Goal: Task Accomplishment & Management: Manage account settings

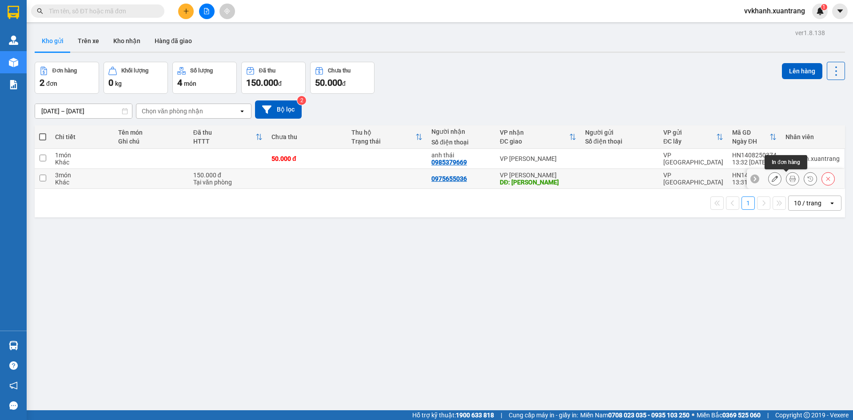
click at [789, 176] on icon at bounding box center [792, 178] width 6 height 6
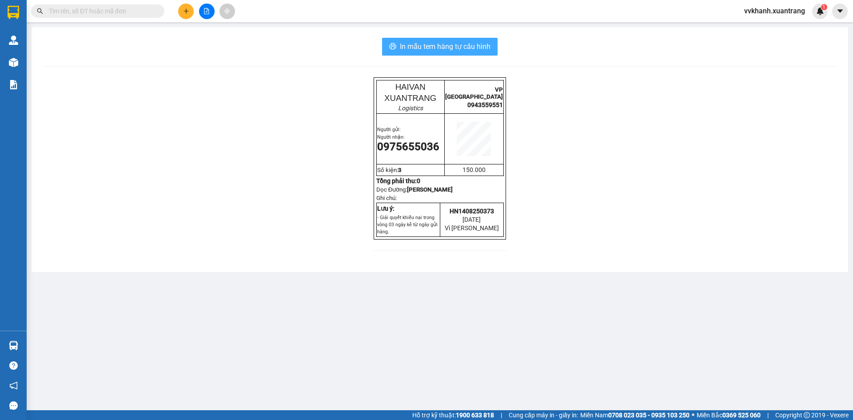
click at [483, 49] on span "In mẫu tem hàng tự cấu hình" at bounding box center [445, 46] width 91 height 11
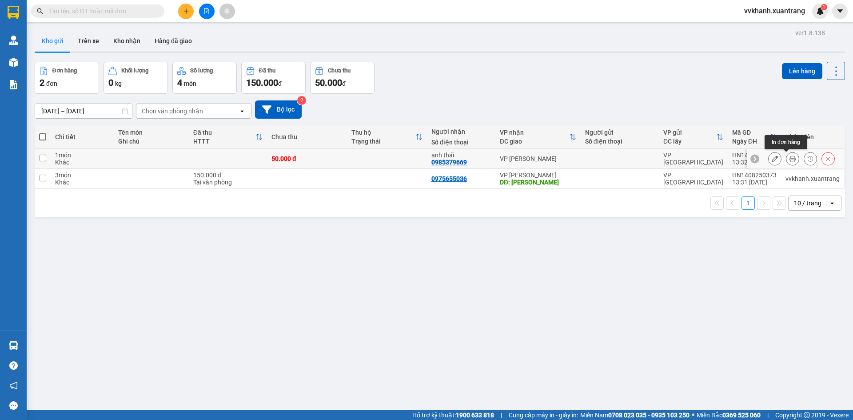
click at [789, 156] on icon at bounding box center [792, 158] width 6 height 6
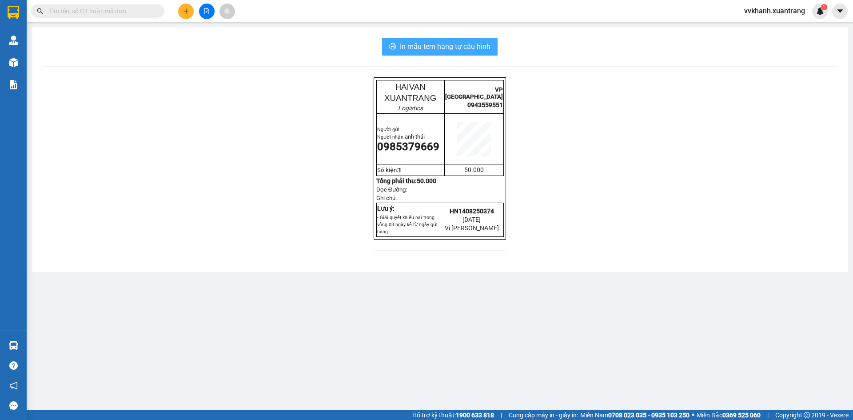
click at [488, 49] on span "In mẫu tem hàng tự cấu hình" at bounding box center [445, 46] width 91 height 11
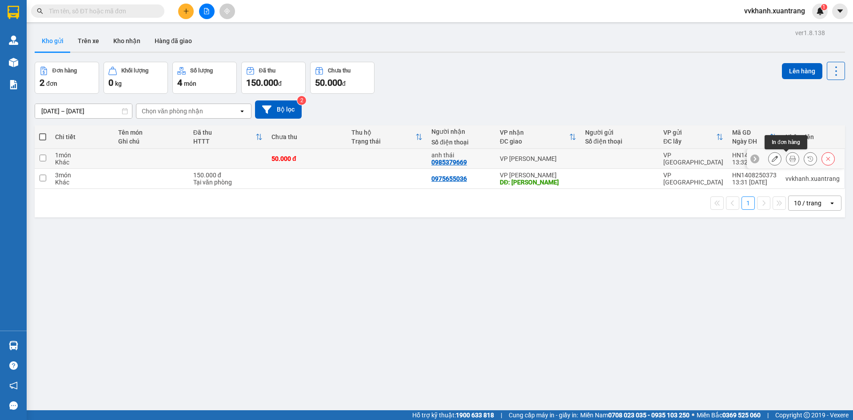
click at [786, 163] on button at bounding box center [792, 159] width 12 height 16
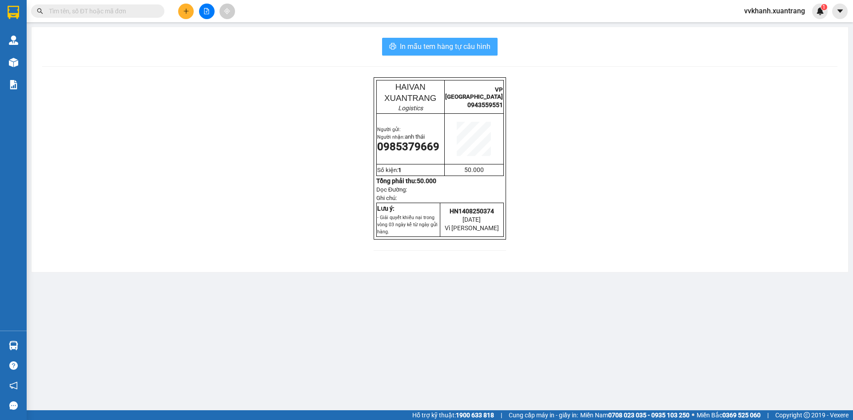
click at [489, 53] on button "In mẫu tem hàng tự cấu hình" at bounding box center [439, 47] width 115 height 18
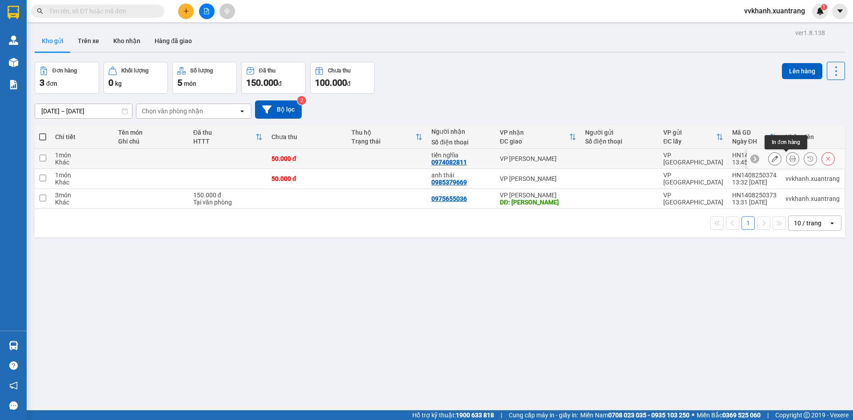
click at [786, 160] on button at bounding box center [792, 159] width 12 height 16
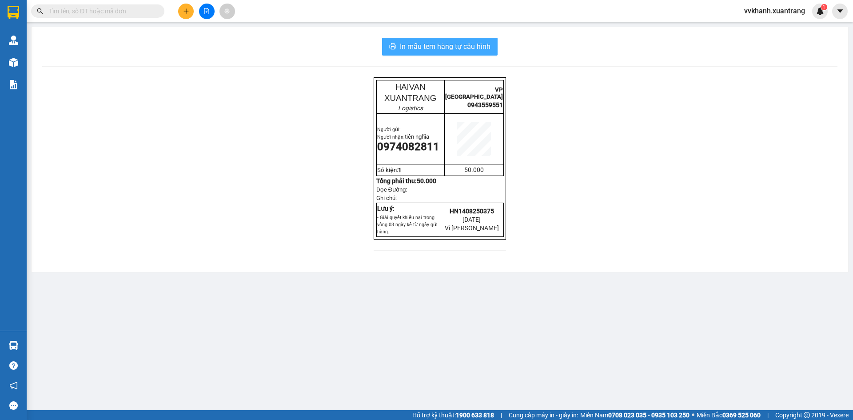
click at [446, 44] on span "In mẫu tem hàng tự cấu hình" at bounding box center [445, 46] width 91 height 11
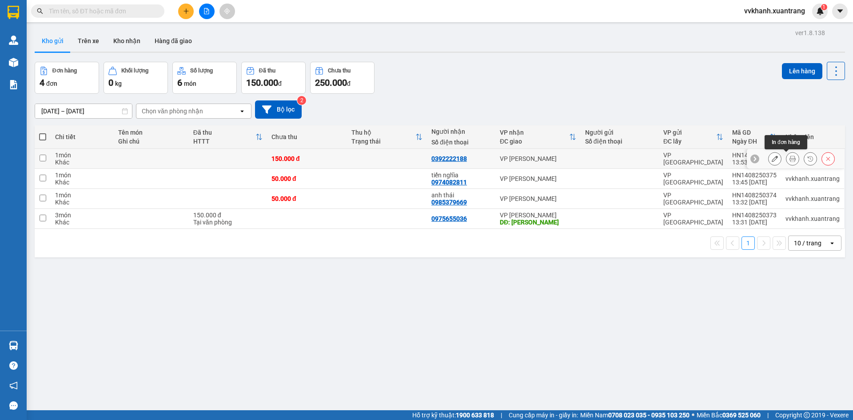
click at [789, 159] on icon at bounding box center [792, 158] width 6 height 6
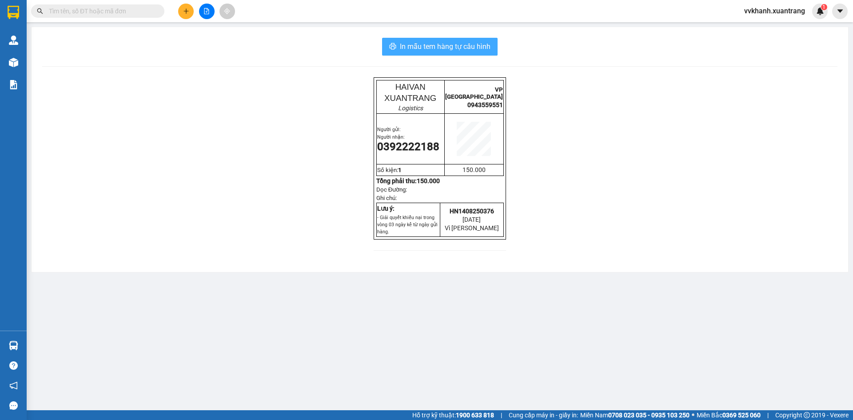
click at [472, 51] on span "In mẫu tem hàng tự cấu hình" at bounding box center [445, 46] width 91 height 11
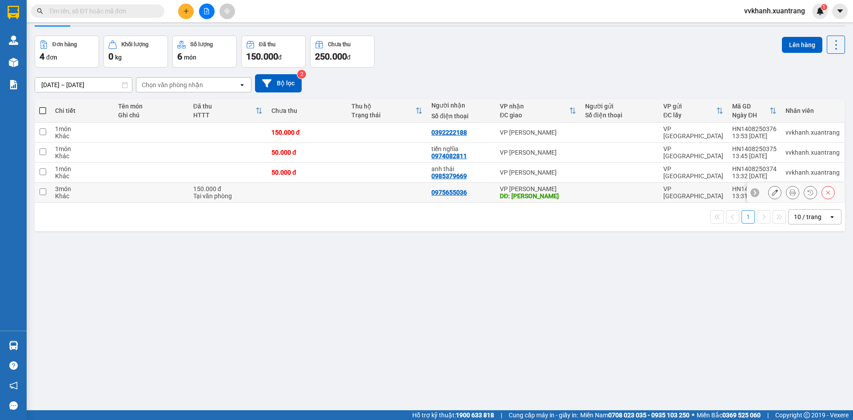
scroll to position [41, 0]
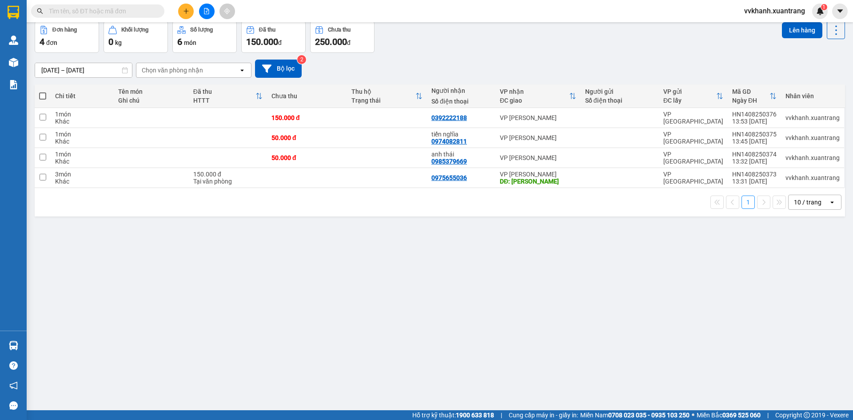
click at [146, 14] on input "text" at bounding box center [101, 11] width 105 height 10
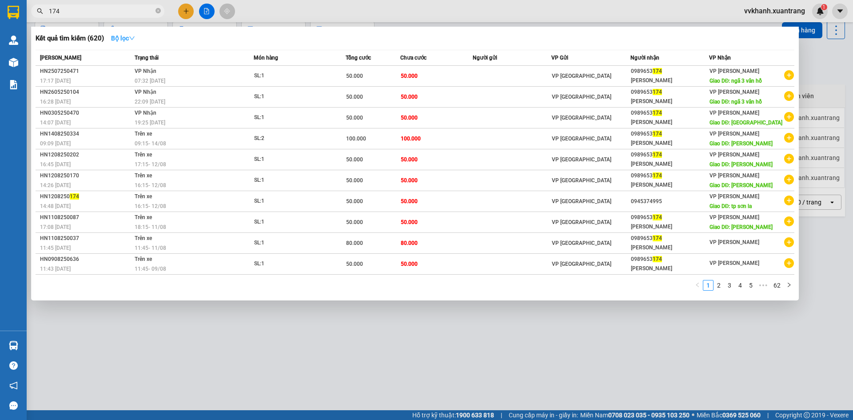
type input "174"
click at [116, 40] on strong "Bộ lọc" at bounding box center [123, 38] width 24 height 7
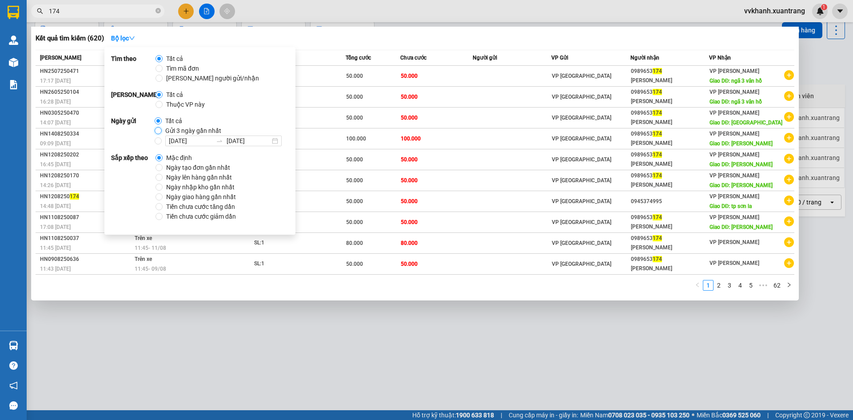
click at [159, 133] on input "Gửi 3 ngày gần nhất" at bounding box center [158, 130] width 7 height 7
radio input "true"
radio input "false"
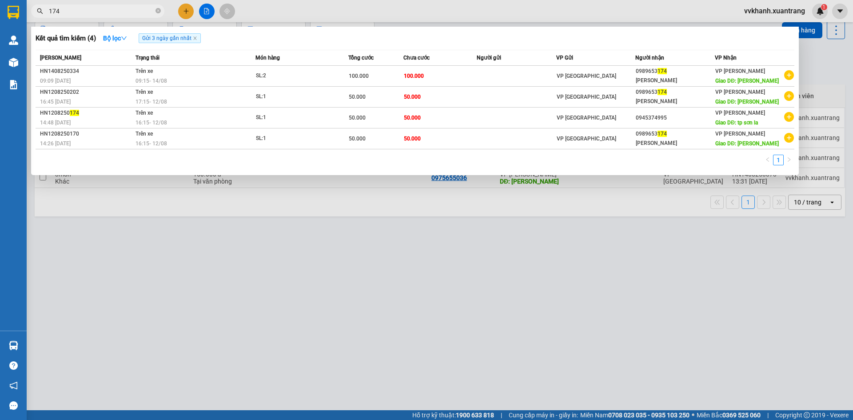
click at [452, 37] on div "Kết quả tìm kiếm ( 4 ) Bộ lọc Gửi 3 ngày gần nhất" at bounding box center [415, 38] width 758 height 14
click at [697, 343] on div at bounding box center [426, 210] width 853 height 420
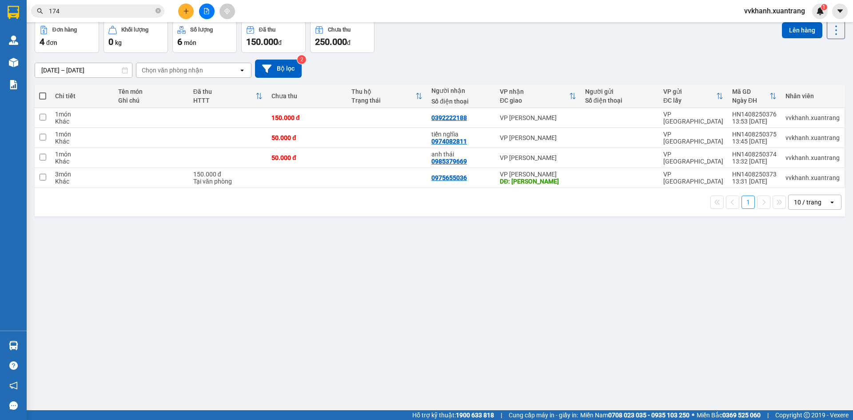
scroll to position [0, 0]
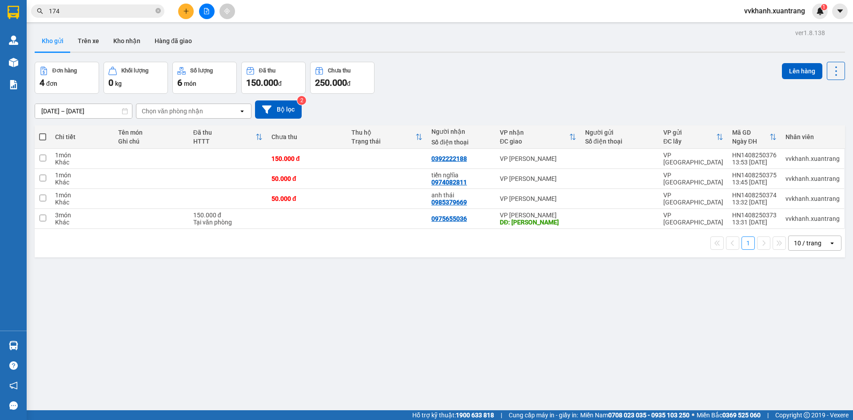
click at [41, 135] on span at bounding box center [42, 136] width 7 height 7
click at [43, 132] on input "checkbox" at bounding box center [43, 132] width 0 height 0
checkbox input "true"
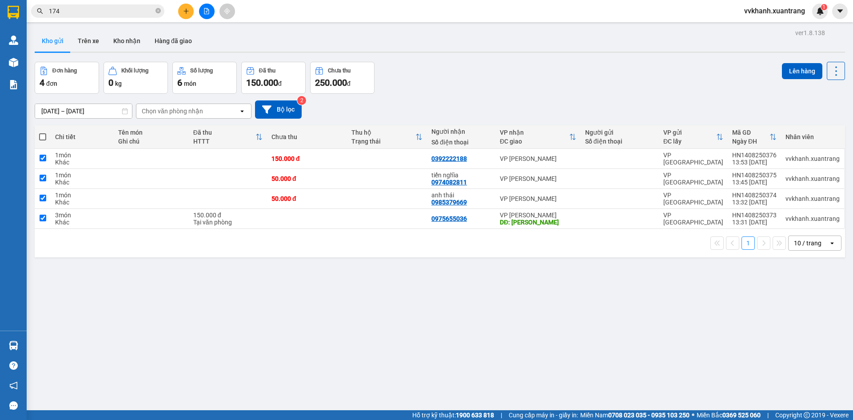
checkbox input "true"
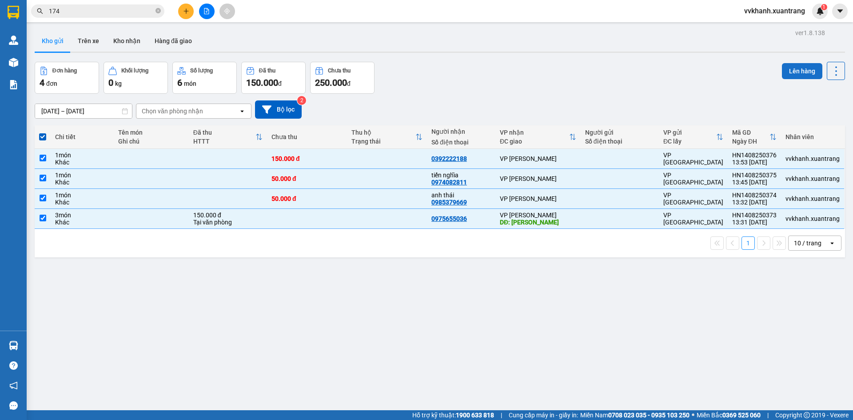
click at [798, 66] on button "Lên hàng" at bounding box center [802, 71] width 40 height 16
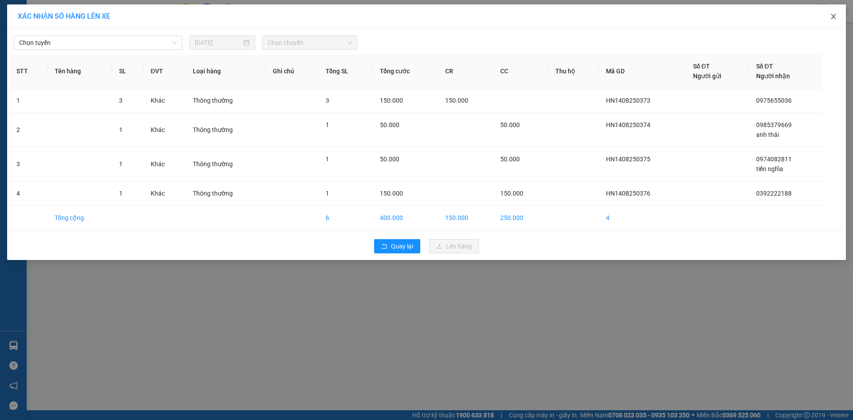
click at [836, 16] on icon "close" at bounding box center [833, 16] width 7 height 7
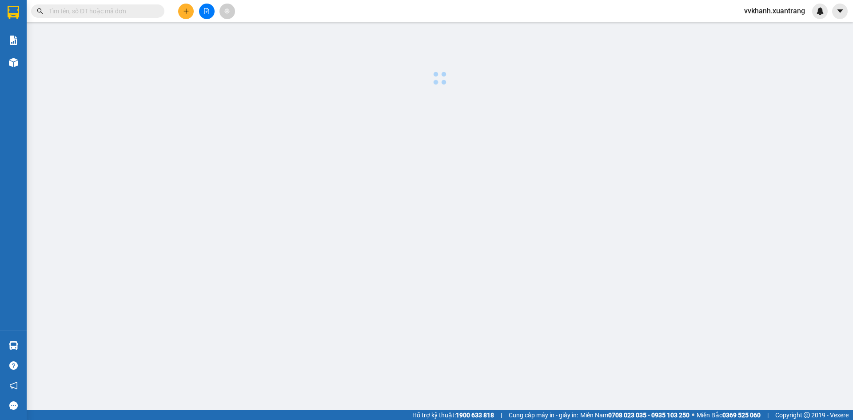
click at [702, 370] on main at bounding box center [426, 205] width 853 height 410
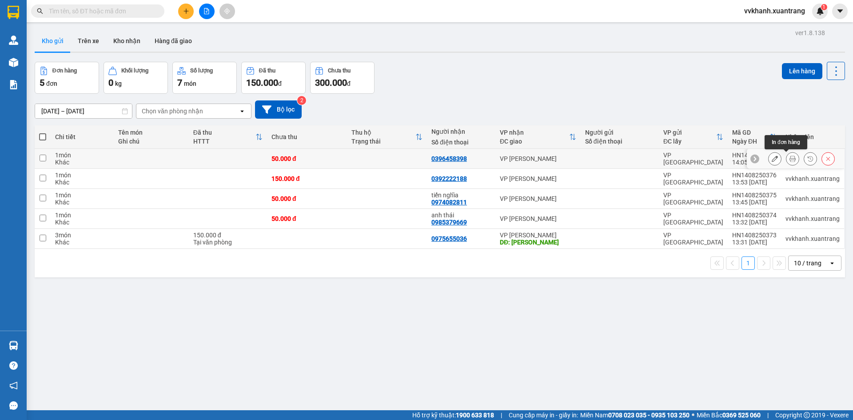
click at [786, 157] on button at bounding box center [792, 159] width 12 height 16
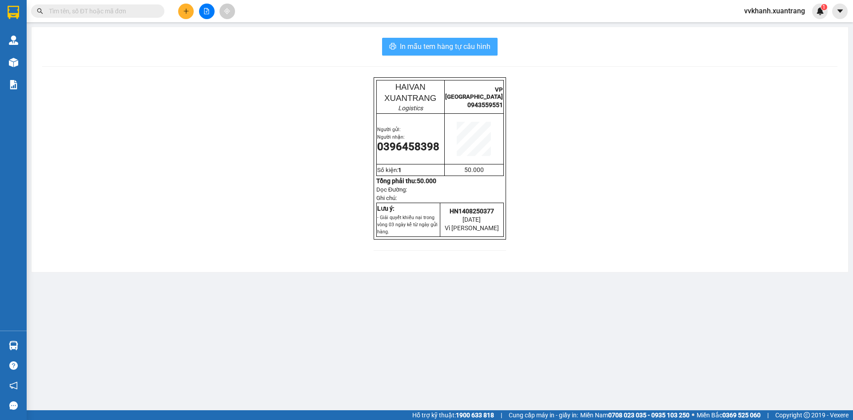
click at [428, 42] on span "In mẫu tem hàng tự cấu hình" at bounding box center [445, 46] width 91 height 11
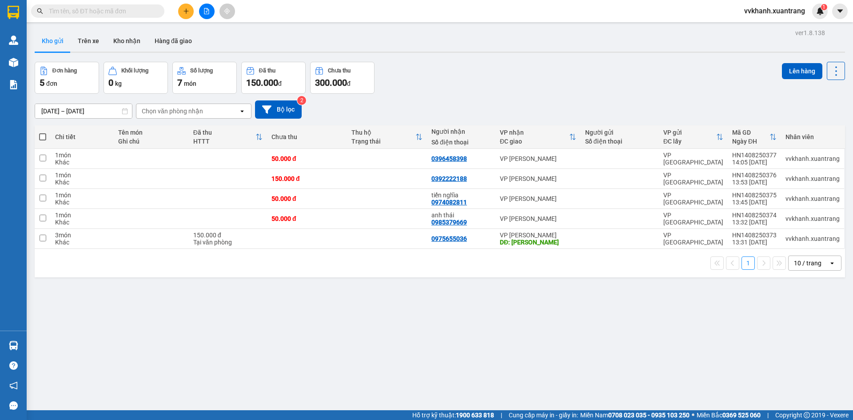
click at [210, 15] on button at bounding box center [207, 12] width 16 height 16
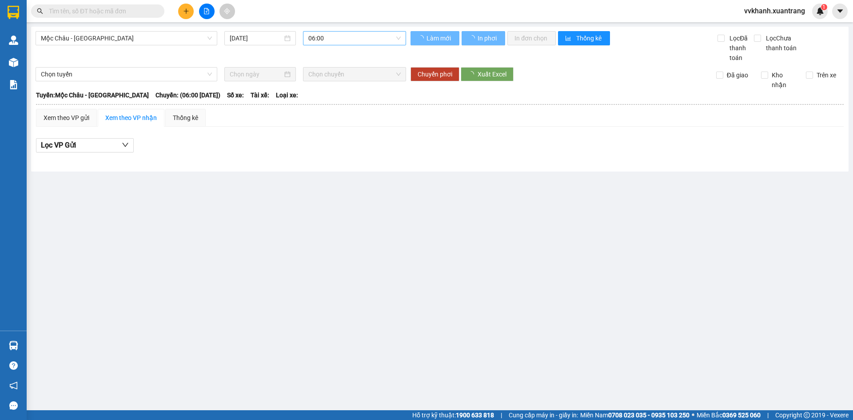
click at [328, 39] on span "06:00" at bounding box center [354, 38] width 92 height 13
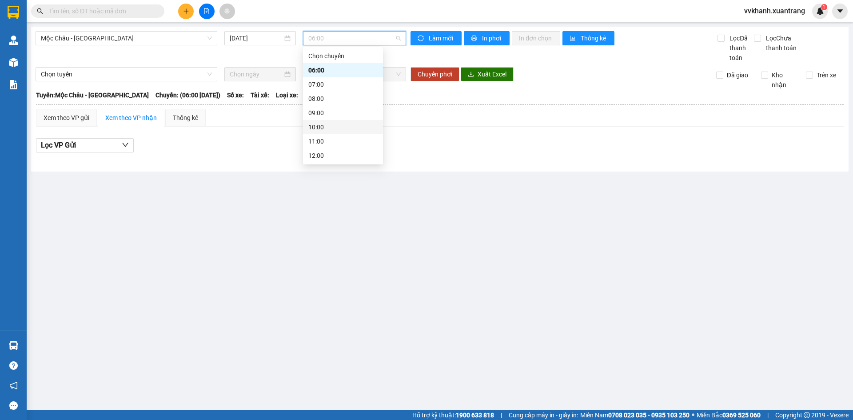
click at [330, 124] on div "10:00" at bounding box center [342, 127] width 69 height 10
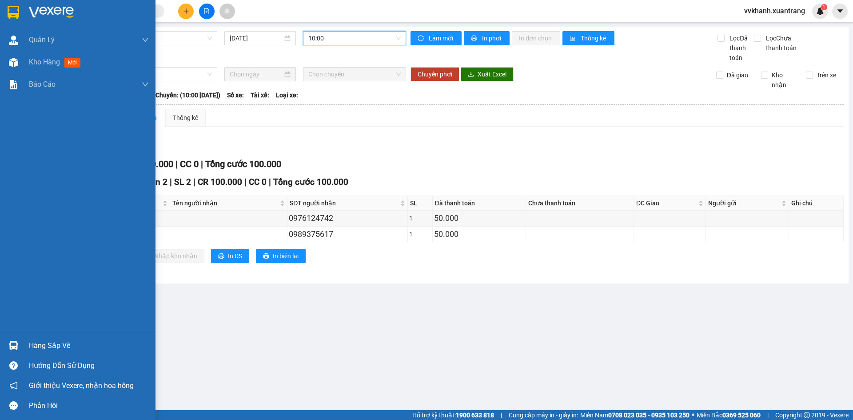
drag, startPoint x: 64, startPoint y: 67, endPoint x: 53, endPoint y: 115, distance: 48.3
click at [64, 67] on div "Kho hàng mới" at bounding box center [56, 61] width 55 height 11
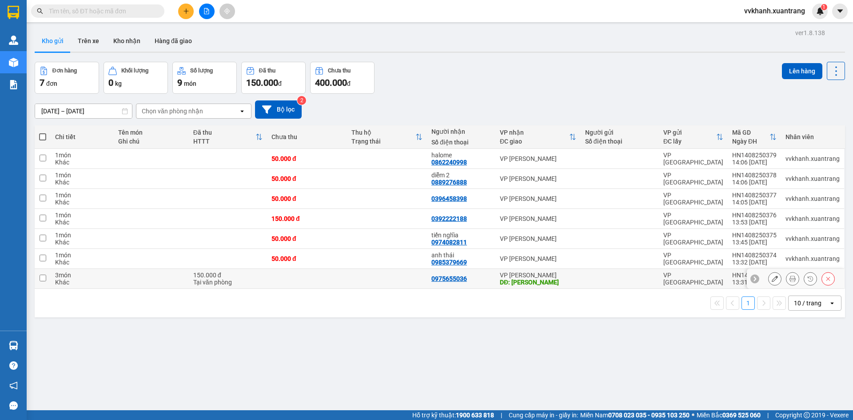
drag, startPoint x: 461, startPoint y: 278, endPoint x: 462, endPoint y: 262, distance: 15.6
click at [461, 275] on div "0975655036" at bounding box center [449, 278] width 36 height 7
click at [471, 283] on td "0975655036" at bounding box center [461, 279] width 68 height 20
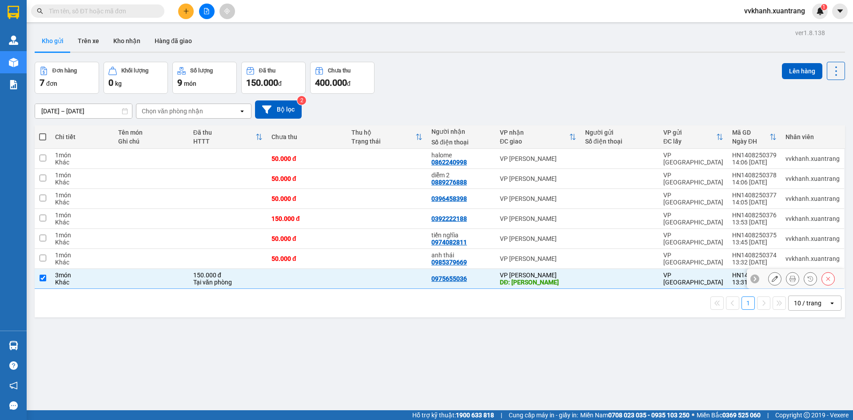
click at [468, 279] on div "0975655036" at bounding box center [461, 278] width 60 height 7
checkbox input "false"
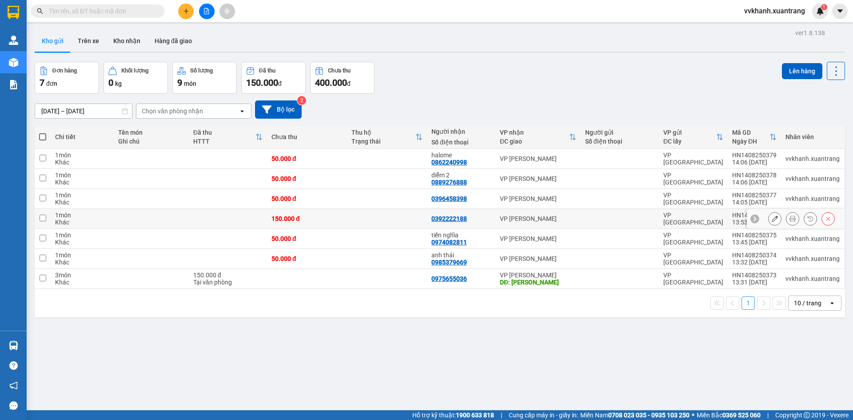
click at [380, 221] on td at bounding box center [387, 219] width 80 height 20
checkbox input "true"
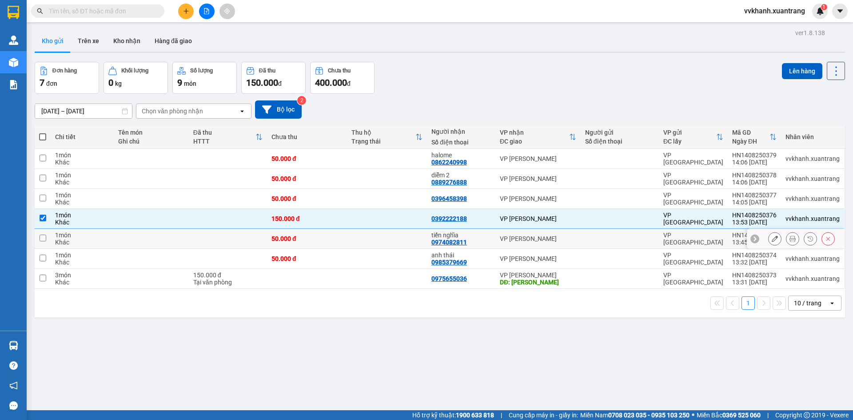
click at [382, 237] on td at bounding box center [387, 239] width 80 height 20
checkbox input "true"
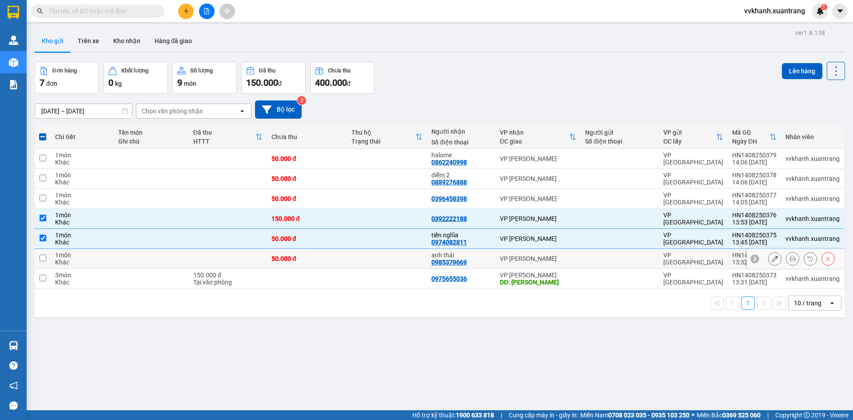
click at [391, 262] on td at bounding box center [387, 259] width 80 height 20
checkbox input "true"
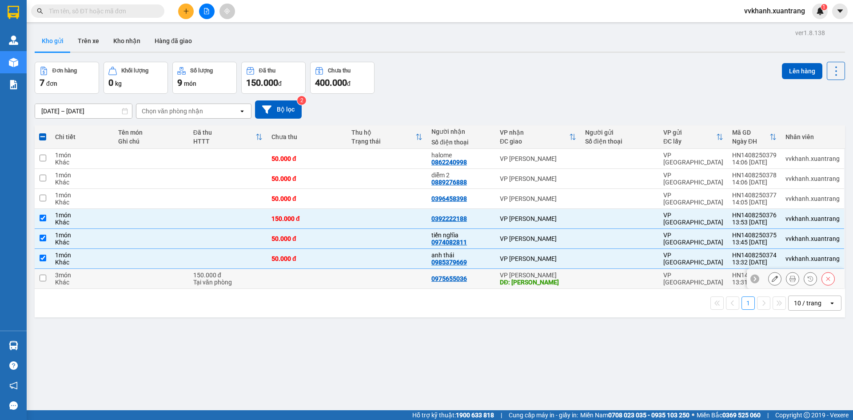
click at [374, 278] on td at bounding box center [387, 279] width 80 height 20
checkbox input "true"
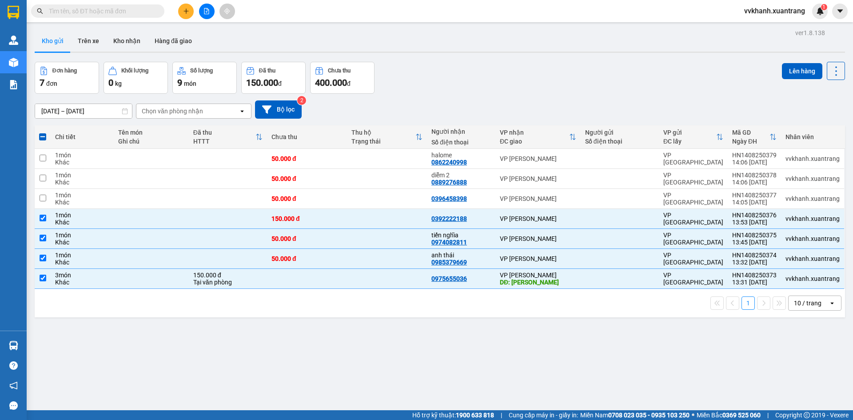
drag, startPoint x: 803, startPoint y: 71, endPoint x: 804, endPoint y: 111, distance: 40.9
click at [805, 73] on button "Lên hàng" at bounding box center [802, 71] width 40 height 16
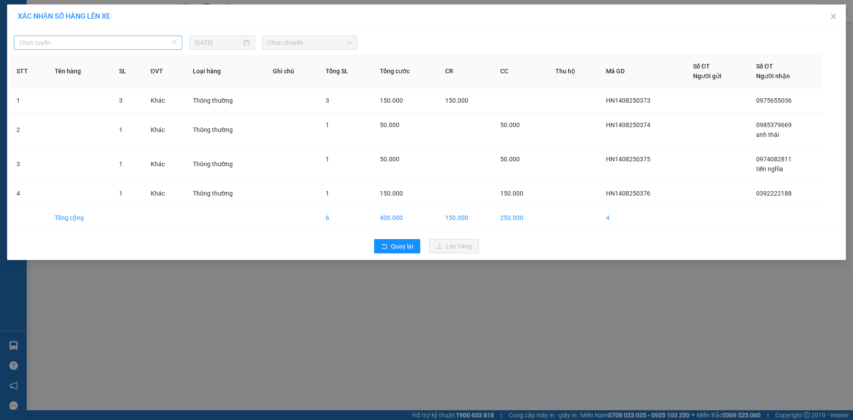
drag, startPoint x: 149, startPoint y: 39, endPoint x: 68, endPoint y: 90, distance: 95.6
click at [149, 42] on span "Chọn tuyến" at bounding box center [98, 42] width 158 height 13
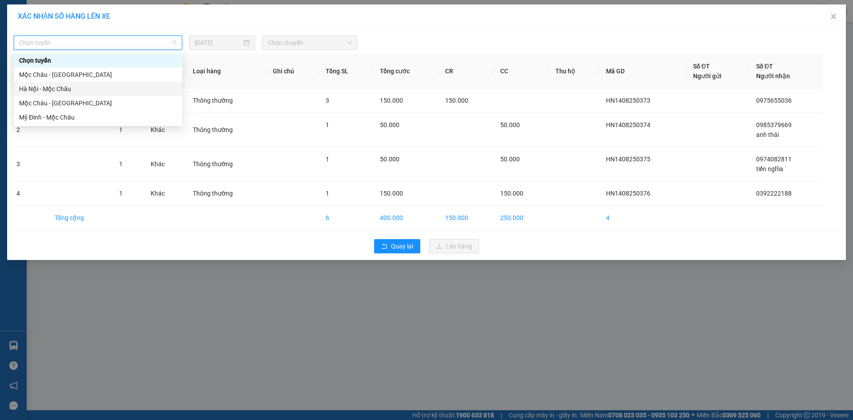
click at [62, 82] on div "Hà Nội - Mộc Châu" at bounding box center [98, 89] width 168 height 14
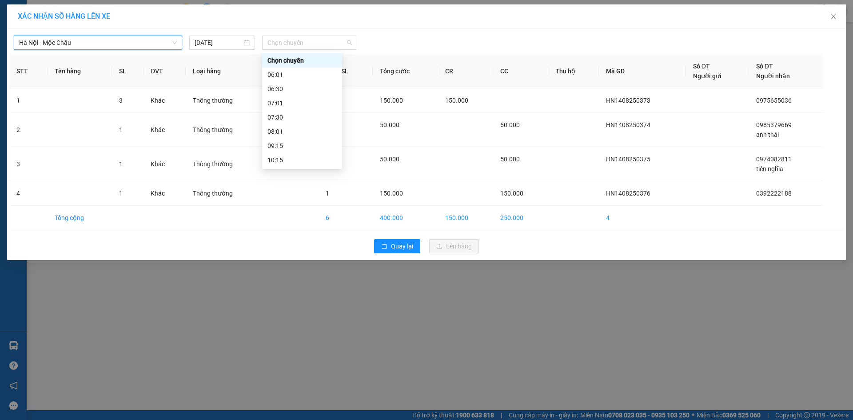
drag, startPoint x: 298, startPoint y: 39, endPoint x: 303, endPoint y: 84, distance: 45.6
click at [298, 43] on span "Chọn chuyến" at bounding box center [309, 42] width 84 height 13
click at [294, 91] on div "14:15" at bounding box center [301, 89] width 69 height 10
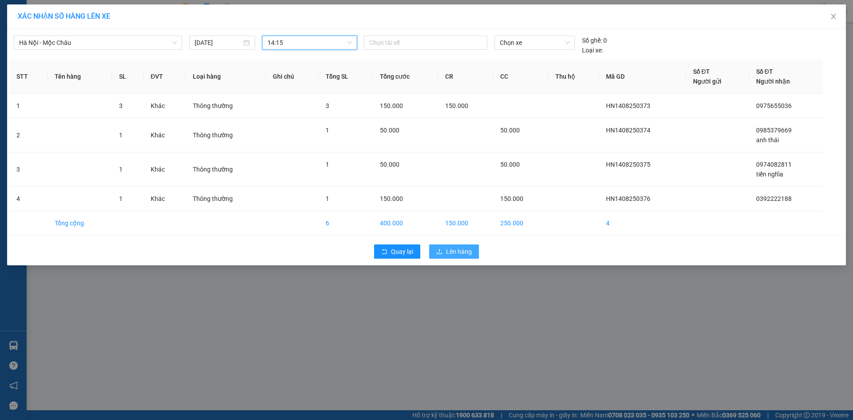
click at [457, 246] on button "Lên hàng" at bounding box center [454, 251] width 50 height 14
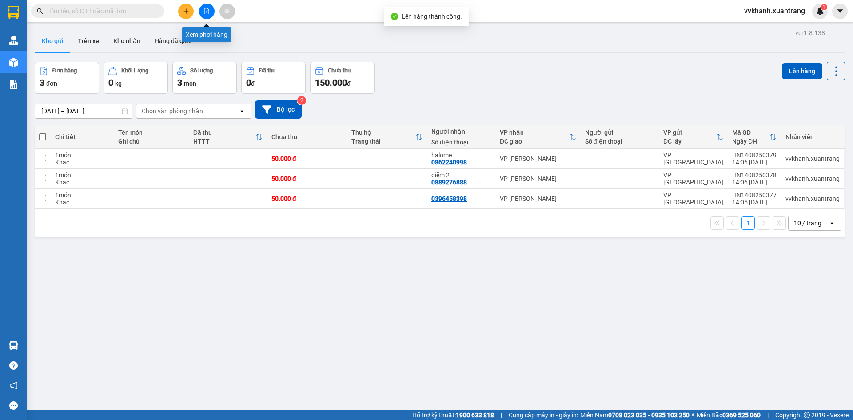
click at [206, 12] on icon "file-add" at bounding box center [206, 11] width 5 height 6
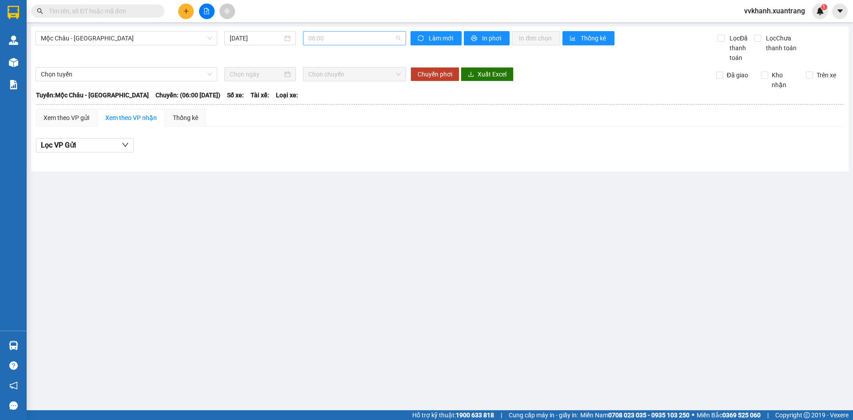
click at [343, 37] on span "06:00" at bounding box center [354, 38] width 92 height 13
drag, startPoint x: 141, startPoint y: 215, endPoint x: 52, endPoint y: 96, distance: 148.5
click at [137, 214] on main "Mộc Châu - Hà Nội 14/08/2025 06:00 Làm mới In phơi In đơn chọn Thống kê Lọc Đã …" at bounding box center [426, 205] width 853 height 410
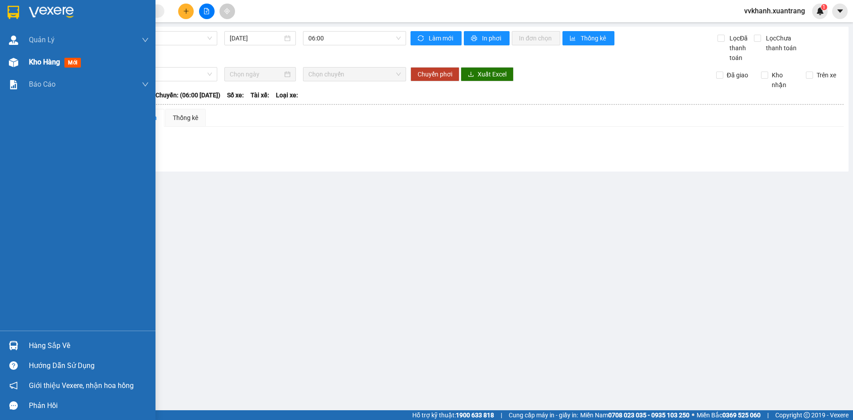
click at [12, 65] on img at bounding box center [13, 62] width 9 height 9
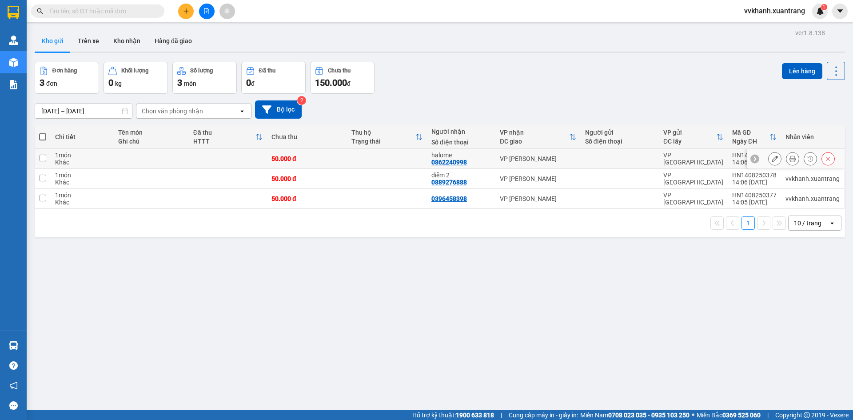
click at [786, 157] on button at bounding box center [792, 159] width 12 height 16
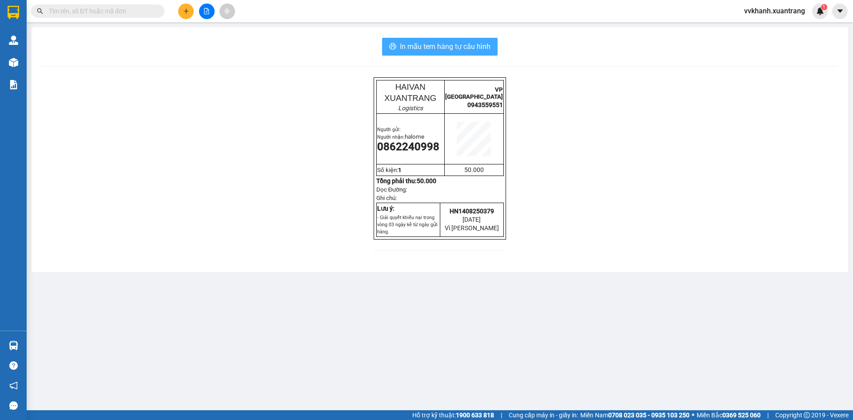
click at [417, 41] on span "In mẫu tem hàng tự cấu hình" at bounding box center [445, 46] width 91 height 11
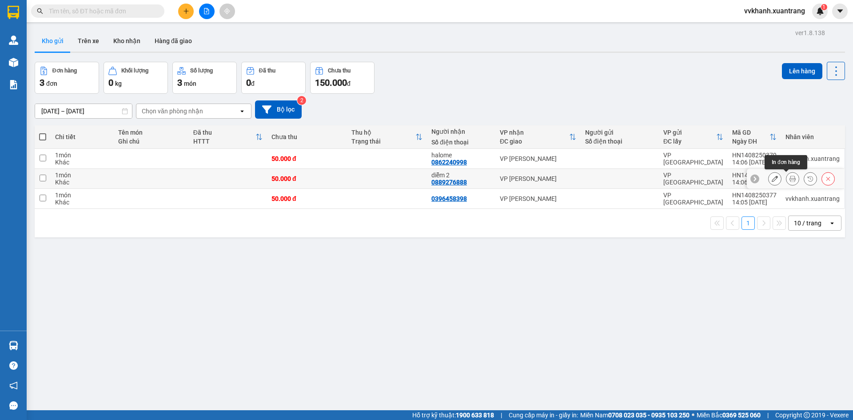
click at [789, 179] on icon at bounding box center [792, 178] width 6 height 6
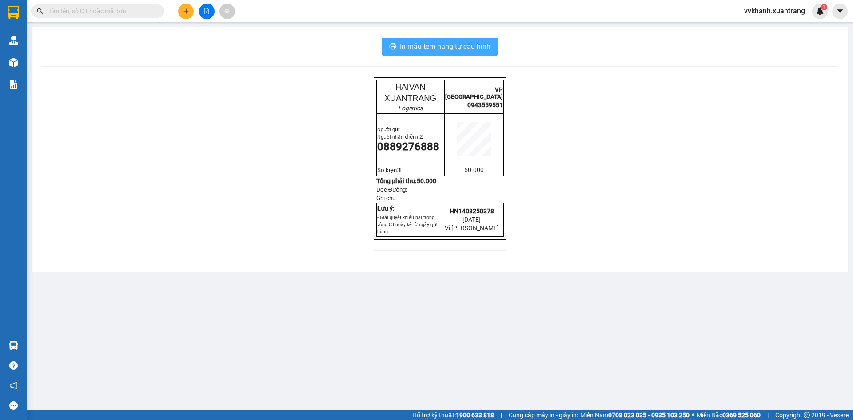
drag, startPoint x: 437, startPoint y: 44, endPoint x: 588, endPoint y: 215, distance: 228.4
click at [440, 48] on span "In mẫu tem hàng tự cấu hình" at bounding box center [445, 46] width 91 height 11
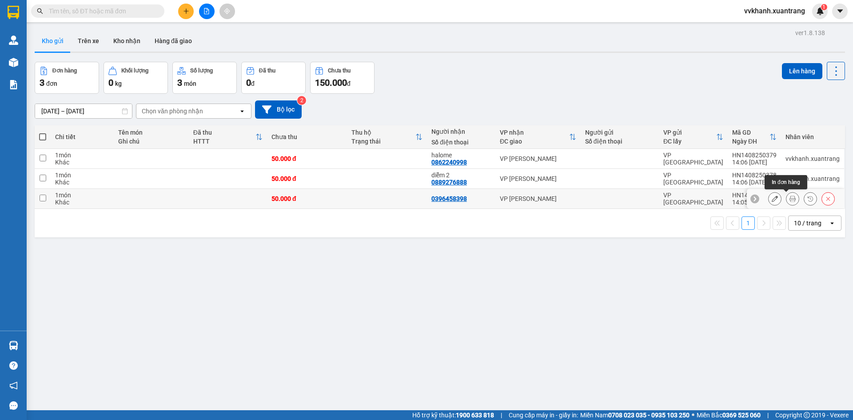
drag, startPoint x: 786, startPoint y: 196, endPoint x: 836, endPoint y: 417, distance: 226.2
click at [789, 196] on icon at bounding box center [792, 198] width 6 height 6
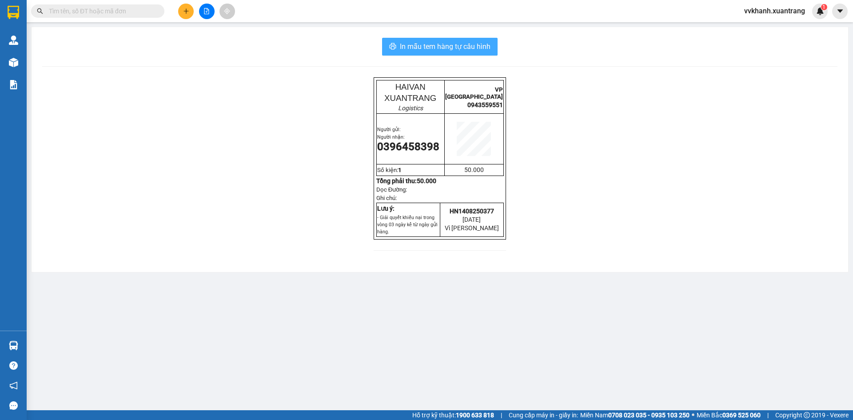
click at [397, 40] on button "In mẫu tem hàng tự cấu hình" at bounding box center [439, 47] width 115 height 18
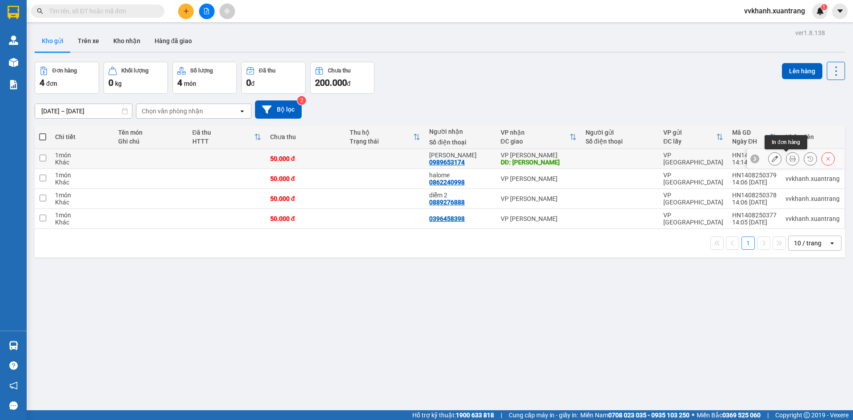
click at [789, 157] on icon at bounding box center [792, 158] width 6 height 6
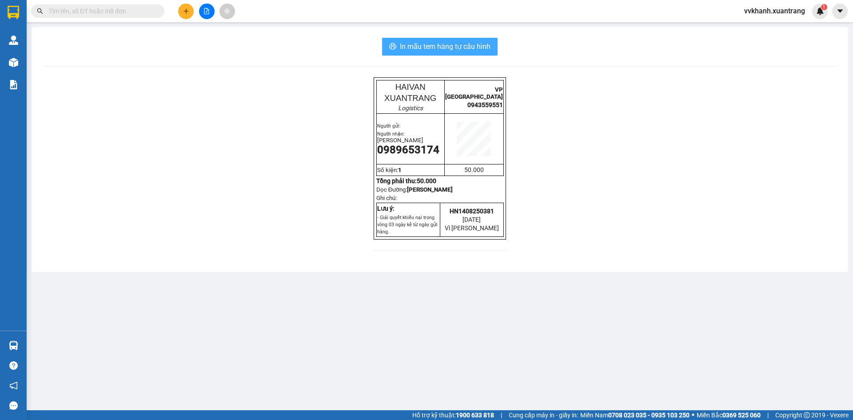
click at [457, 48] on span "In mẫu tem hàng tự cấu hình" at bounding box center [445, 46] width 91 height 11
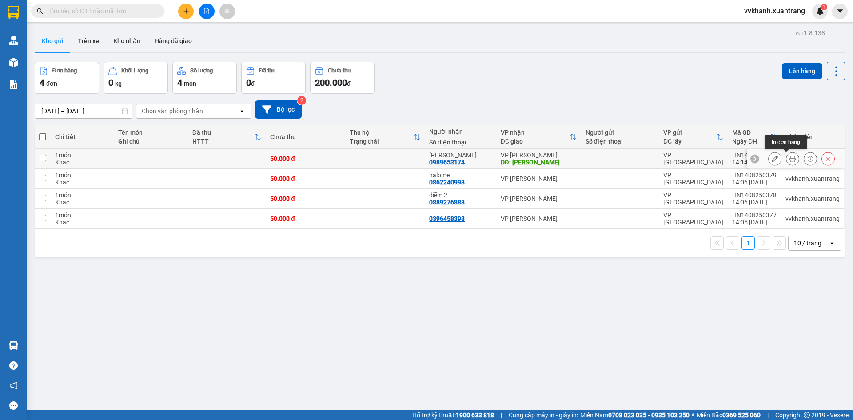
click at [786, 153] on button at bounding box center [792, 159] width 12 height 16
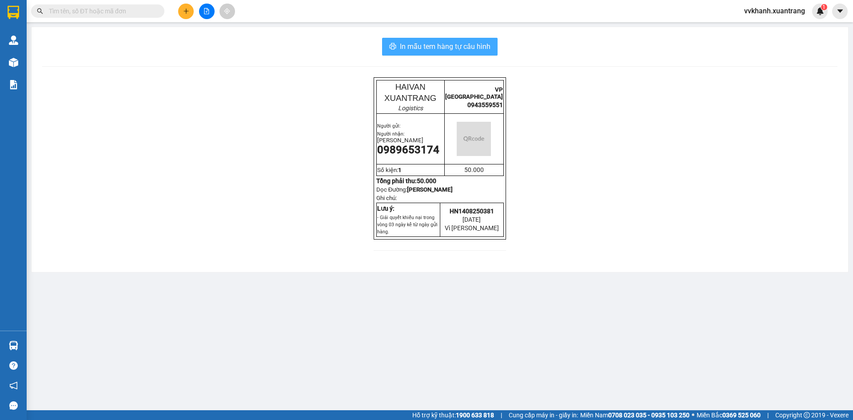
click at [418, 42] on span "In mẫu tem hàng tự cấu hình" at bounding box center [445, 46] width 91 height 11
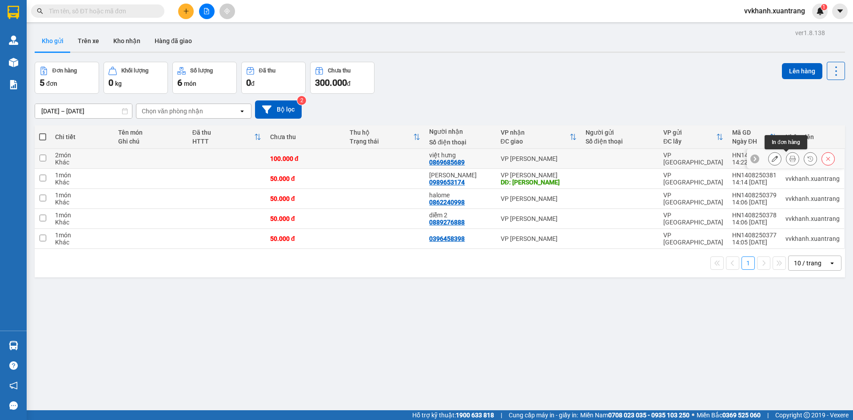
click at [789, 159] on icon at bounding box center [792, 158] width 6 height 6
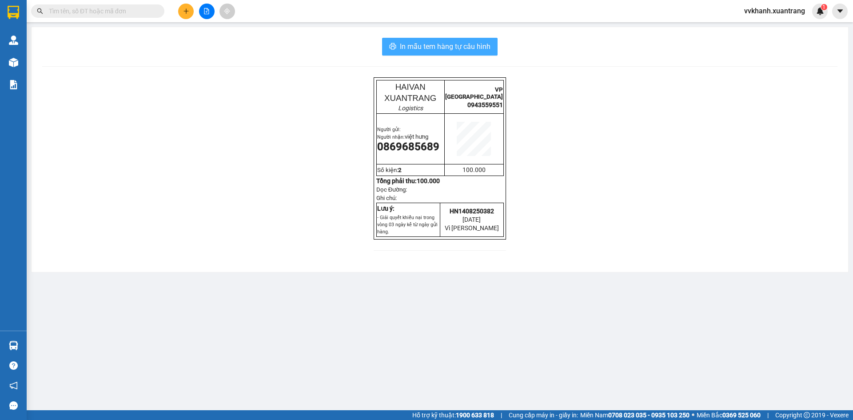
drag, startPoint x: 441, startPoint y: 30, endPoint x: 425, endPoint y: 50, distance: 25.6
click at [441, 31] on div "In mẫu tem hàng tự cấu hình HAIVAN XUANTRANG Logistics VP HÀ NỘI 0943559551 Ngư…" at bounding box center [440, 149] width 816 height 245
drag, startPoint x: 425, startPoint y: 51, endPoint x: 417, endPoint y: 66, distance: 17.3
click at [425, 51] on span "In mẫu tem hàng tự cấu hình" at bounding box center [445, 46] width 91 height 11
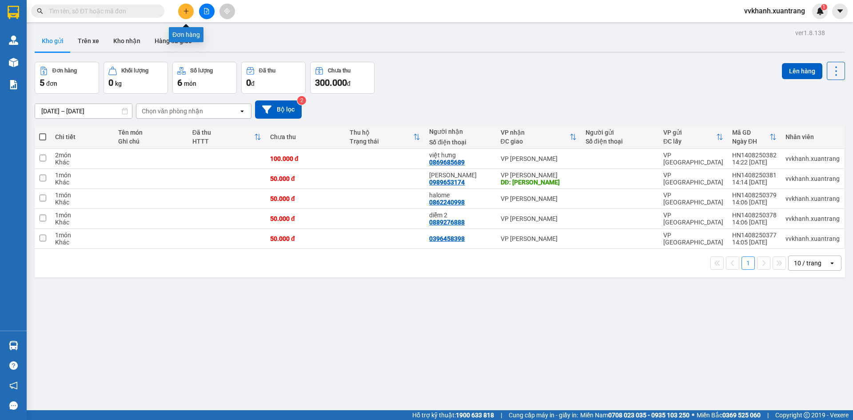
click at [191, 11] on button at bounding box center [186, 12] width 16 height 16
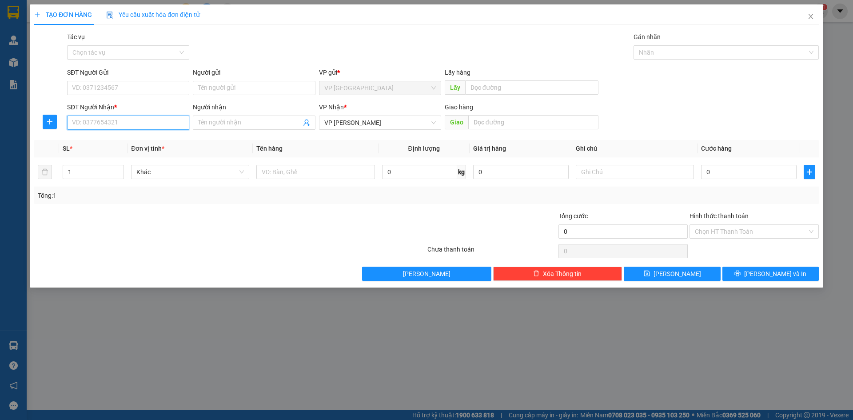
click at [94, 122] on input "SĐT Người Nhận *" at bounding box center [128, 122] width 122 height 14
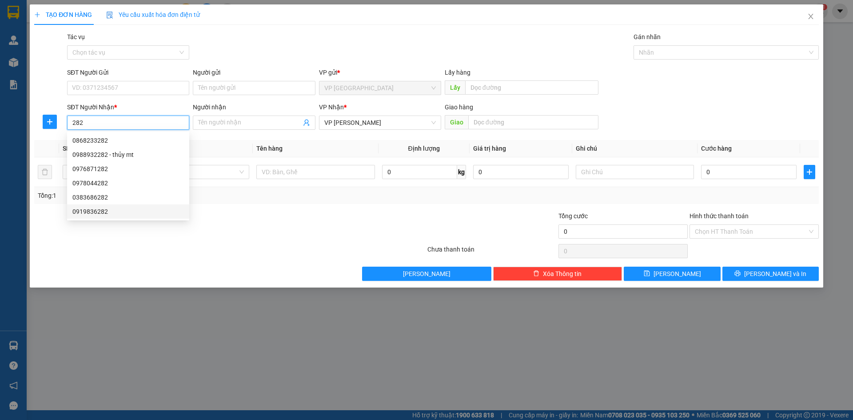
type input "282"
drag, startPoint x: 208, startPoint y: 234, endPoint x: 204, endPoint y: 235, distance: 4.6
click at [209, 234] on div at bounding box center [164, 226] width 262 height 31
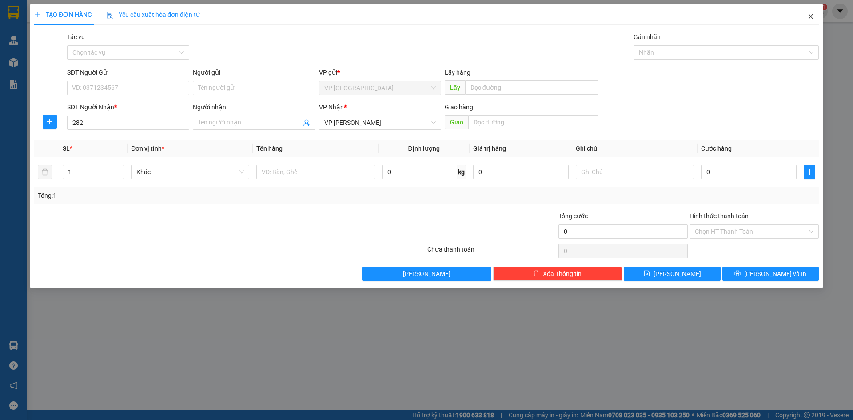
click at [812, 16] on span "Close" at bounding box center [810, 16] width 25 height 25
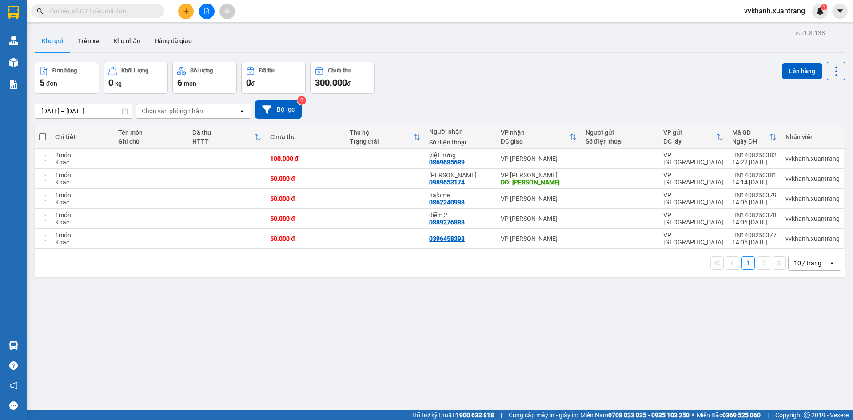
click at [208, 12] on icon "file-add" at bounding box center [206, 11] width 6 height 6
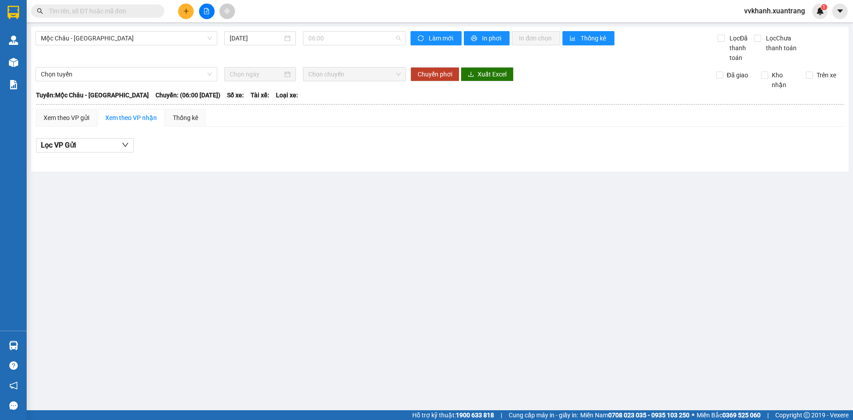
drag, startPoint x: 324, startPoint y: 37, endPoint x: 329, endPoint y: 95, distance: 57.9
click at [324, 37] on span "06:00" at bounding box center [354, 38] width 92 height 13
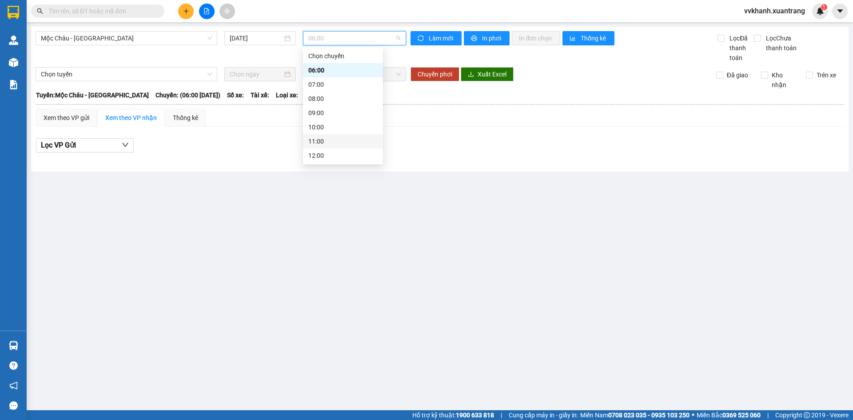
click at [322, 140] on div "11:00" at bounding box center [342, 141] width 69 height 10
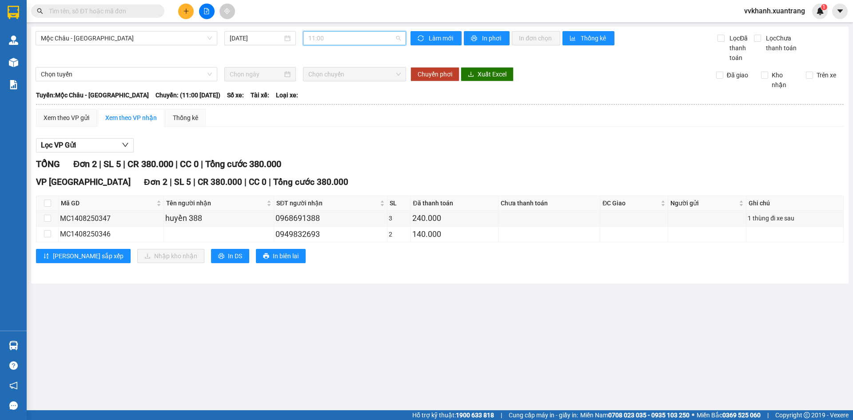
click at [334, 38] on span "11:00" at bounding box center [354, 38] width 92 height 13
click at [329, 109] on div "12:00" at bounding box center [342, 111] width 69 height 10
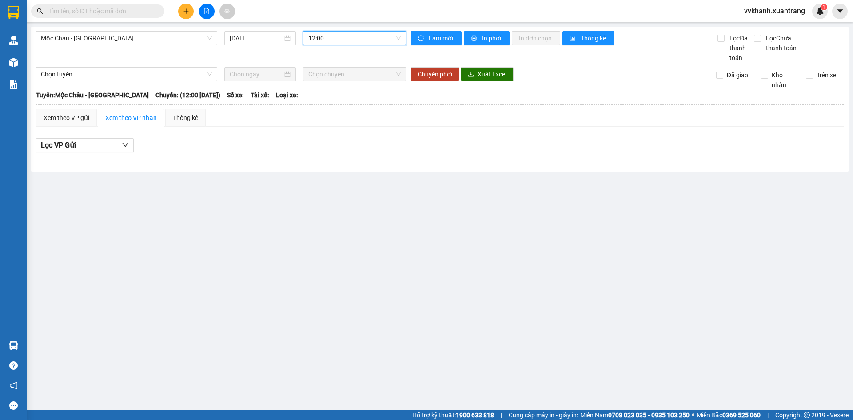
drag, startPoint x: 325, startPoint y: 38, endPoint x: 337, endPoint y: 71, distance: 35.6
click at [326, 39] on span "12:00" at bounding box center [354, 38] width 92 height 13
click at [332, 123] on div "13:00" at bounding box center [342, 125] width 69 height 10
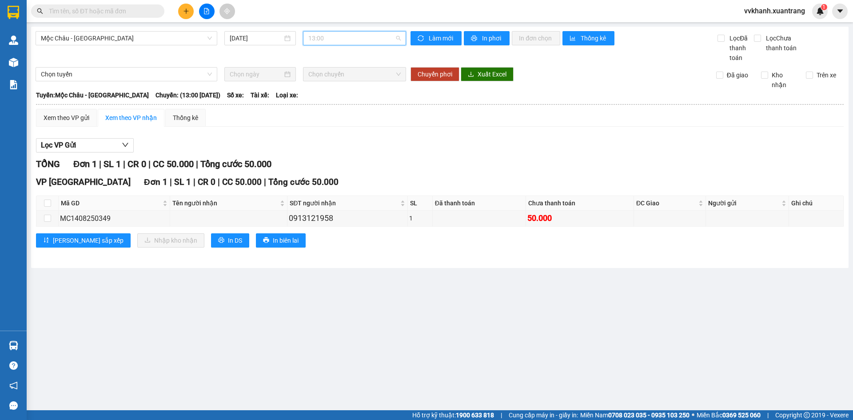
drag, startPoint x: 348, startPoint y: 42, endPoint x: 355, endPoint y: 79, distance: 37.1
click at [347, 42] on span "13:00" at bounding box center [354, 38] width 92 height 13
click at [344, 135] on div "13:30" at bounding box center [343, 139] width 80 height 14
click at [344, 40] on span "13:30" at bounding box center [354, 38] width 92 height 13
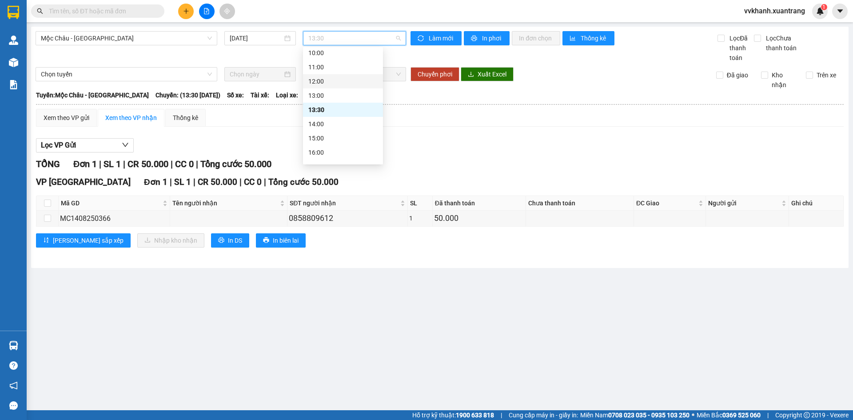
scroll to position [89, 0]
click at [330, 112] on div "14:00" at bounding box center [342, 109] width 69 height 10
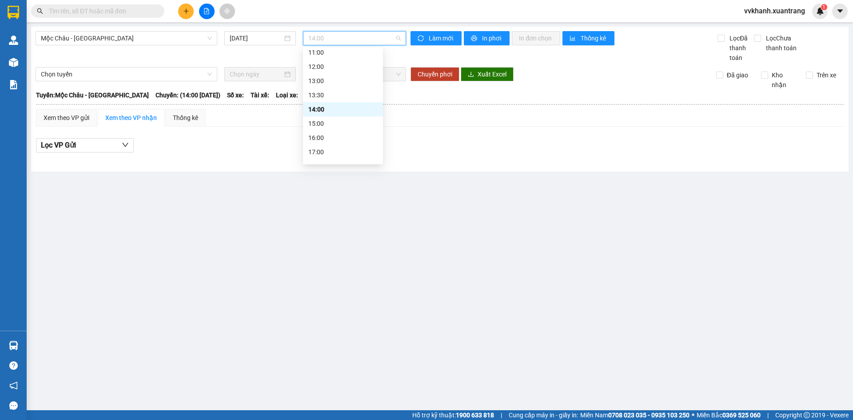
drag, startPoint x: 330, startPoint y: 43, endPoint x: 330, endPoint y: 102, distance: 59.1
click at [330, 44] on span "14:00" at bounding box center [354, 38] width 92 height 13
click at [331, 86] on div "13:00" at bounding box center [343, 81] width 80 height 14
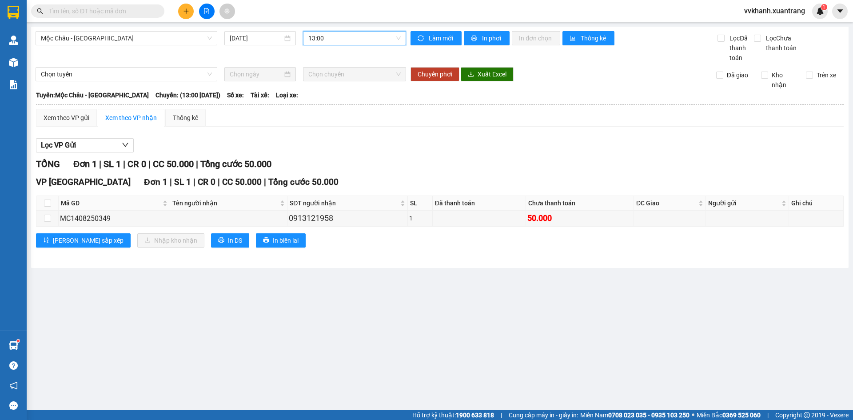
click at [178, 16] on div at bounding box center [206, 12] width 67 height 16
click at [187, 9] on icon "plus" at bounding box center [186, 11] width 6 height 6
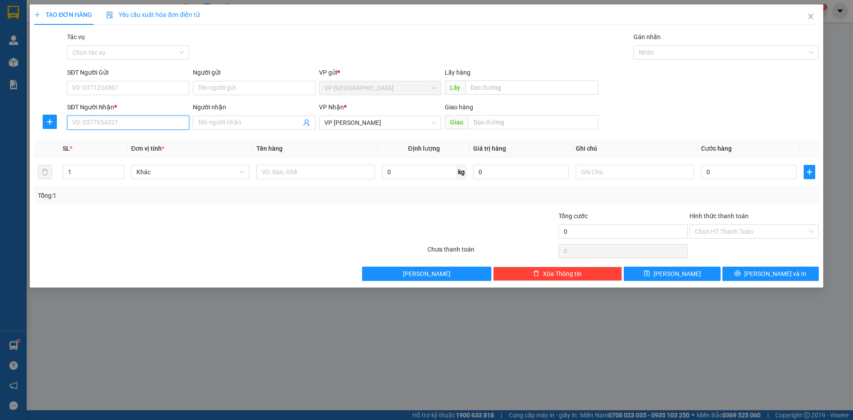
click at [137, 129] on input "SĐT Người Nhận *" at bounding box center [128, 122] width 122 height 14
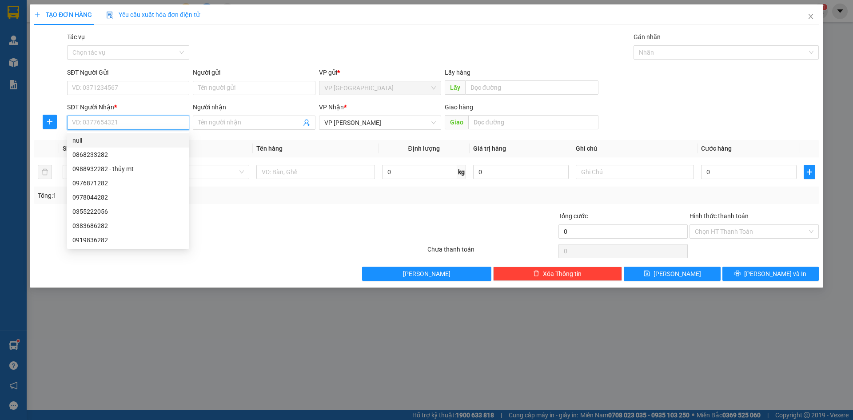
click at [115, 122] on input "SĐT Người Nhận *" at bounding box center [128, 122] width 122 height 14
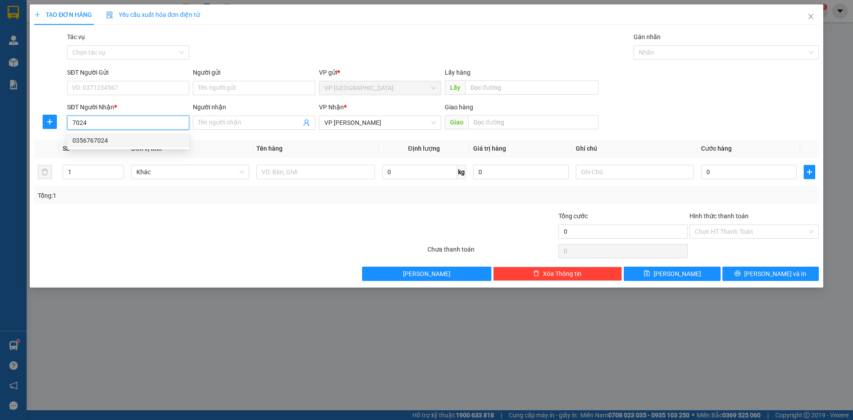
click at [107, 139] on div "0356767024" at bounding box center [127, 140] width 111 height 10
type input "0"
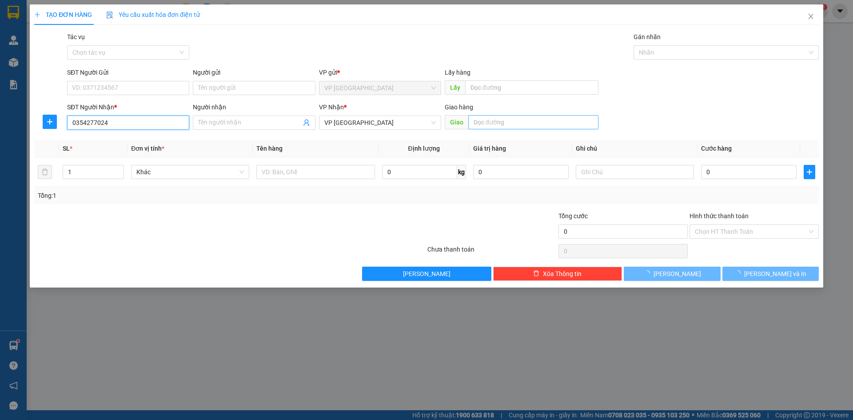
type input "0354277024"
click at [520, 119] on input "text" at bounding box center [533, 122] width 130 height 14
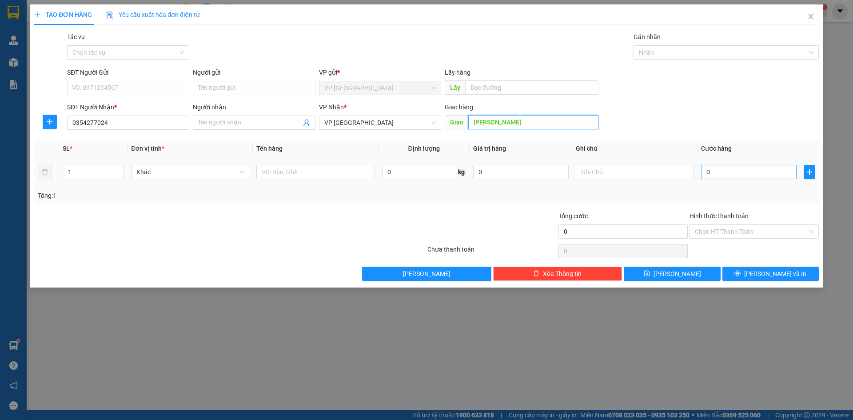
type input "[PERSON_NAME]"
click at [746, 165] on input "0" at bounding box center [748, 172] width 95 height 14
type input "5"
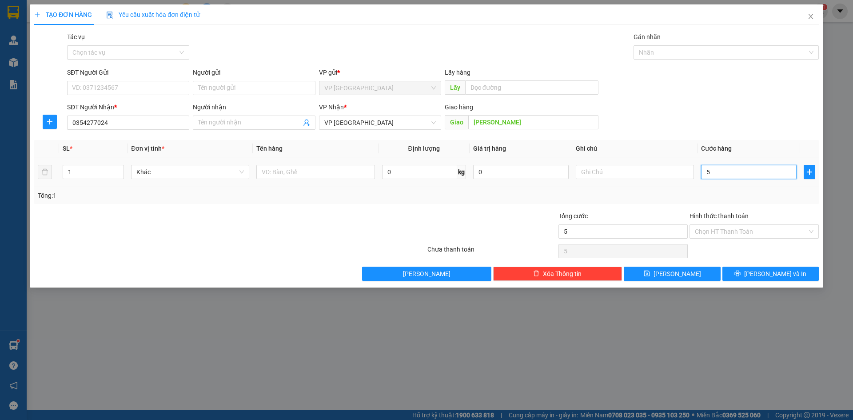
type input "0"
type input "02"
type input "2"
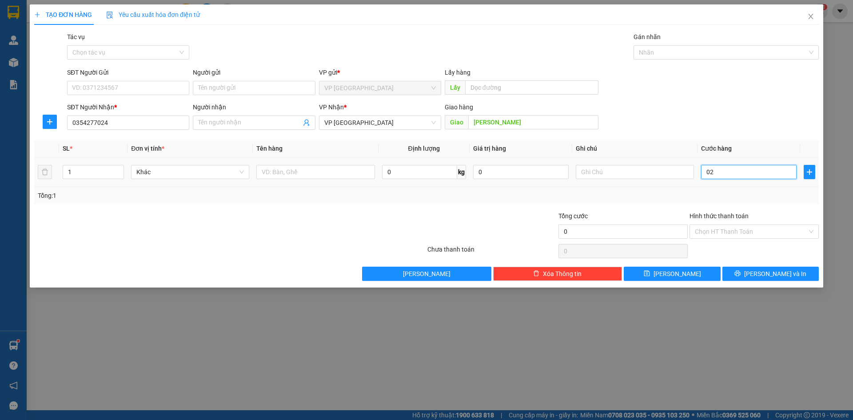
type input "2"
type input "020"
type input "20"
type input "0.200"
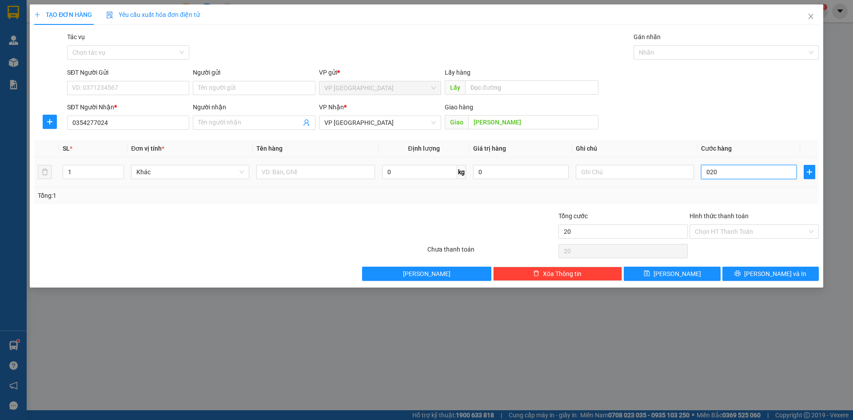
type input "200"
type input "02.000"
type input "2.000"
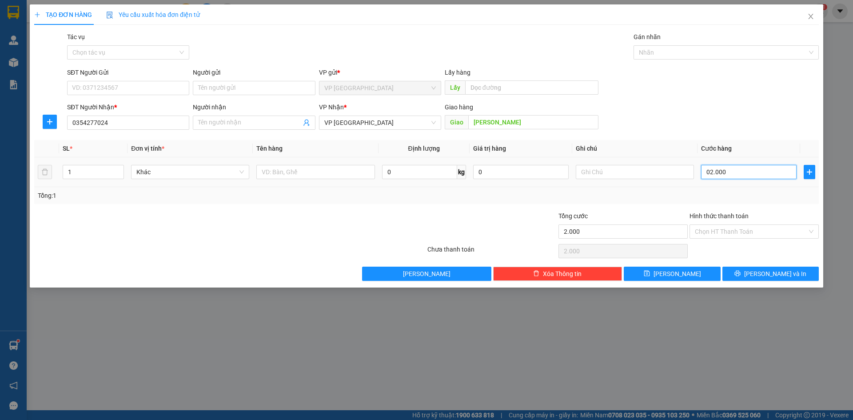
type input "0.200"
type input "200"
type input "200.000"
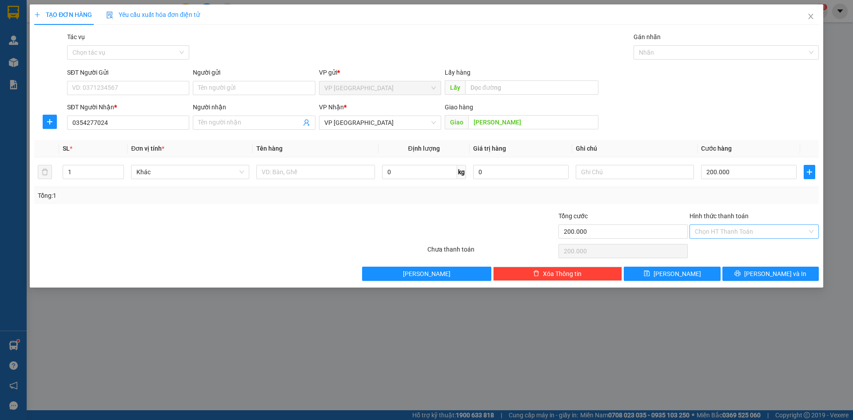
click at [721, 228] on input "Hình thức thanh toán" at bounding box center [751, 231] width 112 height 13
click at [735, 249] on div "Tại văn phòng" at bounding box center [754, 249] width 119 height 10
type input "0"
click at [751, 270] on button "[PERSON_NAME] và In" at bounding box center [770, 273] width 96 height 14
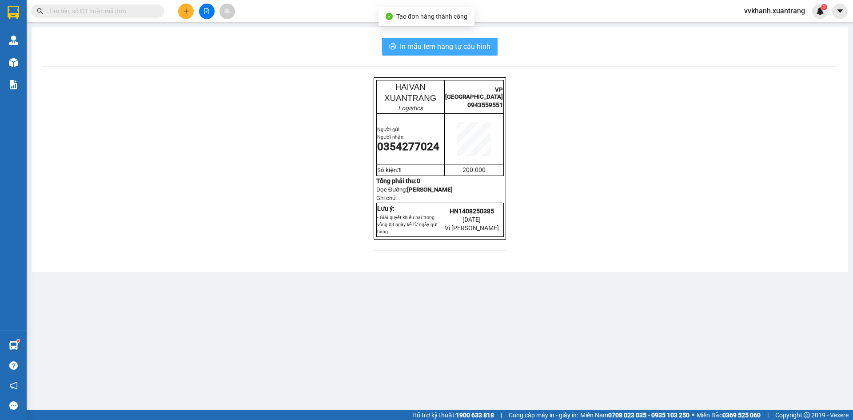
click at [431, 54] on button "In mẫu tem hàng tự cấu hình" at bounding box center [439, 47] width 115 height 18
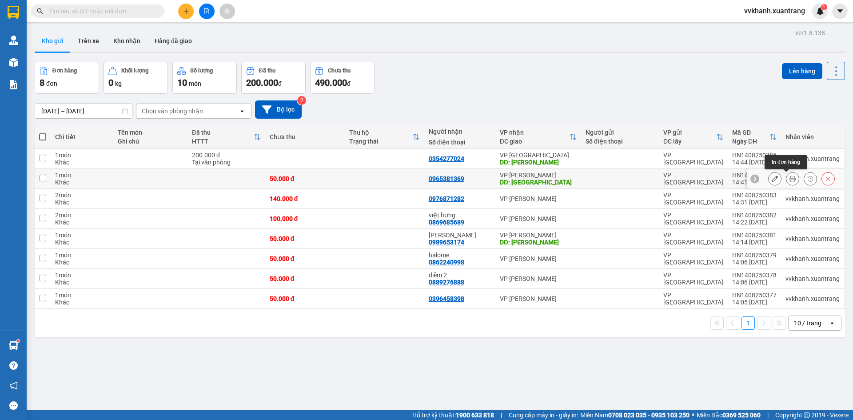
click at [789, 179] on icon at bounding box center [792, 178] width 6 height 6
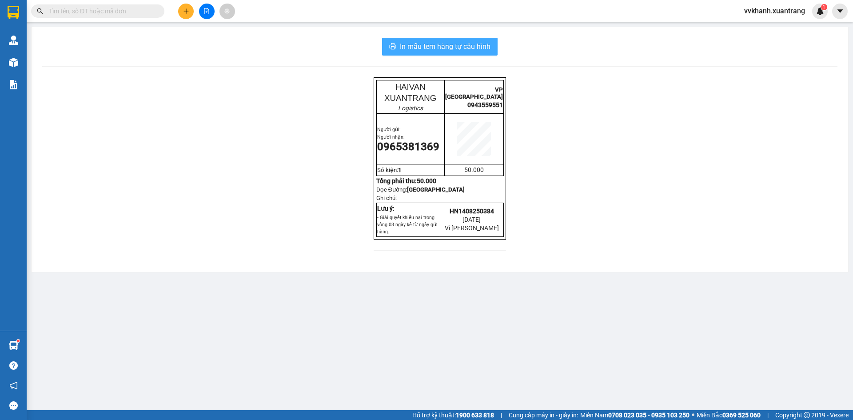
click at [407, 46] on span "In mẫu tem hàng tự cấu hình" at bounding box center [445, 46] width 91 height 11
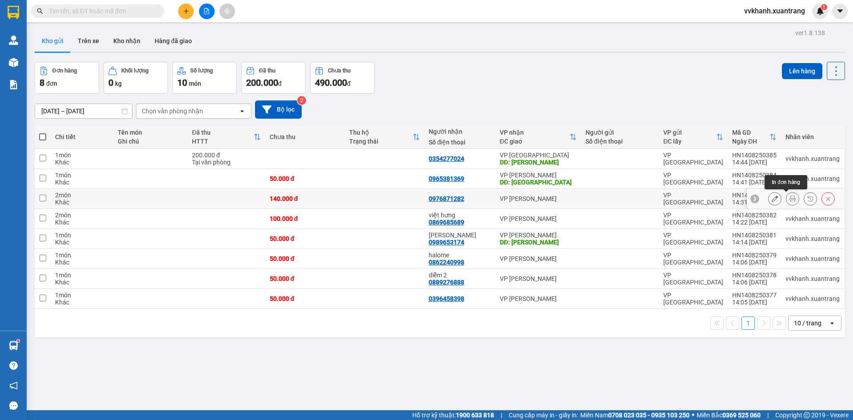
click at [786, 194] on button at bounding box center [792, 199] width 12 height 16
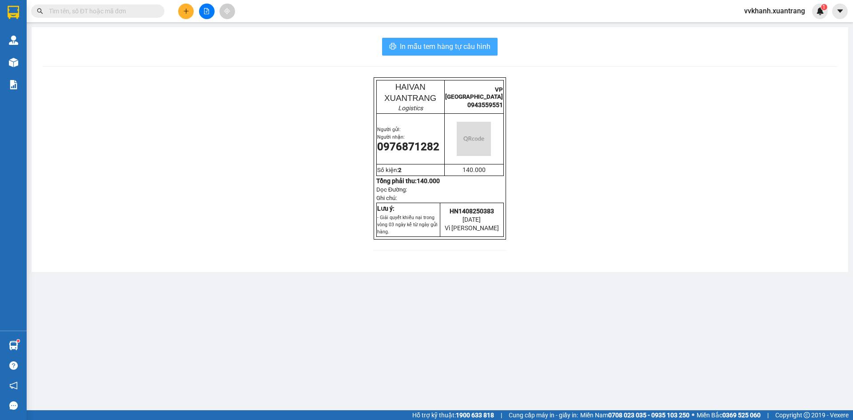
drag, startPoint x: 435, startPoint y: 43, endPoint x: 416, endPoint y: 114, distance: 74.0
click at [434, 43] on span "In mẫu tem hàng tự cấu hình" at bounding box center [445, 46] width 91 height 11
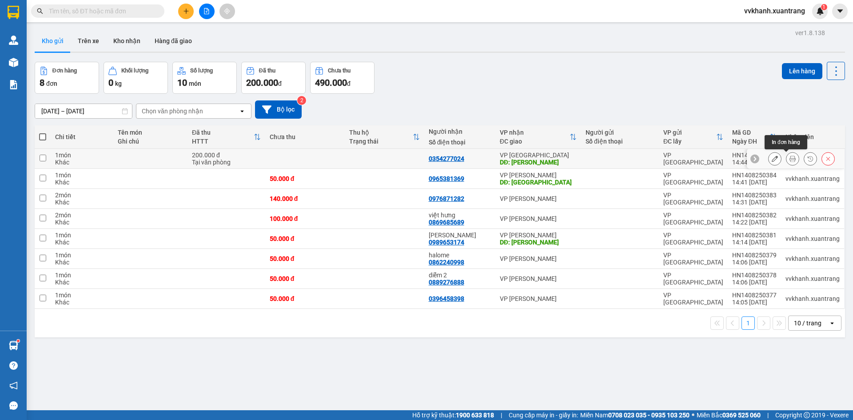
click at [789, 157] on icon at bounding box center [792, 158] width 6 height 6
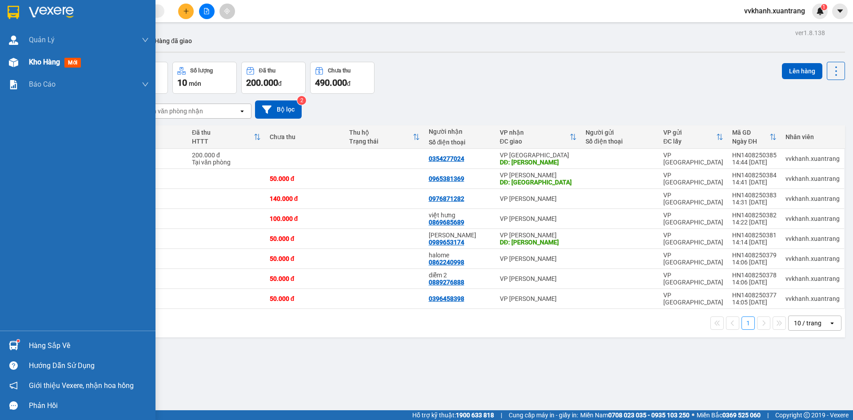
click at [58, 58] on span "Kho hàng" at bounding box center [44, 62] width 31 height 8
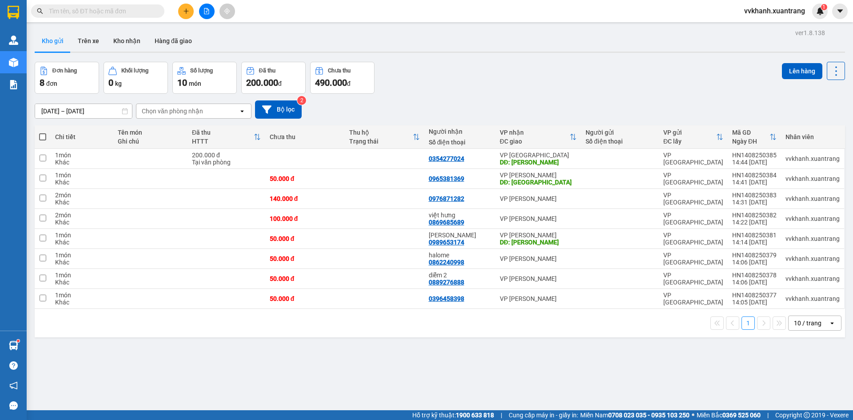
click at [127, 12] on input "text" at bounding box center [101, 11] width 105 height 10
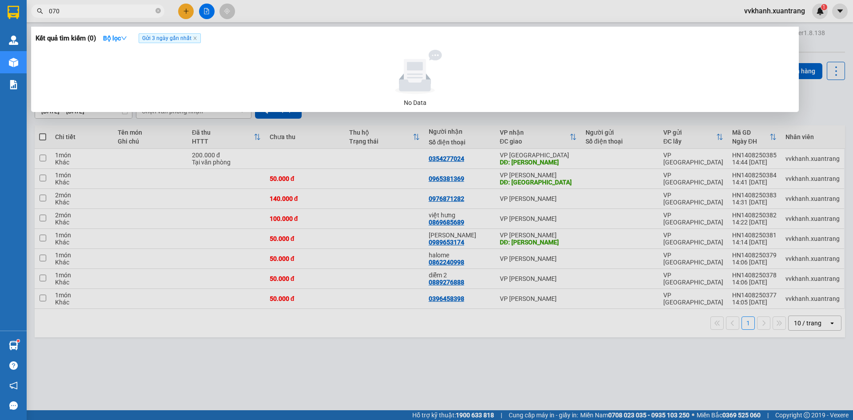
type input "070"
drag, startPoint x: 337, startPoint y: 325, endPoint x: 280, endPoint y: 269, distance: 79.8
click at [339, 322] on div at bounding box center [426, 210] width 853 height 420
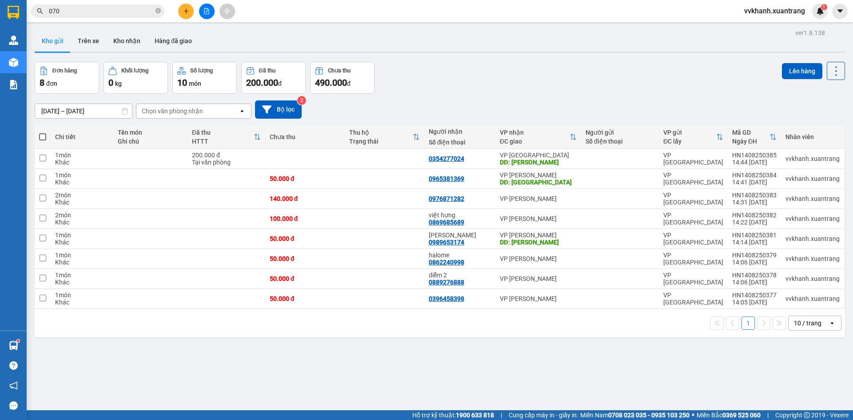
click at [158, 9] on icon "close-circle" at bounding box center [157, 10] width 5 height 5
click at [204, 8] on icon "file-add" at bounding box center [206, 11] width 6 height 6
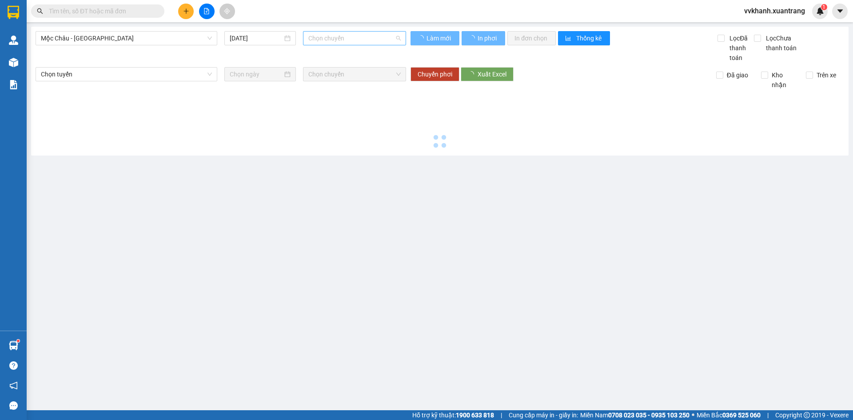
click at [353, 43] on span "Chọn chuyến" at bounding box center [354, 38] width 92 height 13
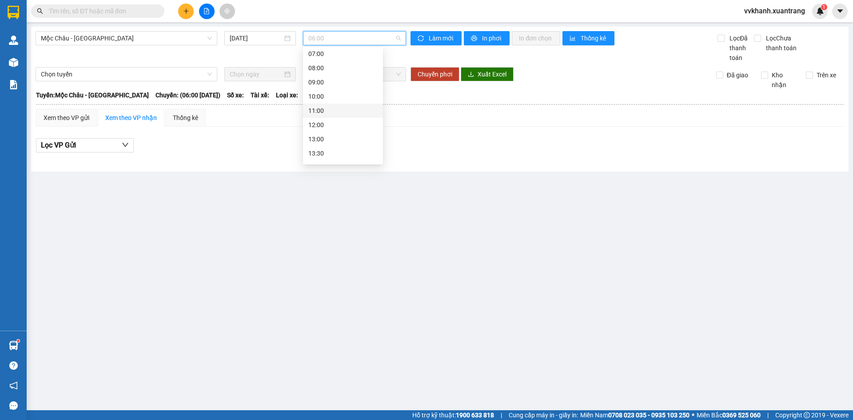
scroll to position [44, 0]
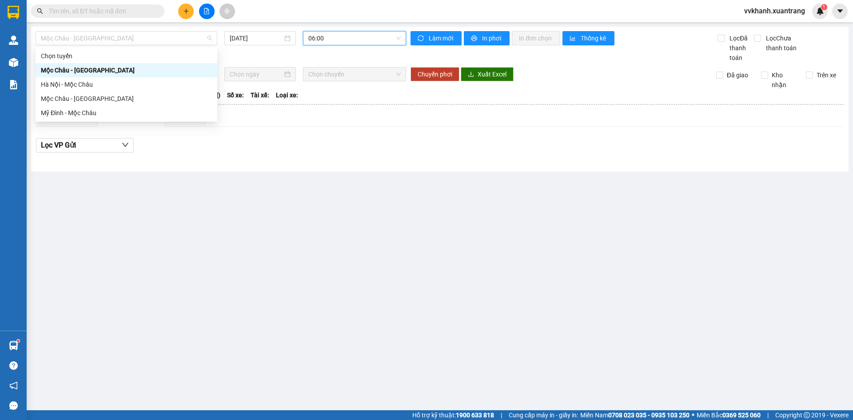
drag, startPoint x: 196, startPoint y: 37, endPoint x: 164, endPoint y: 52, distance: 35.6
click at [199, 40] on span "Mộc [PERSON_NAME][GEOGRAPHIC_DATA]" at bounding box center [126, 38] width 171 height 13
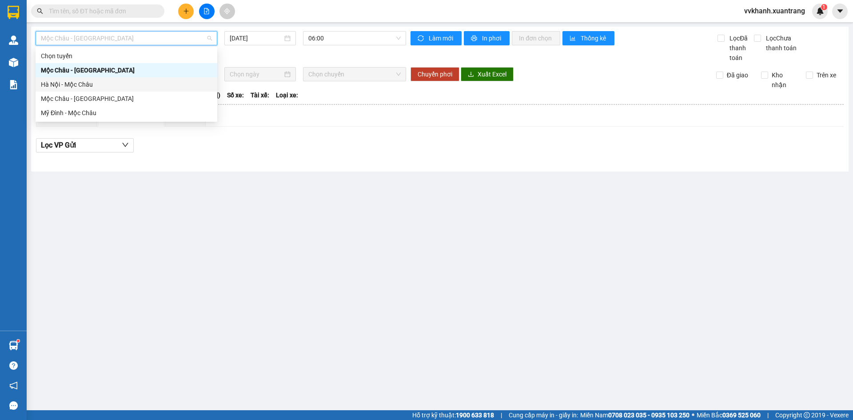
click at [96, 82] on div "Hà Nội - Mộc Châu" at bounding box center [126, 84] width 171 height 10
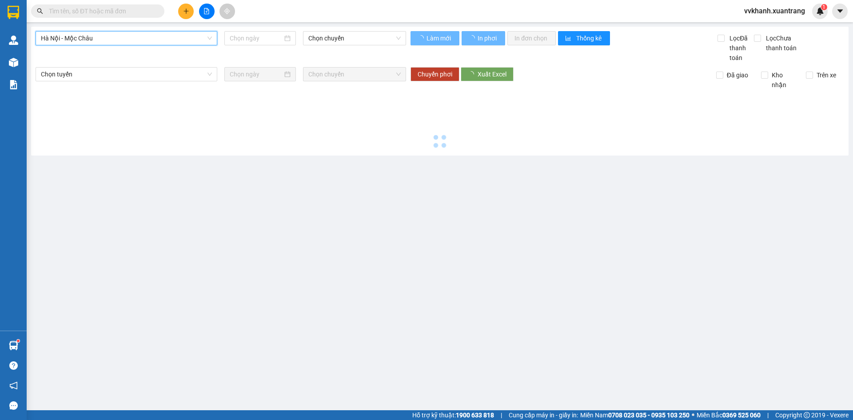
type input "[DATE]"
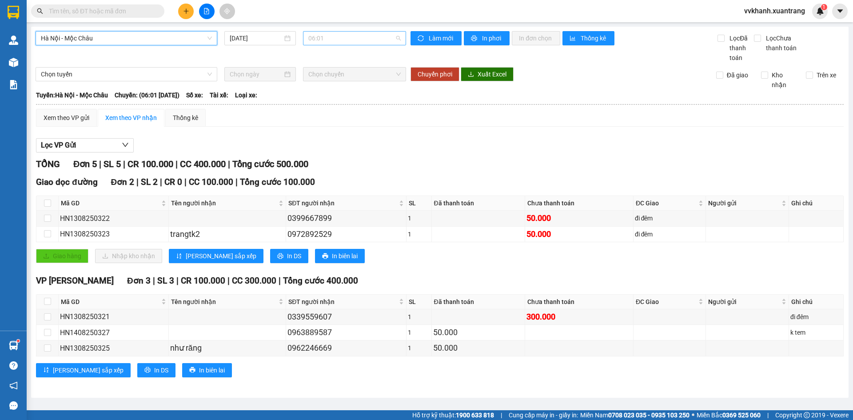
click at [335, 40] on span "06:01" at bounding box center [354, 38] width 92 height 13
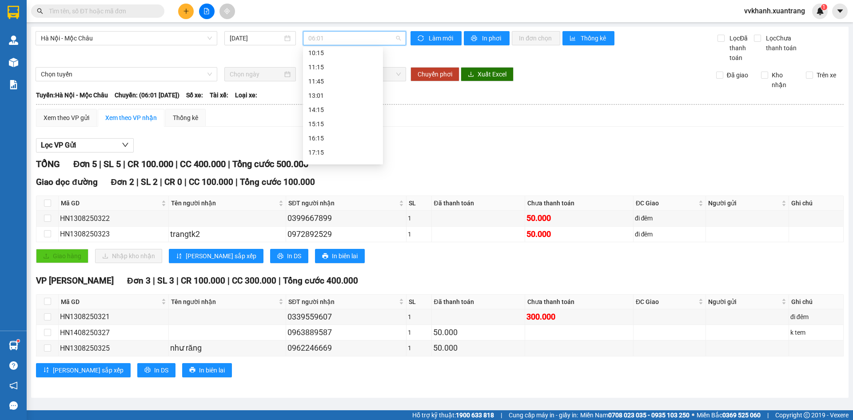
scroll to position [103, 0]
click at [326, 78] on div "11:45" at bounding box center [342, 81] width 69 height 10
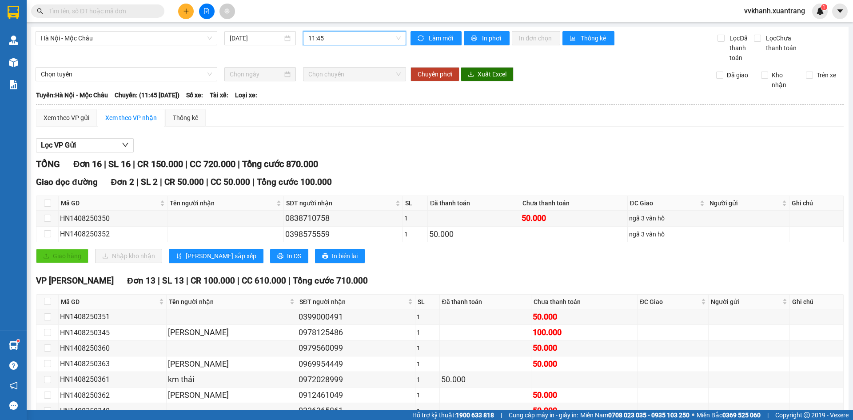
click at [326, 42] on span "11:45" at bounding box center [354, 38] width 92 height 13
click at [452, 109] on div "Xem theo VP gửi Xem theo VP nhận Thống kê" at bounding box center [439, 118] width 807 height 18
drag, startPoint x: 339, startPoint y: 39, endPoint x: 325, endPoint y: 63, distance: 27.9
click at [338, 40] on span "11:45" at bounding box center [354, 38] width 92 height 13
drag, startPoint x: 329, startPoint y: 66, endPoint x: 324, endPoint y: 77, distance: 12.3
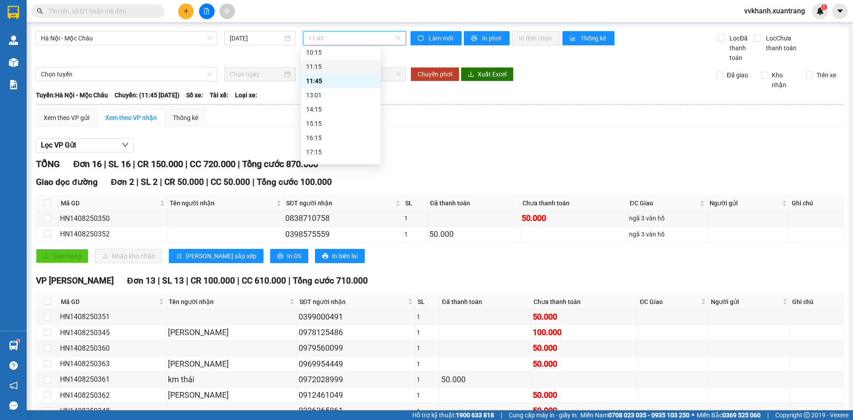
click at [330, 66] on div "11:15" at bounding box center [340, 67] width 69 height 10
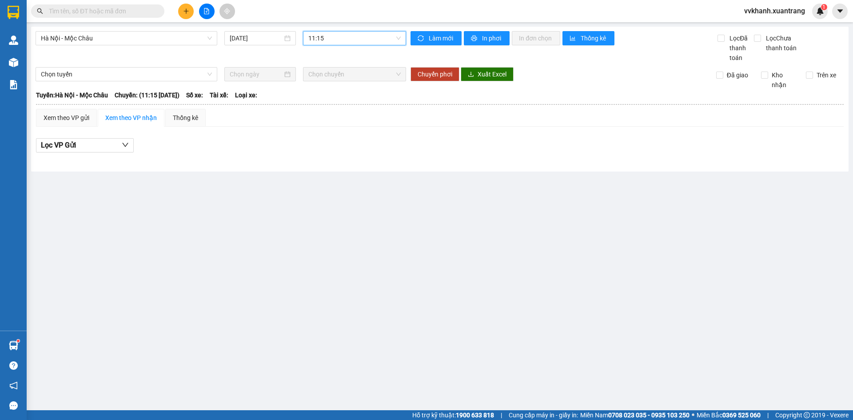
drag, startPoint x: 326, startPoint y: 38, endPoint x: 319, endPoint y: 67, distance: 29.7
click at [326, 43] on span "11:15" at bounding box center [354, 38] width 92 height 13
click at [328, 93] on div "13:01" at bounding box center [342, 95] width 69 height 10
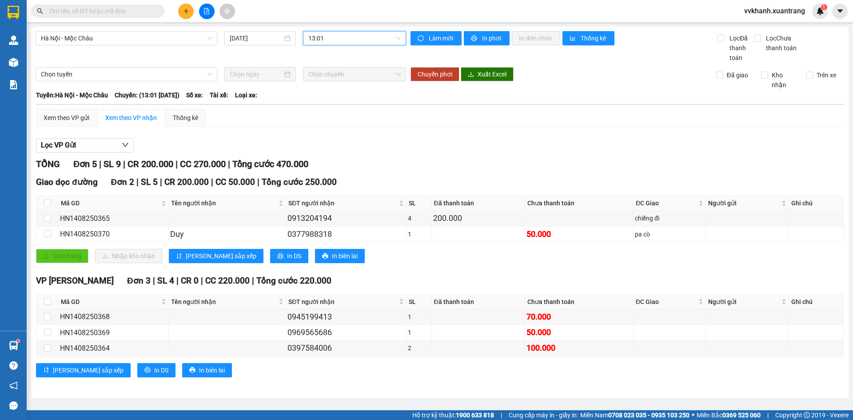
click at [340, 45] on div "13:01" at bounding box center [354, 38] width 103 height 14
click at [337, 112] on div "14:15" at bounding box center [342, 109] width 69 height 10
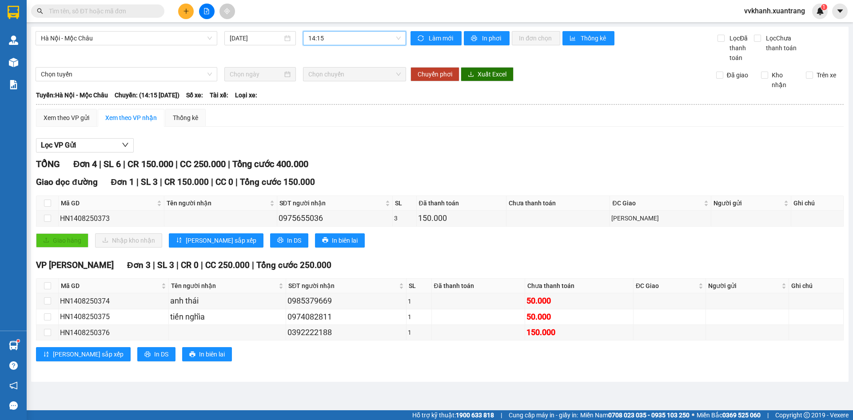
click at [349, 34] on span "14:15" at bounding box center [354, 38] width 92 height 13
click at [323, 88] on div "13:01" at bounding box center [343, 95] width 80 height 14
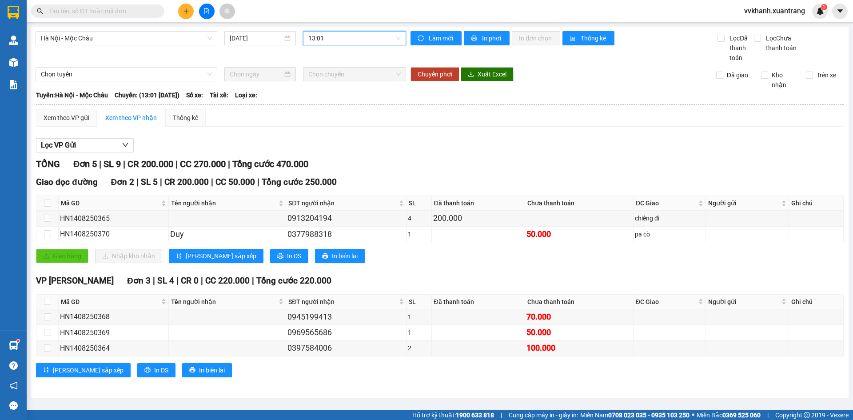
click at [350, 35] on span "13:01" at bounding box center [354, 38] width 92 height 13
click at [444, 134] on div "Lọc VP Gửi TỔNG Đơn 5 | SL 9 | CR 200.000 | CC 270.000 | Tổng cước 470.000 Gia…" at bounding box center [439, 261] width 807 height 254
click at [108, 12] on input "text" at bounding box center [101, 11] width 105 height 10
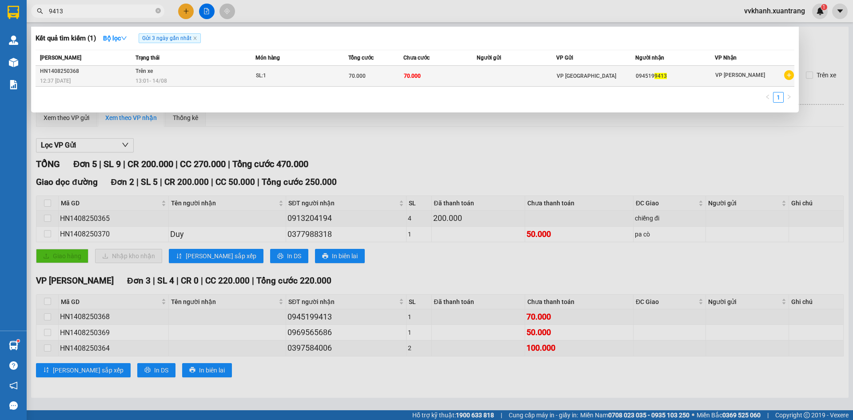
type input "9413"
click at [449, 71] on td "70.000" at bounding box center [439, 76] width 73 height 21
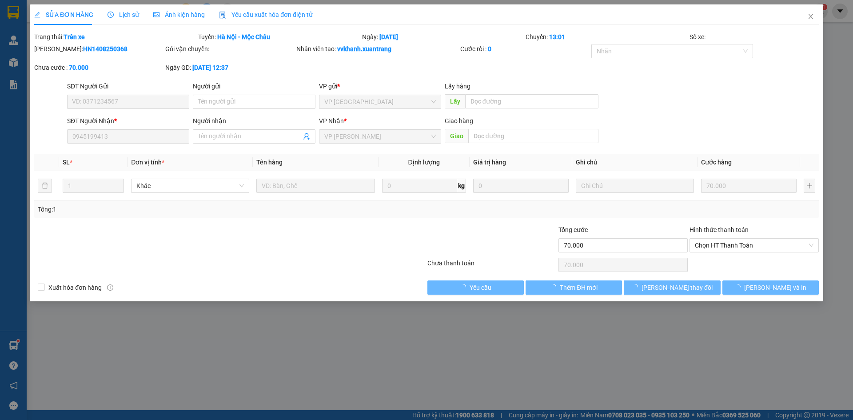
type input "0945199413"
type input "70.000"
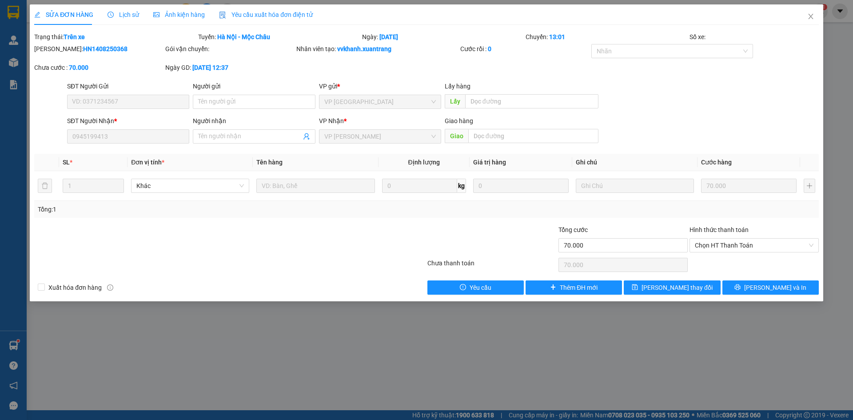
click at [183, 17] on span "Ảnh kiện hàng" at bounding box center [179, 14] width 52 height 7
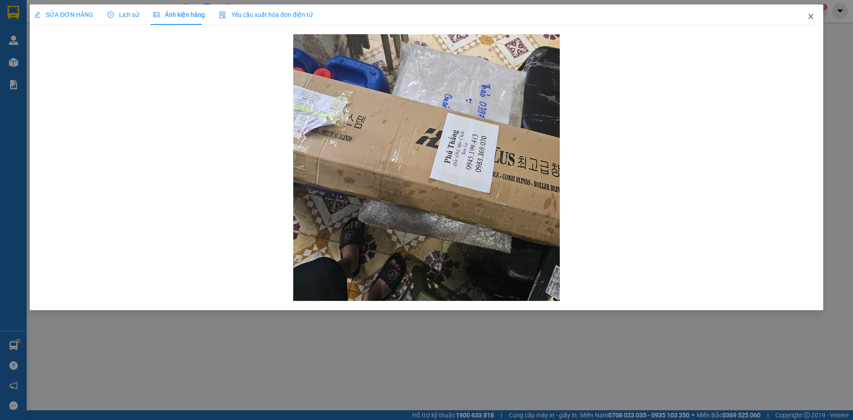
click at [807, 15] on icon "close" at bounding box center [810, 16] width 7 height 7
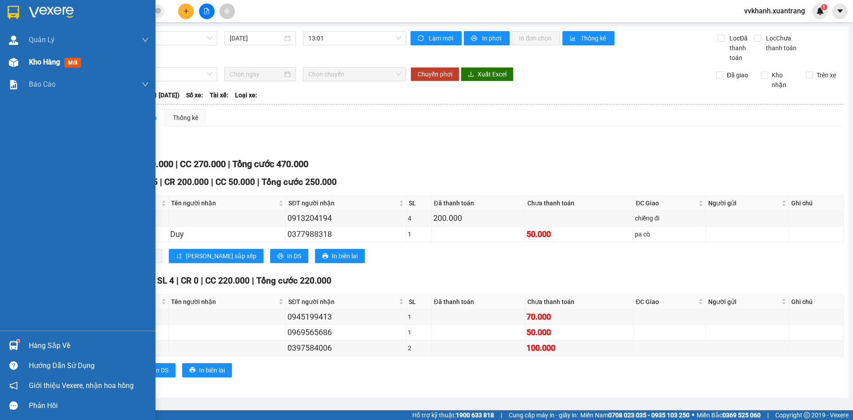
click at [30, 65] on span "Kho hàng" at bounding box center [44, 62] width 31 height 8
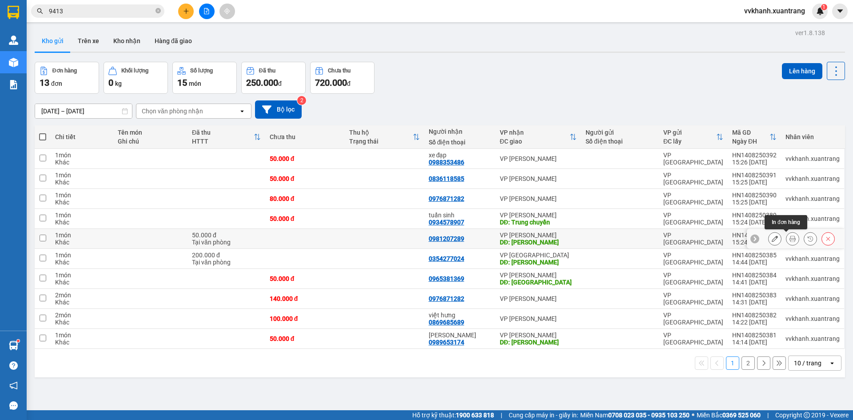
click at [789, 238] on icon at bounding box center [792, 238] width 6 height 6
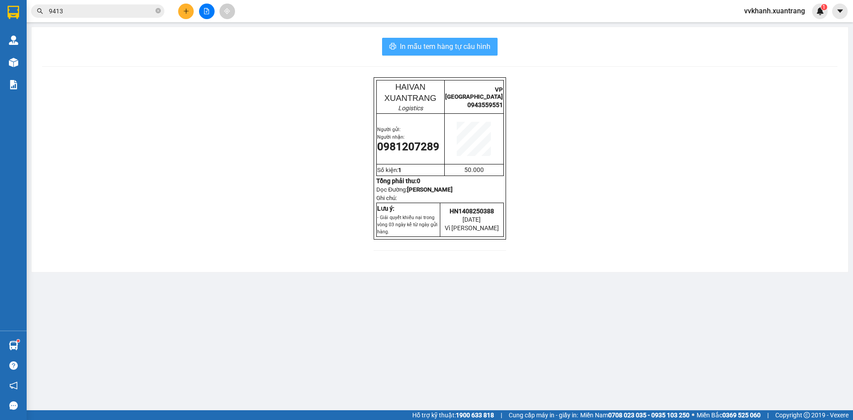
click at [433, 49] on span "In mẫu tem hàng tự cấu hình" at bounding box center [445, 46] width 91 height 11
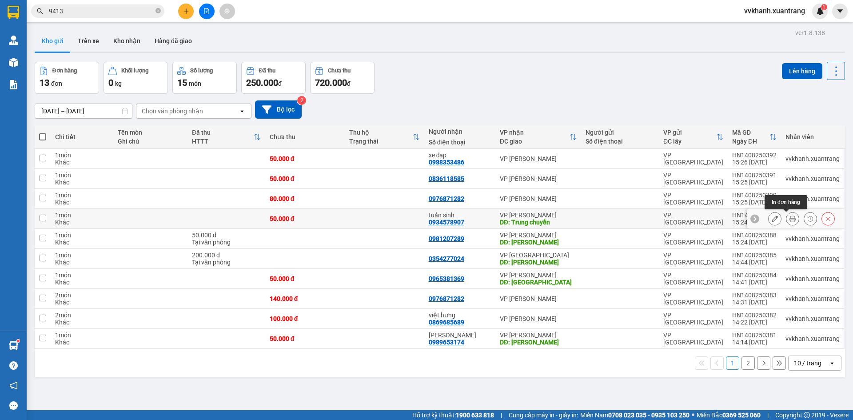
click at [786, 215] on button at bounding box center [792, 219] width 12 height 16
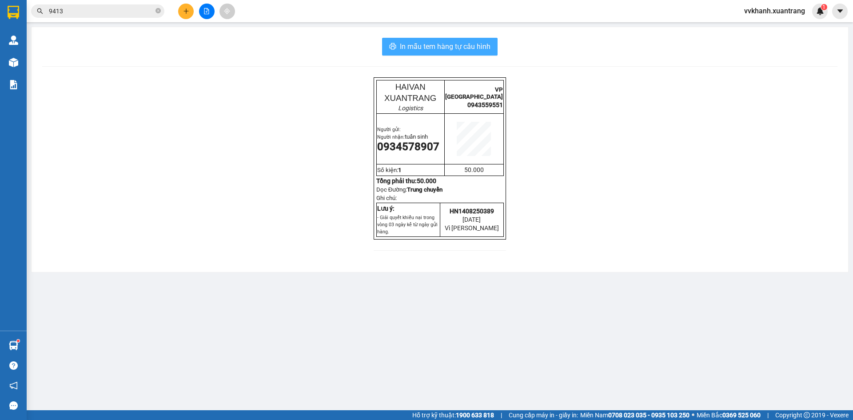
drag, startPoint x: 436, startPoint y: 41, endPoint x: 501, endPoint y: 262, distance: 230.5
click at [434, 43] on span "In mẫu tem hàng tự cấu hình" at bounding box center [445, 46] width 91 height 11
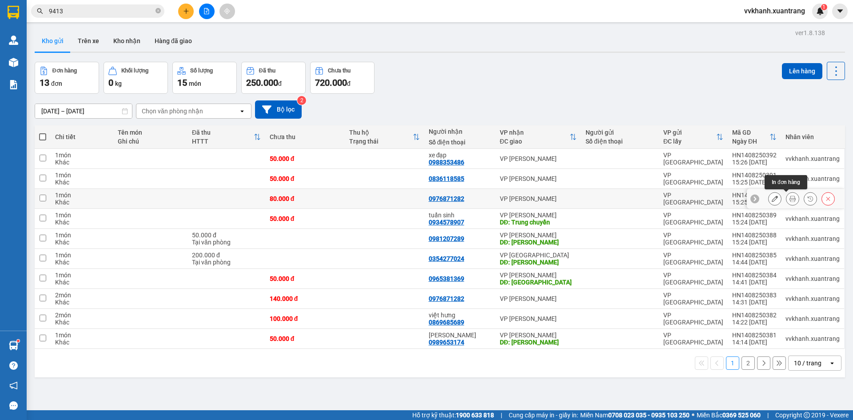
click at [789, 199] on icon at bounding box center [792, 198] width 6 height 6
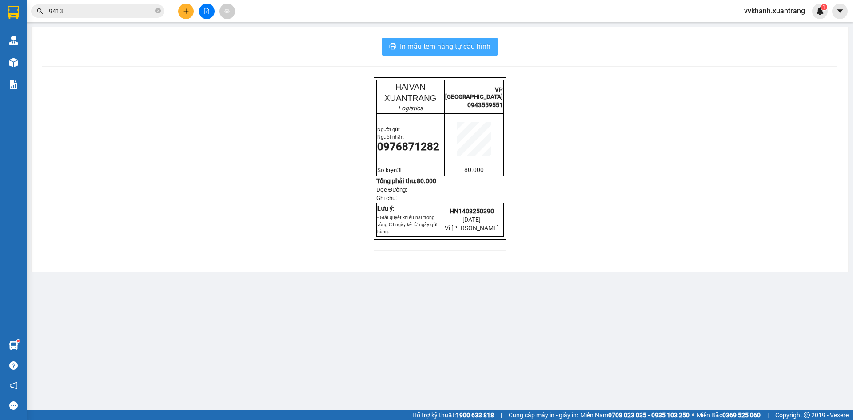
click at [412, 41] on span "In mẫu tem hàng tự cấu hình" at bounding box center [445, 46] width 91 height 11
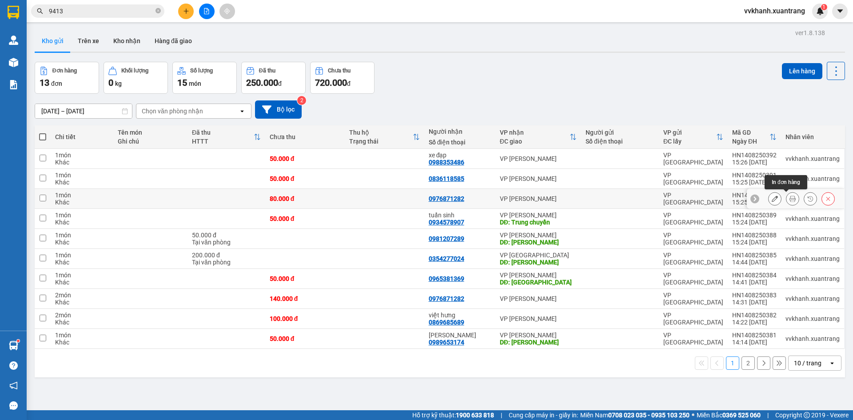
click at [789, 201] on icon at bounding box center [792, 198] width 6 height 6
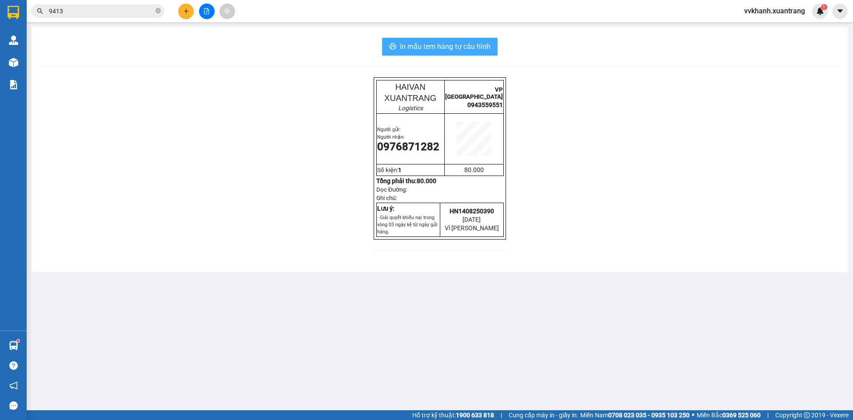
drag, startPoint x: 414, startPoint y: 43, endPoint x: 508, endPoint y: 206, distance: 187.8
click at [417, 45] on span "In mẫu tem hàng tự cấu hình" at bounding box center [445, 46] width 91 height 11
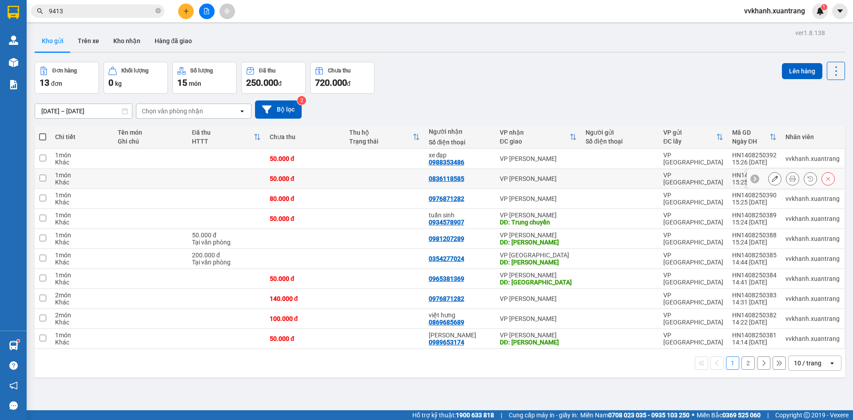
click at [789, 181] on icon at bounding box center [792, 178] width 6 height 6
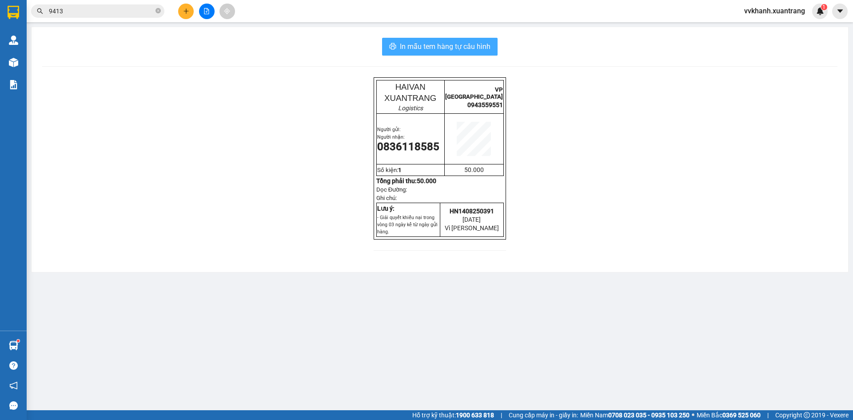
click at [403, 49] on span "In mẫu tem hàng tự cấu hình" at bounding box center [445, 46] width 91 height 11
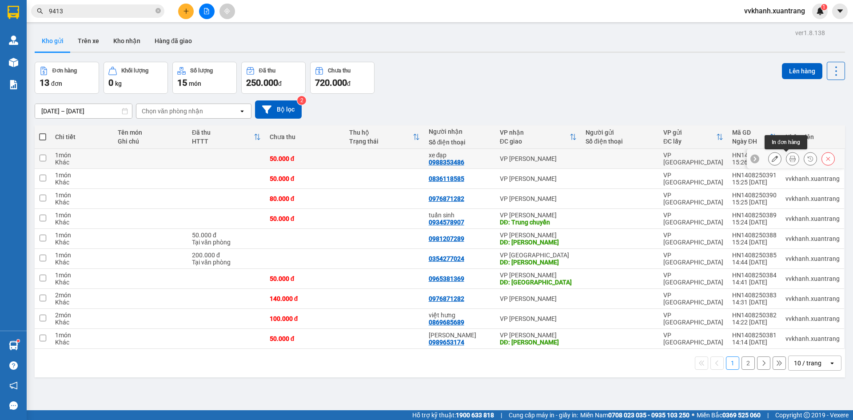
drag, startPoint x: 786, startPoint y: 156, endPoint x: 784, endPoint y: 161, distance: 5.0
click at [789, 161] on icon at bounding box center [792, 158] width 6 height 6
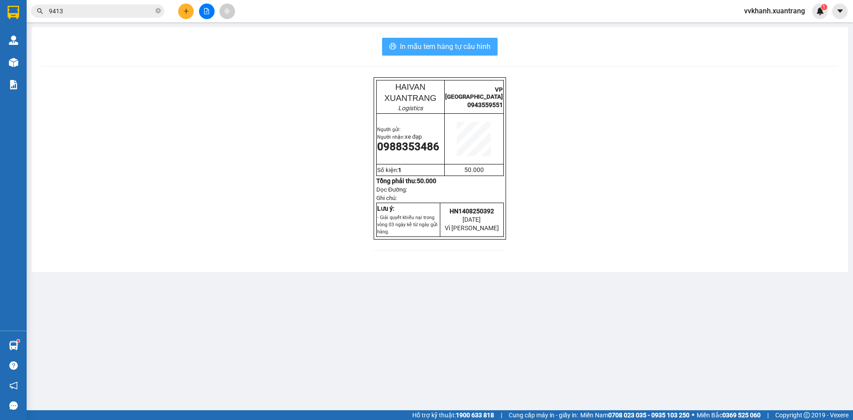
drag, startPoint x: 409, startPoint y: 43, endPoint x: 520, endPoint y: 207, distance: 197.8
click at [409, 47] on span "In mẫu tem hàng tự cấu hình" at bounding box center [445, 46] width 91 height 11
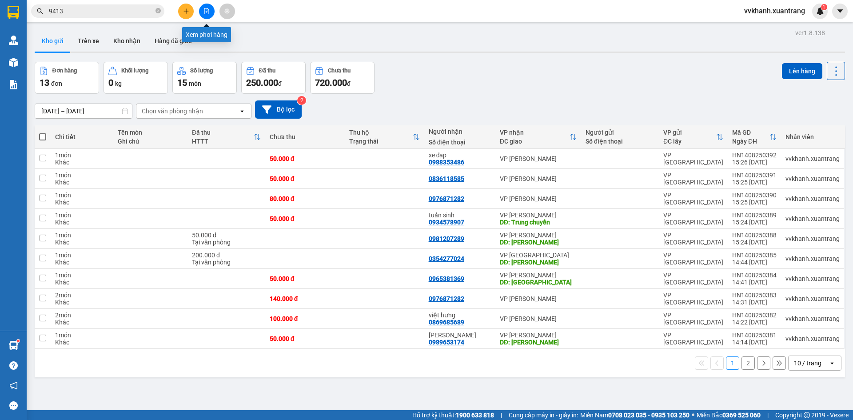
click at [206, 9] on icon "file-add" at bounding box center [206, 11] width 6 height 6
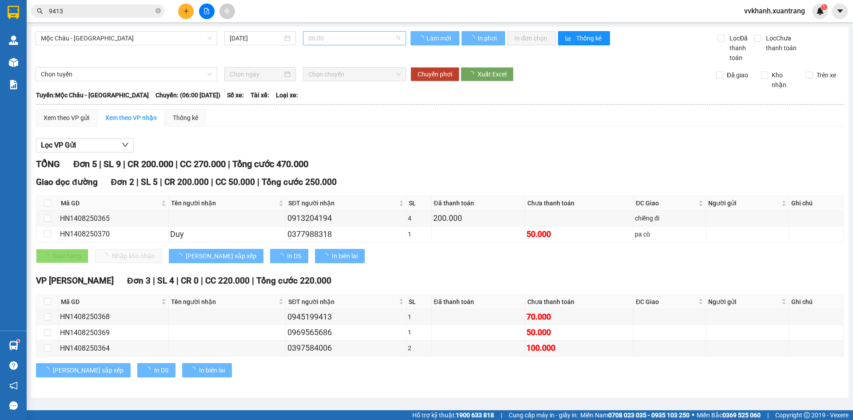
click at [337, 42] on span "06:00" at bounding box center [354, 38] width 92 height 13
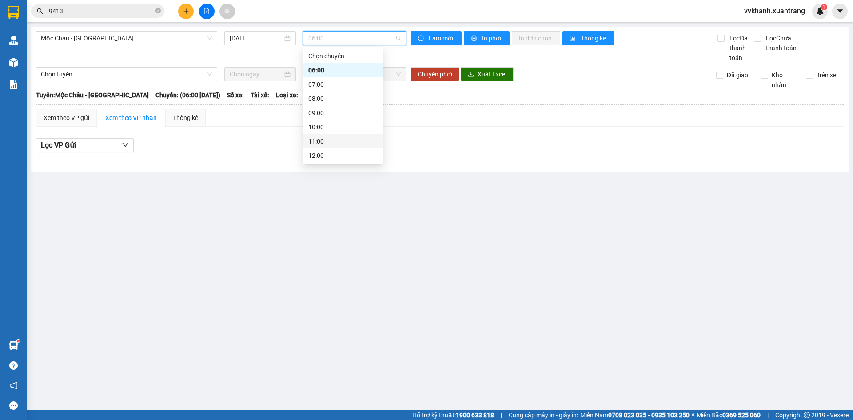
click at [333, 144] on div "11:00" at bounding box center [342, 141] width 69 height 10
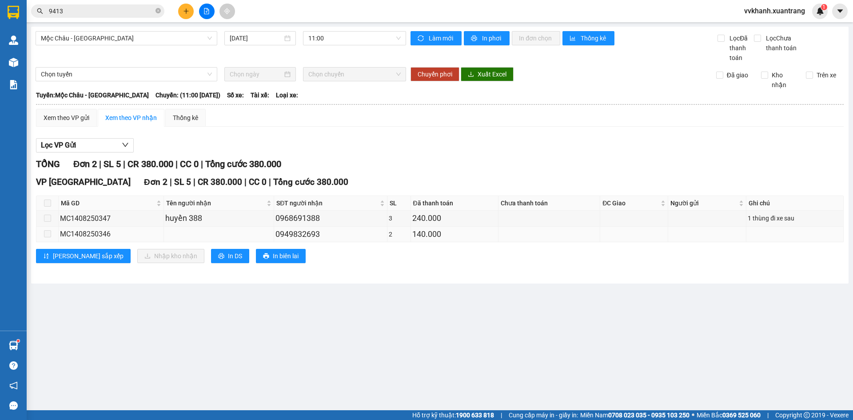
click at [43, 232] on td at bounding box center [47, 234] width 22 height 16
click at [156, 9] on icon "close-circle" at bounding box center [157, 10] width 5 height 5
drag, startPoint x: 320, startPoint y: 38, endPoint x: 342, endPoint y: 103, distance: 69.1
click at [322, 41] on span "11:00" at bounding box center [354, 38] width 92 height 13
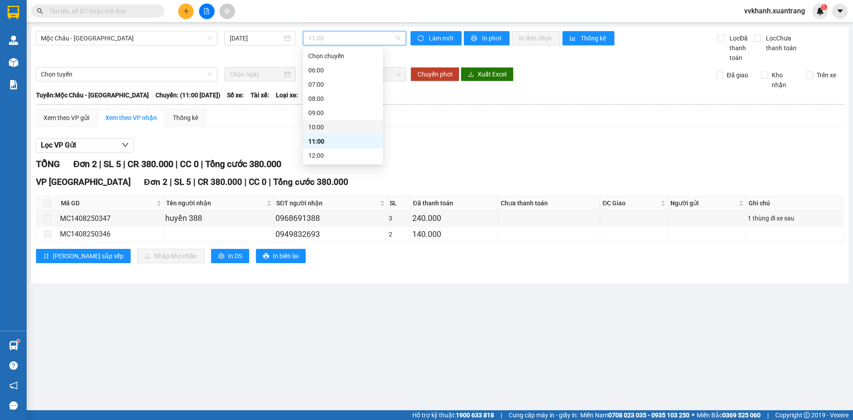
scroll to position [44, 0]
click at [334, 110] on div "12:00" at bounding box center [342, 111] width 69 height 10
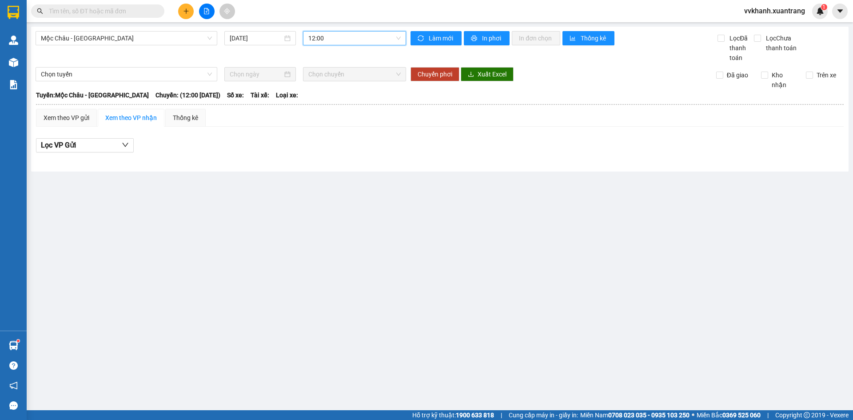
click at [329, 43] on span "12:00" at bounding box center [354, 38] width 92 height 13
click at [325, 95] on div "11:00" at bounding box center [342, 97] width 69 height 10
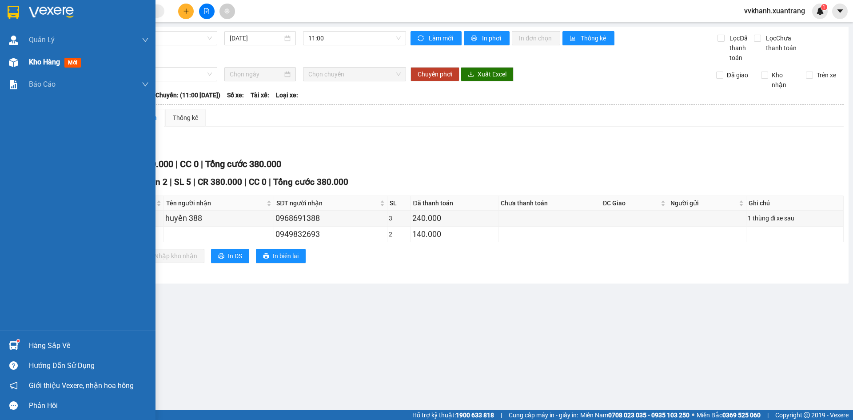
click at [11, 61] on img at bounding box center [13, 62] width 9 height 9
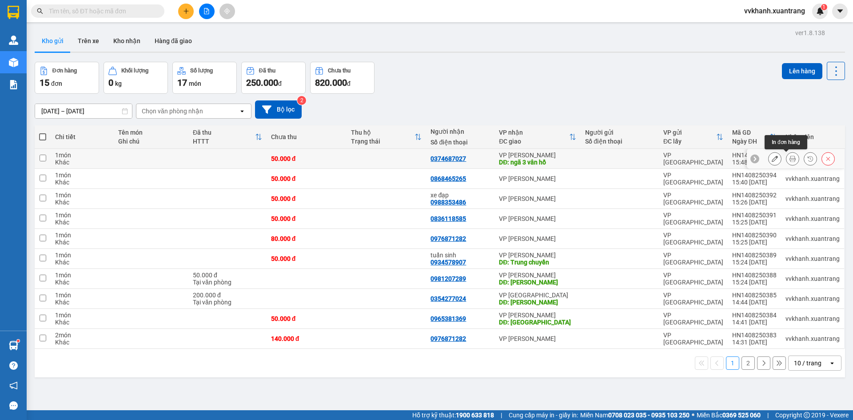
click at [789, 160] on icon at bounding box center [792, 158] width 6 height 6
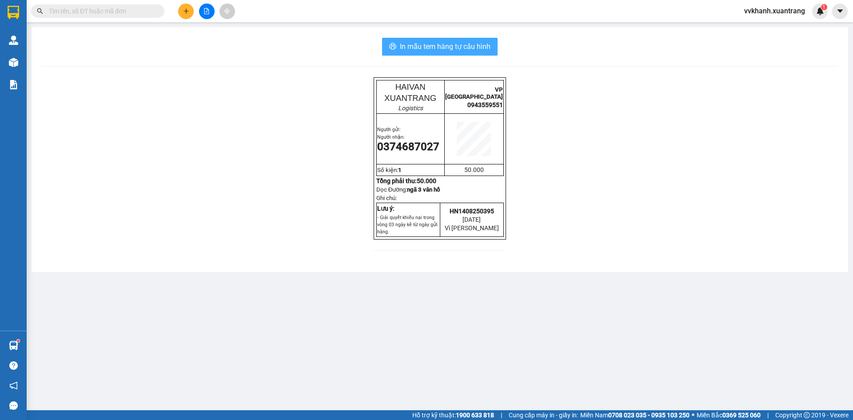
click at [401, 46] on span "In mẫu tem hàng tự cấu hình" at bounding box center [445, 46] width 91 height 11
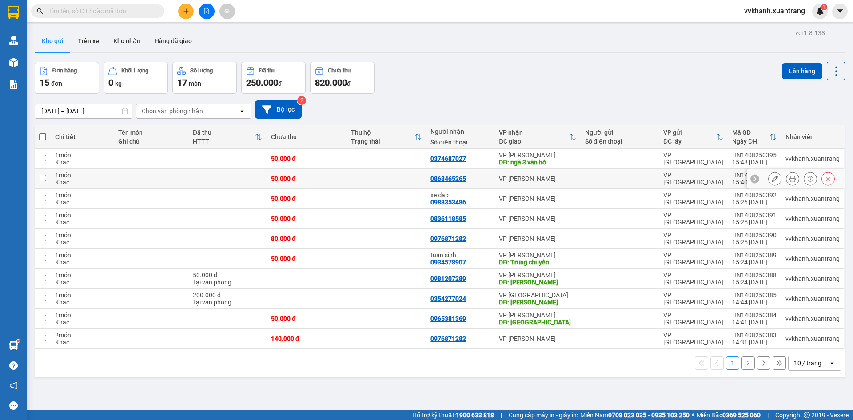
click at [789, 179] on icon at bounding box center [792, 178] width 6 height 6
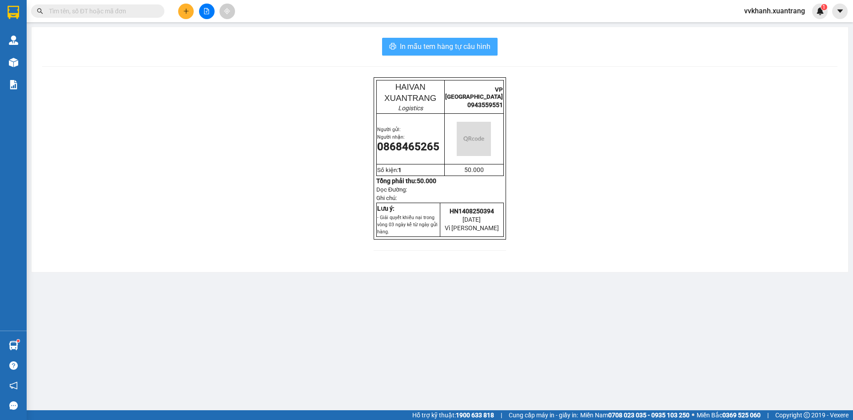
click at [427, 52] on span "In mẫu tem hàng tự cấu hình" at bounding box center [445, 46] width 91 height 11
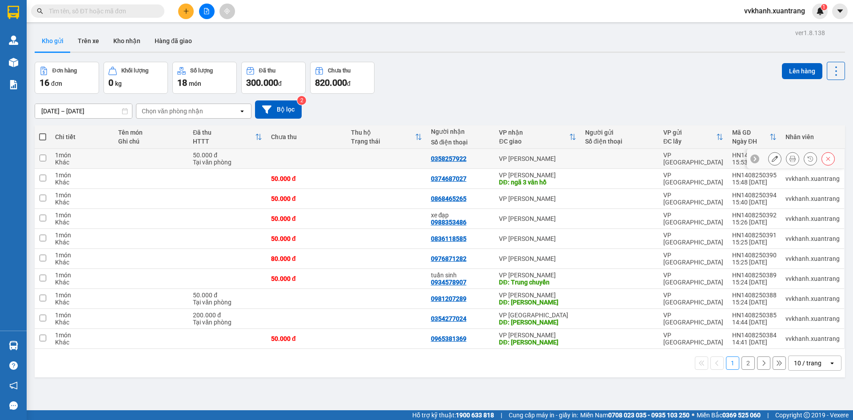
click at [786, 160] on button at bounding box center [792, 159] width 12 height 16
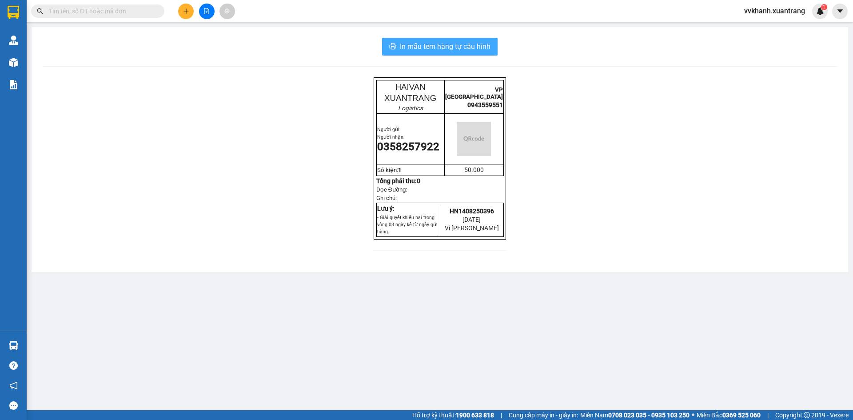
click at [401, 47] on span "In mẫu tem hàng tự cấu hình" at bounding box center [445, 46] width 91 height 11
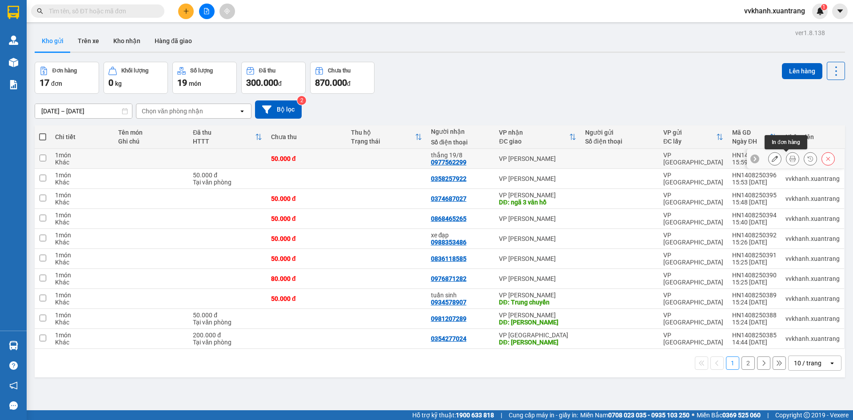
click at [789, 159] on icon at bounding box center [792, 158] width 6 height 6
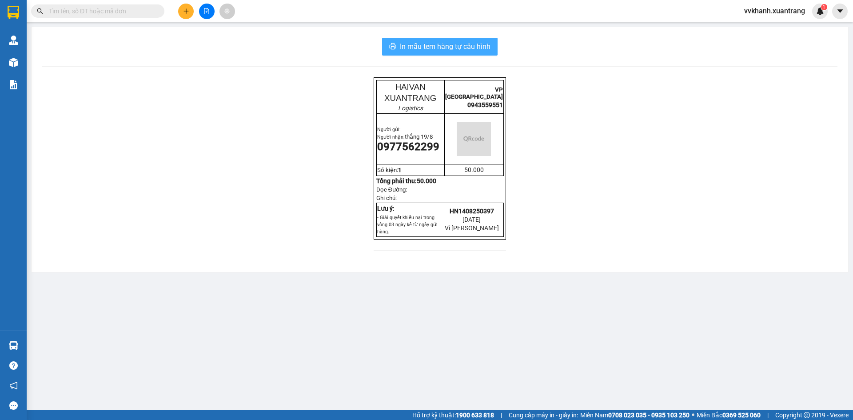
click at [455, 48] on span "In mẫu tem hàng tự cấu hình" at bounding box center [445, 46] width 91 height 11
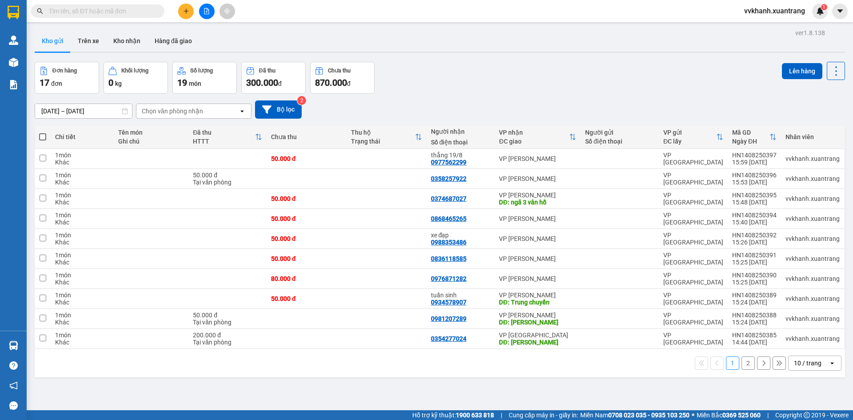
click at [741, 361] on button "2" at bounding box center [747, 362] width 13 height 13
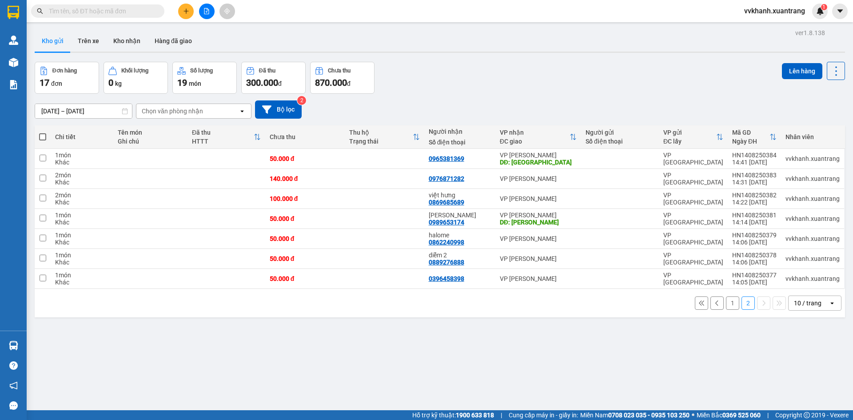
click at [43, 136] on span at bounding box center [42, 136] width 7 height 7
click at [43, 132] on input "checkbox" at bounding box center [43, 132] width 0 height 0
checkbox input "true"
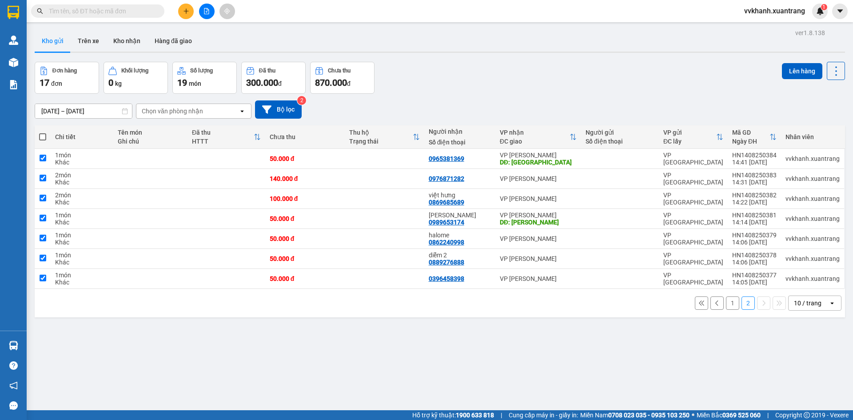
checkbox input "true"
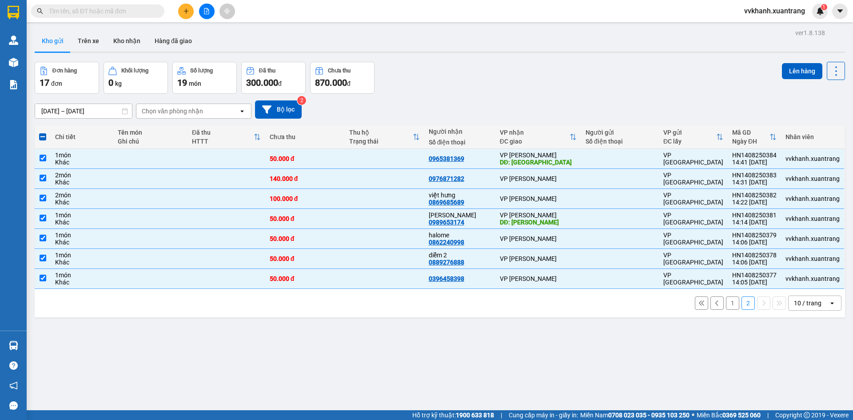
click at [39, 133] on span at bounding box center [42, 136] width 7 height 7
click at [43, 132] on input "checkbox" at bounding box center [43, 132] width 0 height 0
click at [40, 137] on span at bounding box center [42, 136] width 7 height 7
click at [43, 132] on input "checkbox" at bounding box center [43, 132] width 0 height 0
click at [44, 135] on span at bounding box center [42, 136] width 7 height 7
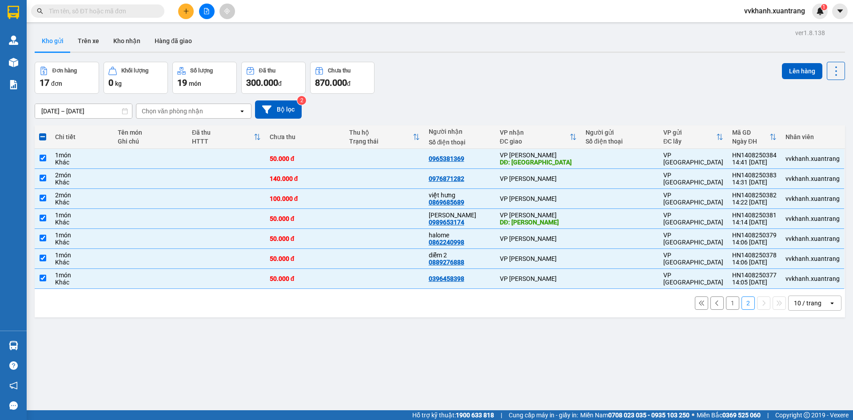
click at [43, 132] on input "checkbox" at bounding box center [43, 132] width 0 height 0
click at [42, 131] on th at bounding box center [43, 137] width 16 height 24
click at [726, 299] on button "1" at bounding box center [732, 302] width 13 height 13
checkbox input "false"
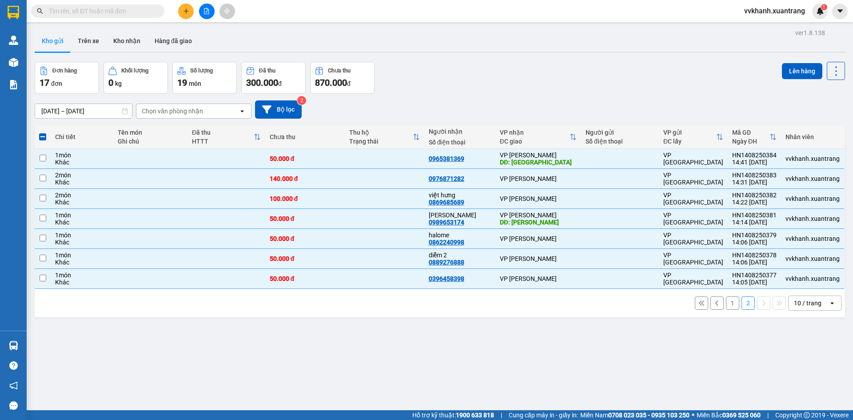
checkbox input "false"
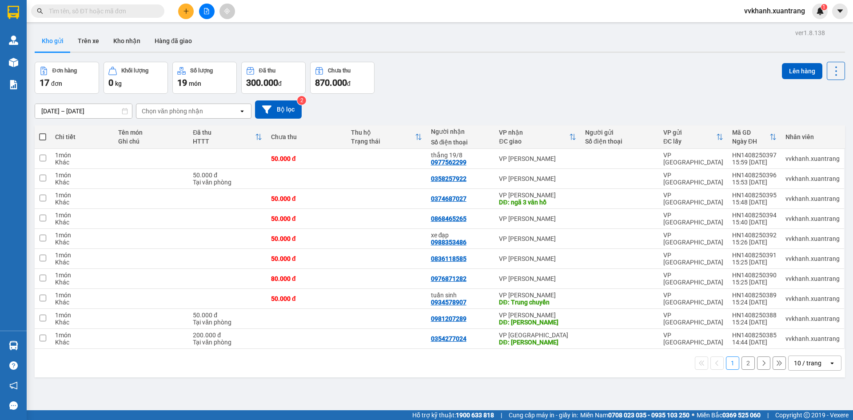
click at [743, 365] on button "2" at bounding box center [747, 362] width 13 height 13
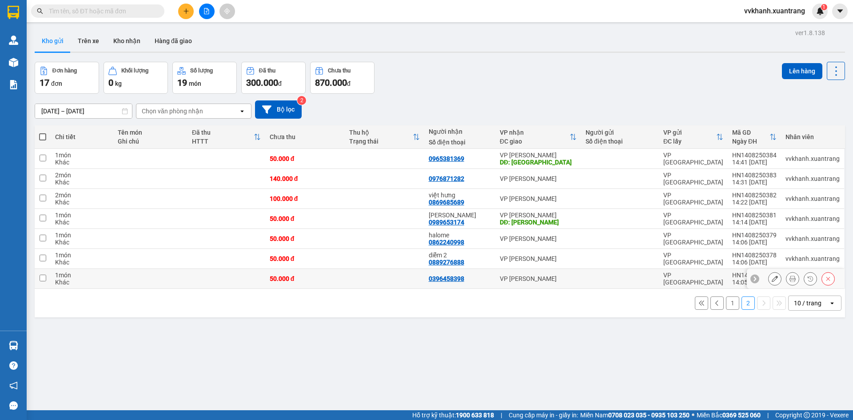
drag, startPoint x: 488, startPoint y: 274, endPoint x: 482, endPoint y: 258, distance: 16.5
click at [488, 274] on td "0396458398" at bounding box center [459, 279] width 71 height 20
checkbox input "true"
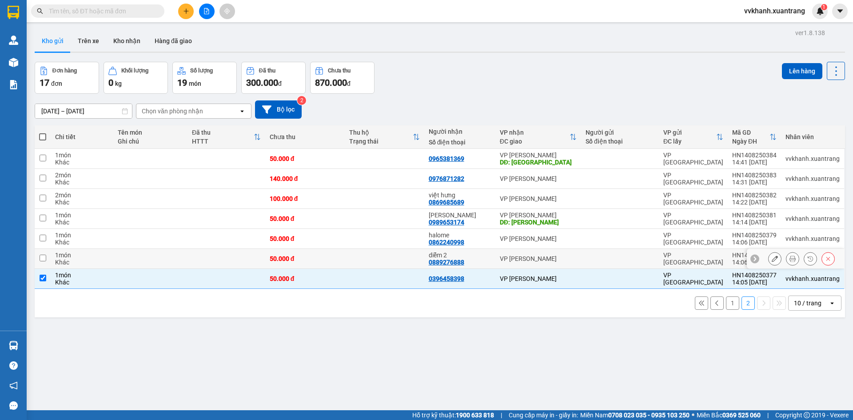
click at [482, 258] on div "diễm 2 0889276888" at bounding box center [460, 258] width 62 height 14
checkbox input "true"
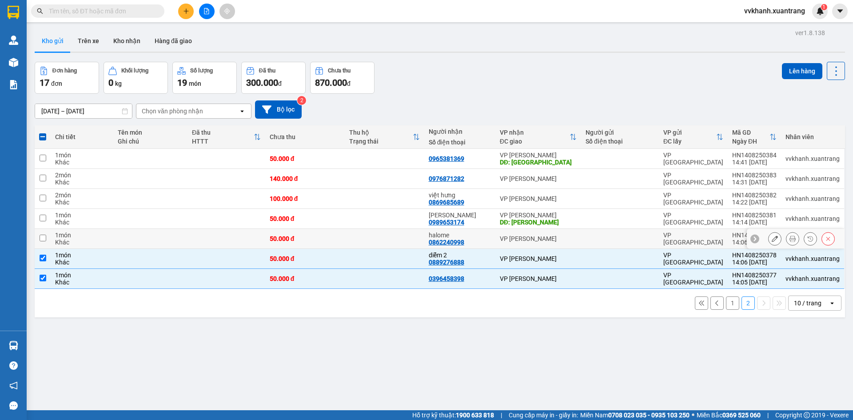
click at [477, 238] on div "halome 0862240998" at bounding box center [460, 238] width 62 height 14
checkbox input "true"
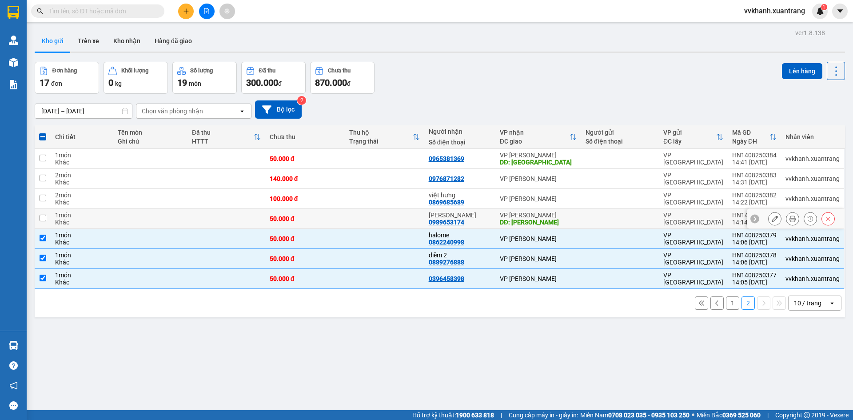
drag, startPoint x: 478, startPoint y: 226, endPoint x: 476, endPoint y: 222, distance: 4.6
click at [476, 222] on td "tùng vân hồ 0989653174" at bounding box center [459, 219] width 71 height 20
checkbox input "true"
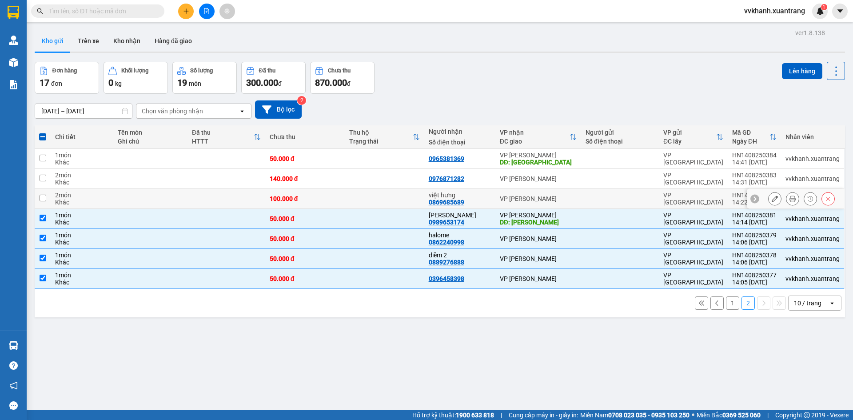
click at [475, 199] on div "việt hưng 0869685689" at bounding box center [460, 198] width 62 height 14
checkbox input "true"
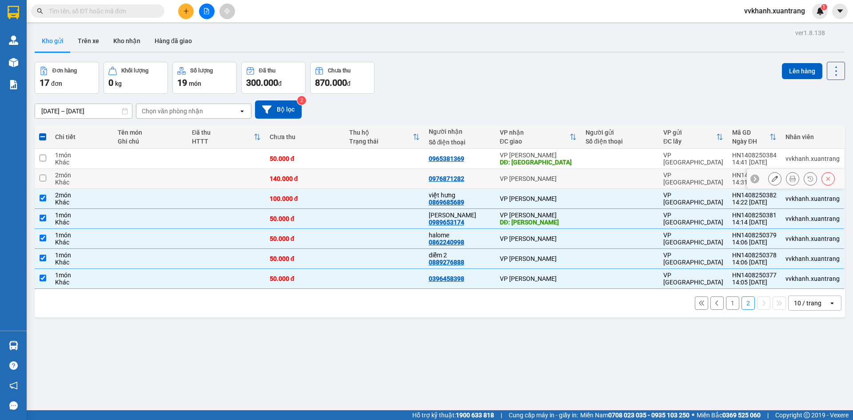
click at [479, 175] on div "0976871282" at bounding box center [460, 178] width 62 height 7
checkbox input "true"
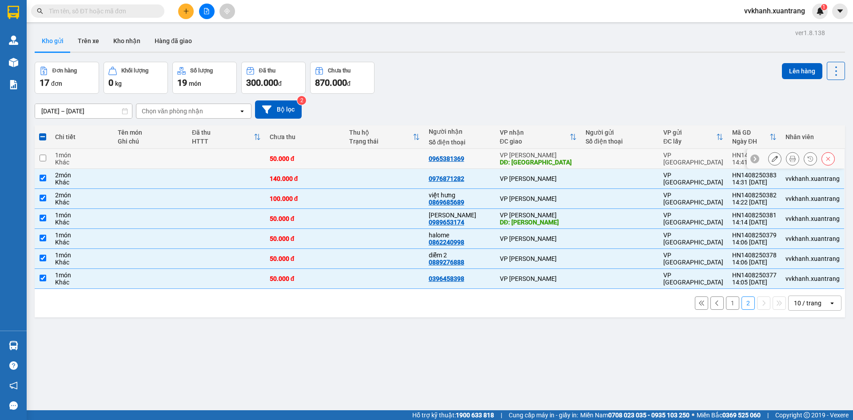
click at [479, 166] on td "0965381369" at bounding box center [459, 159] width 71 height 20
checkbox input "true"
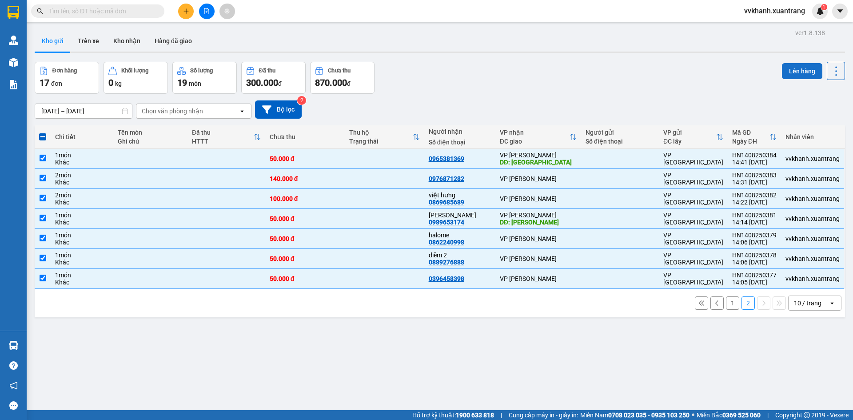
click at [782, 71] on button "Lên hàng" at bounding box center [802, 71] width 40 height 16
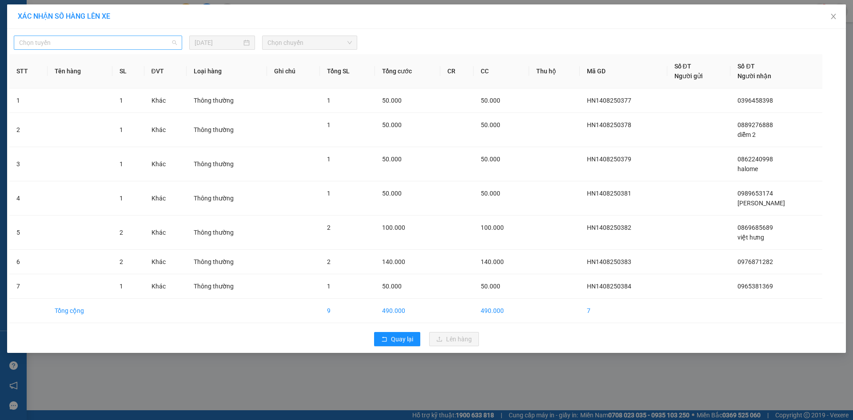
click at [85, 46] on span "Chọn tuyến" at bounding box center [98, 42] width 158 height 13
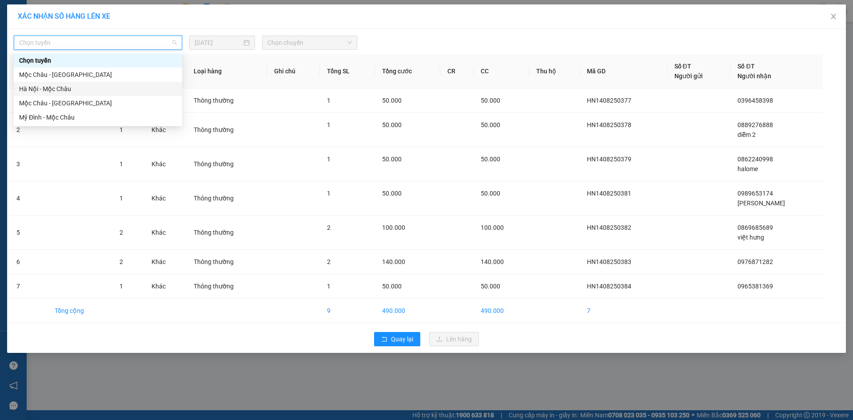
click at [67, 90] on div "Hà Nội - Mộc Châu" at bounding box center [98, 89] width 158 height 10
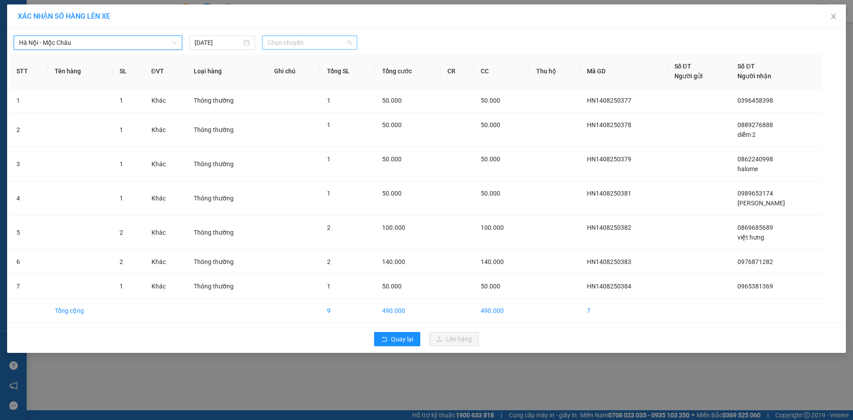
click at [305, 44] on span "Chọn chuyến" at bounding box center [309, 42] width 84 height 13
click at [289, 115] on div "16:15" at bounding box center [301, 117] width 69 height 10
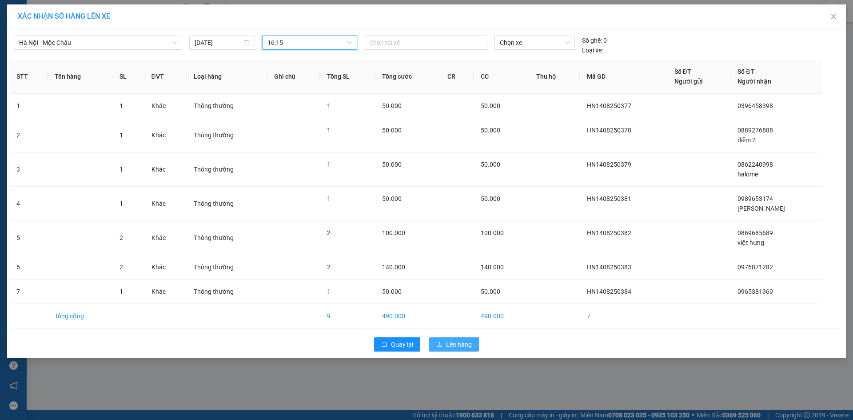
click at [463, 339] on button "Lên hàng" at bounding box center [454, 344] width 50 height 14
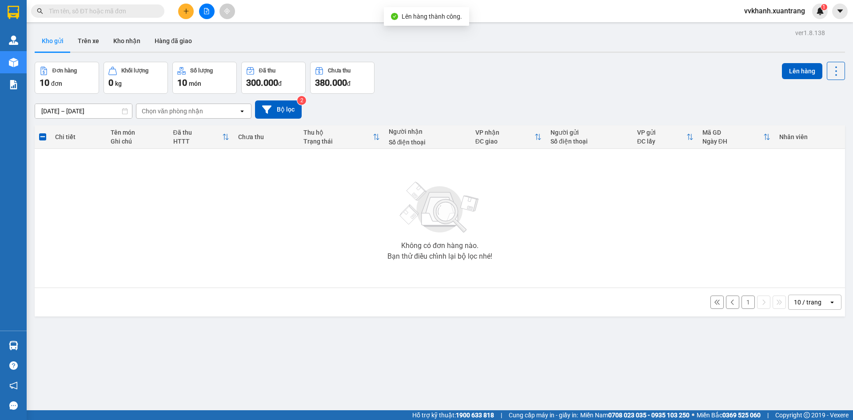
click at [741, 299] on button "1" at bounding box center [747, 301] width 13 height 13
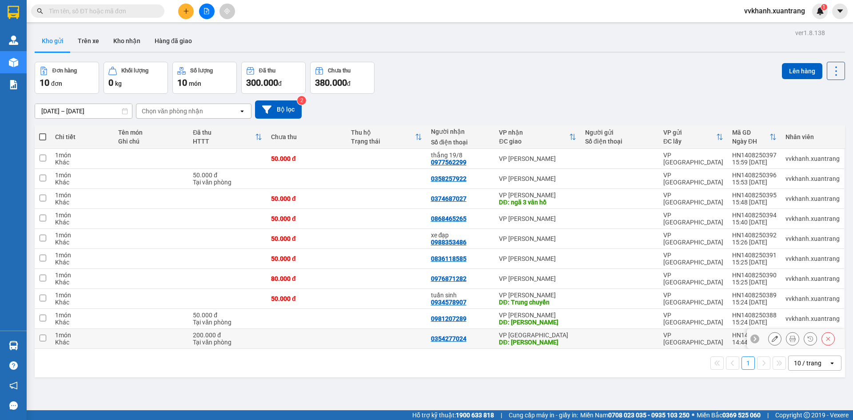
click at [592, 340] on div at bounding box center [619, 338] width 69 height 7
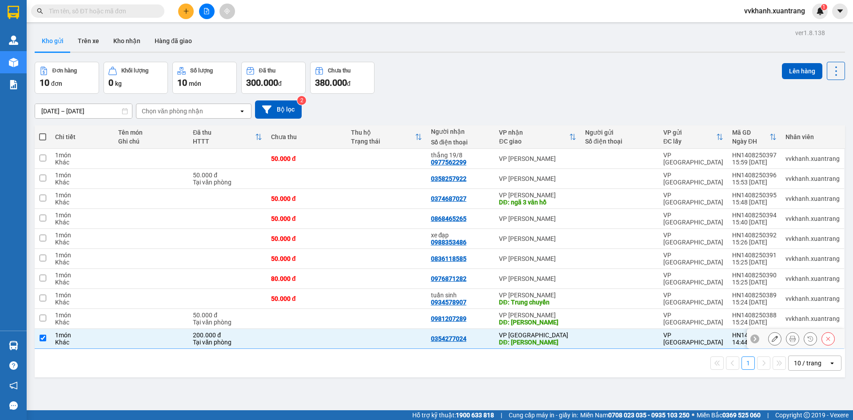
checkbox input "true"
click at [587, 316] on div at bounding box center [619, 318] width 69 height 7
checkbox input "true"
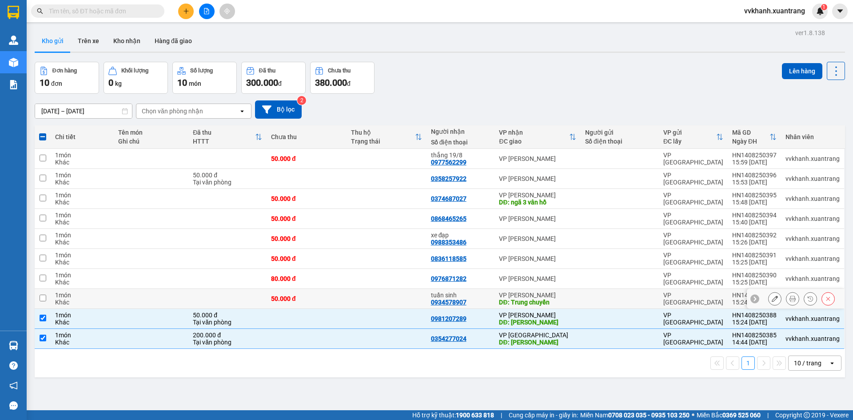
click at [585, 300] on div at bounding box center [619, 298] width 69 height 7
checkbox input "true"
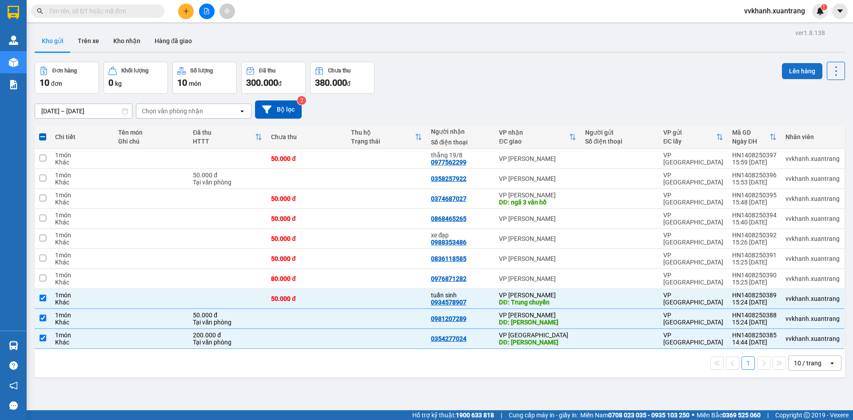
click at [795, 68] on button "Lên hàng" at bounding box center [802, 71] width 40 height 16
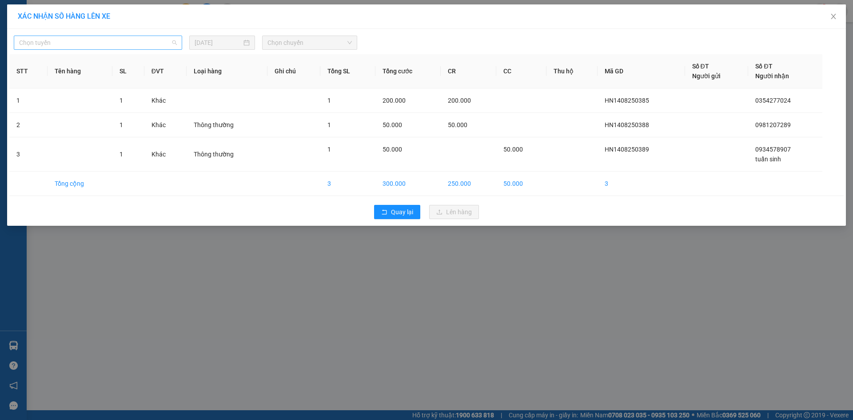
click at [135, 43] on span "Chọn tuyến" at bounding box center [98, 42] width 158 height 13
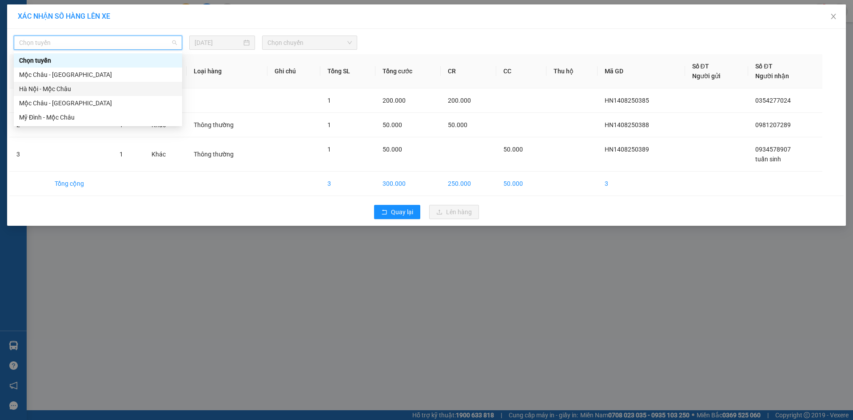
click at [56, 93] on div "Hà Nội - Mộc Châu" at bounding box center [98, 89] width 158 height 10
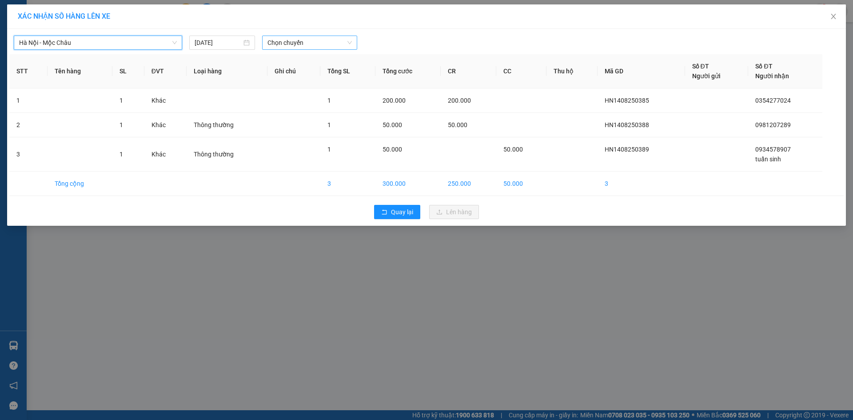
click at [274, 45] on span "Chọn chuyến" at bounding box center [309, 42] width 84 height 13
click at [290, 116] on div "16:15" at bounding box center [301, 117] width 69 height 10
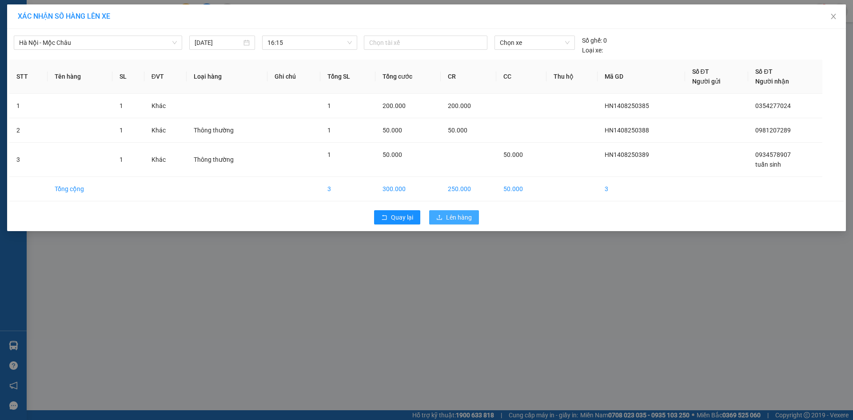
click at [445, 212] on button "Lên hàng" at bounding box center [454, 217] width 50 height 14
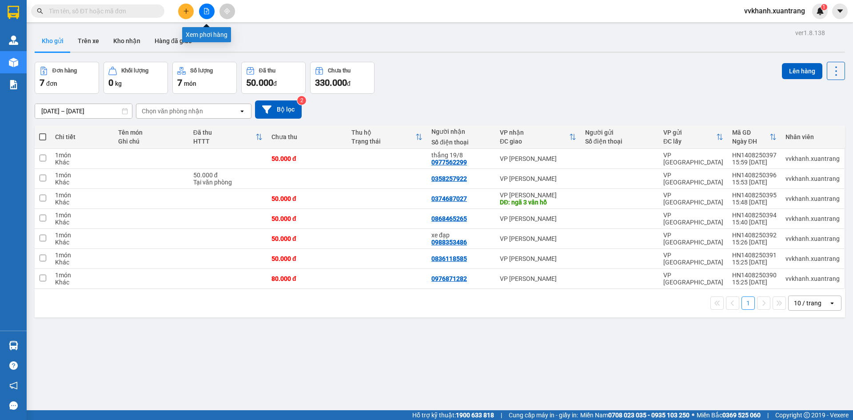
click at [206, 11] on icon "file-add" at bounding box center [206, 11] width 6 height 6
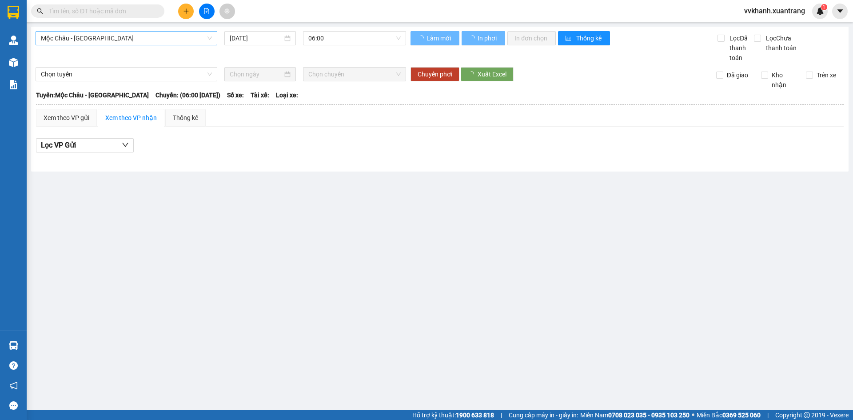
click at [118, 37] on span "Mộc Châu - [GEOGRAPHIC_DATA]" at bounding box center [126, 38] width 171 height 13
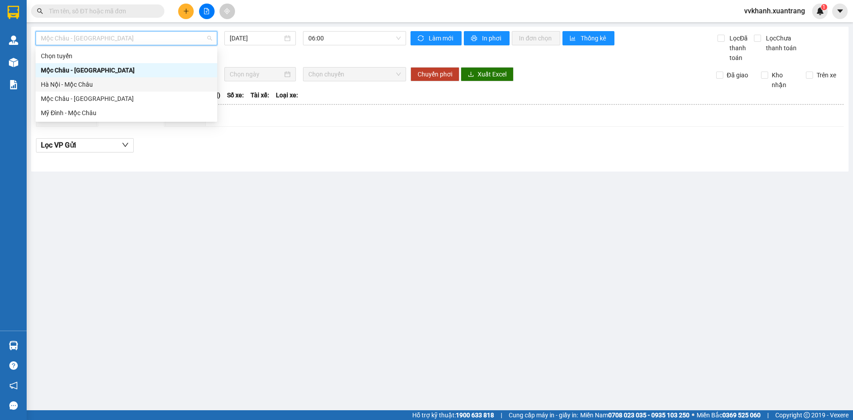
click at [85, 79] on div "Hà Nội - Mộc Châu" at bounding box center [126, 84] width 171 height 10
type input "[DATE]"
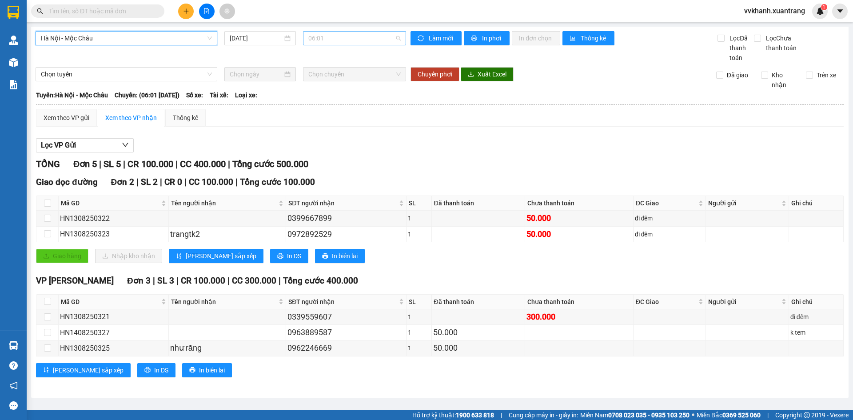
drag, startPoint x: 333, startPoint y: 38, endPoint x: 343, endPoint y: 119, distance: 81.4
click at [333, 38] on span "06:01" at bounding box center [354, 38] width 92 height 13
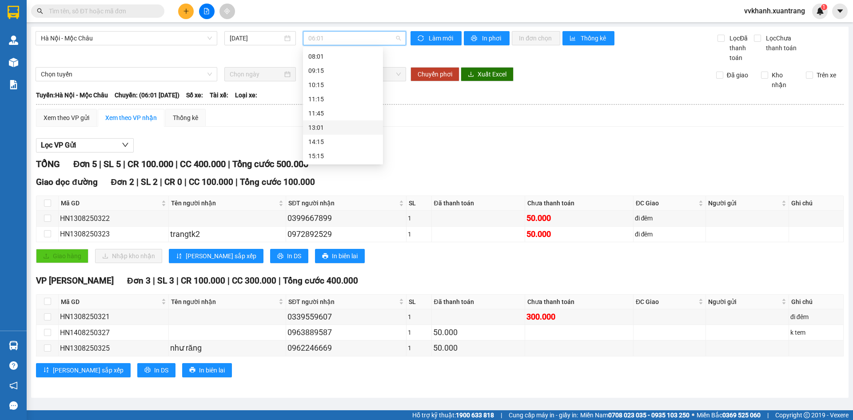
scroll to position [128, 0]
click at [335, 115] on div "16:15" at bounding box center [342, 113] width 69 height 10
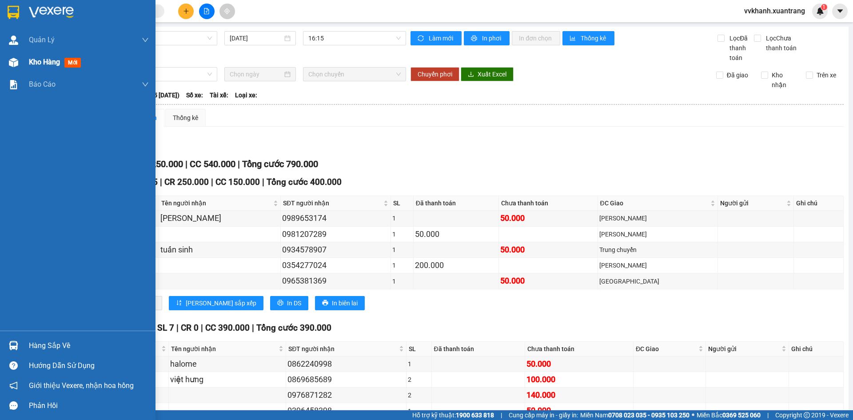
click at [35, 63] on span "Kho hàng" at bounding box center [44, 62] width 31 height 8
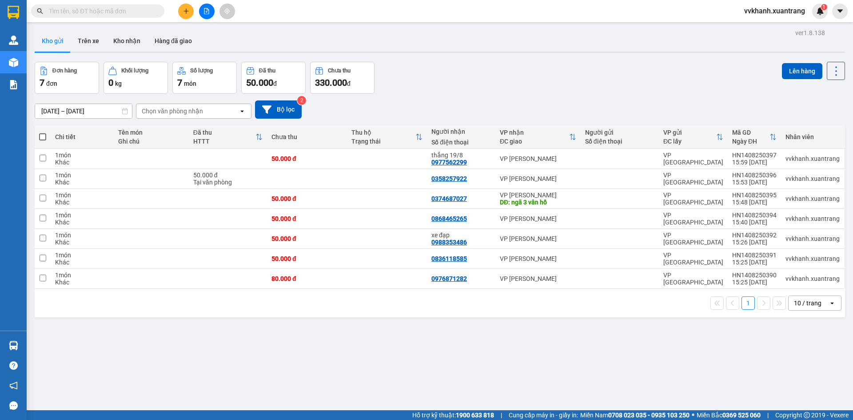
click at [338, 32] on div "Kho gửi Trên xe Kho nhận Hàng đã giao" at bounding box center [440, 42] width 810 height 24
click at [210, 12] on button at bounding box center [207, 12] width 16 height 16
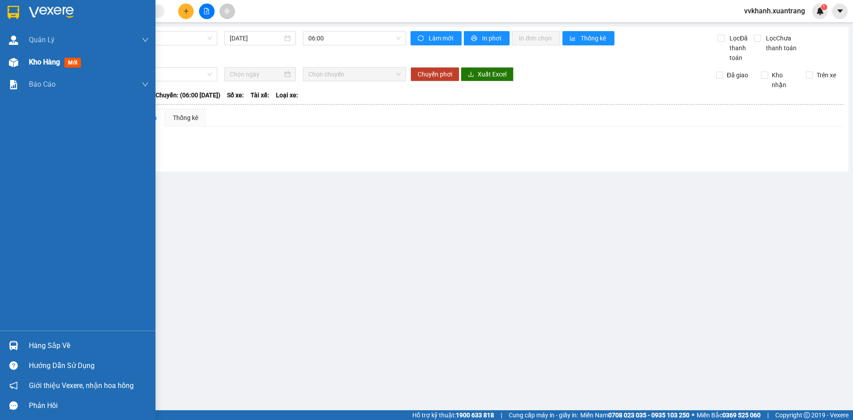
click at [24, 60] on div "Kho hàng mới" at bounding box center [77, 62] width 155 height 22
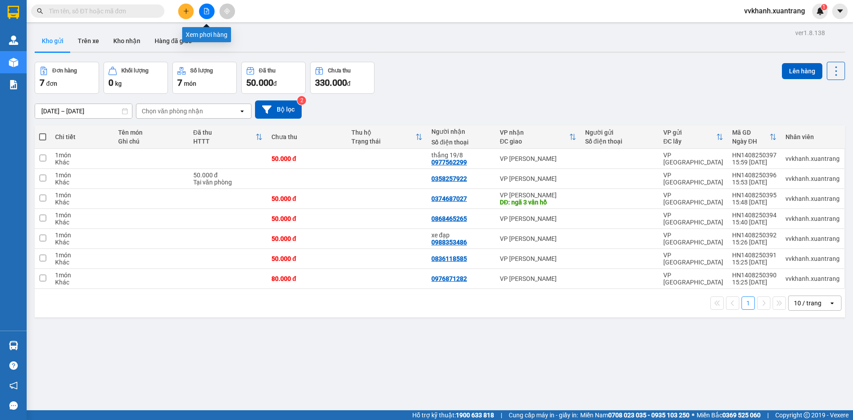
click at [205, 12] on icon "file-add" at bounding box center [206, 11] width 6 height 6
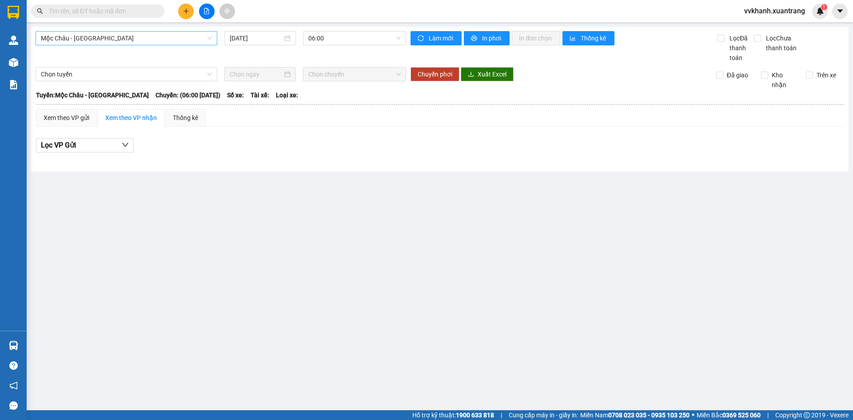
click at [86, 38] on span "Mộc Châu - [GEOGRAPHIC_DATA]" at bounding box center [126, 38] width 171 height 13
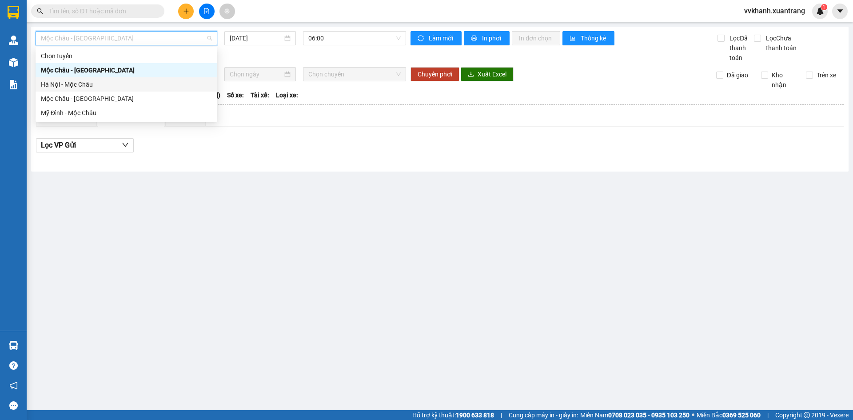
click at [76, 80] on div "Hà Nội - Mộc Châu" at bounding box center [126, 84] width 171 height 10
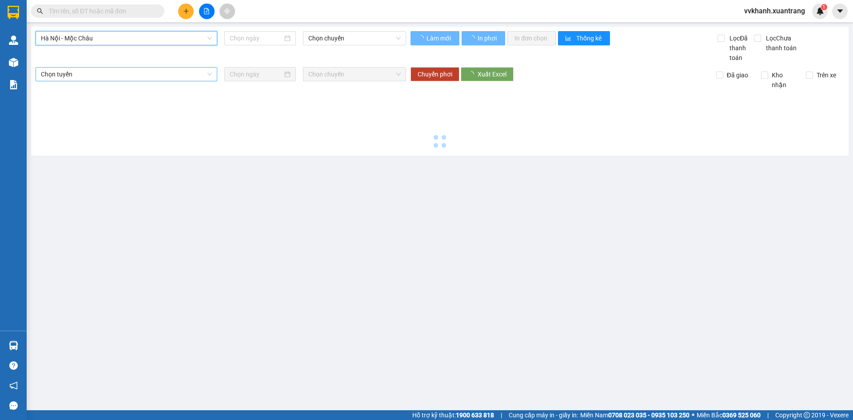
type input "[DATE]"
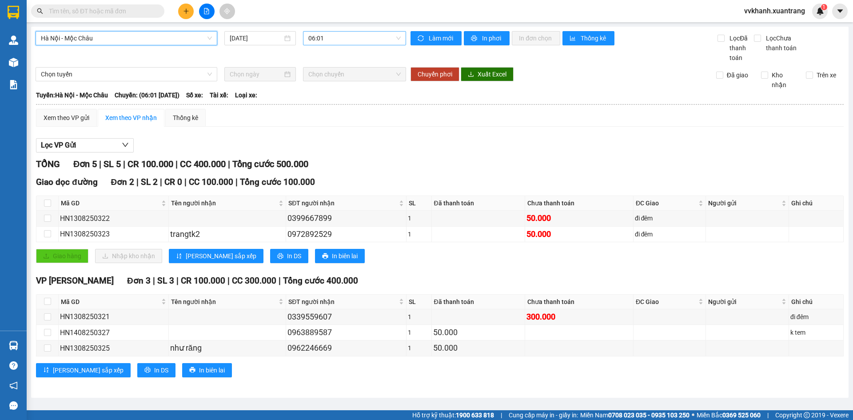
drag, startPoint x: 315, startPoint y: 36, endPoint x: 317, endPoint y: 41, distance: 4.8
click at [316, 36] on span "06:01" at bounding box center [354, 38] width 92 height 13
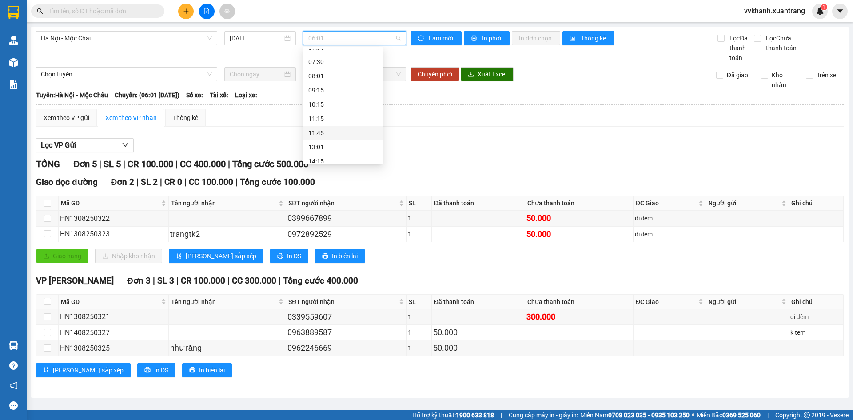
scroll to position [89, 0]
click at [322, 146] on div "16:15" at bounding box center [343, 152] width 80 height 14
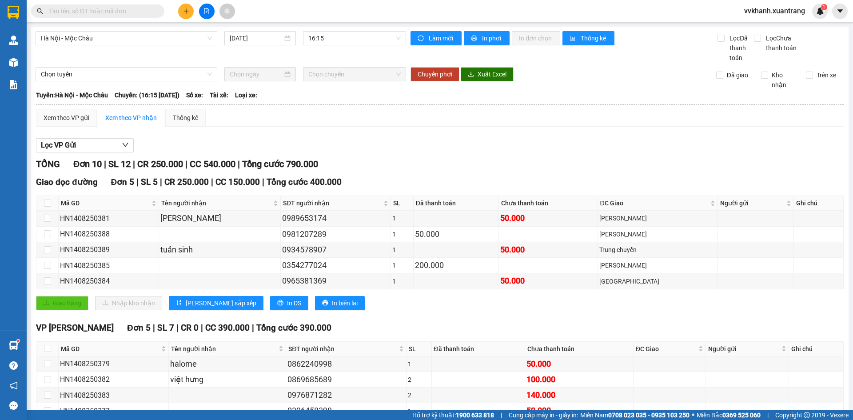
click at [91, 14] on input "text" at bounding box center [101, 11] width 105 height 10
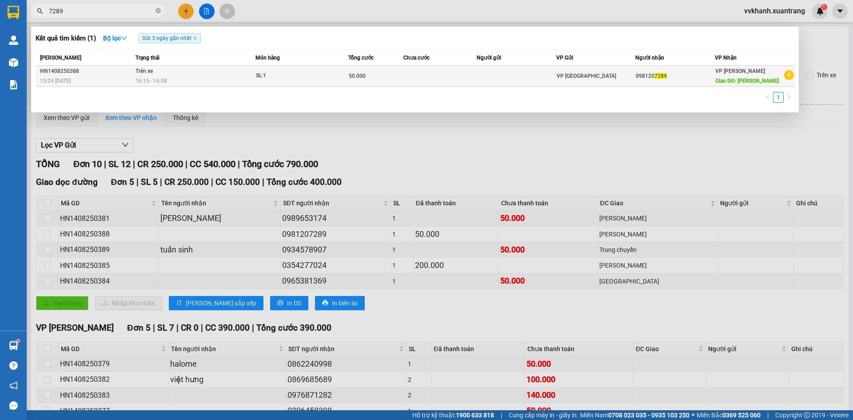
type input "7289"
click at [381, 76] on div "50.000" at bounding box center [376, 76] width 54 height 10
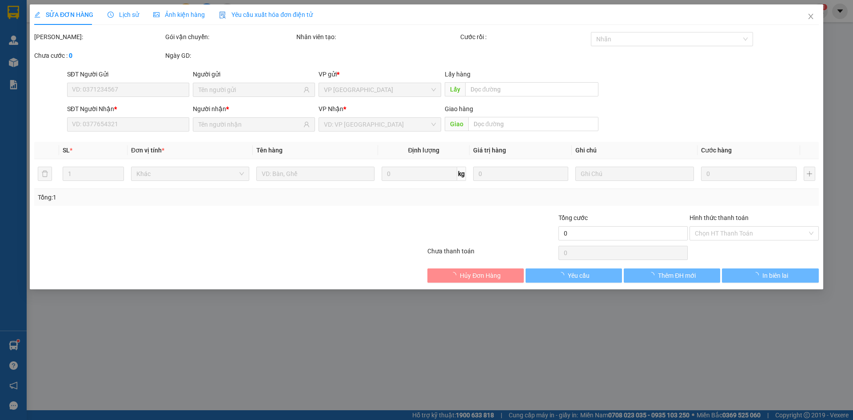
type input "0981207289"
type input "[PERSON_NAME]"
type input "50.000"
type input "0"
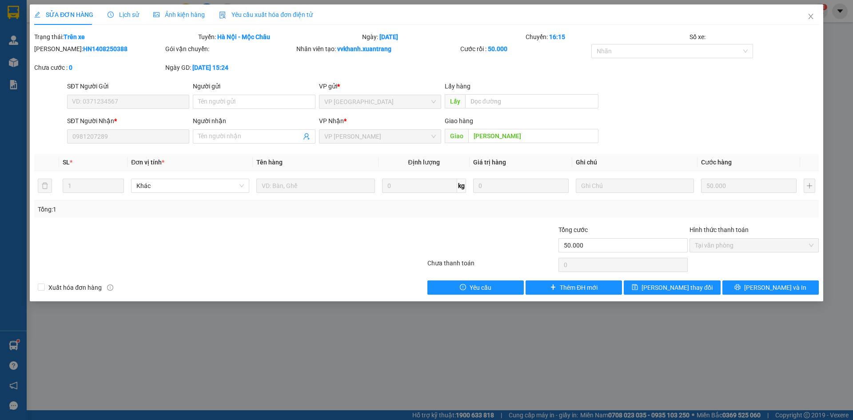
drag, startPoint x: 185, startPoint y: 12, endPoint x: 173, endPoint y: 32, distance: 22.3
click at [185, 13] on span "Ảnh kiện hàng" at bounding box center [179, 14] width 52 height 7
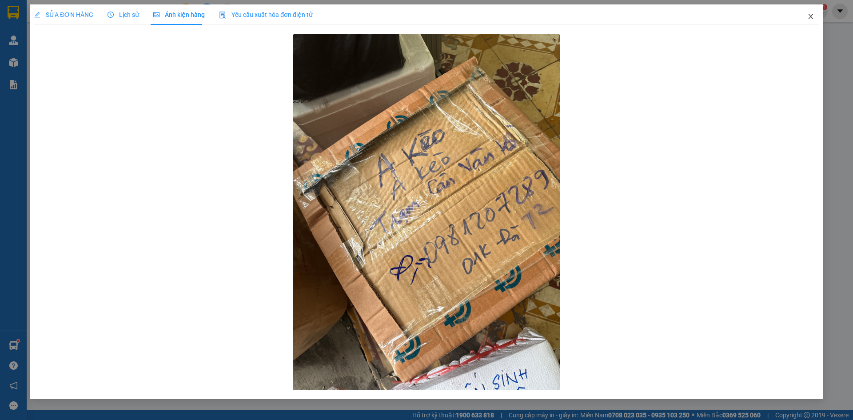
click at [809, 17] on icon "close" at bounding box center [810, 16] width 7 height 7
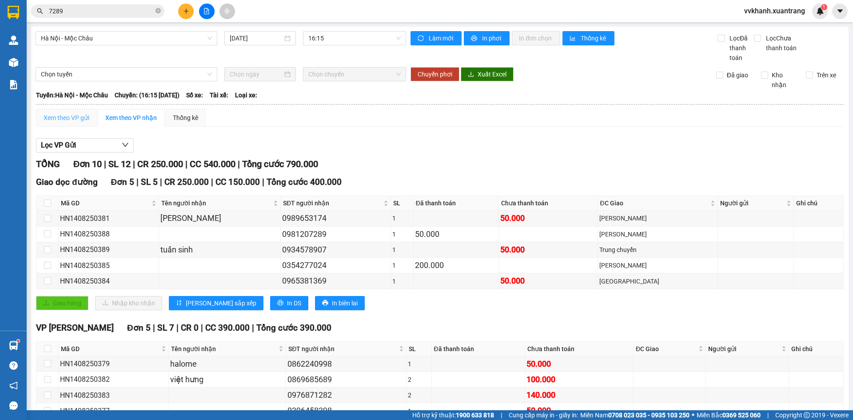
click at [56, 112] on div "Xem theo VP gửi" at bounding box center [66, 118] width 61 height 18
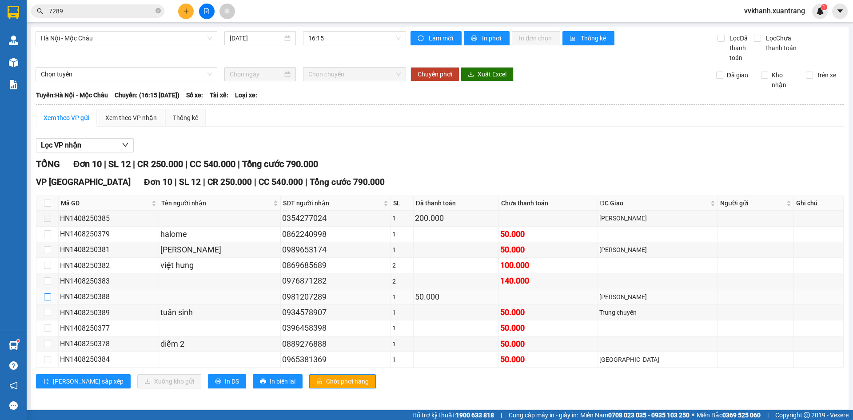
click at [50, 296] on input "checkbox" at bounding box center [47, 296] width 7 height 7
checkbox input "true"
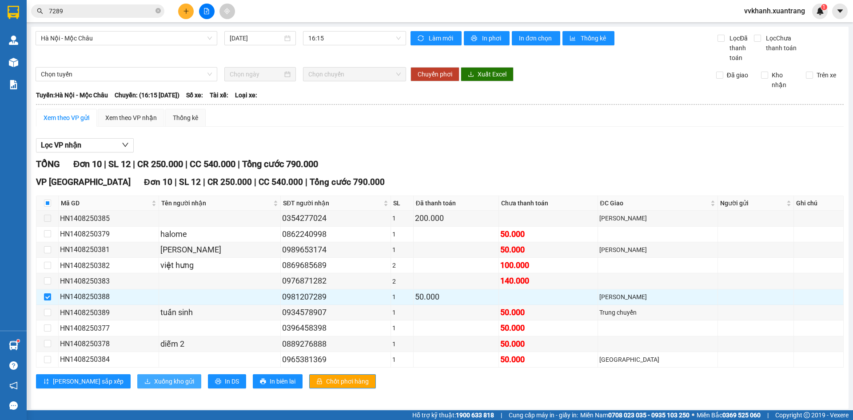
click at [154, 378] on span "Xuống kho gửi" at bounding box center [174, 381] width 40 height 10
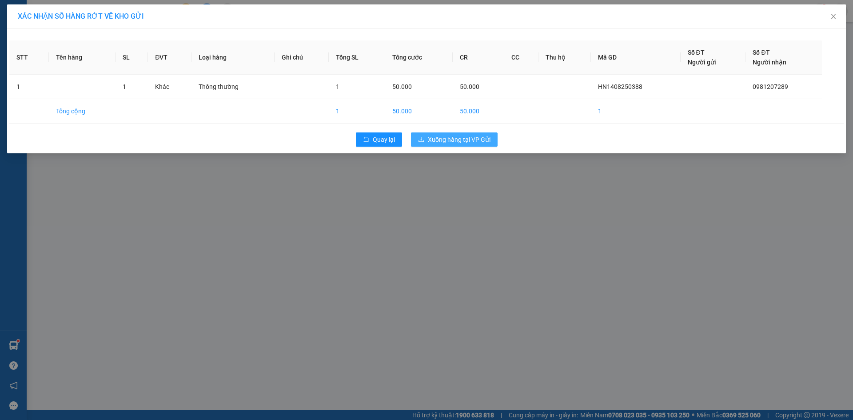
click at [458, 139] on span "Xuống hàng tại VP Gửi" at bounding box center [459, 140] width 63 height 10
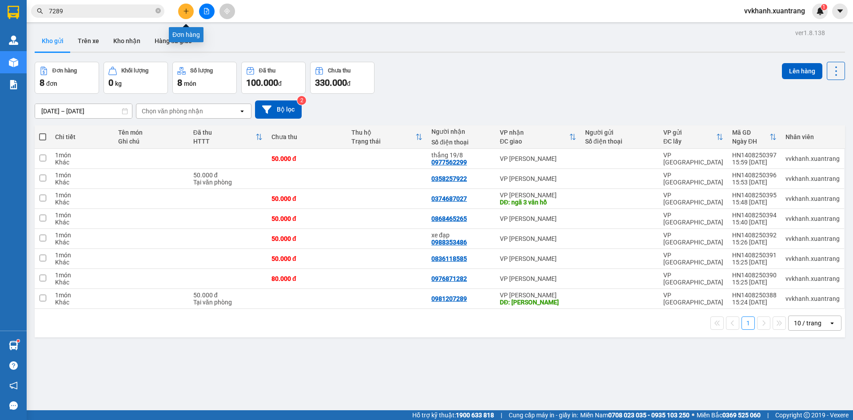
click at [184, 9] on icon "plus" at bounding box center [186, 11] width 6 height 6
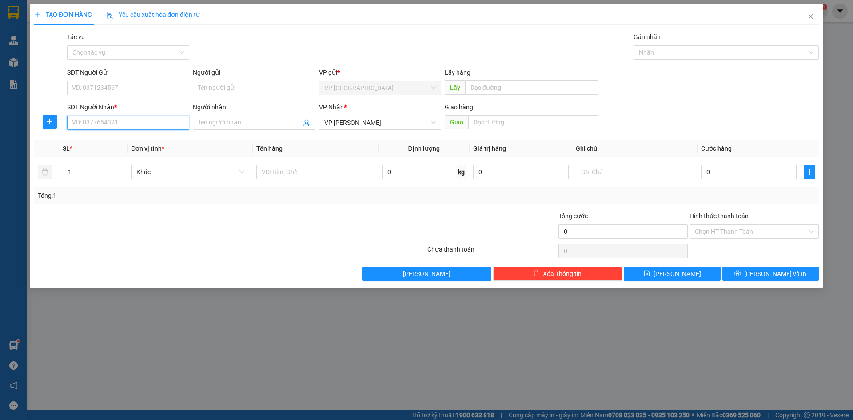
click at [158, 124] on input "SĐT Người Nhận *" at bounding box center [128, 122] width 122 height 14
type input "6"
click at [140, 141] on div "0988288611 - hiền vân hồ" at bounding box center [127, 140] width 111 height 10
type input "0988288611"
type input "hiền [PERSON_NAME]"
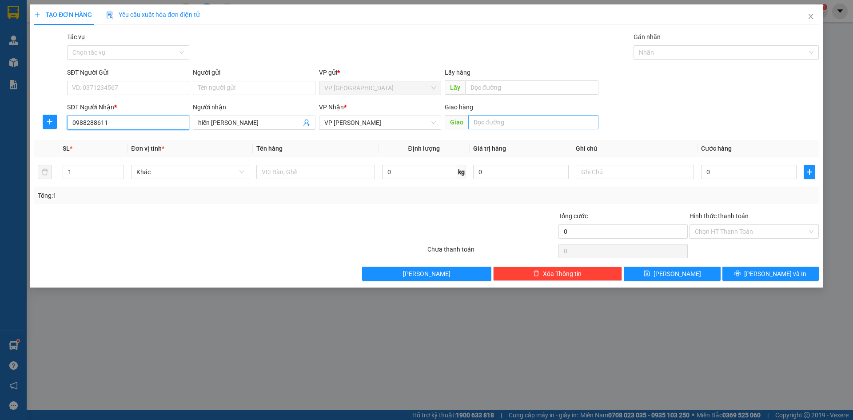
type input "0988288611"
click at [532, 127] on input "text" at bounding box center [533, 122] width 130 height 14
type input "ngã 3 vân hồ"
click at [734, 167] on input "0" at bounding box center [748, 172] width 95 height 14
type input "5"
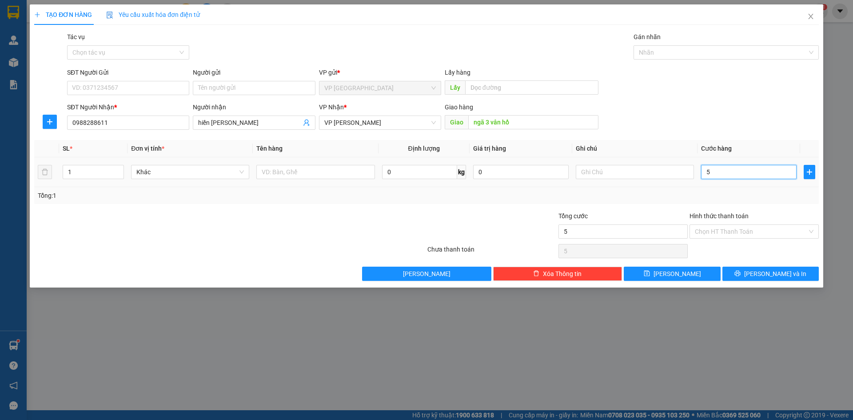
type input "5"
type input "50"
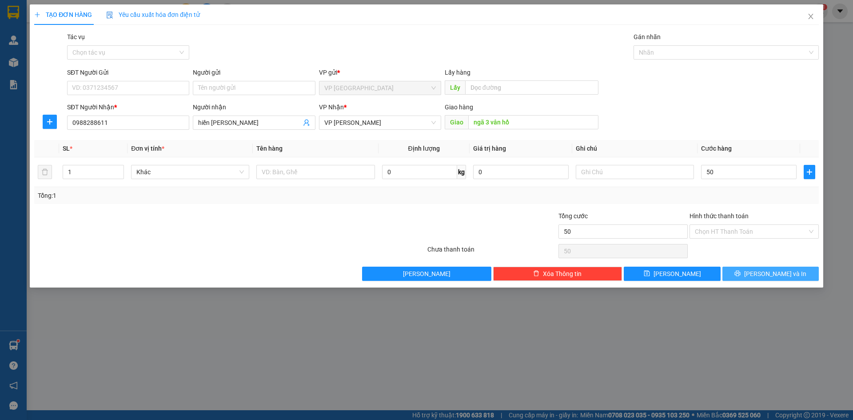
type input "50.000"
click at [740, 274] on icon "printer" at bounding box center [737, 273] width 6 height 6
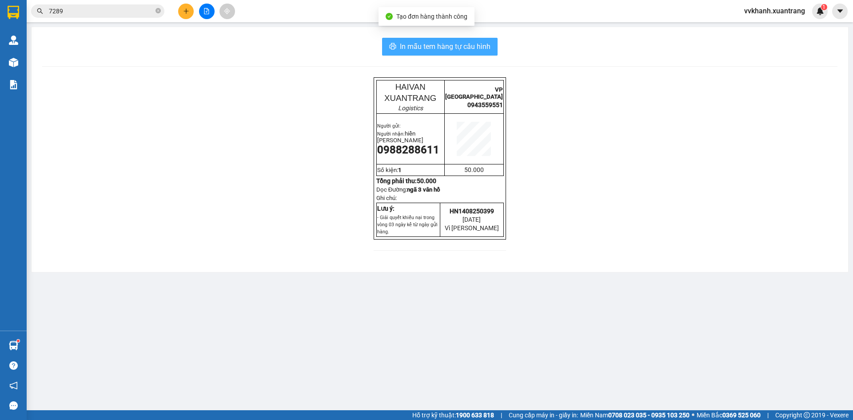
click at [413, 44] on span "In mẫu tem hàng tự cấu hình" at bounding box center [445, 46] width 91 height 11
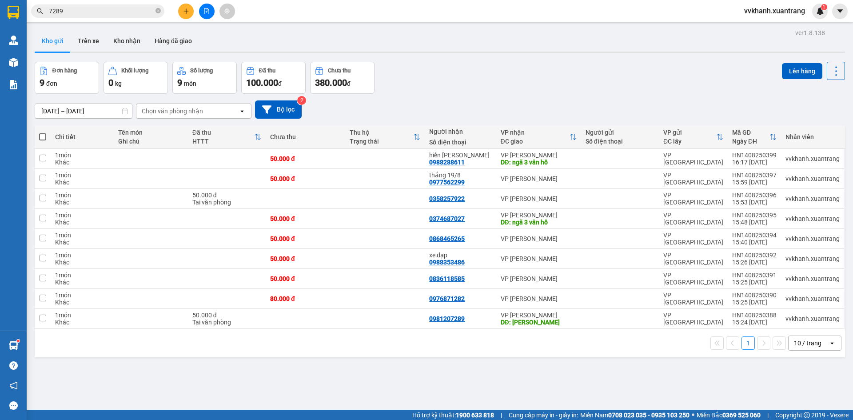
click at [207, 8] on icon "file-add" at bounding box center [206, 11] width 5 height 6
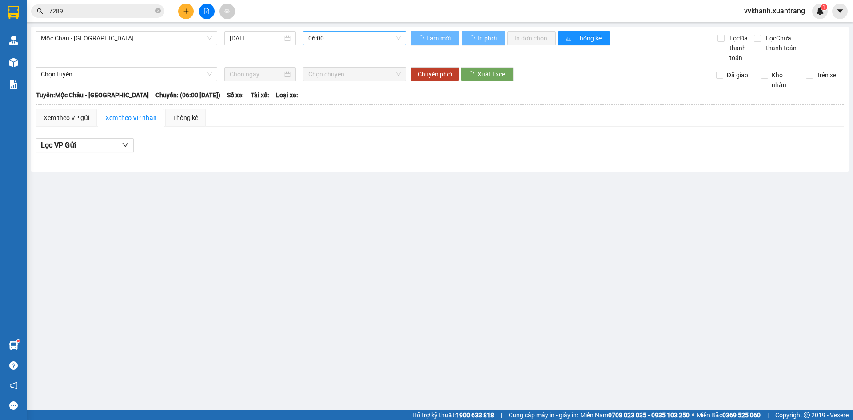
click at [328, 37] on span "06:00" at bounding box center [354, 38] width 92 height 13
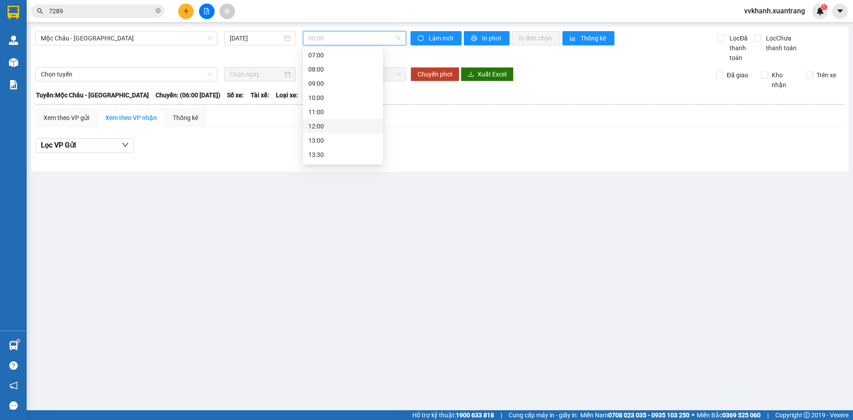
scroll to position [44, 0]
click at [322, 99] on div "11:00" at bounding box center [342, 97] width 69 height 10
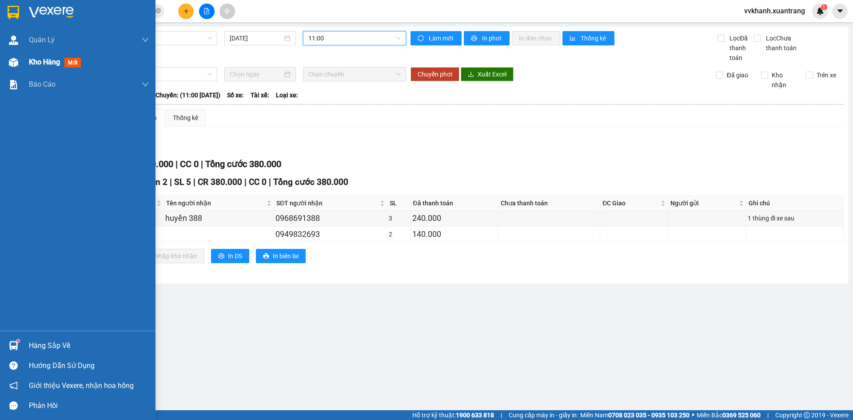
click at [7, 60] on div at bounding box center [14, 63] width 16 height 16
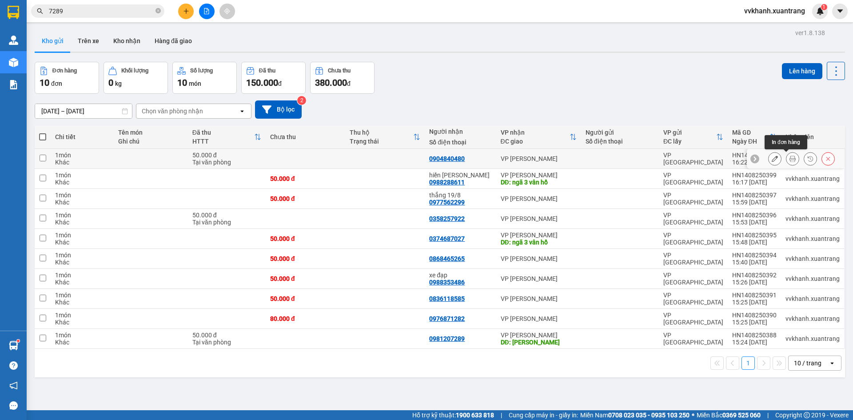
click at [789, 159] on icon at bounding box center [792, 158] width 6 height 6
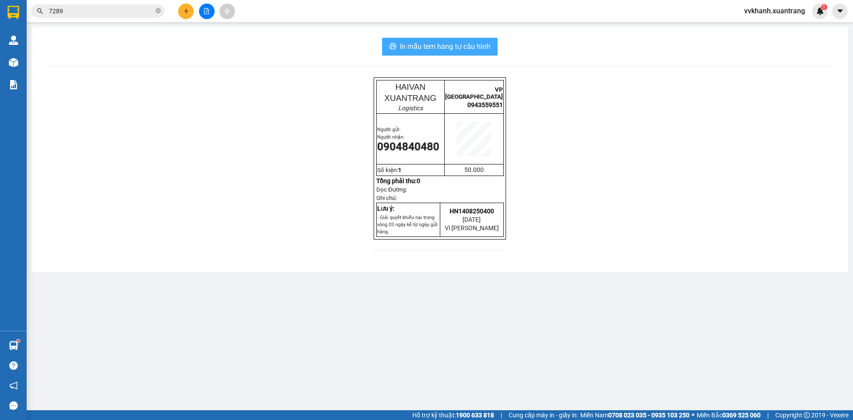
click at [420, 49] on span "In mẫu tem hàng tự cấu hình" at bounding box center [445, 46] width 91 height 11
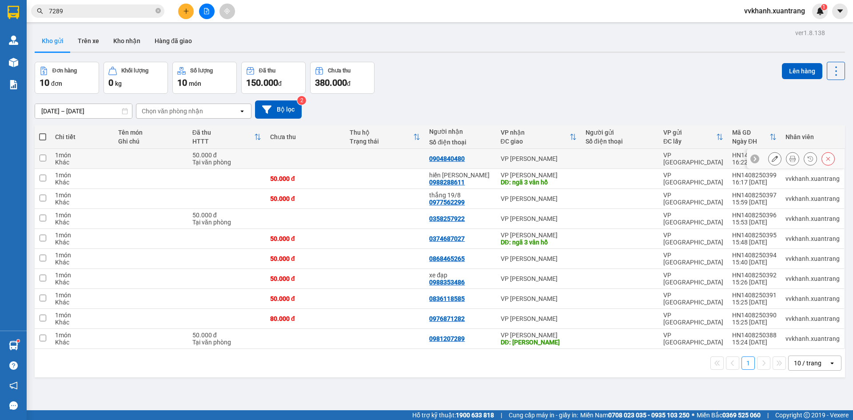
click at [807, 159] on icon at bounding box center [810, 158] width 6 height 6
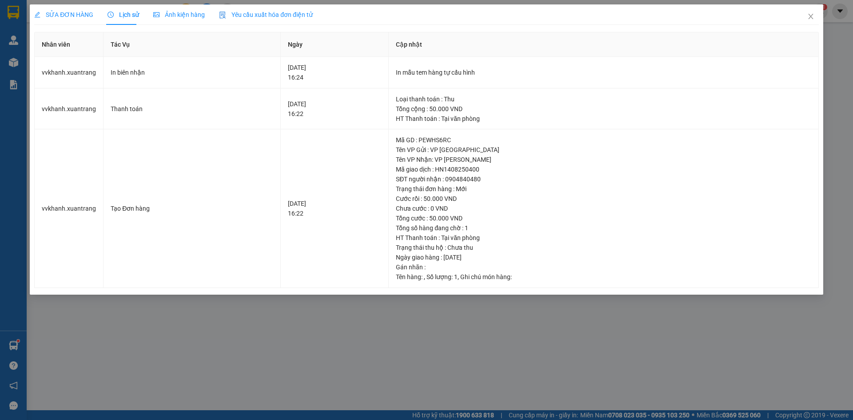
click at [183, 15] on span "Ảnh kiện hàng" at bounding box center [179, 14] width 52 height 7
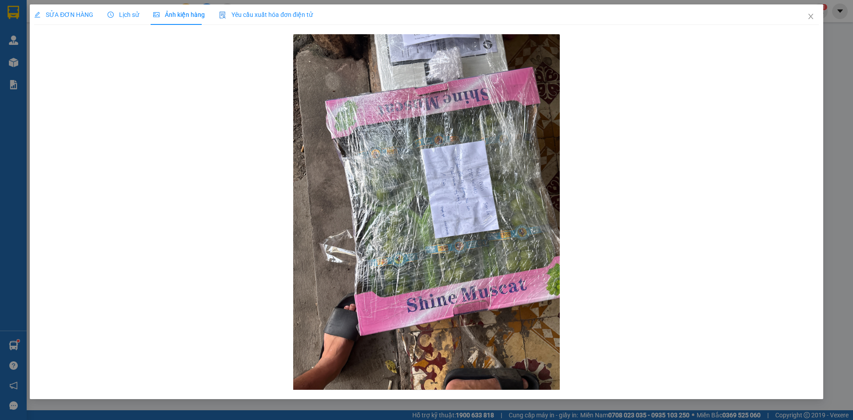
click at [190, 23] on div "Ảnh kiện hàng" at bounding box center [179, 14] width 52 height 20
drag, startPoint x: 815, startPoint y: 16, endPoint x: 301, endPoint y: 1, distance: 514.0
click at [813, 16] on span "Close" at bounding box center [810, 16] width 25 height 25
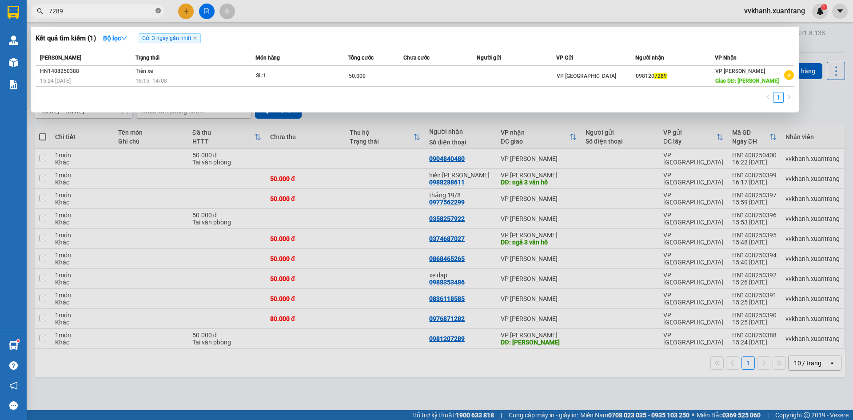
click at [158, 10] on icon "close-circle" at bounding box center [157, 10] width 5 height 5
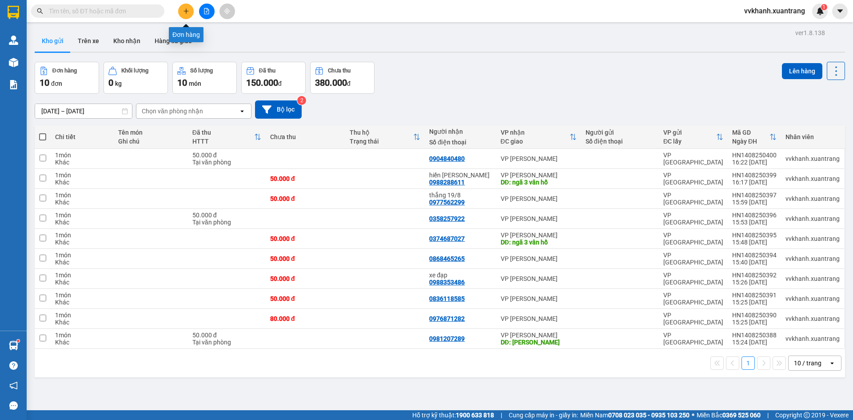
click at [184, 9] on icon "plus" at bounding box center [186, 11] width 6 height 6
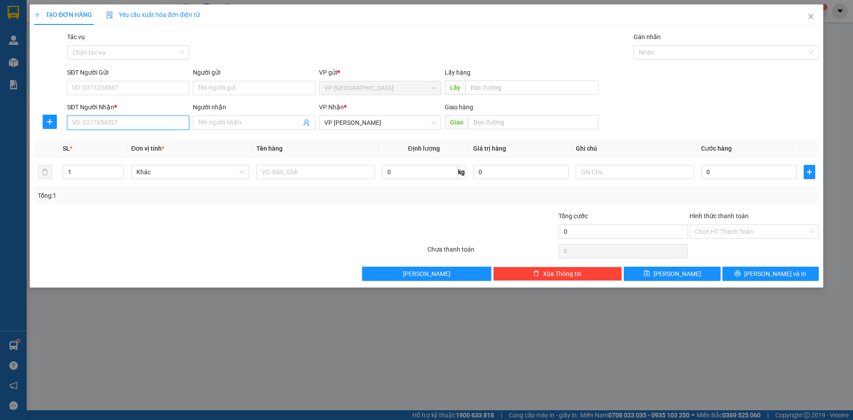
click at [114, 123] on input "SĐT Người Nhận *" at bounding box center [128, 122] width 122 height 14
click at [230, 120] on input "Người nhận" at bounding box center [249, 123] width 103 height 10
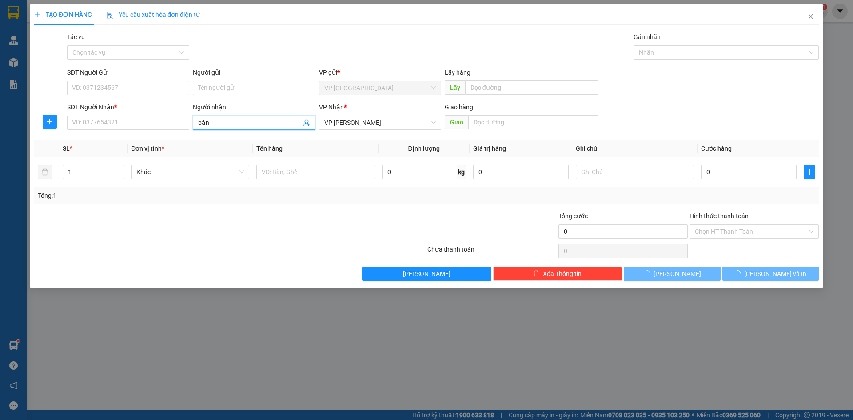
type input "bằng"
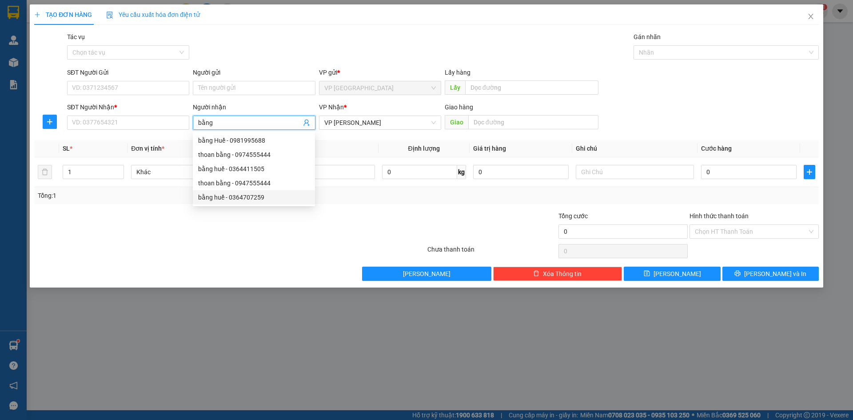
drag, startPoint x: 274, startPoint y: 200, endPoint x: 282, endPoint y: 187, distance: 14.9
click at [274, 200] on div "bằng huế - 0364707259" at bounding box center [253, 197] width 111 height 10
type input "0364707259"
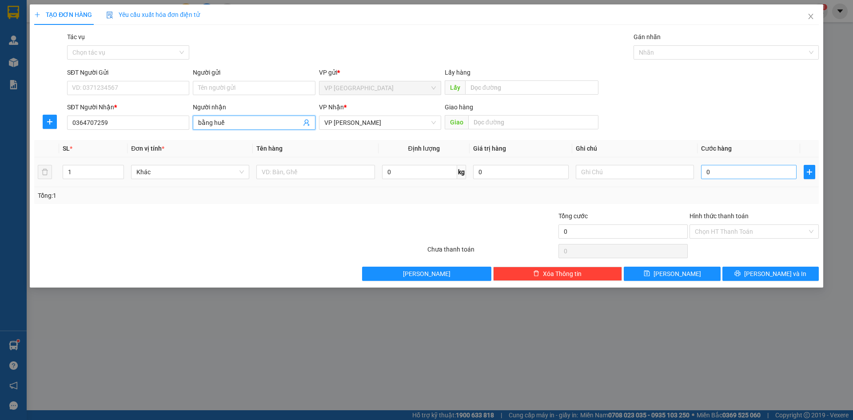
type input "bằng huế"
click at [717, 173] on input "0" at bounding box center [748, 172] width 95 height 14
type input "1"
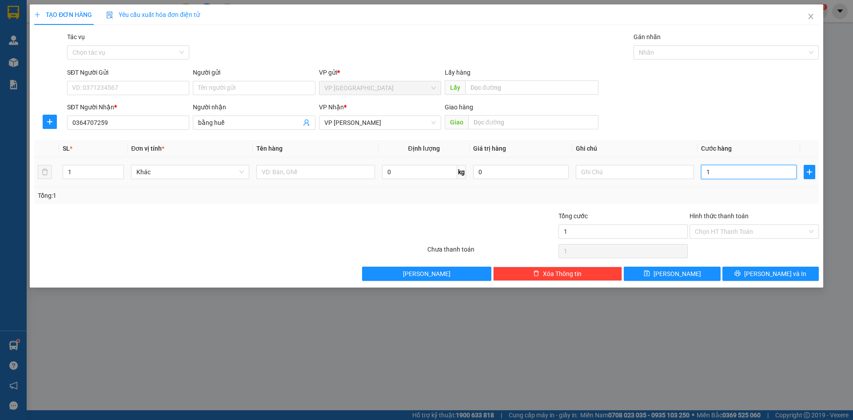
type input "15"
type input "150"
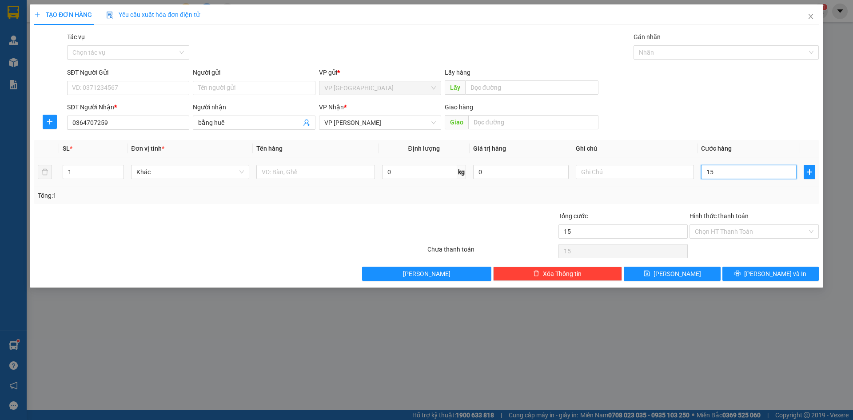
type input "150"
type input "150.000"
click at [119, 169] on icon "up" at bounding box center [119, 169] width 3 height 3
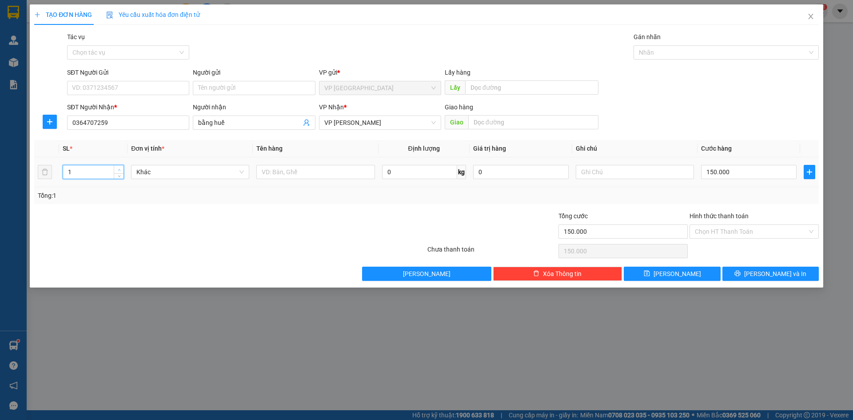
click at [119, 169] on icon "up" at bounding box center [119, 169] width 3 height 3
type input "3"
click at [119, 169] on icon "up" at bounding box center [119, 169] width 3 height 3
click at [773, 269] on span "[PERSON_NAME] và In" at bounding box center [775, 274] width 62 height 10
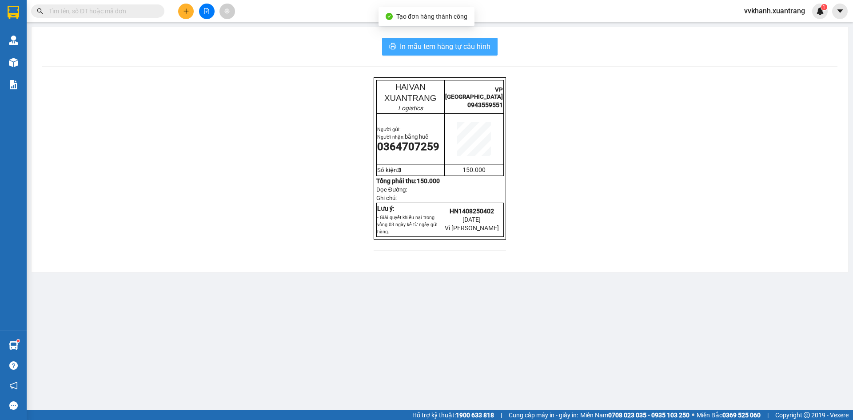
click at [418, 41] on span "In mẫu tem hàng tự cấu hình" at bounding box center [445, 46] width 91 height 11
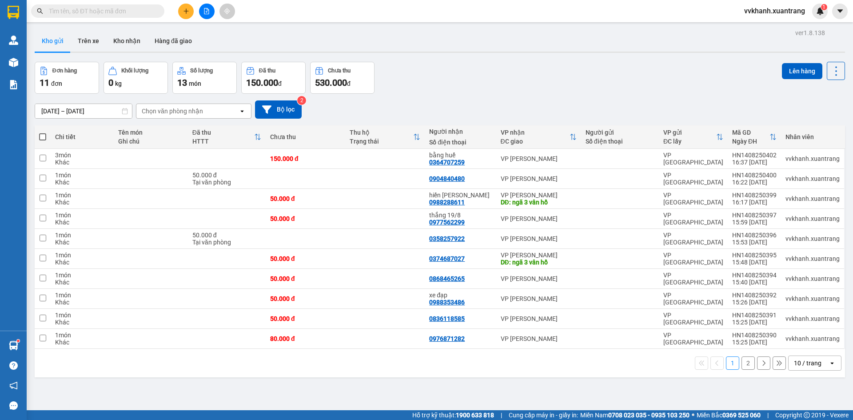
click at [188, 5] on button at bounding box center [186, 12] width 16 height 16
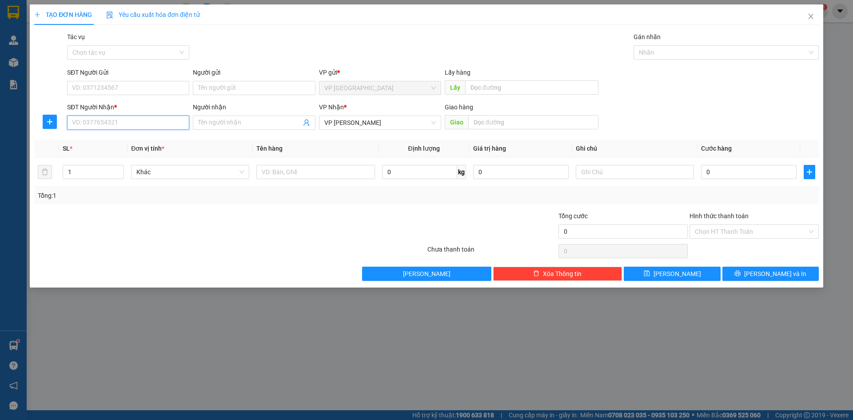
click at [128, 127] on input "SĐT Người Nhận *" at bounding box center [128, 122] width 122 height 14
click at [137, 138] on div "0981869396 - Đào Thịnh" at bounding box center [127, 140] width 111 height 10
type input "0981869396"
type input "[PERSON_NAME]"
type input "0981869396"
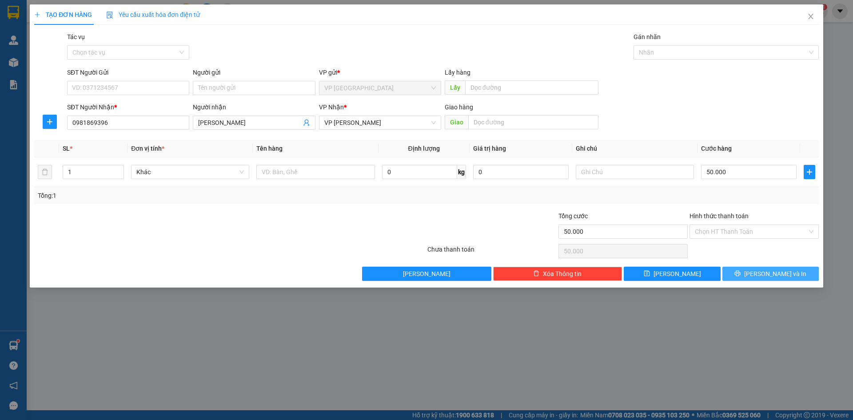
click at [740, 272] on icon "printer" at bounding box center [738, 273] width 6 height 6
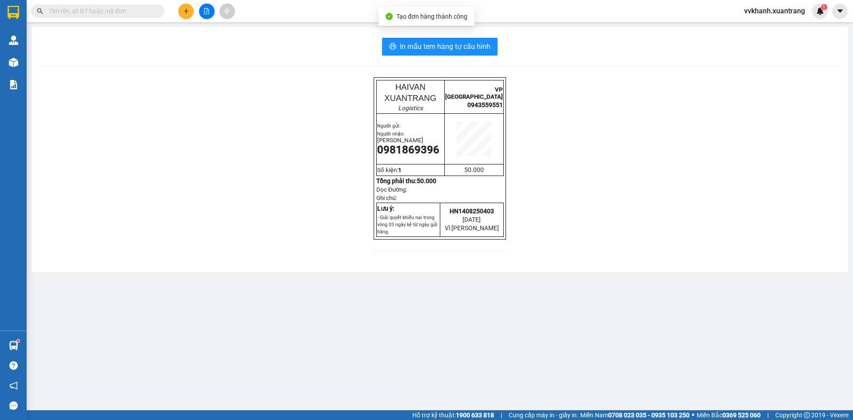
drag, startPoint x: 465, startPoint y: 32, endPoint x: 461, endPoint y: 36, distance: 5.3
click at [464, 32] on div "In mẫu tem hàng tự cấu hình HAIVAN XUANTRANG Logistics VP HÀ NỘI 0943559551 Ngư…" at bounding box center [440, 149] width 816 height 245
click at [459, 43] on span "In mẫu tem hàng tự cấu hình" at bounding box center [445, 46] width 91 height 11
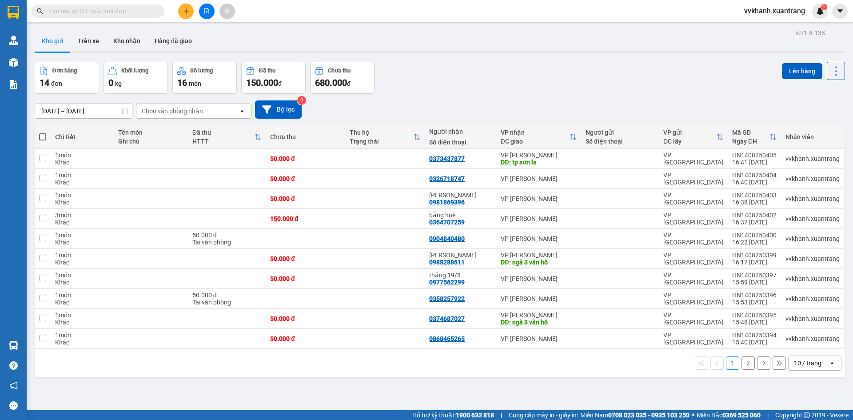
click at [655, 365] on div "1 2 10 / trang open" at bounding box center [439, 362] width 803 height 15
click at [789, 155] on icon at bounding box center [792, 158] width 6 height 6
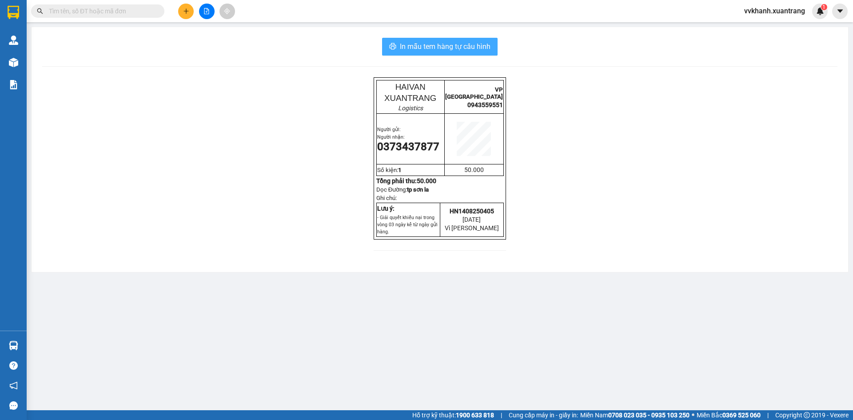
click at [419, 55] on button "In mẫu tem hàng tự cấu hình" at bounding box center [439, 47] width 115 height 18
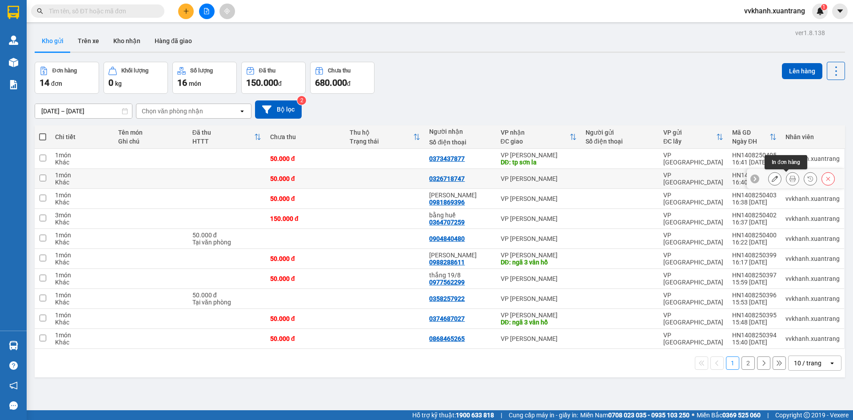
click at [789, 179] on icon at bounding box center [792, 178] width 6 height 6
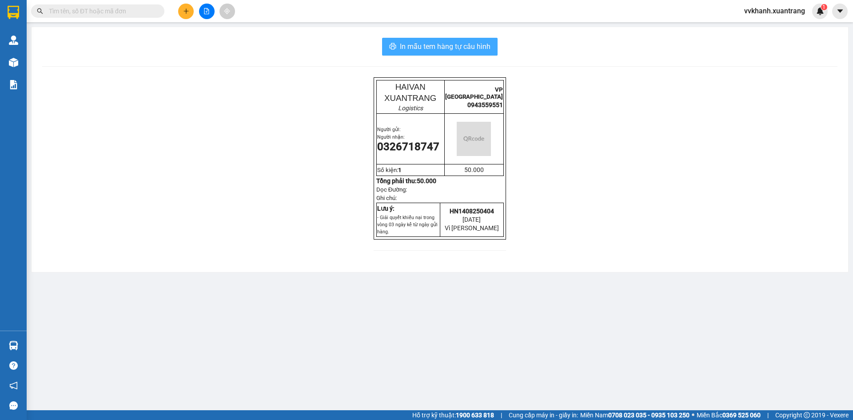
click at [479, 51] on span "In mẫu tem hàng tự cấu hình" at bounding box center [445, 46] width 91 height 11
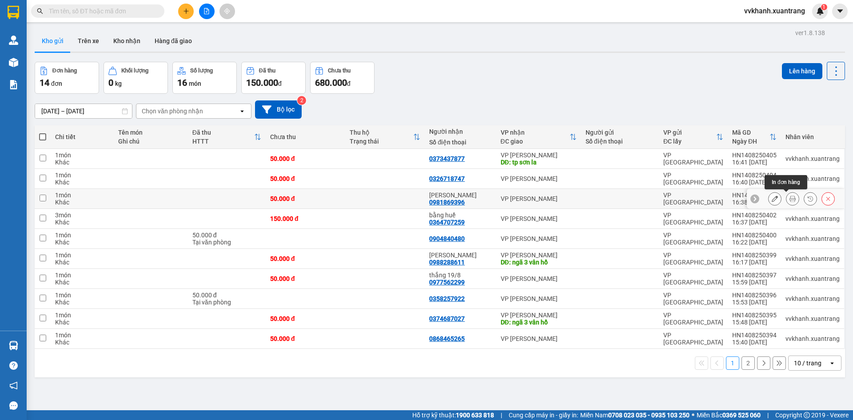
click at [789, 198] on icon at bounding box center [792, 198] width 6 height 6
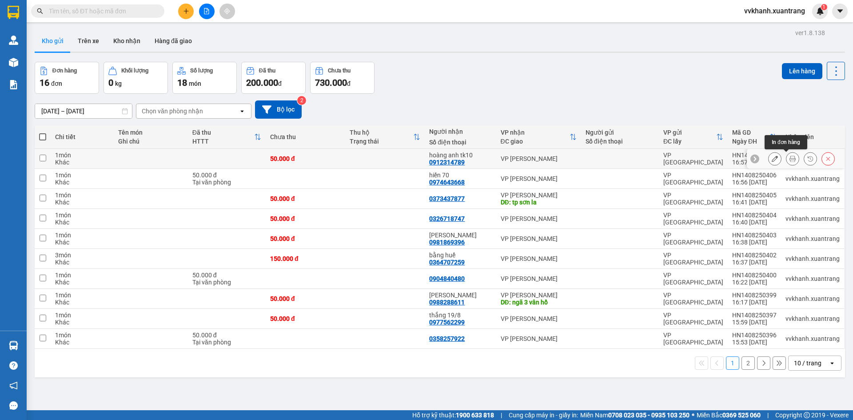
click at [789, 156] on icon at bounding box center [792, 158] width 6 height 6
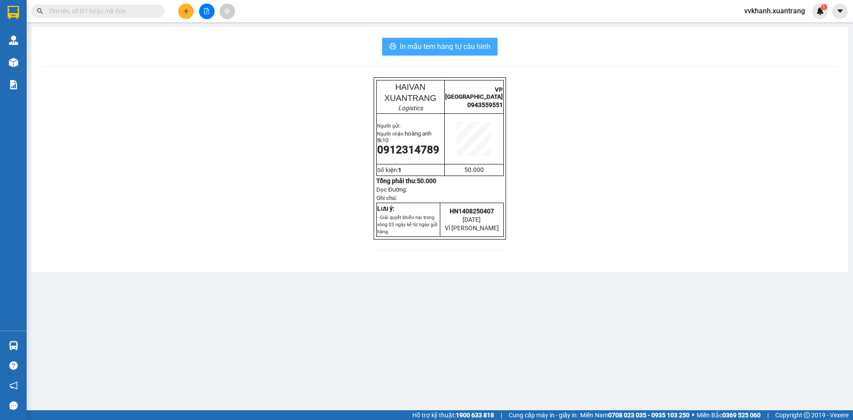
click at [454, 53] on button "In mẫu tem hàng tự cấu hình" at bounding box center [439, 47] width 115 height 18
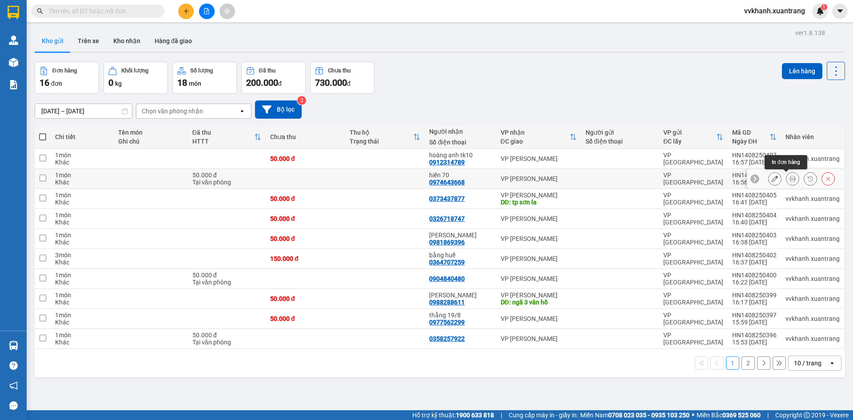
click at [789, 181] on icon at bounding box center [792, 178] width 6 height 6
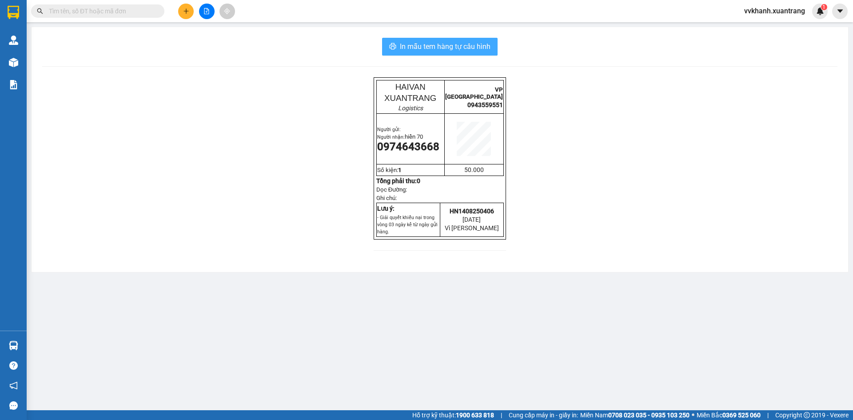
drag, startPoint x: 441, startPoint y: 45, endPoint x: 437, endPoint y: 56, distance: 11.2
click at [441, 46] on span "In mẫu tem hàng tự cấu hình" at bounding box center [445, 46] width 91 height 11
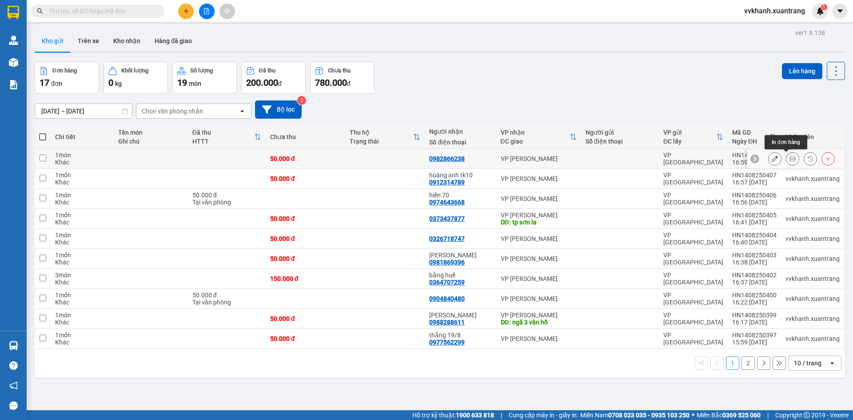
click at [789, 160] on icon at bounding box center [792, 158] width 6 height 6
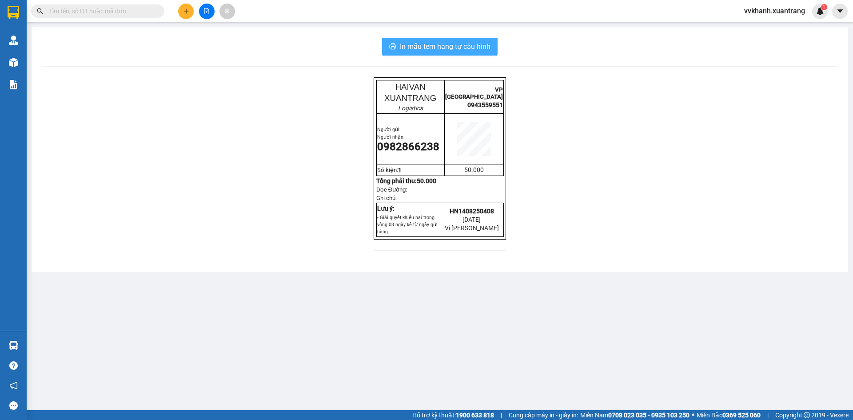
click at [394, 40] on button "In mẫu tem hàng tự cấu hình" at bounding box center [439, 47] width 115 height 18
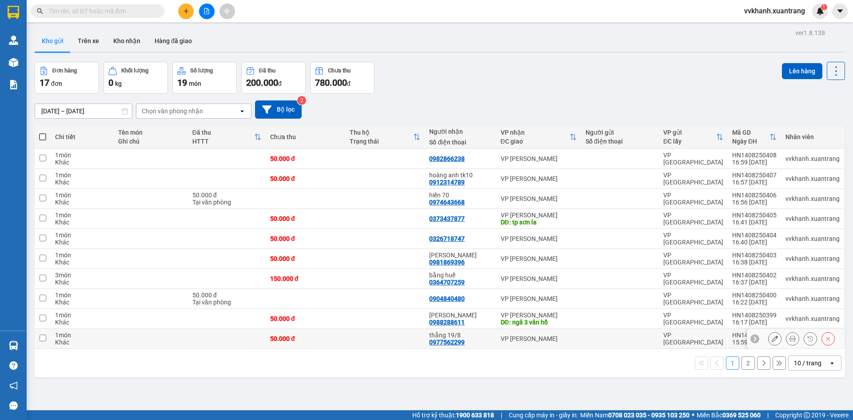
click at [536, 337] on div "VP [PERSON_NAME]" at bounding box center [538, 338] width 76 height 7
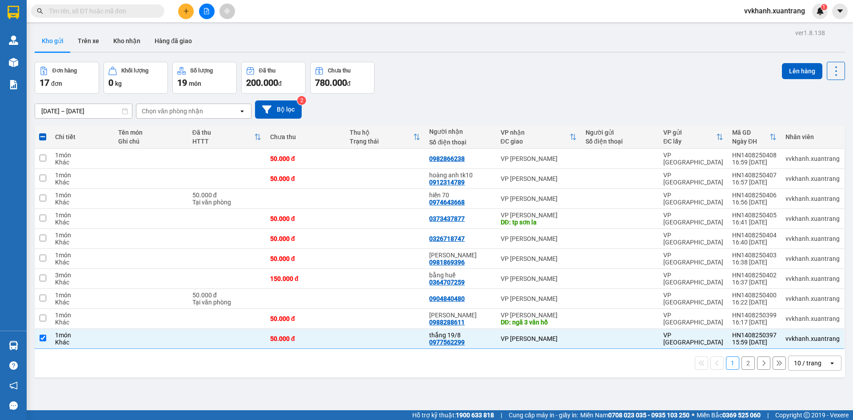
click at [743, 361] on button "2" at bounding box center [747, 362] width 13 height 13
checkbox input "false"
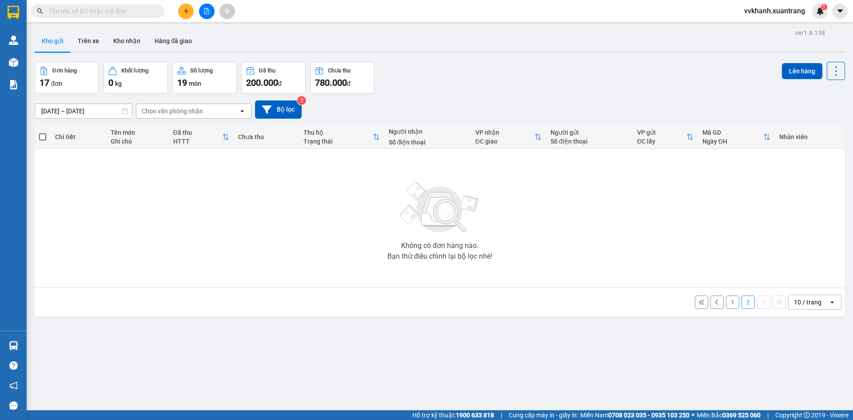
click at [730, 302] on button "1" at bounding box center [732, 301] width 13 height 13
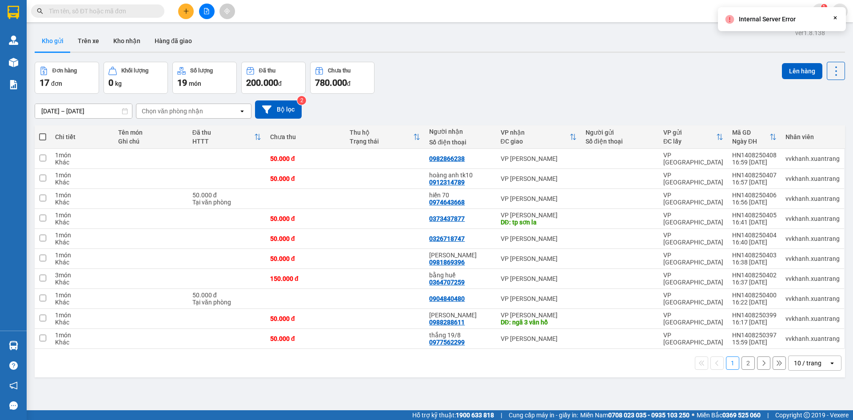
click at [742, 363] on button "2" at bounding box center [747, 362] width 13 height 13
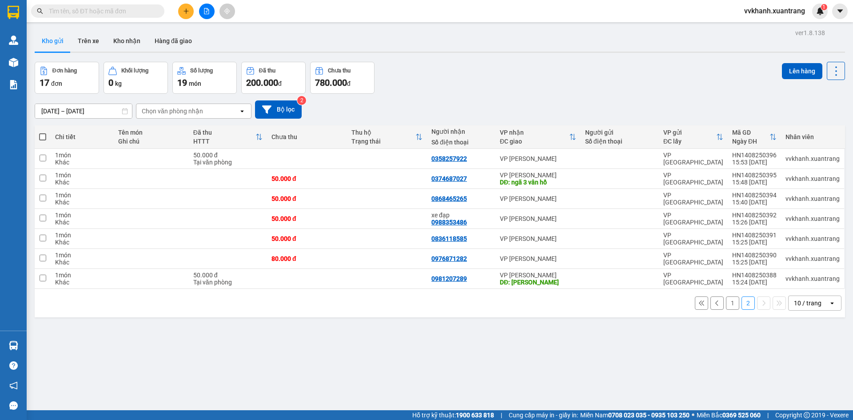
click at [41, 134] on span at bounding box center [42, 136] width 7 height 7
click at [43, 132] on input "checkbox" at bounding box center [43, 132] width 0 height 0
checkbox input "true"
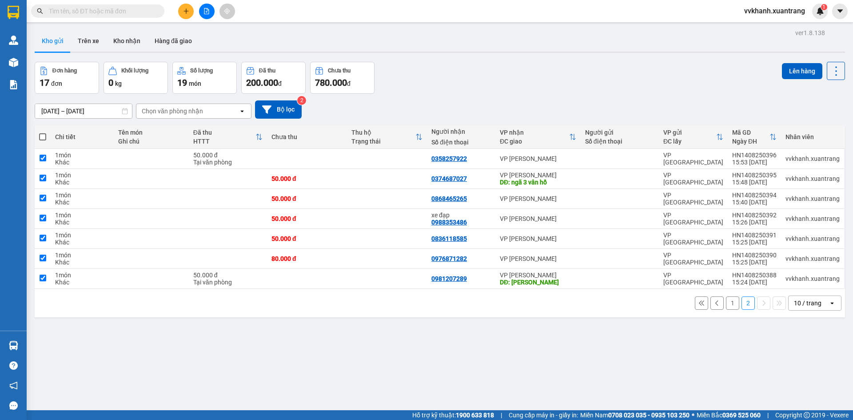
checkbox input "true"
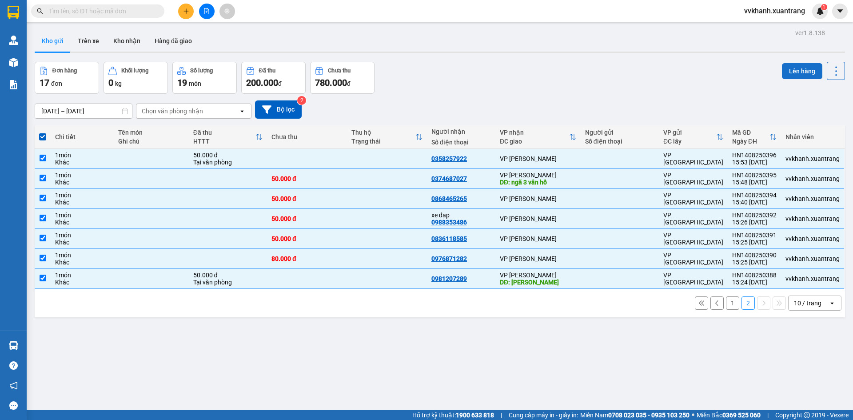
click at [799, 74] on button "Lên hàng" at bounding box center [802, 71] width 40 height 16
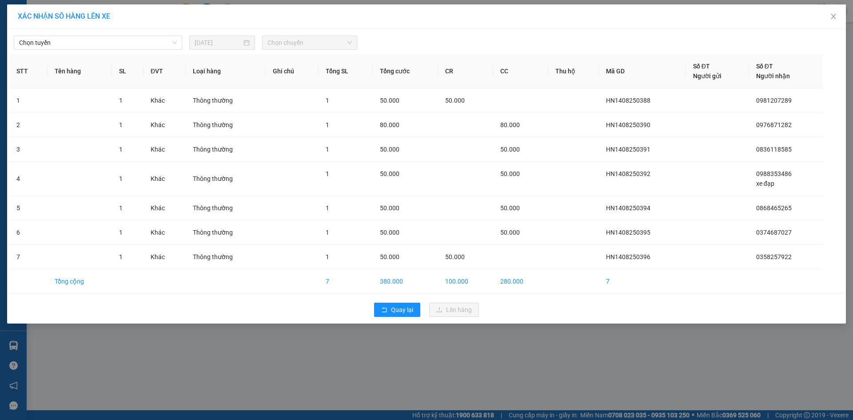
drag, startPoint x: 87, startPoint y: 46, endPoint x: 86, endPoint y: 51, distance: 4.5
click at [87, 48] on span "Chọn tuyến" at bounding box center [98, 42] width 158 height 13
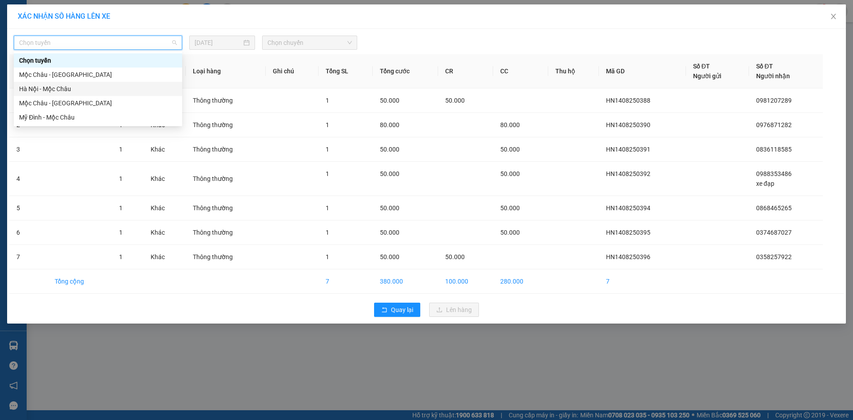
click at [60, 91] on div "Hà Nội - Mộc Châu" at bounding box center [98, 89] width 158 height 10
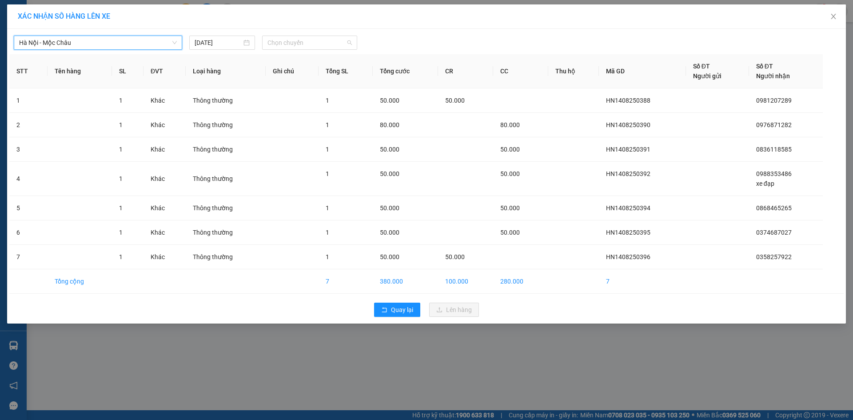
drag, startPoint x: 286, startPoint y: 48, endPoint x: 311, endPoint y: 113, distance: 70.0
click at [286, 48] on span "Chọn chuyến" at bounding box center [309, 42] width 84 height 13
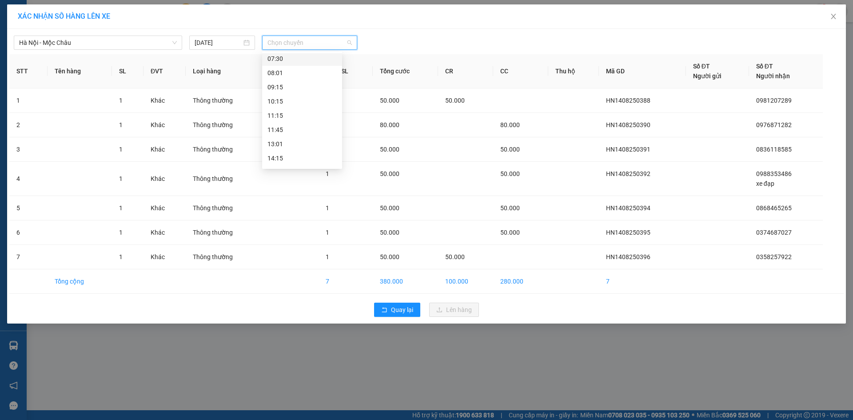
scroll to position [128, 0]
click at [287, 137] on div "17:15" at bounding box center [302, 131] width 80 height 14
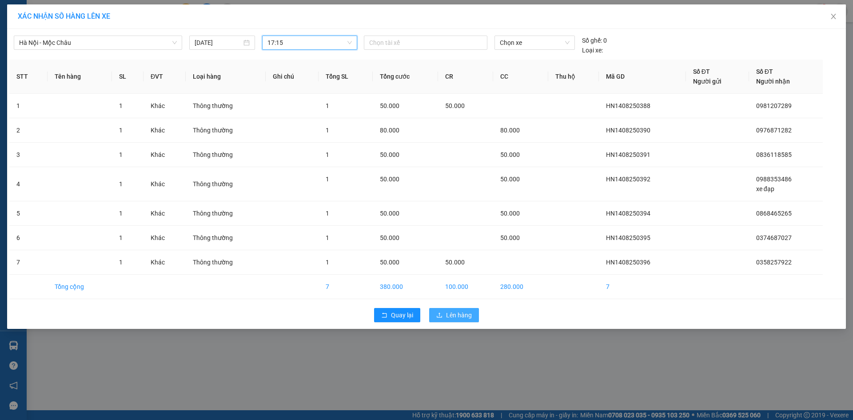
drag, startPoint x: 449, startPoint y: 313, endPoint x: 439, endPoint y: 302, distance: 14.8
click at [447, 313] on span "Lên hàng" at bounding box center [459, 315] width 26 height 10
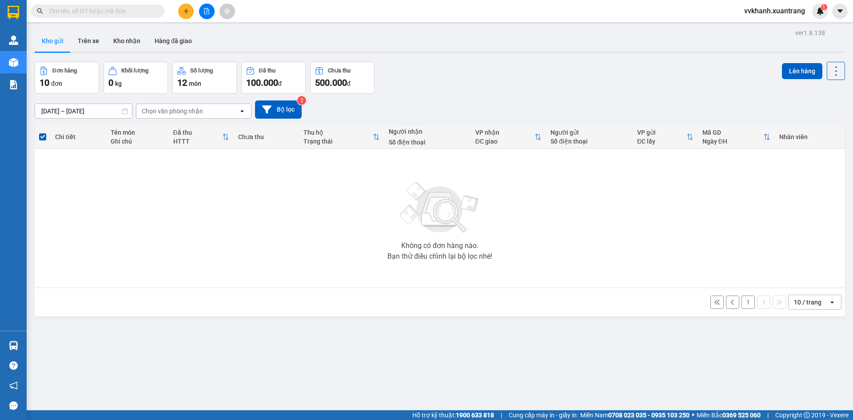
click at [742, 305] on button "1" at bounding box center [747, 301] width 13 height 13
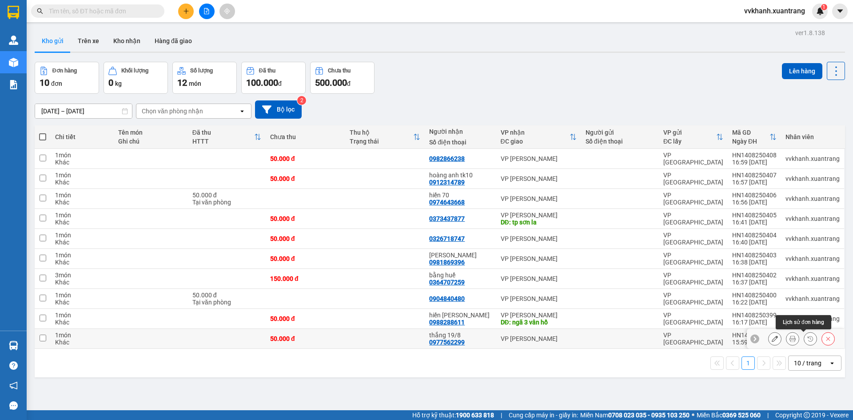
click at [807, 337] on icon at bounding box center [810, 338] width 6 height 6
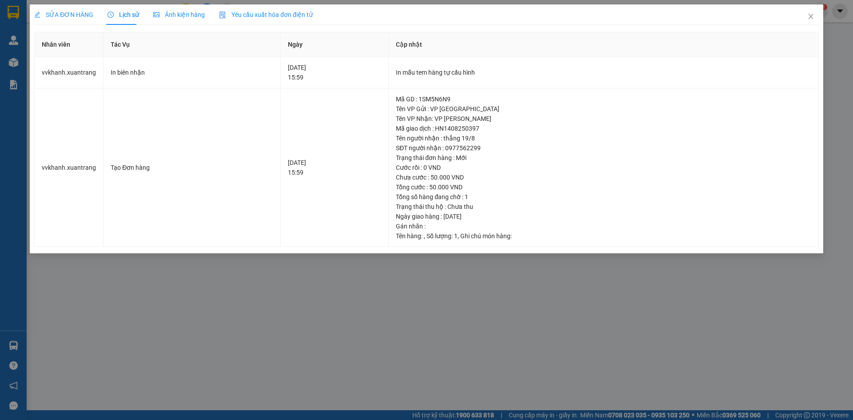
click at [163, 13] on span "Ảnh kiện hàng" at bounding box center [179, 14] width 52 height 7
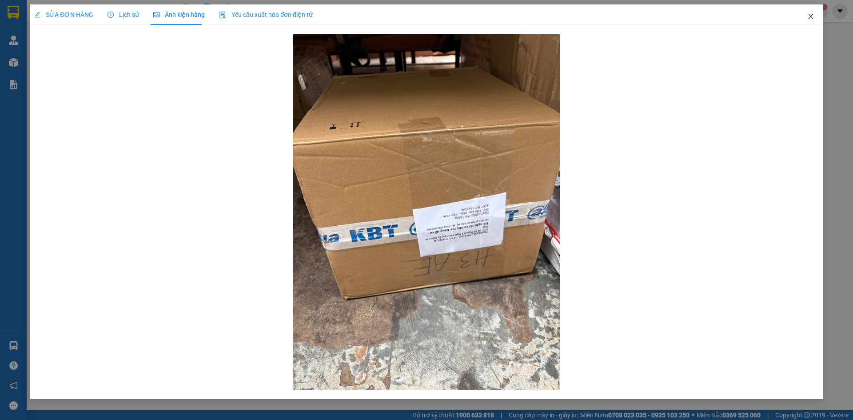
click at [814, 12] on span "Close" at bounding box center [810, 16] width 25 height 25
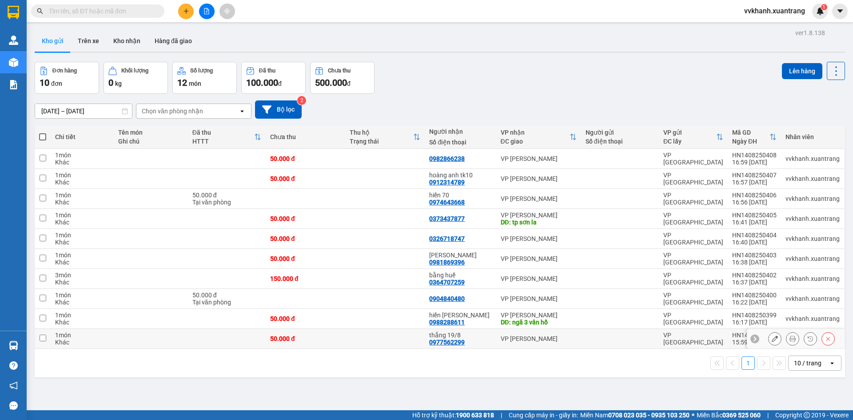
click at [723, 336] on td "VP [GEOGRAPHIC_DATA]" at bounding box center [693, 339] width 69 height 20
checkbox input "true"
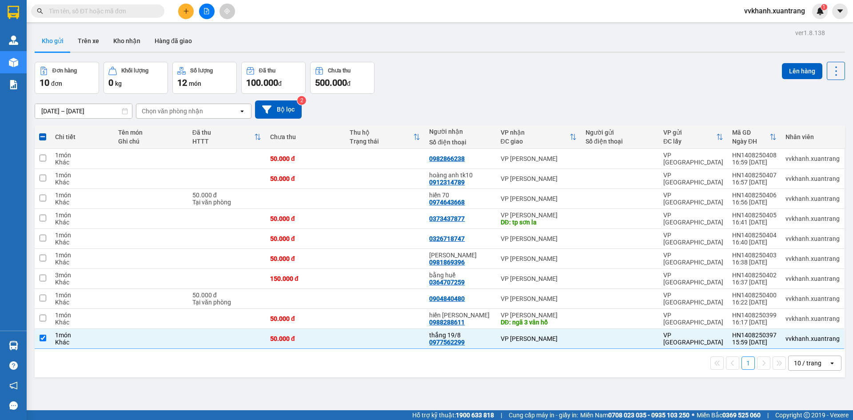
click at [795, 62] on div "Lên hàng" at bounding box center [813, 71] width 63 height 18
click at [794, 68] on button "Lên hàng" at bounding box center [802, 71] width 40 height 16
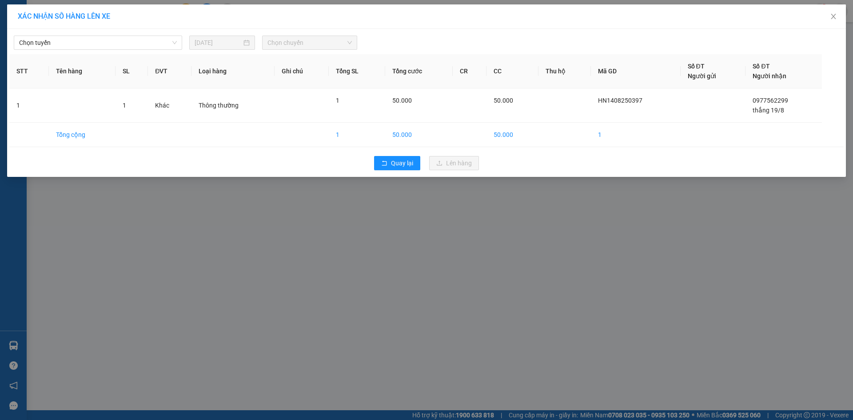
click at [80, 35] on div "Chọn tuyến 14/08/2025 Chọn chuyến" at bounding box center [426, 40] width 834 height 19
drag, startPoint x: 64, startPoint y: 44, endPoint x: 60, endPoint y: 79, distance: 36.2
click at [64, 44] on span "Chọn tuyến" at bounding box center [98, 42] width 158 height 13
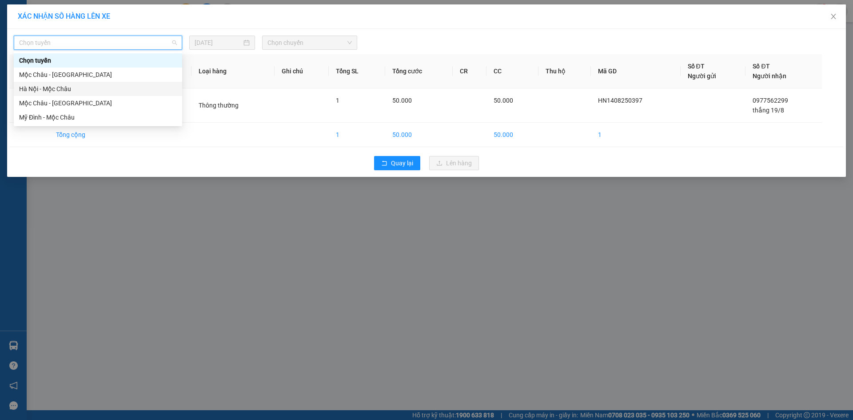
click at [57, 82] on div "Hà Nội - Mộc Châu" at bounding box center [98, 89] width 168 height 14
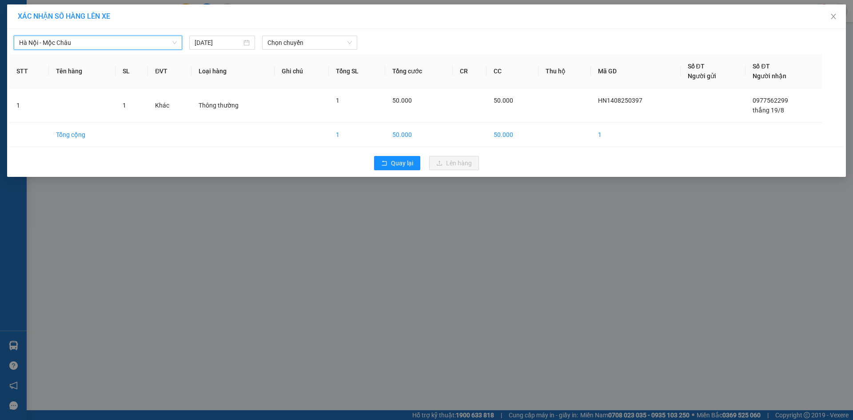
click at [291, 50] on div "Hà Nội - Mộc Châu Hà Nội - Mộc Châu 14/08/2025 Chọn chuyến STT Tên hàng SL ĐVT …" at bounding box center [426, 103] width 838 height 148
click at [295, 44] on span "Chọn chuyến" at bounding box center [309, 42] width 84 height 13
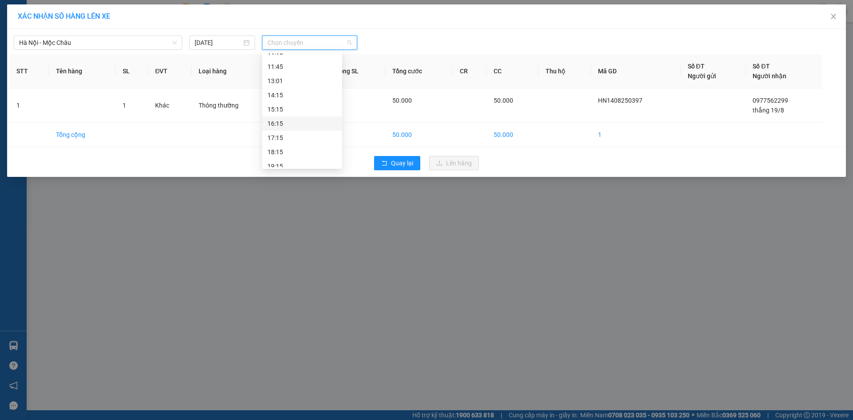
scroll to position [128, 0]
click at [296, 124] on div "17:15" at bounding box center [302, 131] width 80 height 14
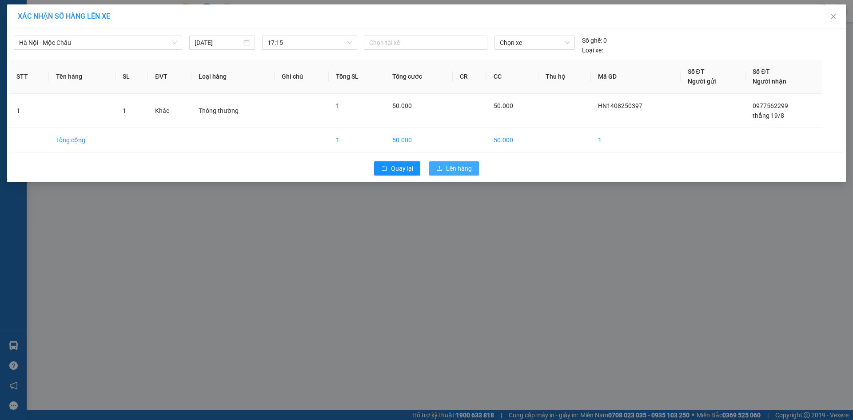
click at [432, 167] on button "Lên hàng" at bounding box center [454, 168] width 50 height 14
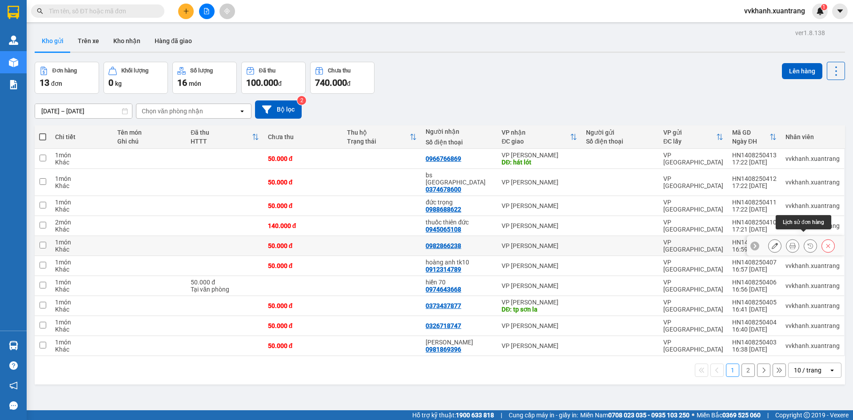
click at [804, 238] on button at bounding box center [810, 246] width 12 height 16
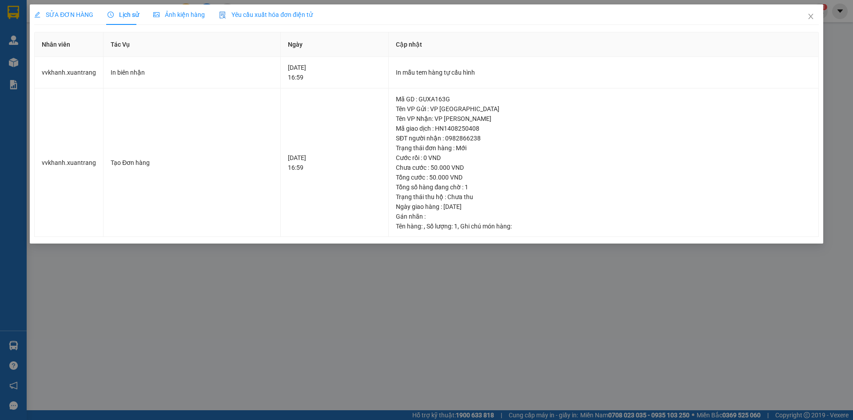
click at [171, 12] on span "Ảnh kiện hàng" at bounding box center [179, 14] width 52 height 7
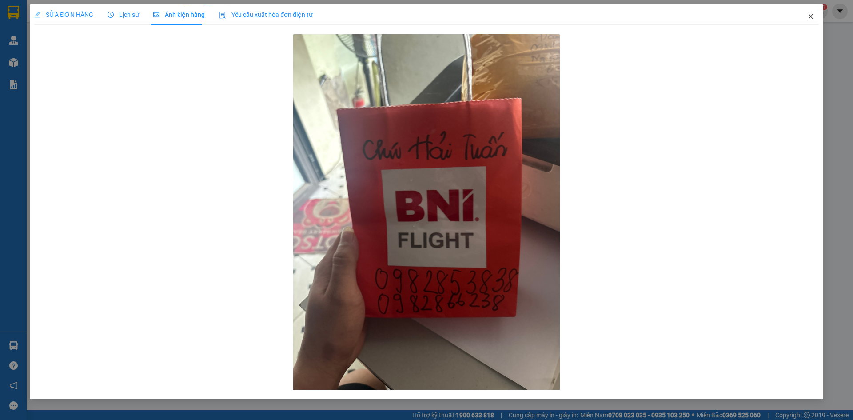
click at [806, 15] on span "Close" at bounding box center [810, 16] width 25 height 25
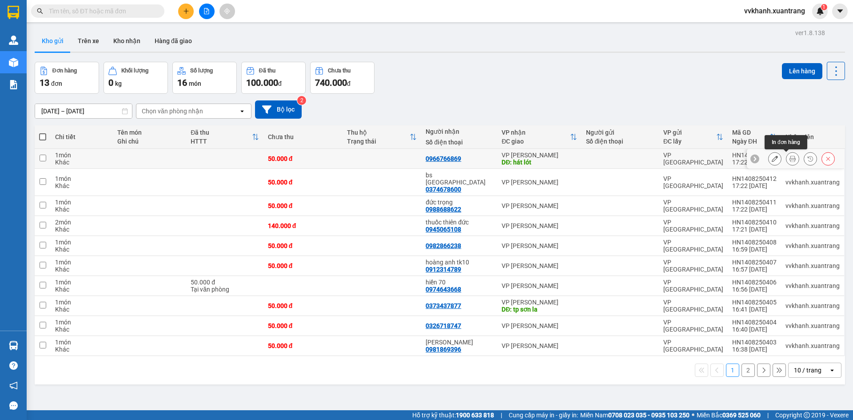
click at [789, 159] on icon at bounding box center [792, 158] width 6 height 6
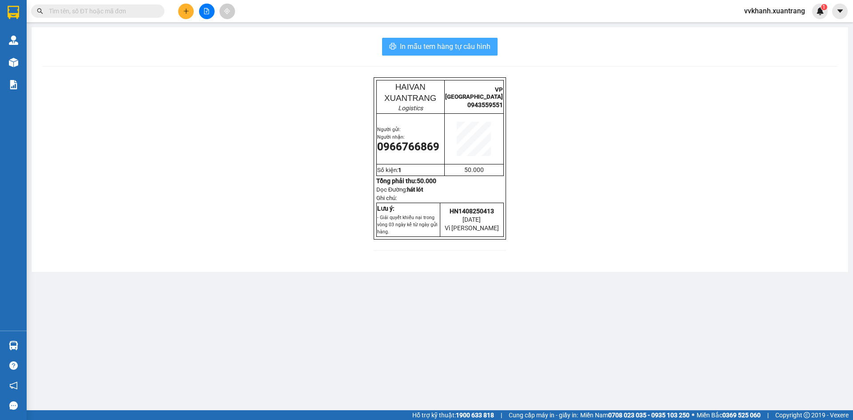
drag, startPoint x: 473, startPoint y: 52, endPoint x: 509, endPoint y: 204, distance: 156.1
click at [473, 52] on button "In mẫu tem hàng tự cấu hình" at bounding box center [439, 47] width 115 height 18
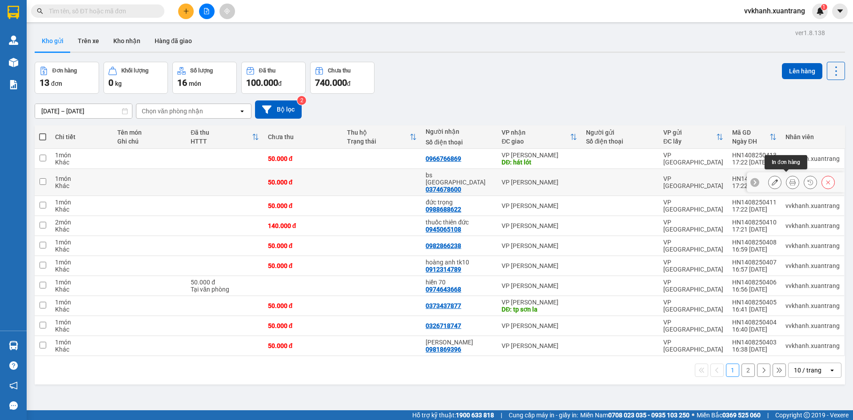
click at [789, 179] on icon at bounding box center [792, 182] width 6 height 6
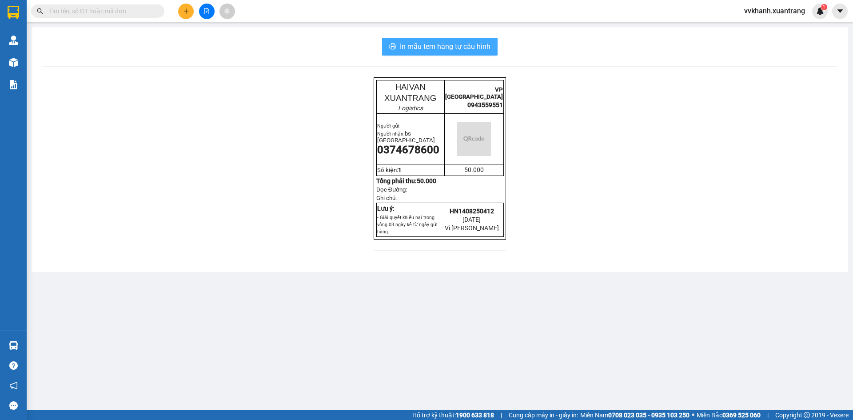
click at [437, 50] on span "In mẫu tem hàng tự cấu hình" at bounding box center [445, 46] width 91 height 11
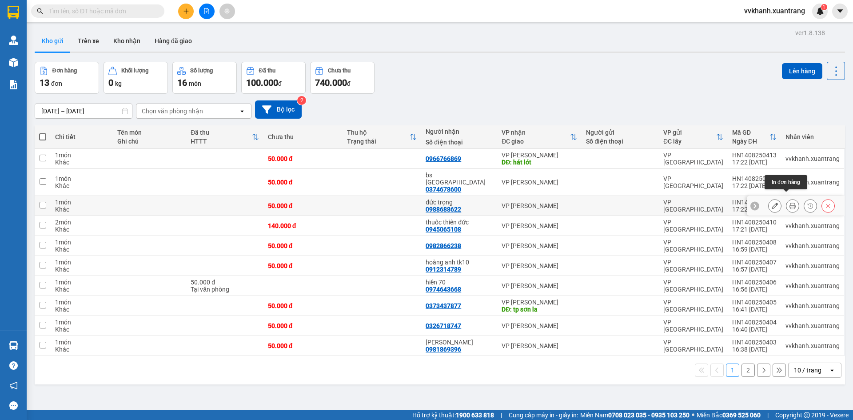
click at [789, 202] on icon at bounding box center [792, 205] width 6 height 6
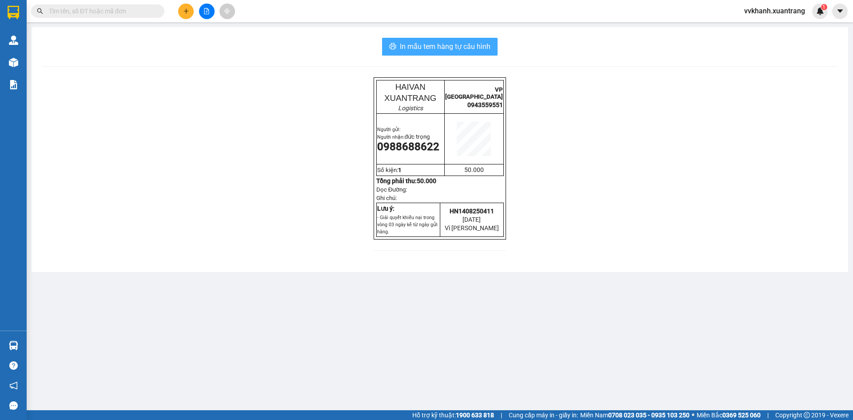
click at [470, 55] on button "In mẫu tem hàng tự cấu hình" at bounding box center [439, 47] width 115 height 18
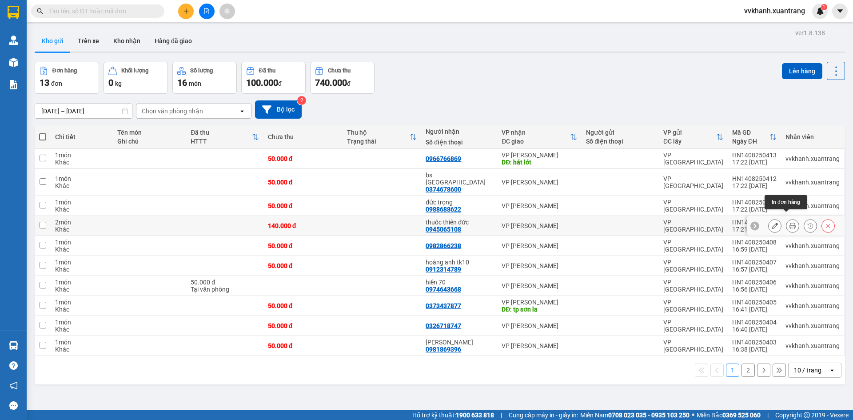
click at [789, 222] on icon at bounding box center [792, 225] width 6 height 6
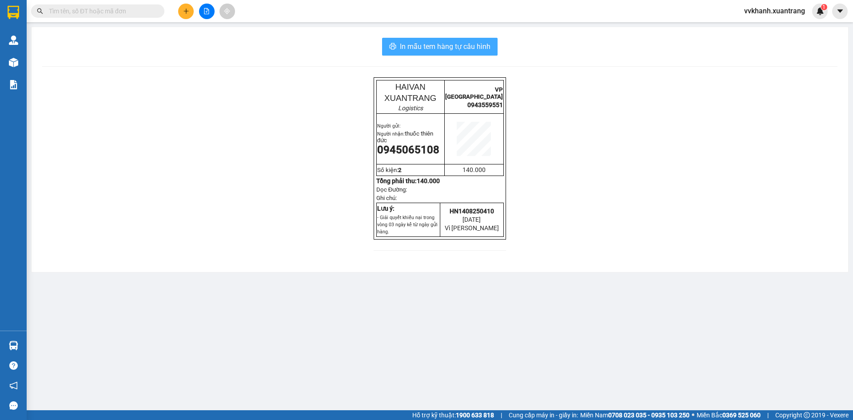
click at [425, 47] on span "In mẫu tem hàng tự cấu hình" at bounding box center [445, 46] width 91 height 11
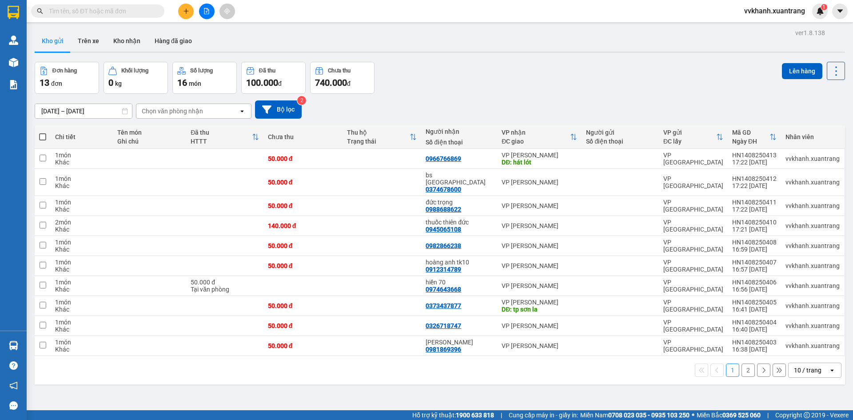
click at [200, 13] on button at bounding box center [207, 12] width 16 height 16
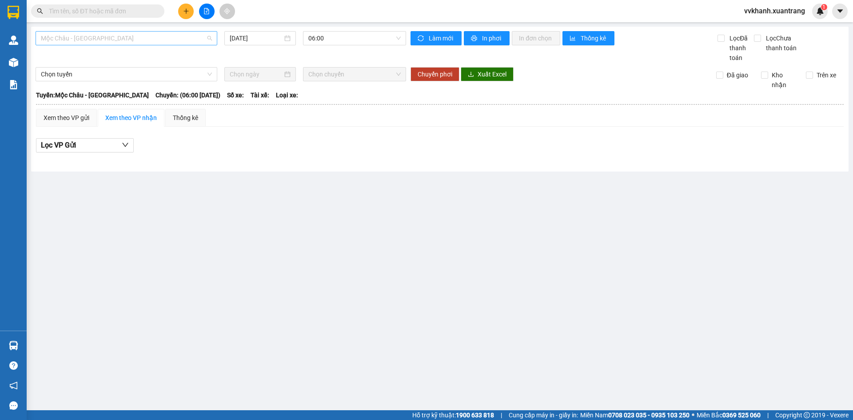
click at [182, 43] on span "Mộc Châu - [GEOGRAPHIC_DATA]" at bounding box center [126, 38] width 171 height 13
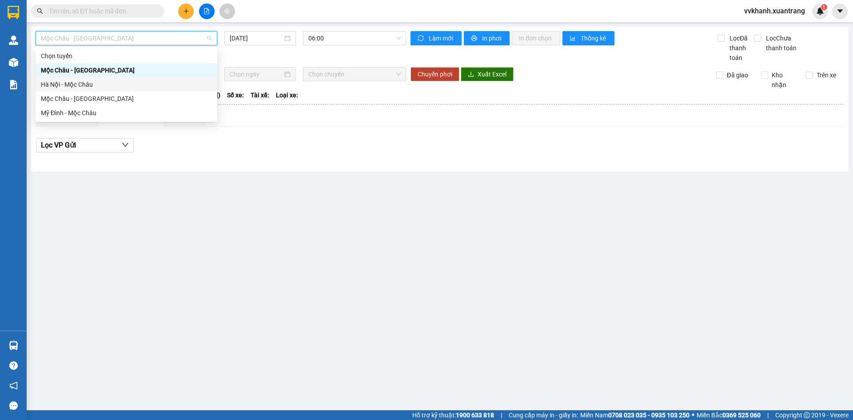
click at [113, 87] on div "Hà Nội - Mộc Châu" at bounding box center [126, 84] width 171 height 10
type input "[DATE]"
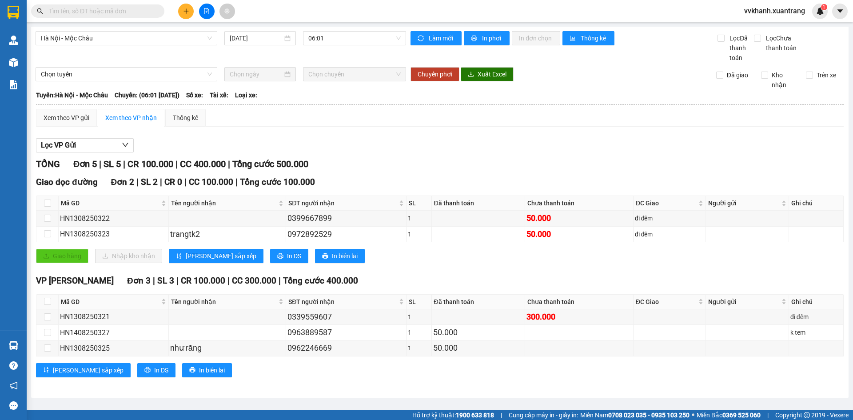
click at [334, 46] on div "Hà Nội - Mộc Châu 14/08/2025 06:01" at bounding box center [221, 47] width 370 height 32
drag, startPoint x: 335, startPoint y: 40, endPoint x: 346, endPoint y: 60, distance: 22.7
click at [335, 40] on span "06:01" at bounding box center [354, 38] width 92 height 13
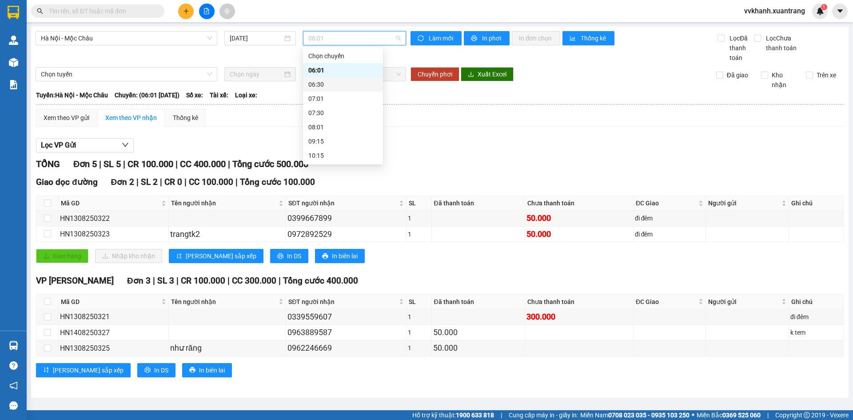
click at [331, 87] on div "06:30" at bounding box center [342, 84] width 69 height 10
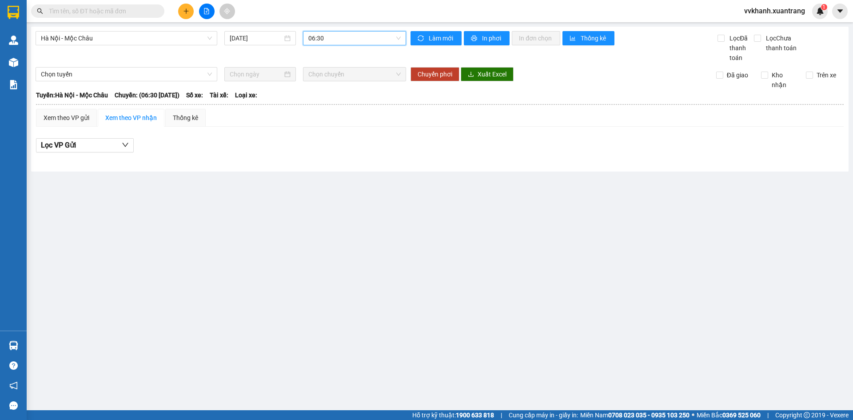
click at [338, 37] on span "06:30" at bounding box center [354, 38] width 92 height 13
click at [327, 100] on div "07:01" at bounding box center [342, 99] width 69 height 10
click at [337, 38] on span "07:01" at bounding box center [354, 38] width 92 height 13
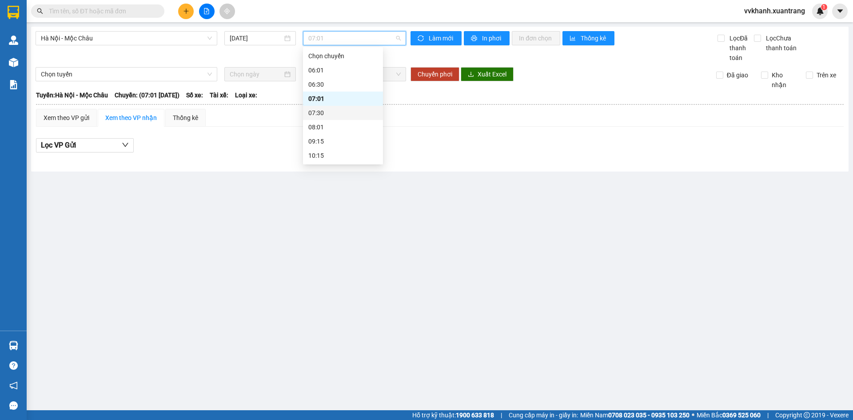
click at [326, 117] on div "07:30" at bounding box center [342, 113] width 69 height 10
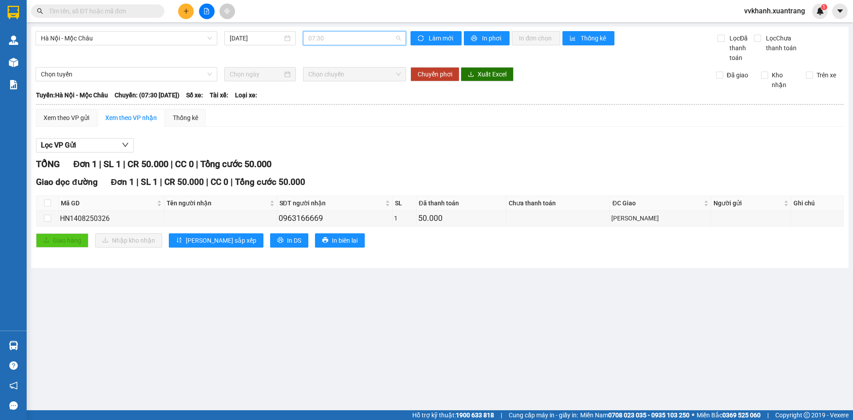
click at [333, 39] on span "07:30" at bounding box center [354, 38] width 92 height 13
click at [328, 128] on div "08:01" at bounding box center [342, 127] width 69 height 10
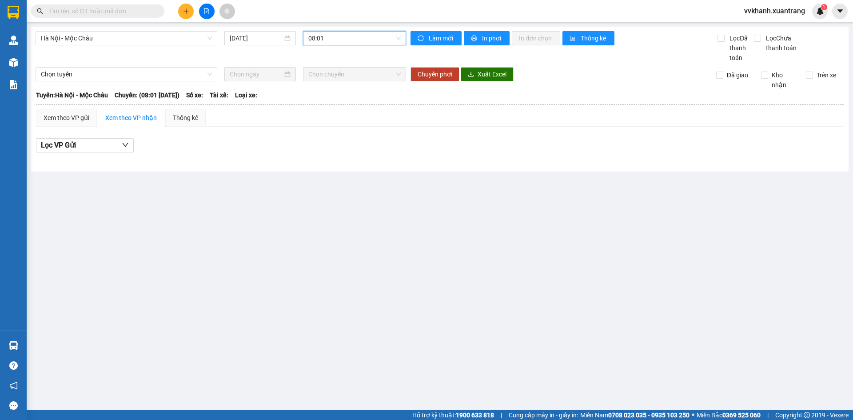
click at [334, 40] on span "08:01" at bounding box center [354, 38] width 92 height 13
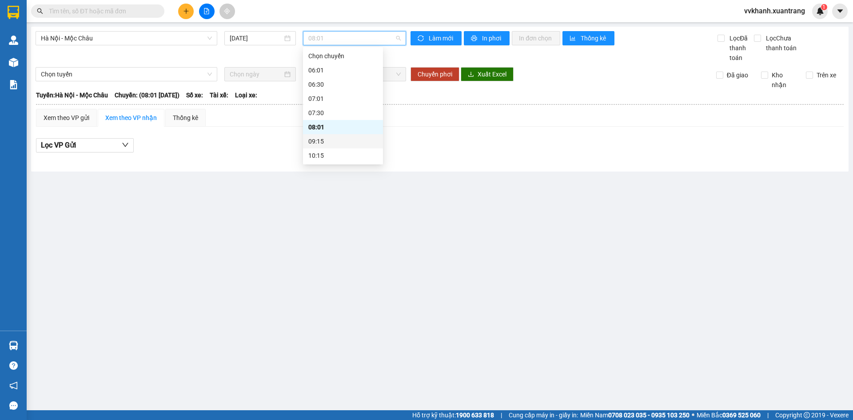
click at [323, 140] on div "09:15" at bounding box center [342, 141] width 69 height 10
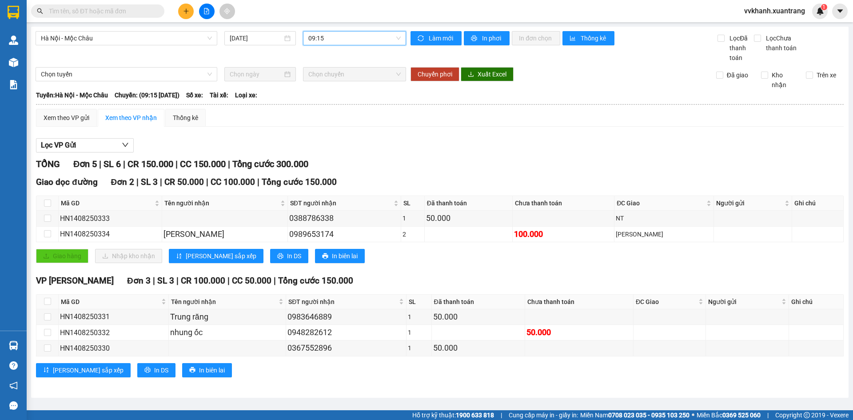
click at [326, 39] on span "09:15" at bounding box center [354, 38] width 92 height 13
click at [160, 44] on span "Hà Nội - Mộc Châu" at bounding box center [126, 38] width 171 height 13
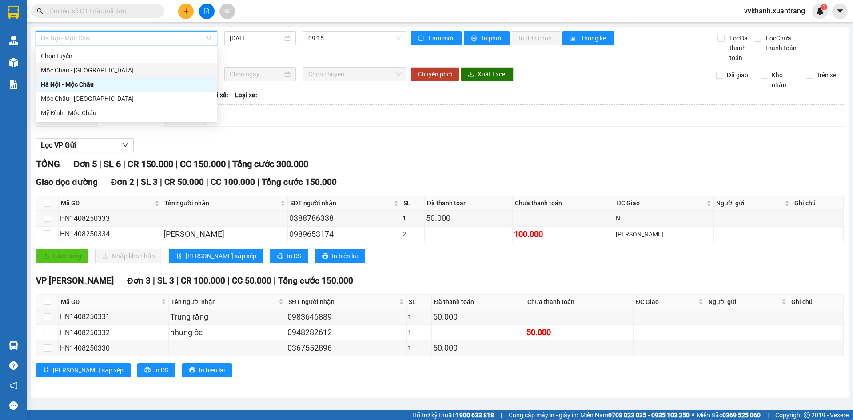
click at [97, 65] on div "Mộc [PERSON_NAME][GEOGRAPHIC_DATA]" at bounding box center [126, 70] width 171 height 10
type input "[DATE]"
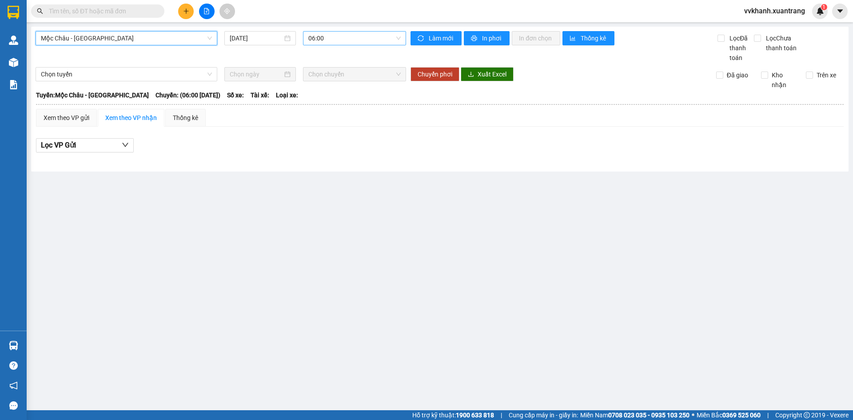
click at [340, 40] on span "06:00" at bounding box center [354, 38] width 92 height 13
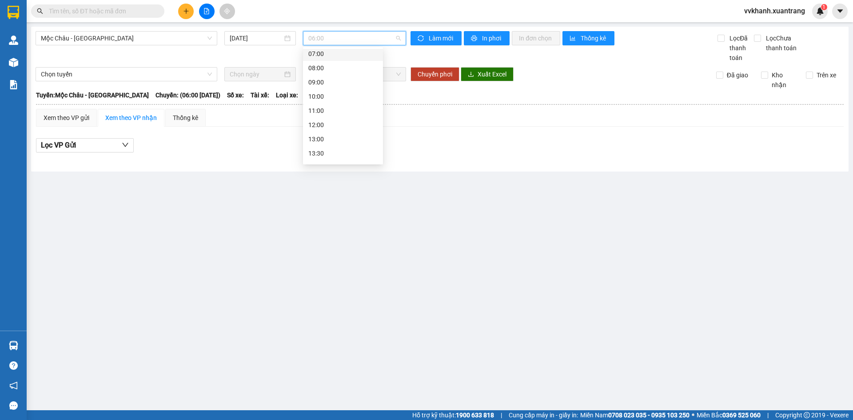
scroll to position [44, 0]
click at [334, 71] on div "09:00" at bounding box center [342, 69] width 69 height 10
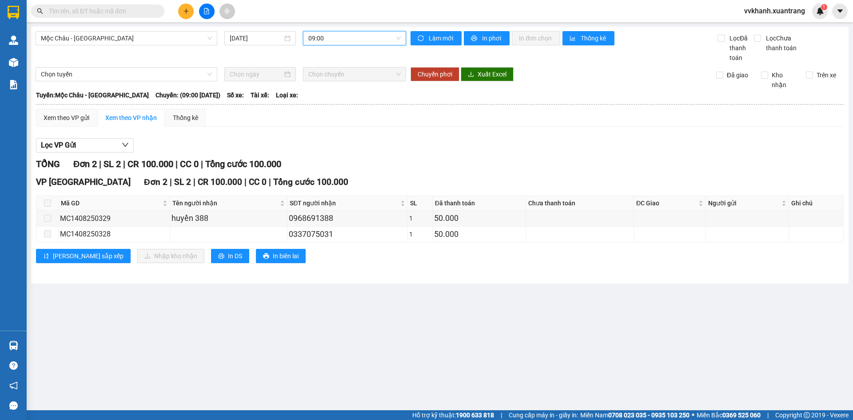
click at [333, 37] on span "09:00" at bounding box center [354, 38] width 92 height 13
click at [336, 84] on div "10:00" at bounding box center [342, 83] width 69 height 10
click at [338, 36] on span "10:00" at bounding box center [354, 38] width 92 height 13
click at [339, 100] on div "11:00" at bounding box center [342, 97] width 69 height 10
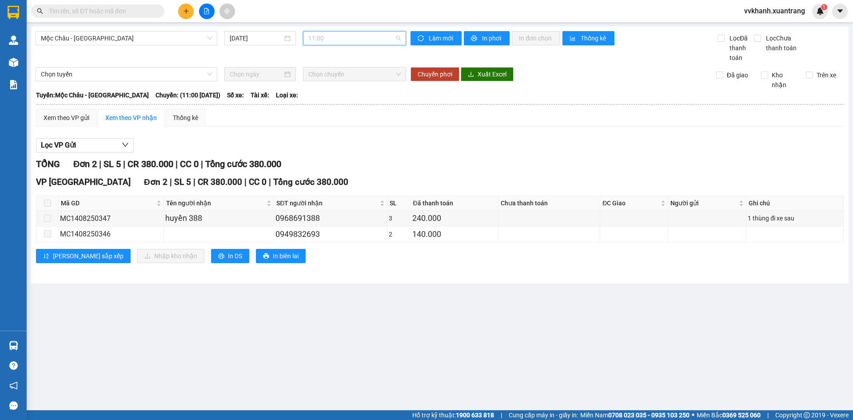
click at [344, 37] on span "11:00" at bounding box center [354, 38] width 92 height 13
click at [342, 114] on div "12:00" at bounding box center [342, 111] width 69 height 10
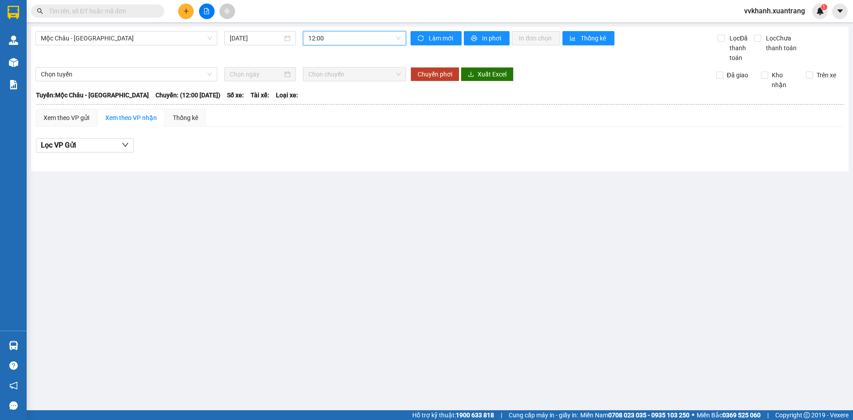
click at [348, 40] on span "12:00" at bounding box center [354, 38] width 92 height 13
click at [329, 123] on div "13:00" at bounding box center [342, 124] width 69 height 10
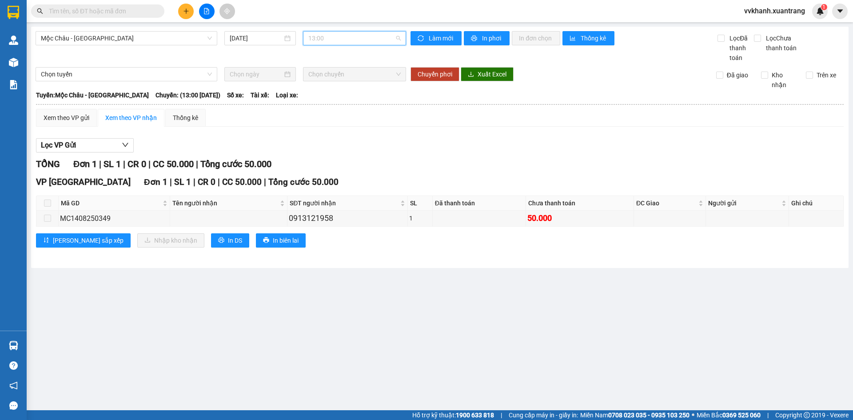
click at [339, 37] on span "13:00" at bounding box center [354, 38] width 92 height 13
click at [335, 102] on div "13:30" at bounding box center [342, 100] width 69 height 10
click at [339, 39] on span "13:30" at bounding box center [354, 38] width 92 height 13
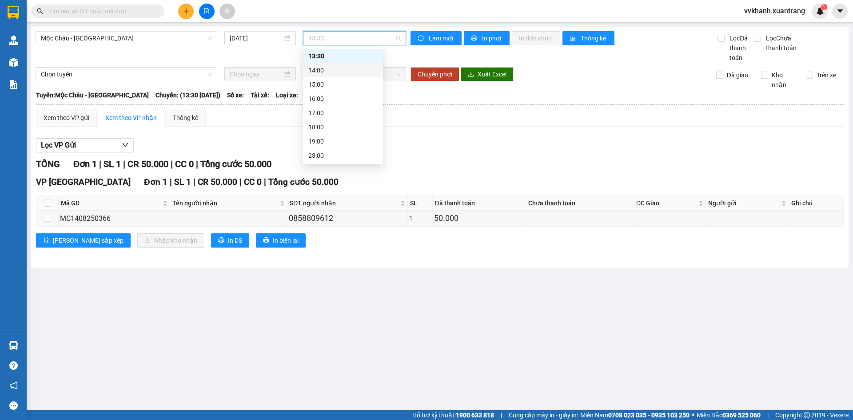
click at [339, 72] on div "14:00" at bounding box center [342, 70] width 69 height 10
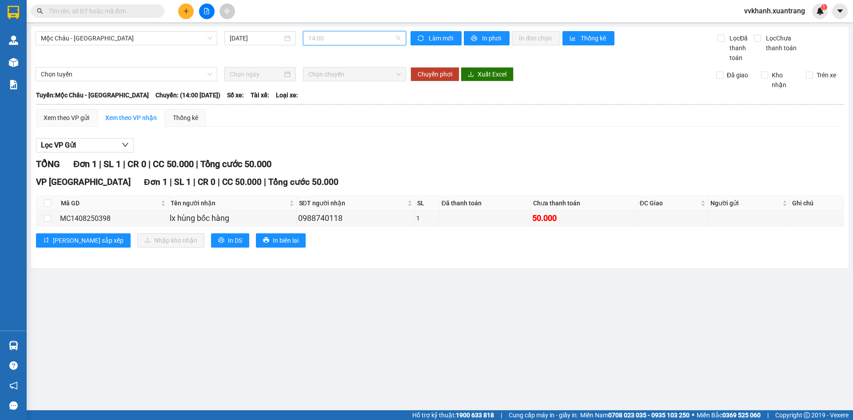
click at [342, 34] on span "14:00" at bounding box center [354, 38] width 92 height 13
click at [334, 85] on div "15:00" at bounding box center [342, 84] width 69 height 10
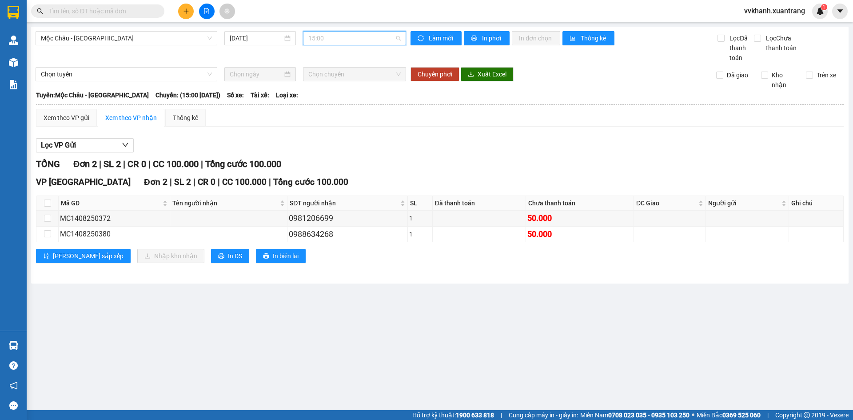
click at [318, 36] on span "15:00" at bounding box center [354, 38] width 92 height 13
click at [479, 165] on div "TỔNG Đơn 2 | SL 2 | CR 0 | CC 100.000 | Tổng cước 100.000" at bounding box center [439, 164] width 807 height 14
click at [46, 200] on input "checkbox" at bounding box center [47, 202] width 7 height 7
checkbox input "true"
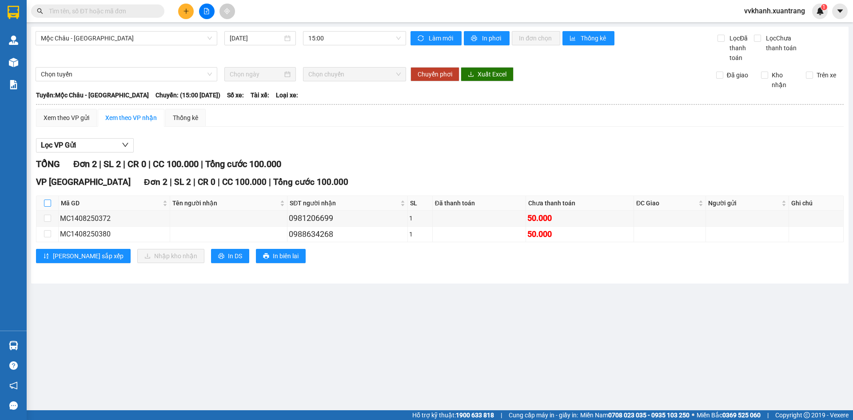
checkbox input "true"
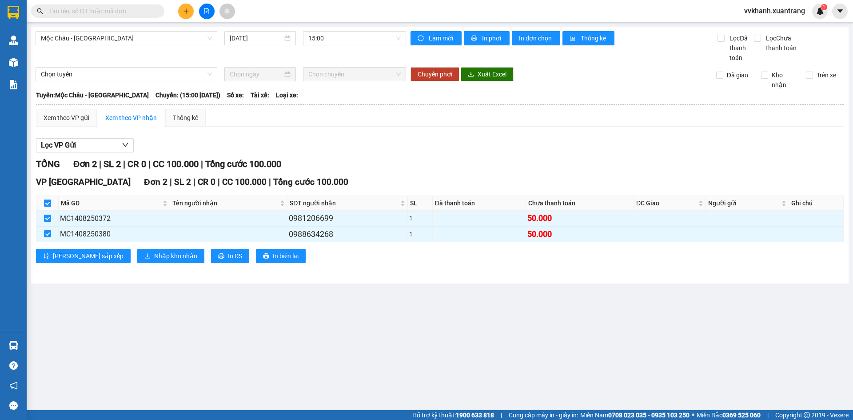
drag, startPoint x: 47, startPoint y: 203, endPoint x: 37, endPoint y: 195, distance: 13.0
click at [47, 202] on input "checkbox" at bounding box center [47, 202] width 7 height 7
checkbox input "false"
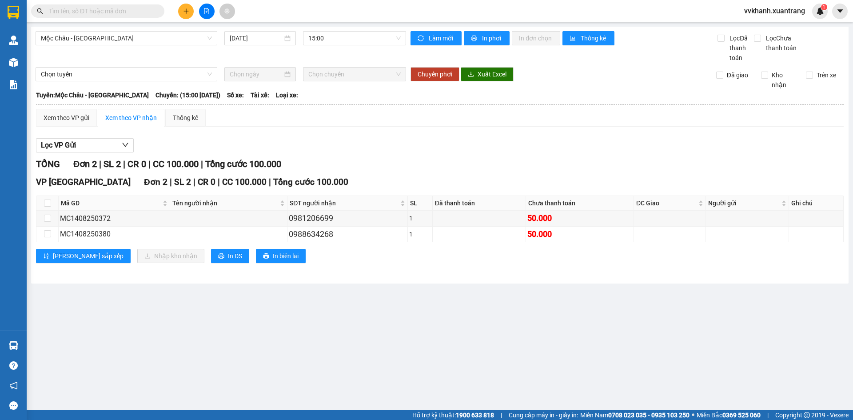
click at [377, 27] on div "Mộc Châu - Hà Nội 14/08/2025 15:00 Làm mới In phơi In đơn chọn Thống kê Lọc Đã …" at bounding box center [439, 155] width 817 height 257
click at [352, 41] on span "15:00" at bounding box center [354, 38] width 92 height 13
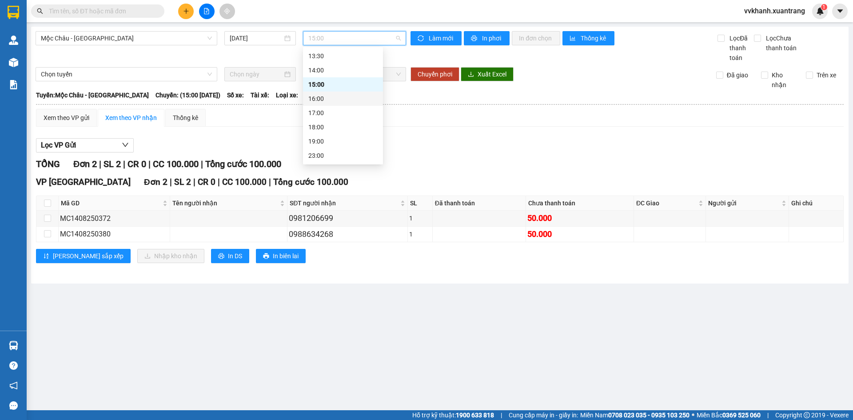
scroll to position [83, 0]
click at [332, 106] on div "13:30" at bounding box center [343, 100] width 80 height 14
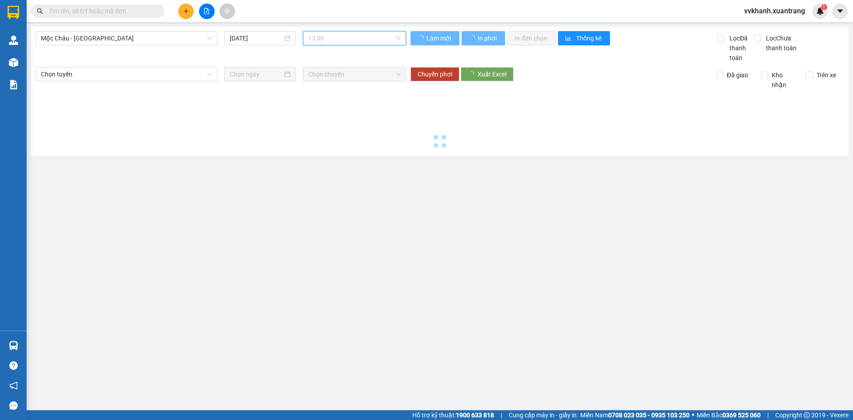
click at [332, 41] on span "13:30" at bounding box center [354, 38] width 92 height 13
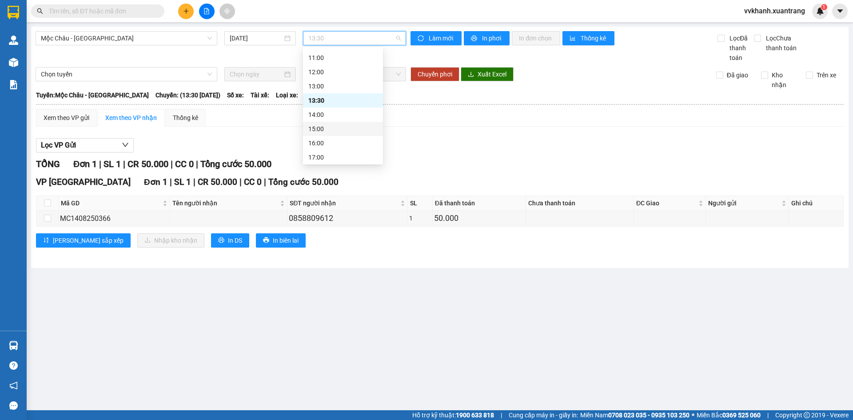
click at [115, 8] on input "text" at bounding box center [101, 11] width 105 height 10
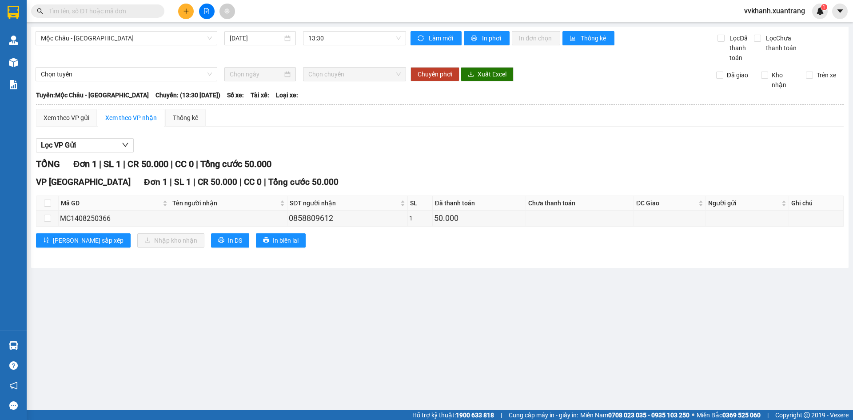
click at [112, 10] on input "text" at bounding box center [101, 11] width 105 height 10
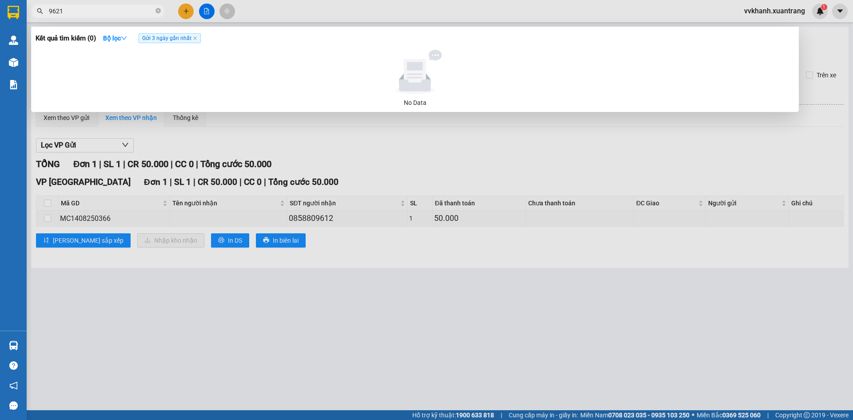
click at [149, 11] on input "9621" at bounding box center [101, 11] width 105 height 10
type input "9621"
click at [154, 12] on span "9621" at bounding box center [97, 10] width 133 height 13
click at [157, 9] on icon "close-circle" at bounding box center [157, 10] width 5 height 5
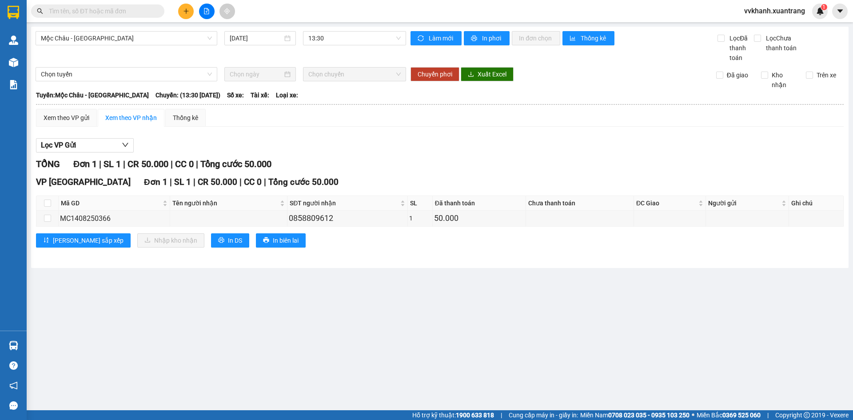
click at [146, 12] on input "text" at bounding box center [101, 11] width 105 height 10
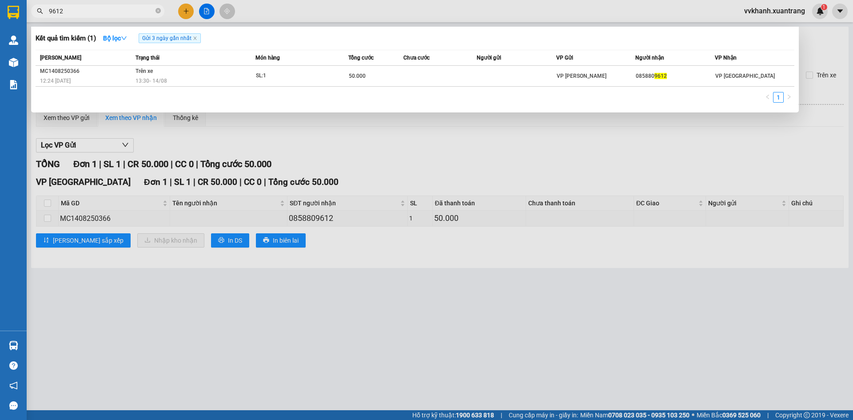
type input "9612"
click at [396, 65] on th "Tổng cước" at bounding box center [375, 58] width 55 height 16
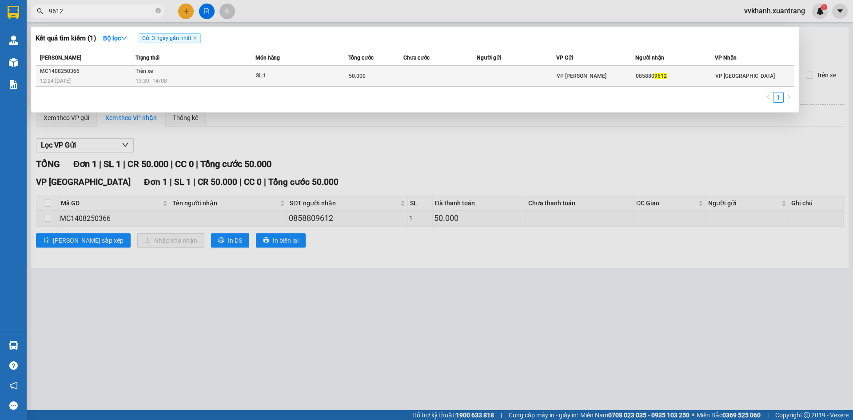
click at [400, 75] on div "50.000" at bounding box center [376, 76] width 54 height 10
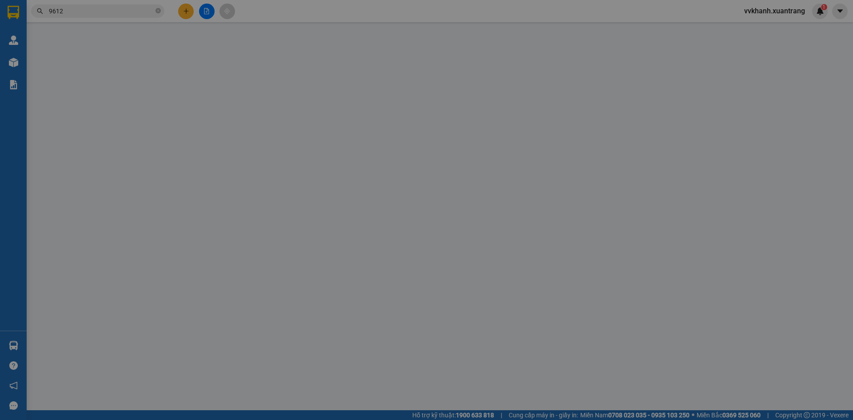
type input "0858809612"
type input "50.000"
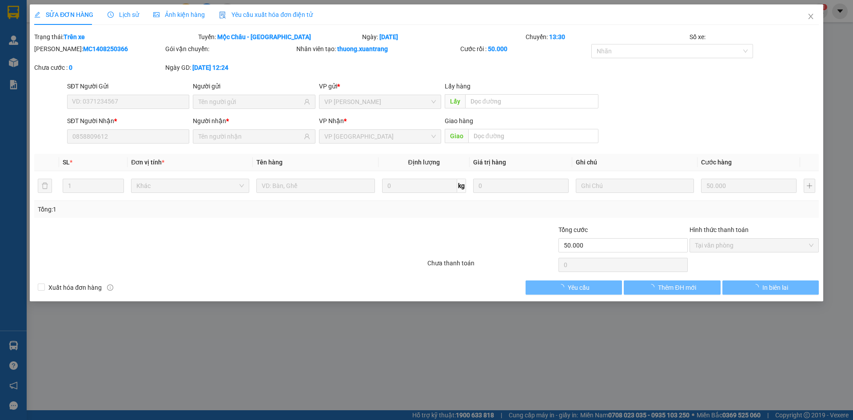
click at [179, 17] on span "Ảnh kiện hàng" at bounding box center [179, 14] width 52 height 7
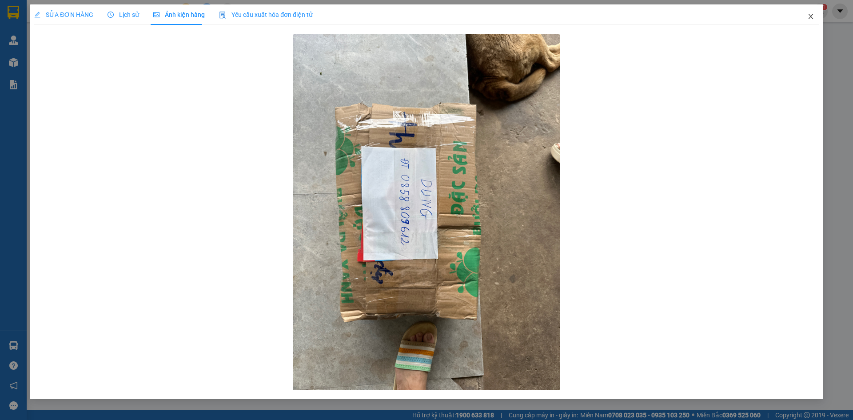
click at [807, 15] on icon "close" at bounding box center [810, 16] width 7 height 7
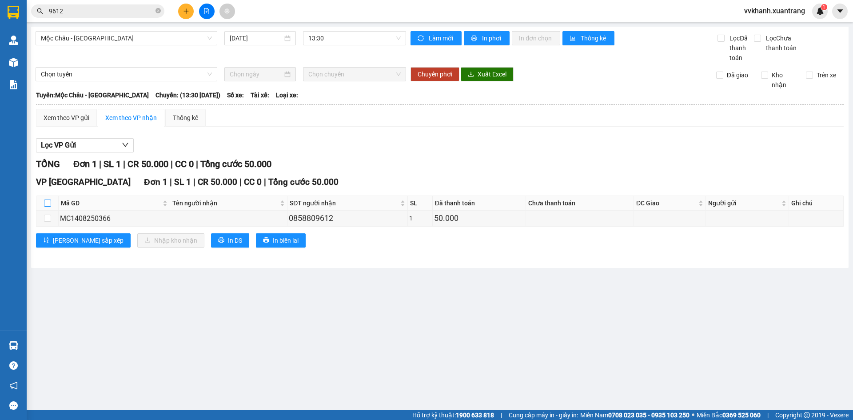
click at [45, 199] on label at bounding box center [47, 203] width 7 height 10
click at [45, 199] on input "checkbox" at bounding box center [47, 202] width 7 height 7
checkbox input "true"
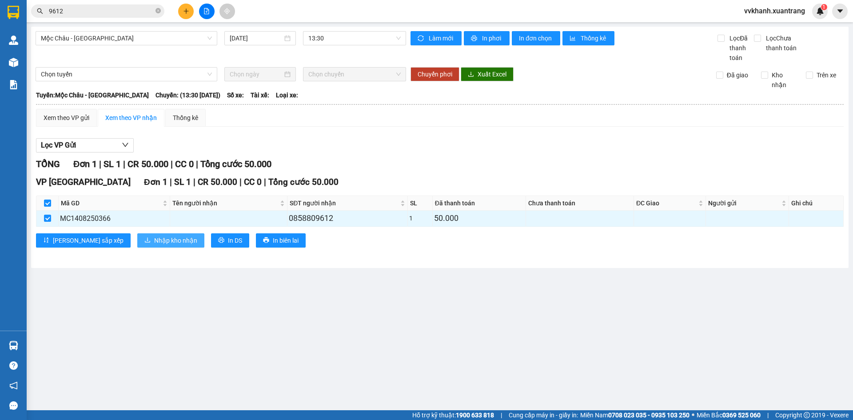
click at [154, 236] on span "Nhập kho nhận" at bounding box center [175, 240] width 43 height 10
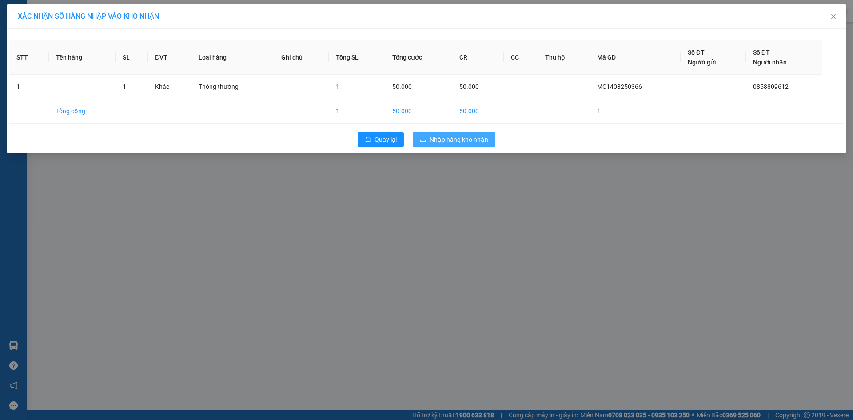
click at [453, 146] on button "Nhập hàng kho nhận" at bounding box center [454, 139] width 83 height 14
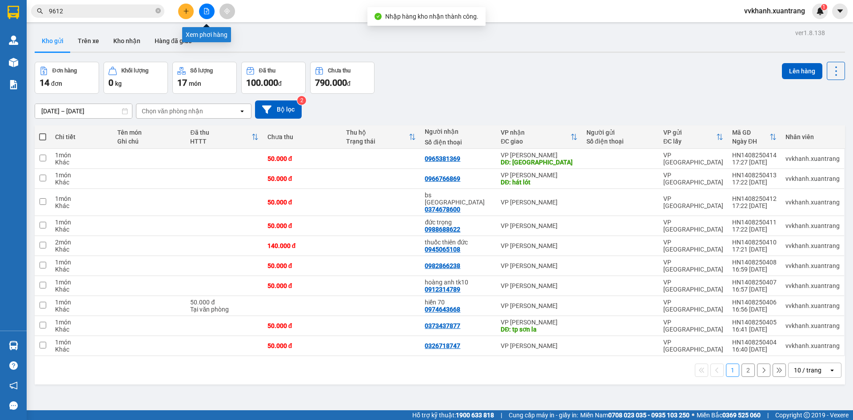
drag, startPoint x: 208, startPoint y: 12, endPoint x: 212, endPoint y: 20, distance: 8.7
click at [208, 12] on icon "file-add" at bounding box center [206, 11] width 6 height 6
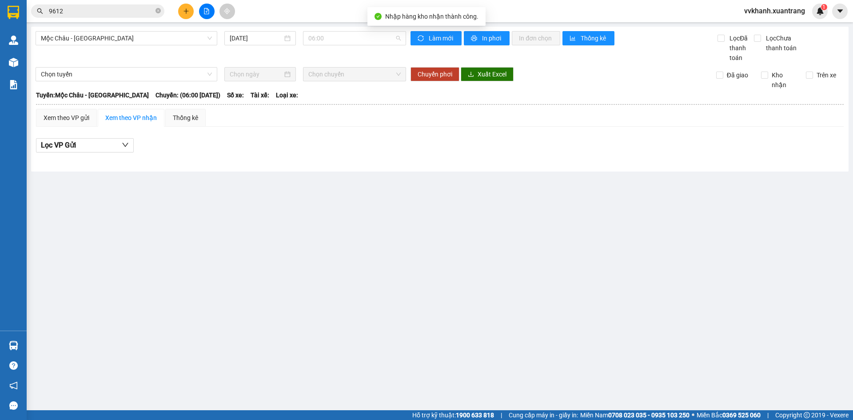
drag, startPoint x: 361, startPoint y: 43, endPoint x: 357, endPoint y: 62, distance: 19.9
click at [361, 43] on span "06:00" at bounding box center [354, 38] width 92 height 13
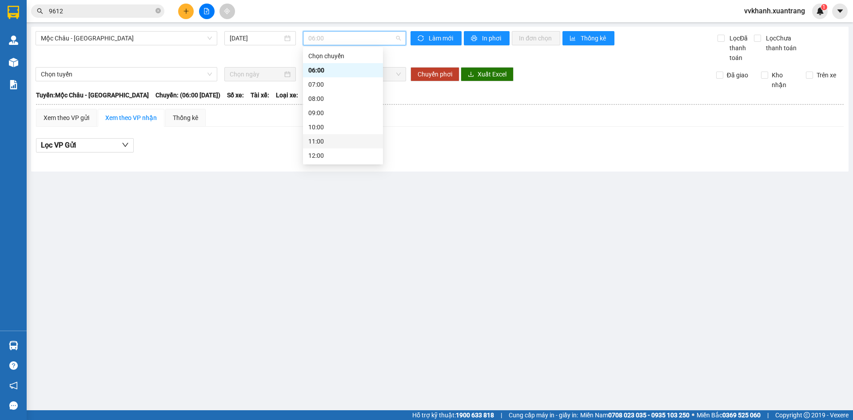
scroll to position [44, 0]
click at [331, 128] on div "13:00" at bounding box center [342, 125] width 69 height 10
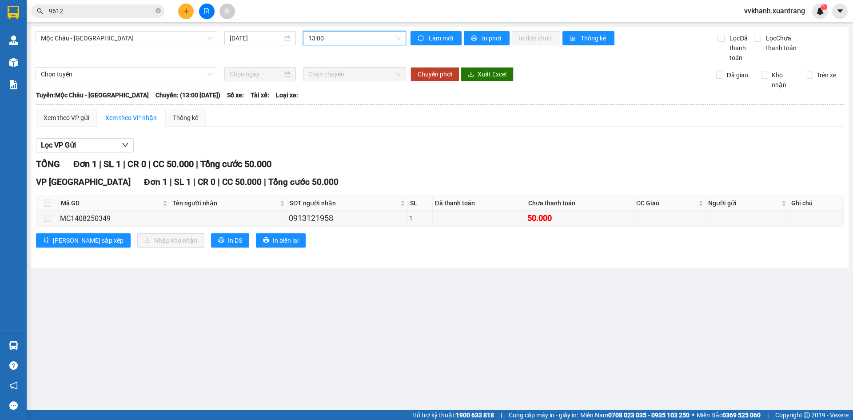
click at [83, 9] on input "9612" at bounding box center [101, 11] width 105 height 10
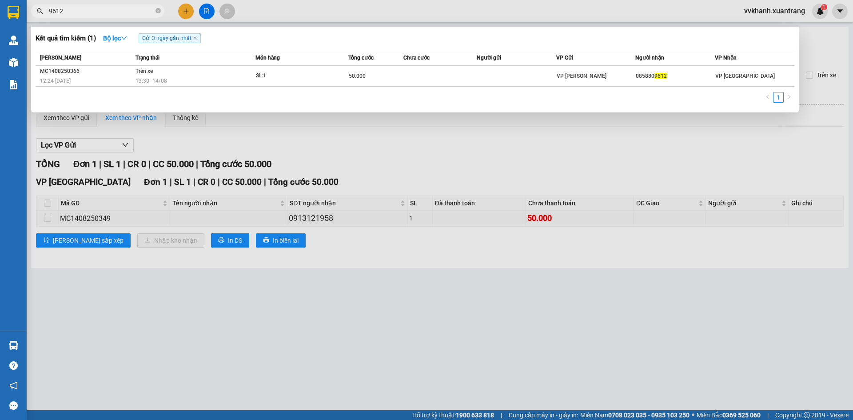
click at [155, 11] on span "9612" at bounding box center [97, 10] width 133 height 13
click at [158, 10] on icon "close-circle" at bounding box center [157, 10] width 5 height 5
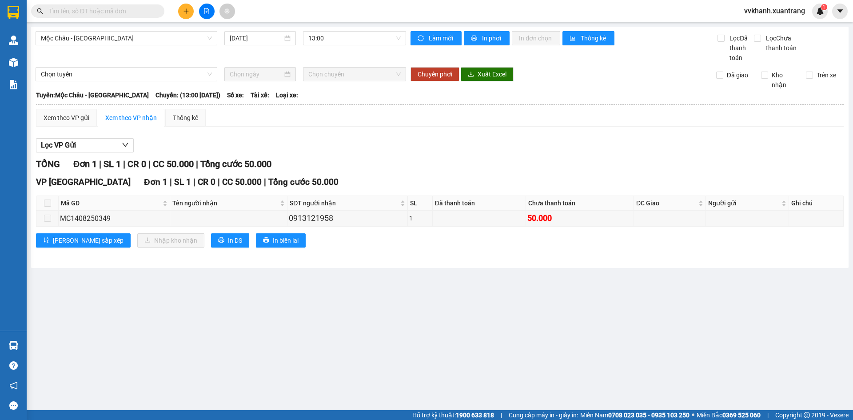
click at [111, 11] on input "text" at bounding box center [101, 11] width 105 height 10
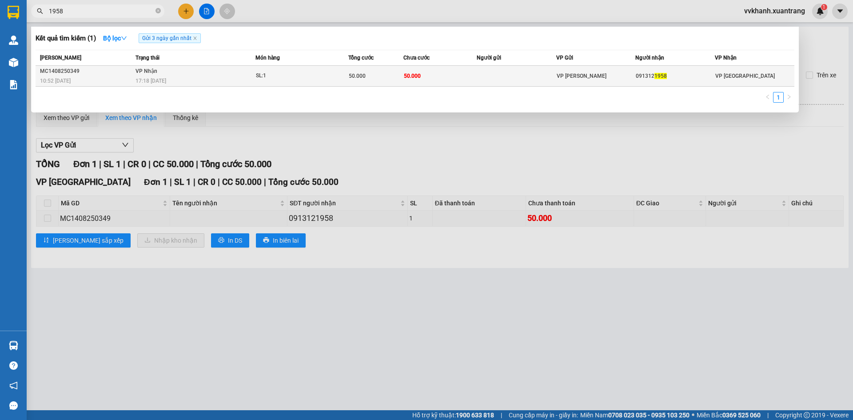
type input "1958"
click at [385, 79] on div "50.000" at bounding box center [376, 76] width 54 height 10
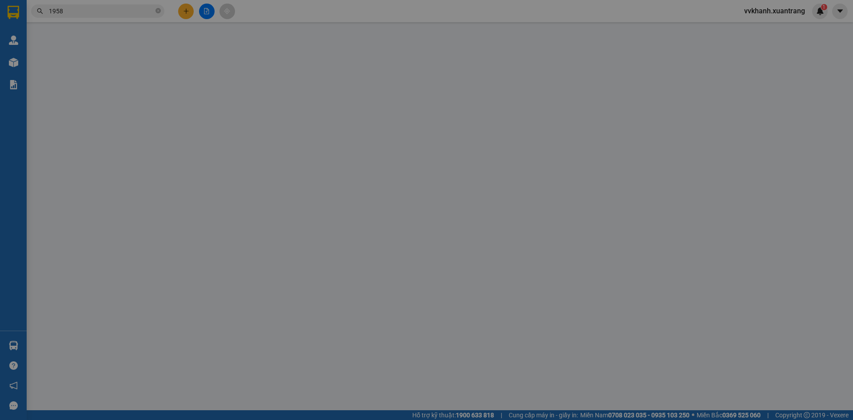
type input "0913121958"
type input "50.000"
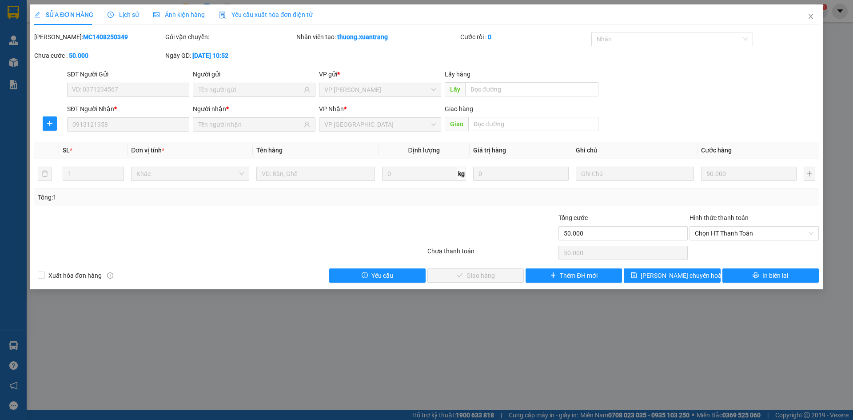
click at [184, 20] on div "Ảnh kiện hàng" at bounding box center [179, 14] width 52 height 20
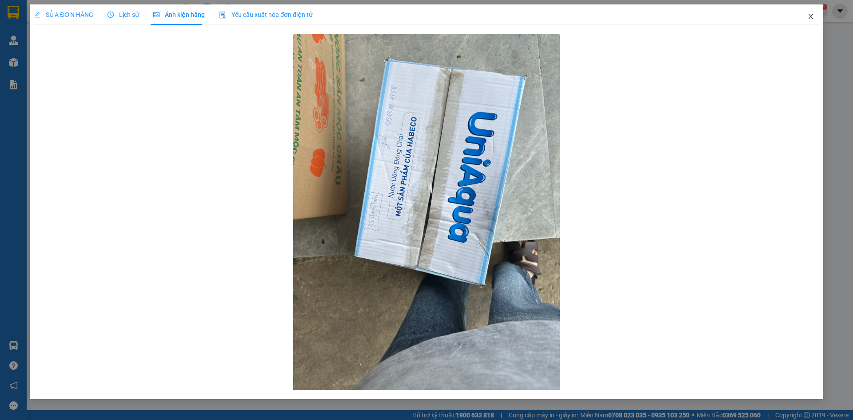
click at [809, 19] on icon "close" at bounding box center [810, 16] width 5 height 5
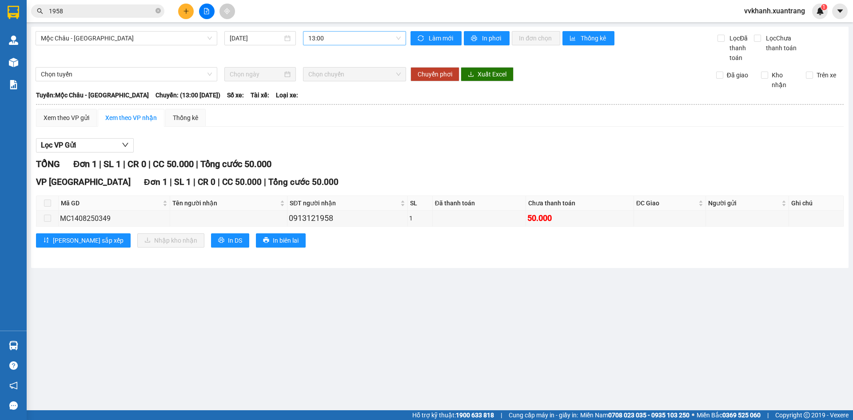
click at [325, 37] on span "13:00" at bounding box center [354, 38] width 92 height 13
click at [319, 107] on div "15:00" at bounding box center [342, 109] width 69 height 10
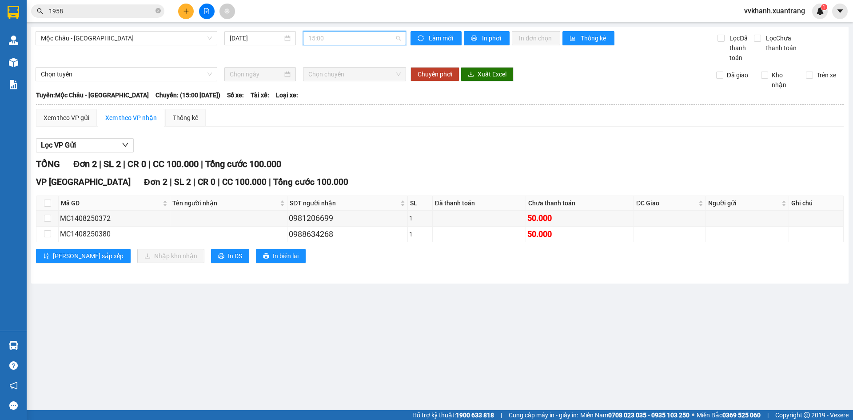
click at [322, 41] on span "15:00" at bounding box center [354, 38] width 92 height 13
click at [328, 94] on div "14:00" at bounding box center [342, 95] width 69 height 10
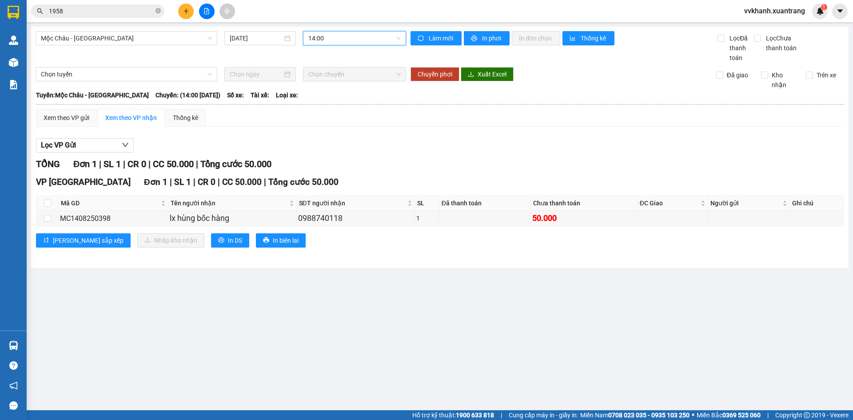
click at [333, 40] on span "14:00" at bounding box center [354, 38] width 92 height 13
click at [337, 86] on div "13:30" at bounding box center [343, 81] width 80 height 14
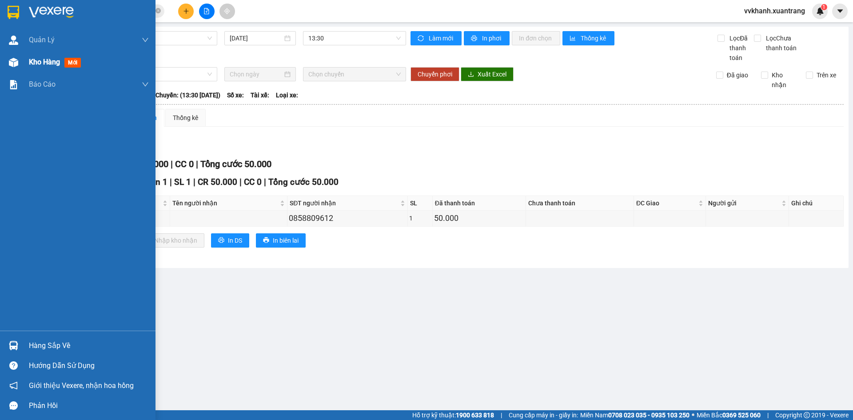
click at [13, 68] on div at bounding box center [14, 63] width 16 height 16
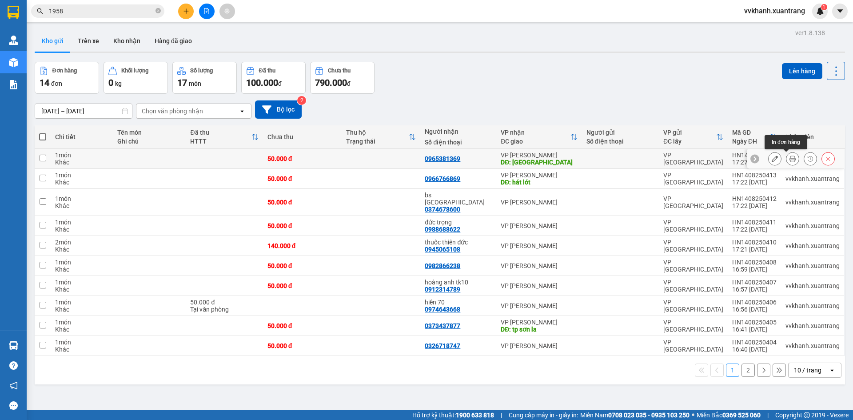
click at [789, 156] on icon at bounding box center [792, 158] width 6 height 6
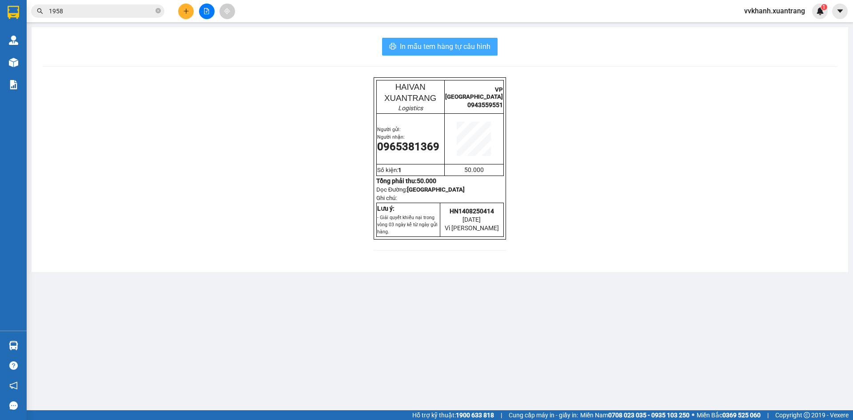
click at [420, 52] on span "In mẫu tem hàng tự cấu hình" at bounding box center [445, 46] width 91 height 11
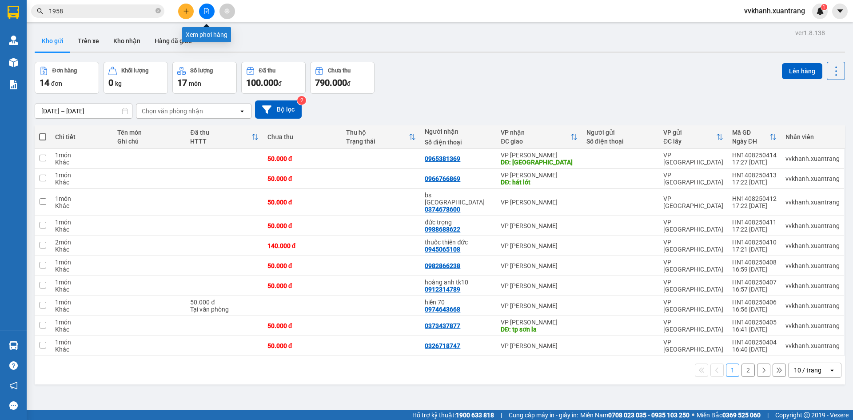
click at [206, 9] on icon "file-add" at bounding box center [206, 11] width 6 height 6
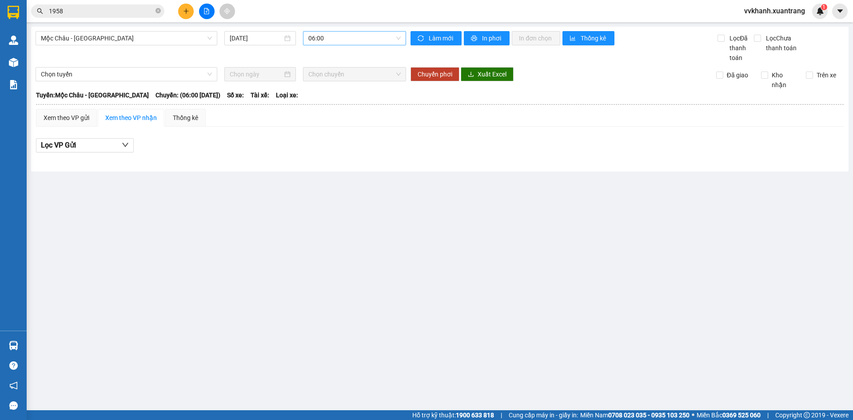
click at [360, 40] on span "06:00" at bounding box center [354, 38] width 92 height 13
click at [350, 39] on span "06:00" at bounding box center [354, 38] width 92 height 13
click at [334, 83] on div "13:30" at bounding box center [342, 81] width 69 height 10
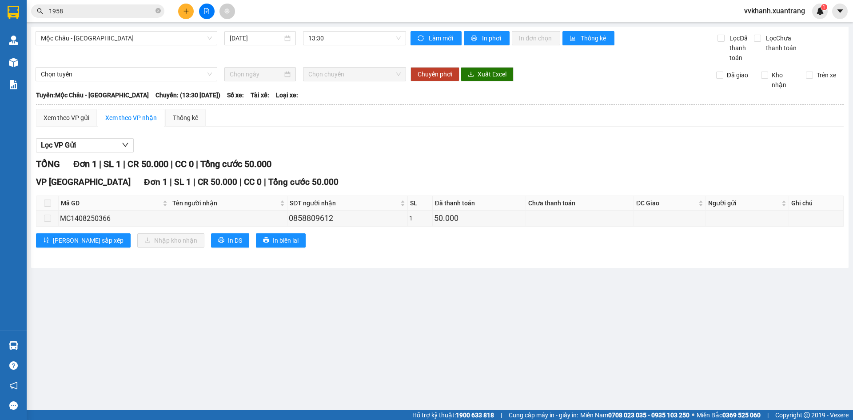
click at [44, 202] on span at bounding box center [47, 202] width 7 height 7
drag, startPoint x: 323, startPoint y: 34, endPoint x: 327, endPoint y: 124, distance: 89.8
click at [323, 35] on span "13:30" at bounding box center [354, 38] width 92 height 13
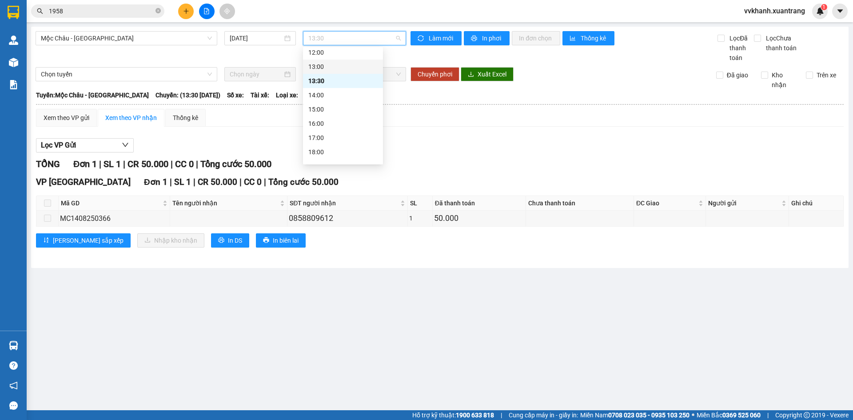
click at [329, 68] on div "13:00" at bounding box center [342, 67] width 69 height 10
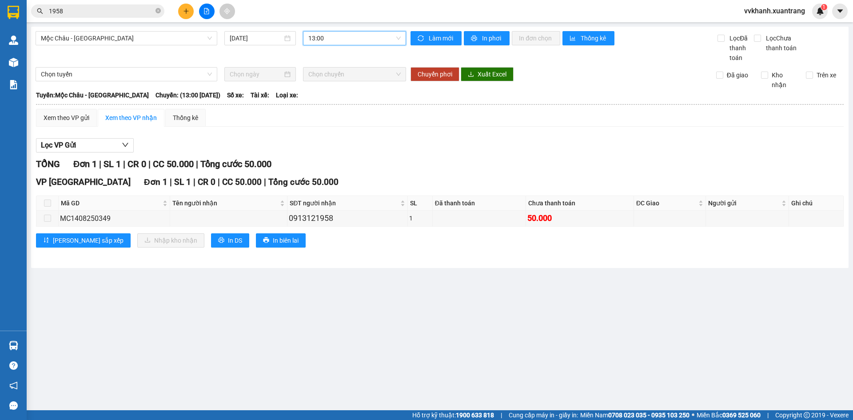
click at [332, 43] on span "13:00" at bounding box center [354, 38] width 92 height 13
click at [338, 50] on div "12:00" at bounding box center [342, 53] width 69 height 10
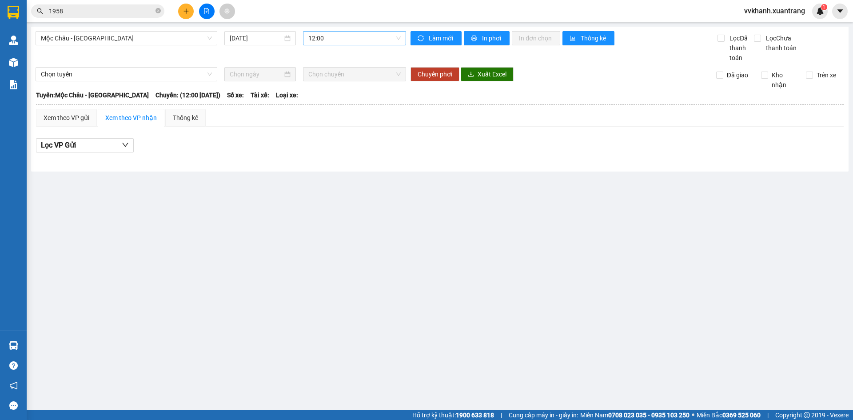
drag, startPoint x: 357, startPoint y: 25, endPoint x: 355, endPoint y: 36, distance: 11.8
click at [357, 32] on main "Mộc Châu - Hà Nội 14/08/2025 12:00 Làm mới In phơi In đơn chọn Thống kê Lọc Đã …" at bounding box center [426, 205] width 853 height 410
click at [354, 37] on span "12:00" at bounding box center [354, 38] width 92 height 13
click at [330, 72] on div "14:00" at bounding box center [342, 70] width 69 height 10
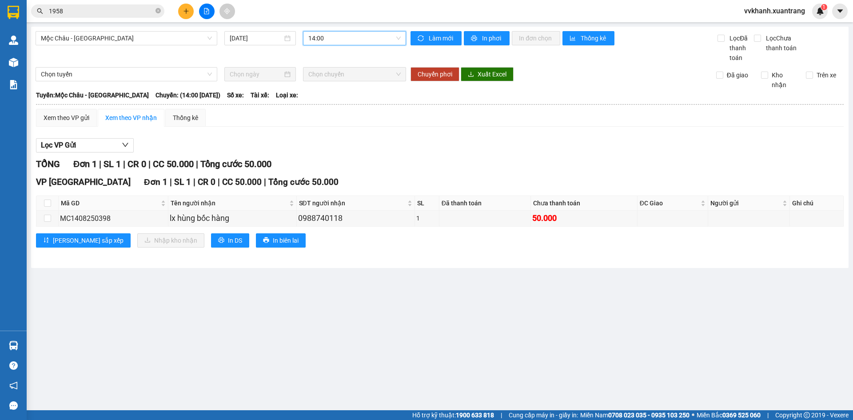
click at [340, 46] on div "Mộc Châu - Hà Nội 14/08/2025 14:00 14:00" at bounding box center [221, 47] width 370 height 32
click at [350, 37] on span "14:00" at bounding box center [354, 38] width 92 height 13
click at [336, 61] on div "13:30" at bounding box center [343, 56] width 80 height 14
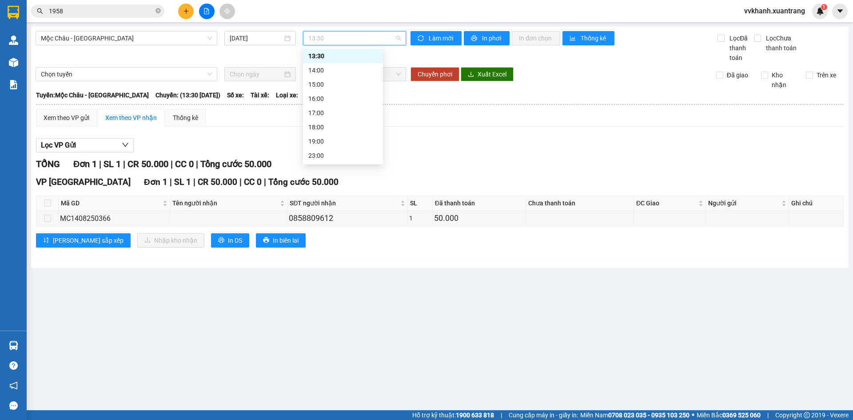
click at [329, 41] on span "13:30" at bounding box center [354, 38] width 92 height 13
click at [332, 72] on div "14:00" at bounding box center [342, 70] width 69 height 10
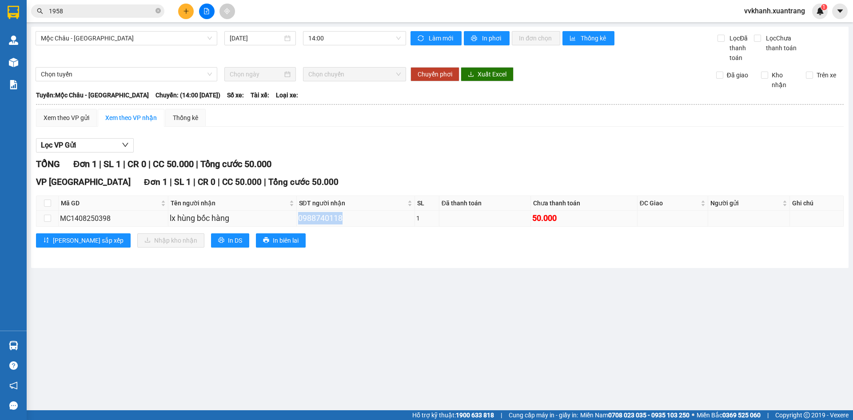
drag, startPoint x: 299, startPoint y: 218, endPoint x: 343, endPoint y: 221, distance: 44.5
click at [343, 221] on div "0988740118" at bounding box center [355, 218] width 115 height 12
click at [345, 249] on div "VP HÀ NỘI Đơn 1 | SL 1 | CR 0 | CC 50.000 | Tổng cước 50.000 Mã GD Tên người nh…" at bounding box center [439, 214] width 807 height 78
drag, startPoint x: 299, startPoint y: 218, endPoint x: 348, endPoint y: 221, distance: 49.4
click at [348, 221] on div "0988740118" at bounding box center [355, 218] width 115 height 12
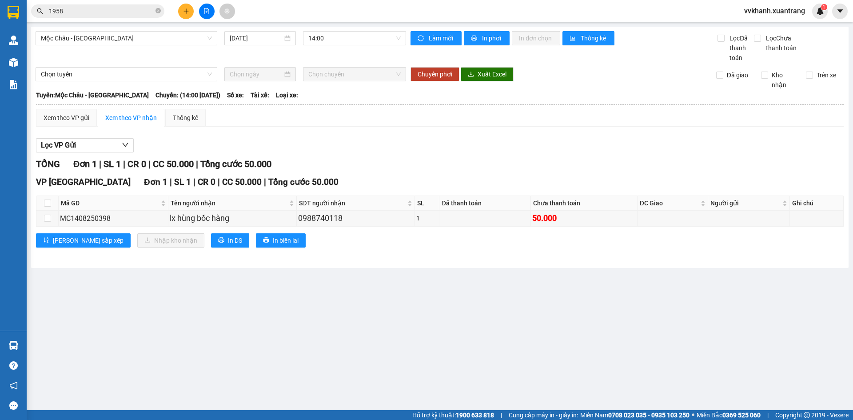
click at [349, 263] on div "Mộc Châu - Hà Nội 14/08/2025 14:00 Làm mới In phơi In đơn chọn Thống kê Lọc Đã …" at bounding box center [439, 147] width 817 height 241
click at [341, 34] on span "14:00" at bounding box center [354, 38] width 92 height 13
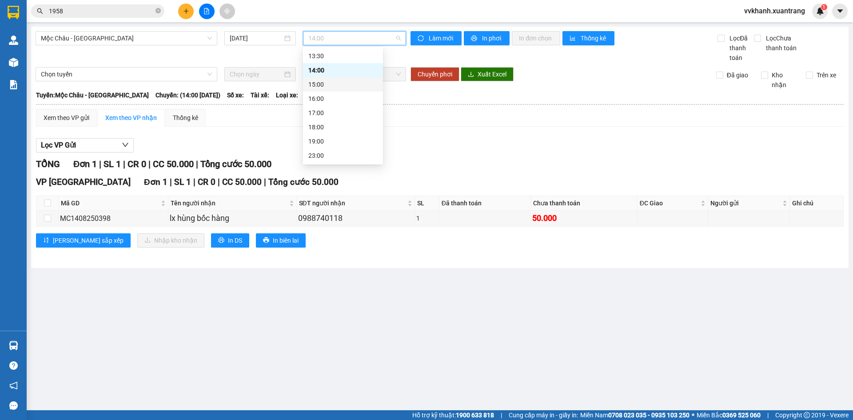
scroll to position [83, 0]
click at [334, 98] on div "13:30" at bounding box center [342, 100] width 69 height 10
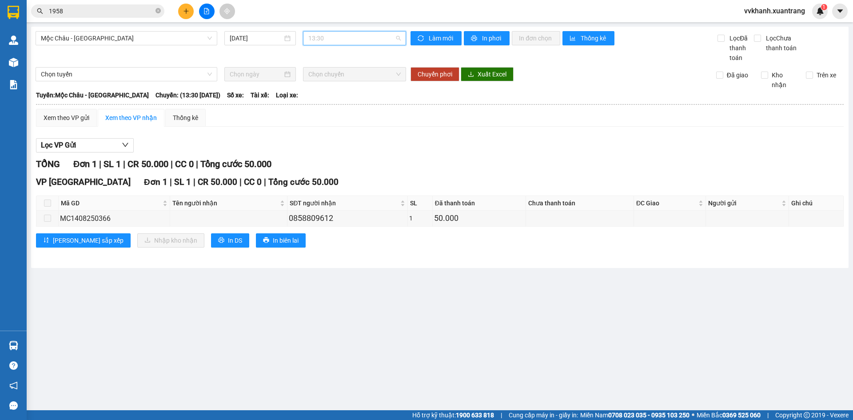
click at [328, 36] on span "13:30" at bounding box center [354, 38] width 92 height 13
click at [328, 85] on div "13:00" at bounding box center [342, 86] width 69 height 10
click at [329, 43] on span "13:00" at bounding box center [354, 38] width 92 height 13
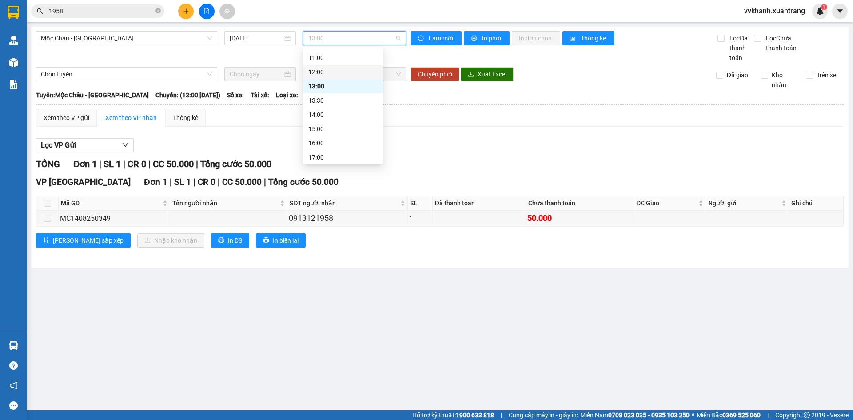
click at [331, 75] on div "12:00" at bounding box center [342, 72] width 69 height 10
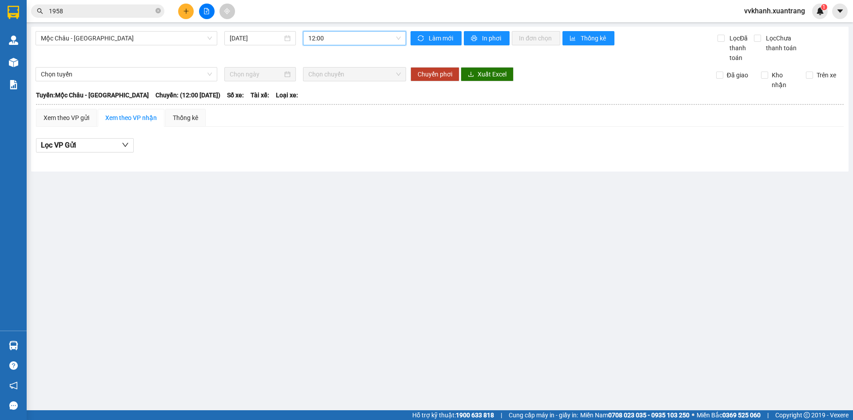
click at [329, 41] on span "12:00" at bounding box center [354, 38] width 92 height 13
click at [332, 61] on div "11:00" at bounding box center [342, 58] width 69 height 10
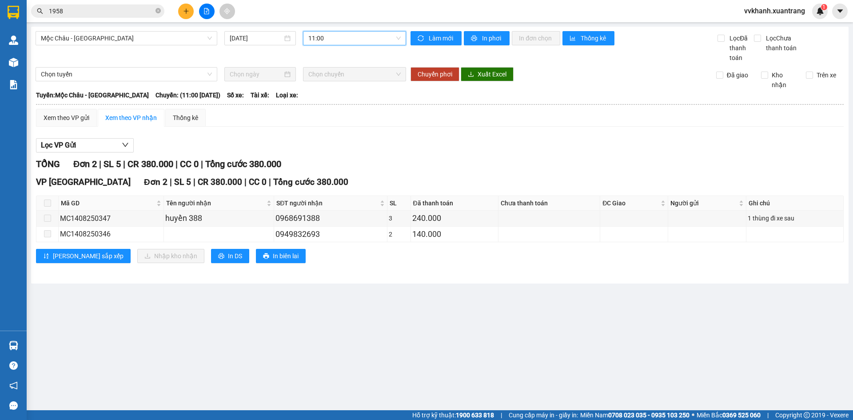
click at [332, 39] on span "11:00" at bounding box center [354, 38] width 92 height 13
click at [339, 83] on div "10:00" at bounding box center [342, 88] width 69 height 10
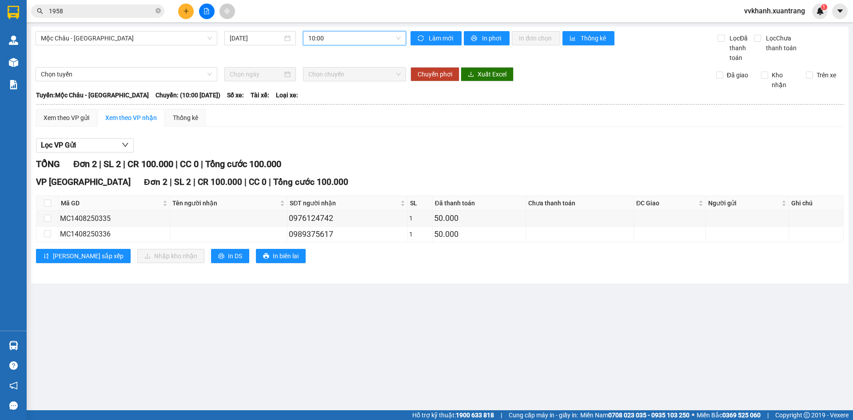
click at [332, 34] on span "10:00" at bounding box center [354, 38] width 92 height 13
click at [328, 71] on div "09:00" at bounding box center [342, 74] width 69 height 10
click at [322, 39] on span "09:00" at bounding box center [354, 38] width 92 height 13
click at [325, 60] on div "08:00" at bounding box center [342, 60] width 69 height 10
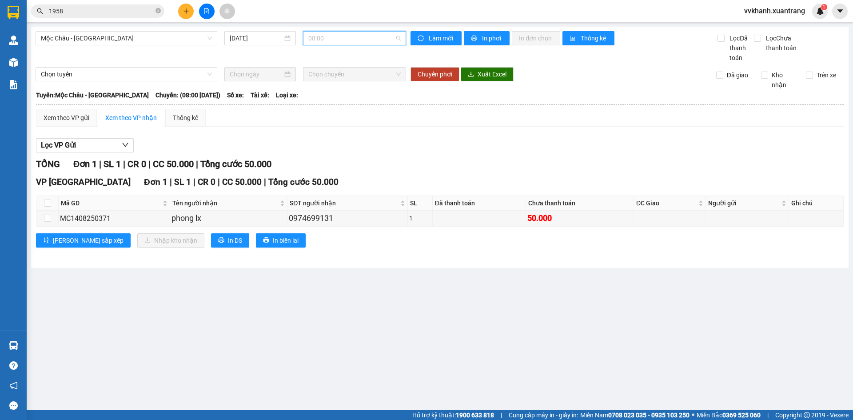
click at [331, 42] on span "08:00" at bounding box center [354, 38] width 92 height 13
click at [335, 83] on div "07:00" at bounding box center [342, 84] width 69 height 10
click at [333, 70] on span "Chọn chuyến" at bounding box center [354, 73] width 92 height 13
click at [353, 34] on span "07:00" at bounding box center [354, 38] width 92 height 13
click at [331, 103] on div "08:00" at bounding box center [342, 99] width 69 height 10
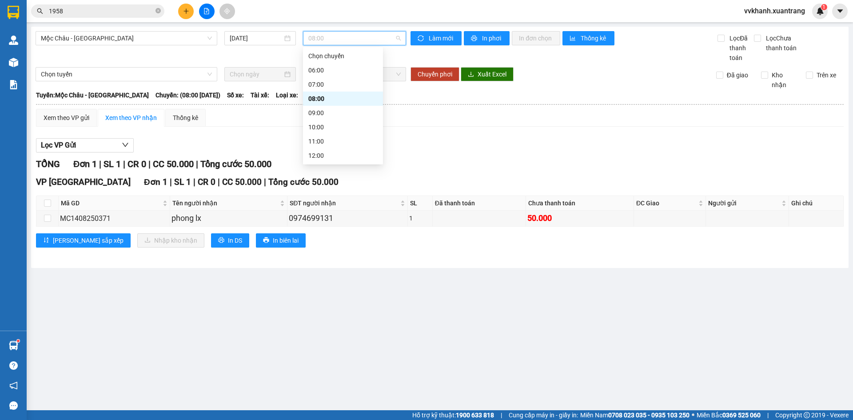
drag, startPoint x: 372, startPoint y: 35, endPoint x: 345, endPoint y: 103, distance: 73.6
click at [371, 37] on span "08:00" at bounding box center [354, 38] width 92 height 13
click at [344, 115] on div "09:00" at bounding box center [342, 113] width 69 height 10
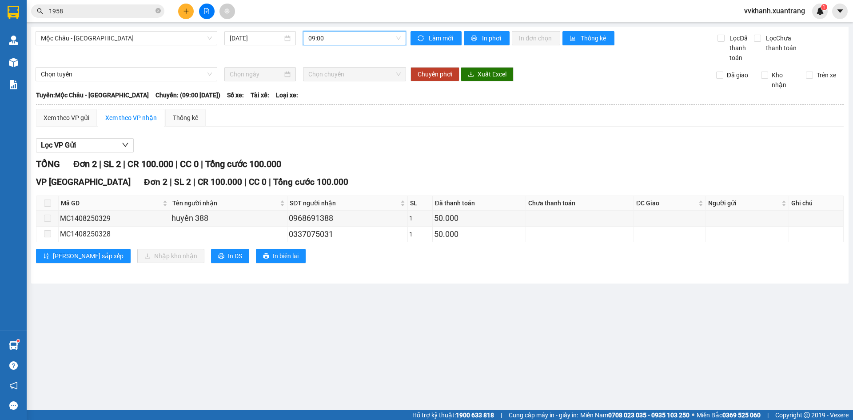
click at [347, 40] on span "09:00" at bounding box center [354, 38] width 92 height 13
click at [340, 132] on div "10:00" at bounding box center [343, 127] width 80 height 14
drag, startPoint x: 357, startPoint y: 45, endPoint x: 358, endPoint y: 76, distance: 31.1
click at [358, 45] on div "10:00" at bounding box center [354, 38] width 103 height 14
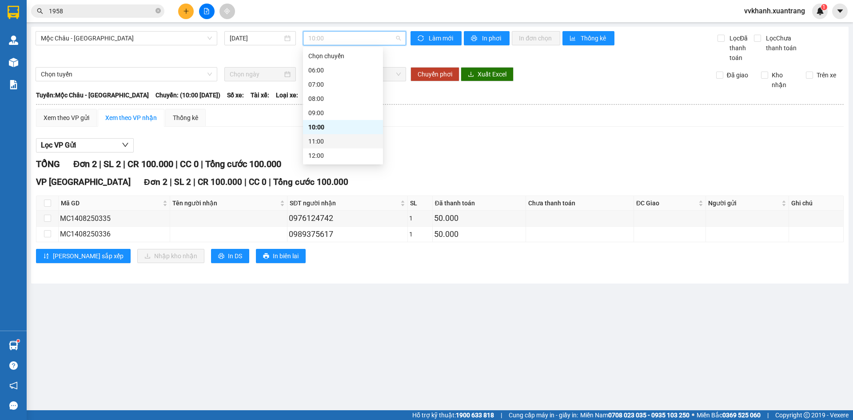
click at [356, 135] on div "11:00" at bounding box center [343, 141] width 80 height 14
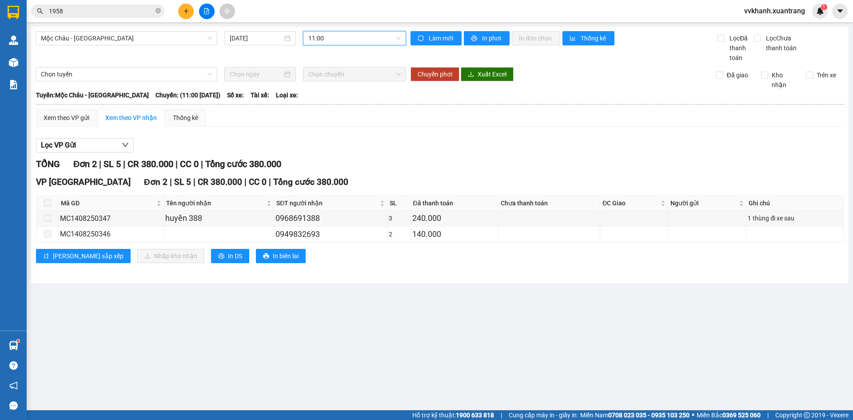
click at [314, 35] on span "11:00" at bounding box center [354, 38] width 92 height 13
click at [332, 152] on div "12:00" at bounding box center [342, 156] width 69 height 10
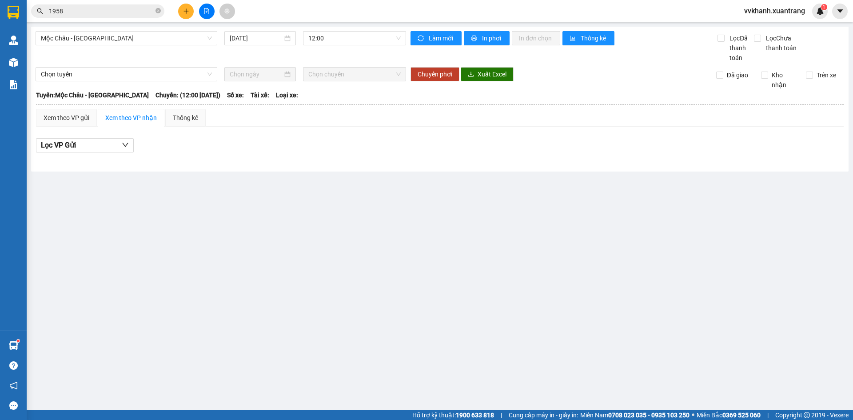
click at [256, 100] on th at bounding box center [440, 104] width 808 height 8
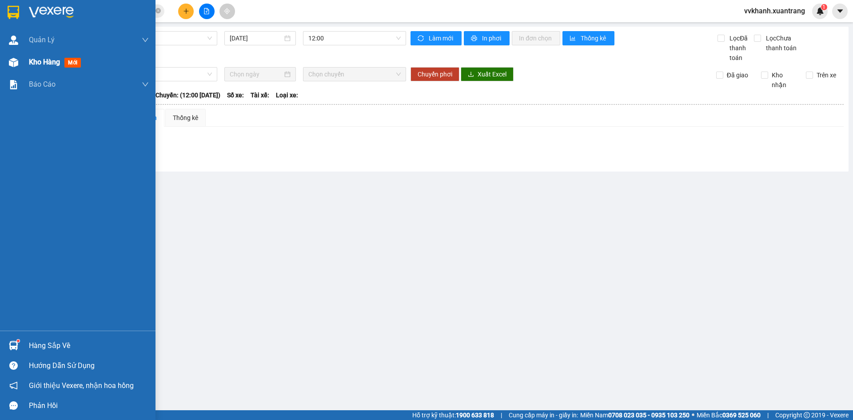
click at [47, 66] on span "Kho hàng" at bounding box center [44, 62] width 31 height 8
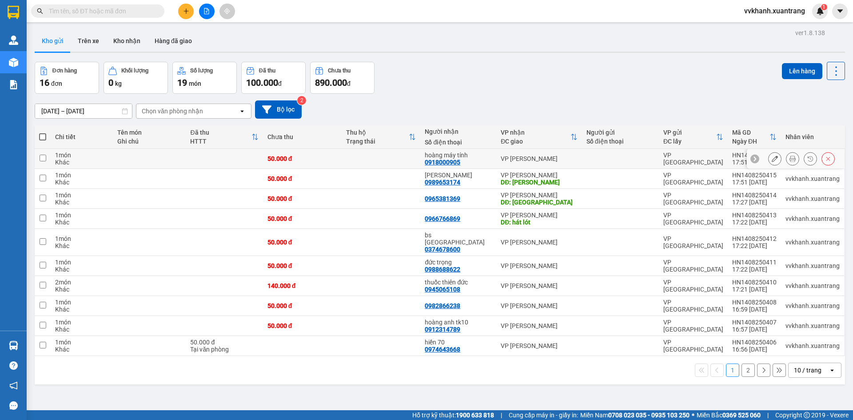
click at [786, 159] on button at bounding box center [792, 159] width 12 height 16
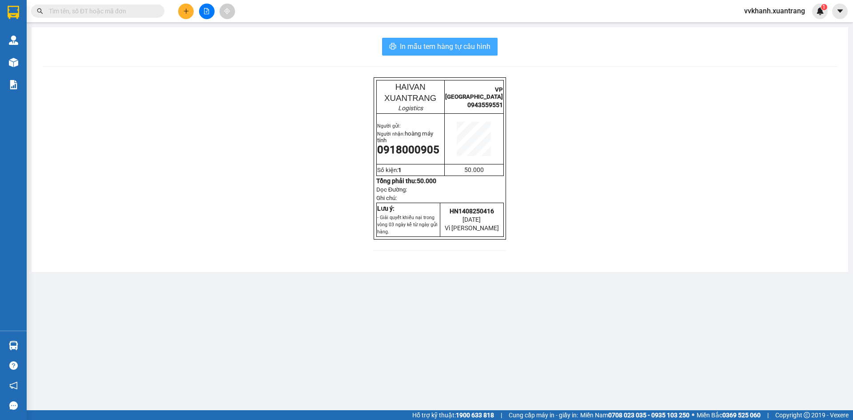
click at [414, 48] on span "In mẫu tem hàng tự cấu hình" at bounding box center [445, 46] width 91 height 11
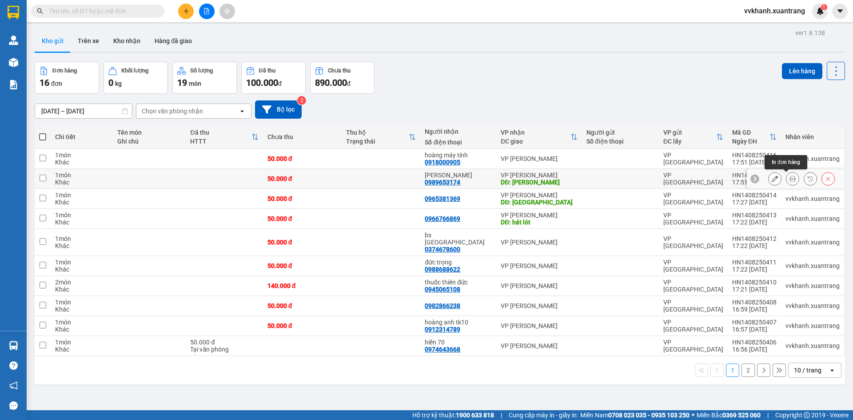
click at [789, 176] on icon at bounding box center [792, 178] width 6 height 6
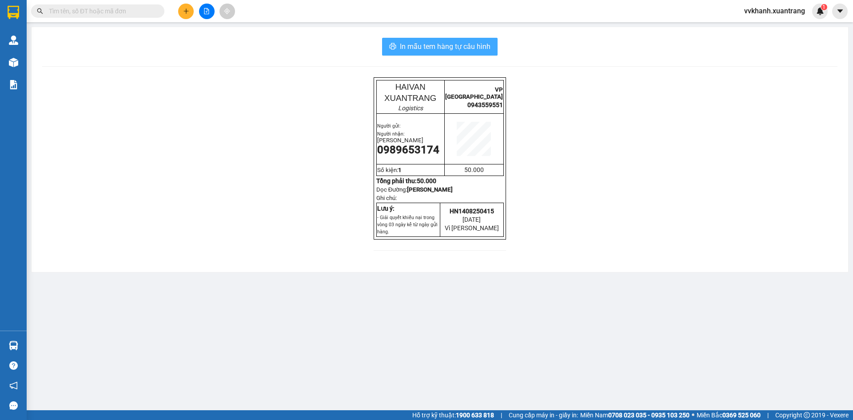
click at [417, 45] on span "In mẫu tem hàng tự cấu hình" at bounding box center [445, 46] width 91 height 11
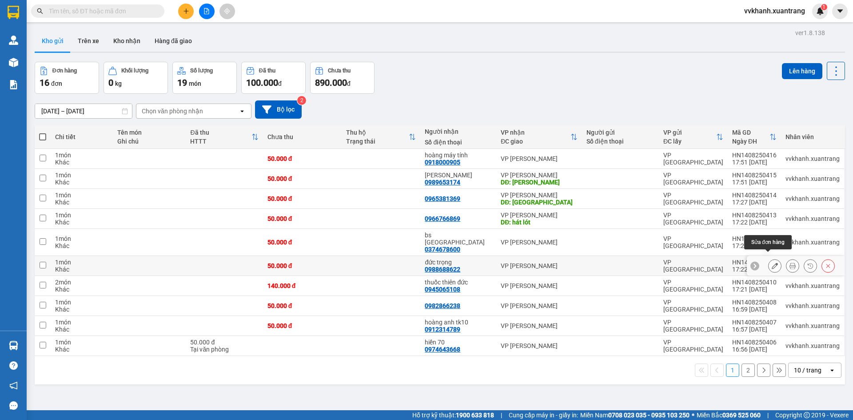
click at [771, 262] on icon at bounding box center [774, 265] width 6 height 6
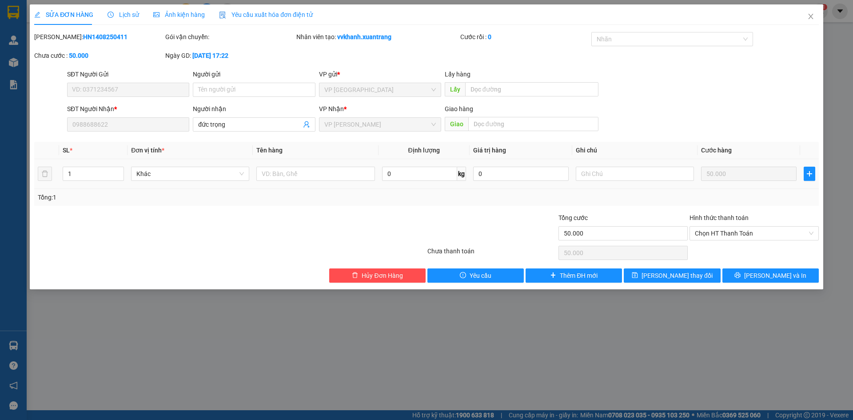
type input "0988688622"
type input "50.000"
click at [623, 177] on input "text" at bounding box center [635, 174] width 118 height 14
type input "kh dán tem"
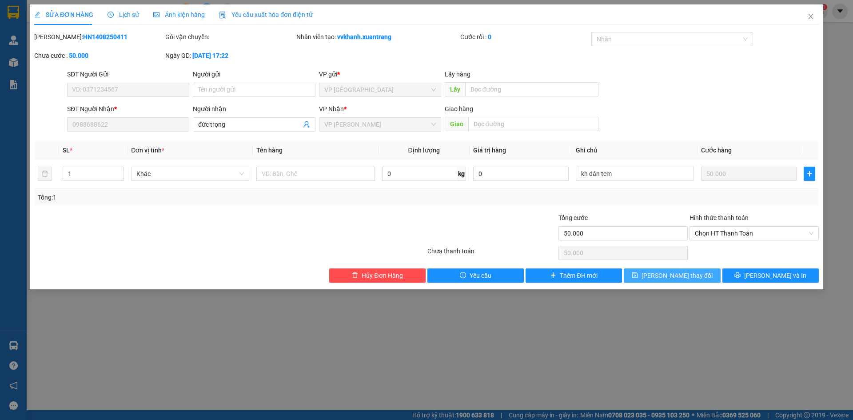
click at [677, 276] on span "[PERSON_NAME] thay đổi" at bounding box center [676, 275] width 71 height 10
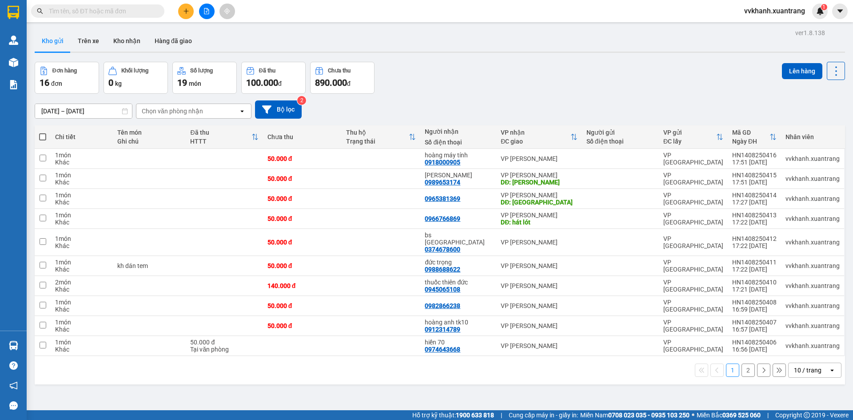
click at [205, 12] on icon "file-add" at bounding box center [206, 11] width 6 height 6
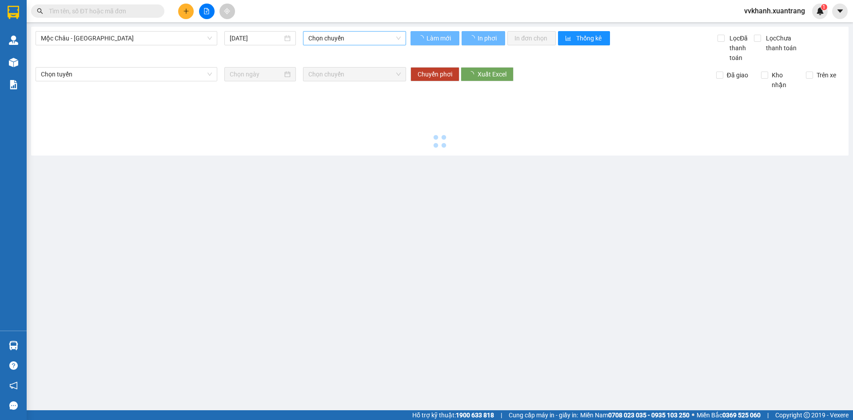
click at [362, 36] on span "Chọn chuyến" at bounding box center [354, 38] width 92 height 13
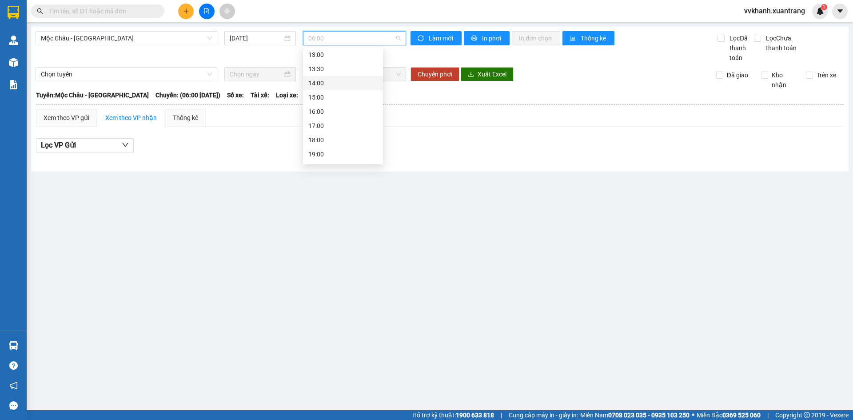
scroll to position [128, 0]
click at [320, 86] on div "15:00" at bounding box center [342, 84] width 69 height 10
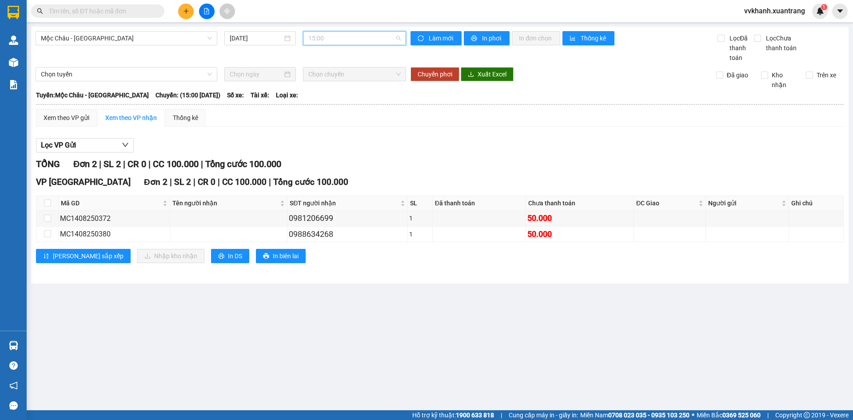
click at [346, 35] on span "15:00" at bounding box center [354, 38] width 92 height 13
click at [327, 72] on div "14:00" at bounding box center [342, 70] width 69 height 10
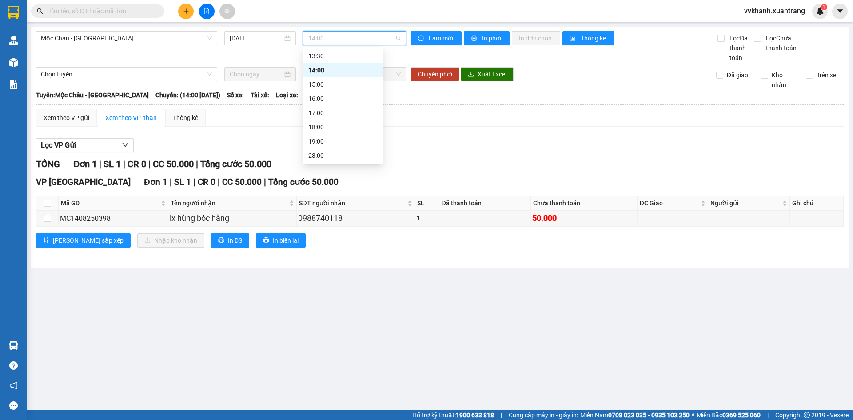
click at [341, 44] on span "14:00" at bounding box center [354, 38] width 92 height 13
click at [341, 105] on div "16:00" at bounding box center [343, 98] width 80 height 14
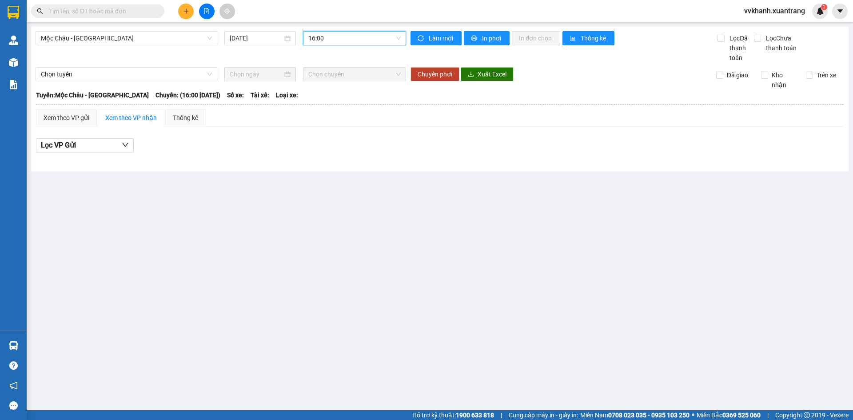
click at [317, 39] on span "16:00" at bounding box center [354, 38] width 92 height 13
click at [323, 109] on div "17:00" at bounding box center [342, 113] width 69 height 10
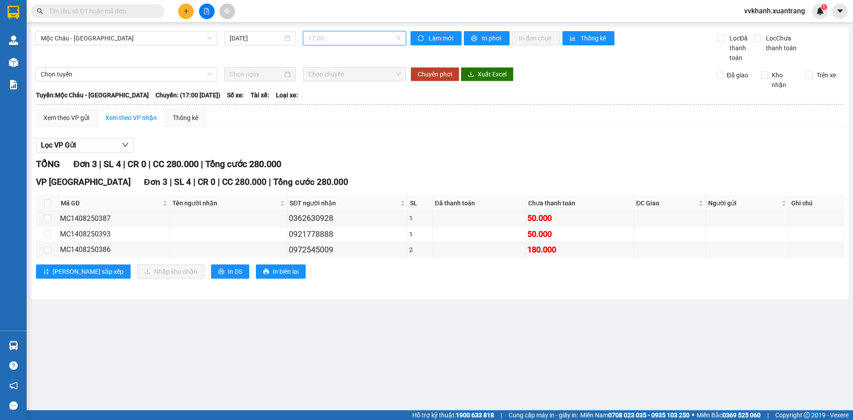
click at [338, 38] on span "17:00" at bounding box center [354, 38] width 92 height 13
click at [344, 133] on div "18:00" at bounding box center [343, 127] width 80 height 14
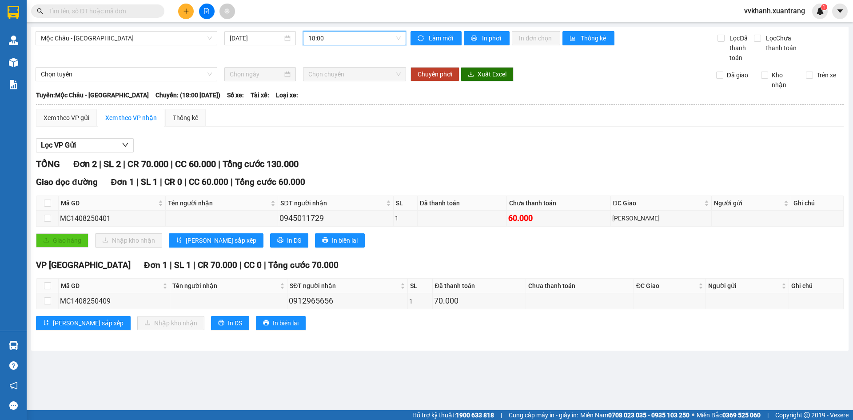
drag, startPoint x: 325, startPoint y: 39, endPoint x: 335, endPoint y: 71, distance: 33.7
click at [325, 40] on span "18:00" at bounding box center [354, 38] width 92 height 13
click at [336, 115] on div "17:00" at bounding box center [342, 113] width 69 height 10
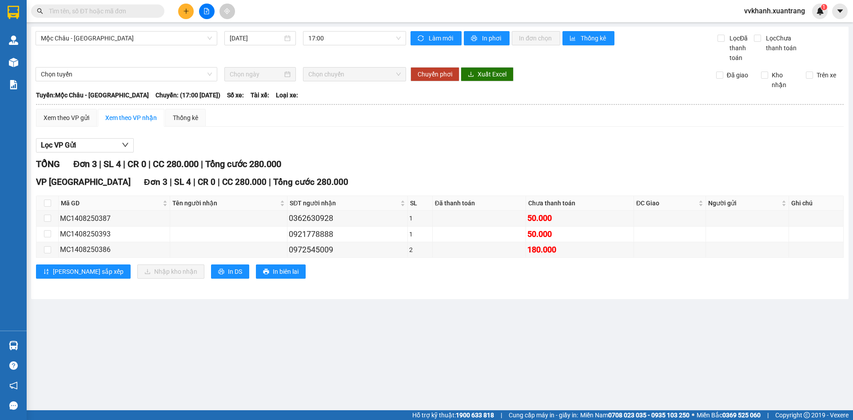
click at [90, 12] on input "text" at bounding box center [101, 11] width 105 height 10
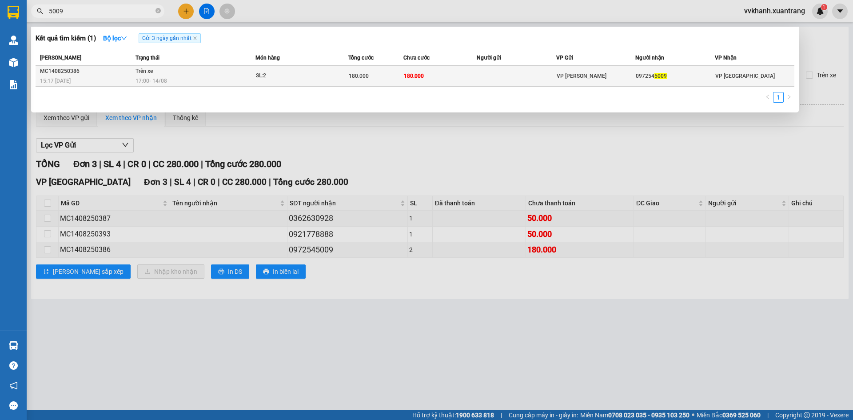
type input "5009"
click at [488, 78] on td at bounding box center [515, 76] width 79 height 21
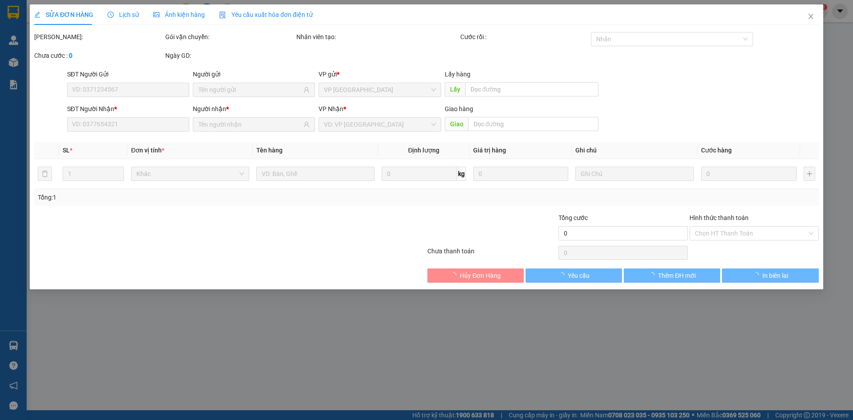
type input "0972545009"
type input "180.000"
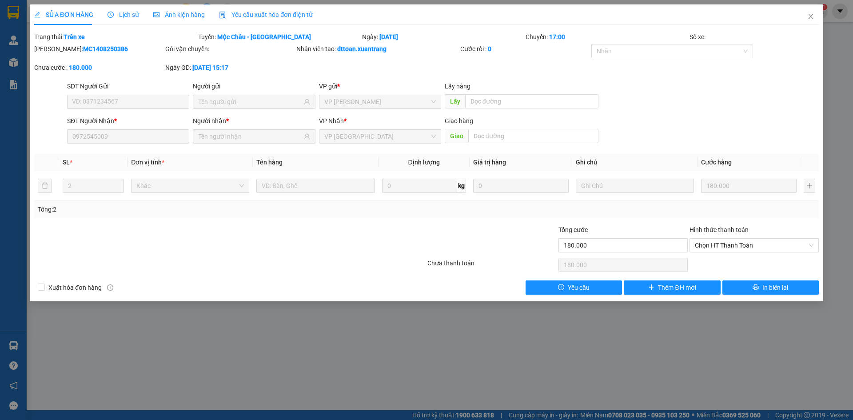
click at [179, 15] on span "Ảnh kiện hàng" at bounding box center [179, 14] width 52 height 7
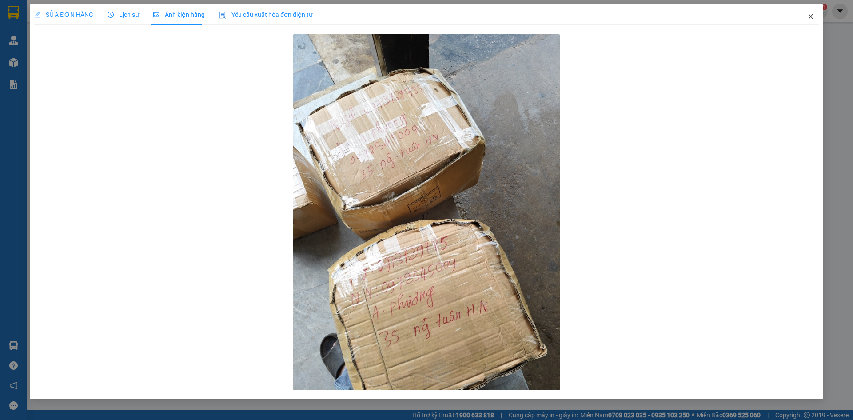
click at [808, 14] on icon "close" at bounding box center [810, 16] width 7 height 7
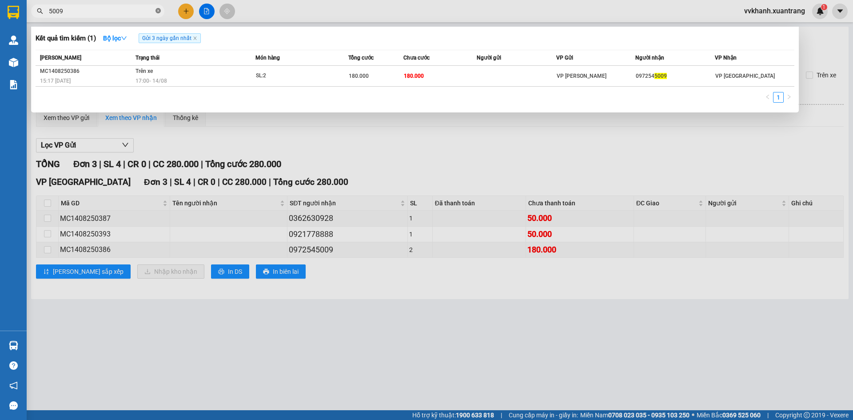
click at [156, 8] on span at bounding box center [157, 11] width 5 height 8
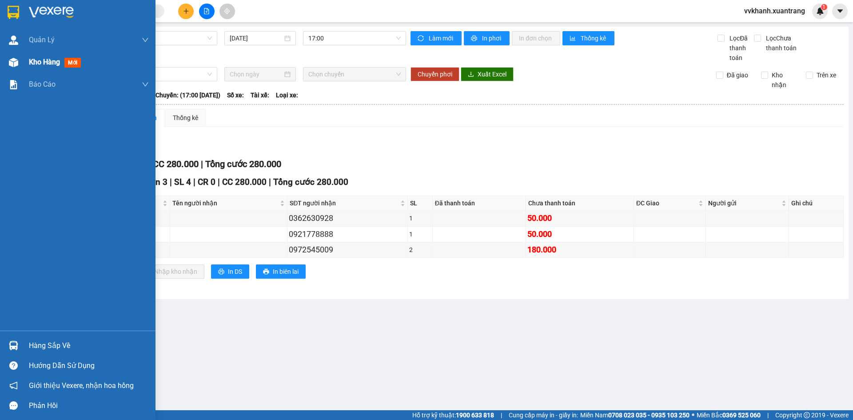
click at [41, 67] on div "Kho hàng mới" at bounding box center [57, 61] width 56 height 11
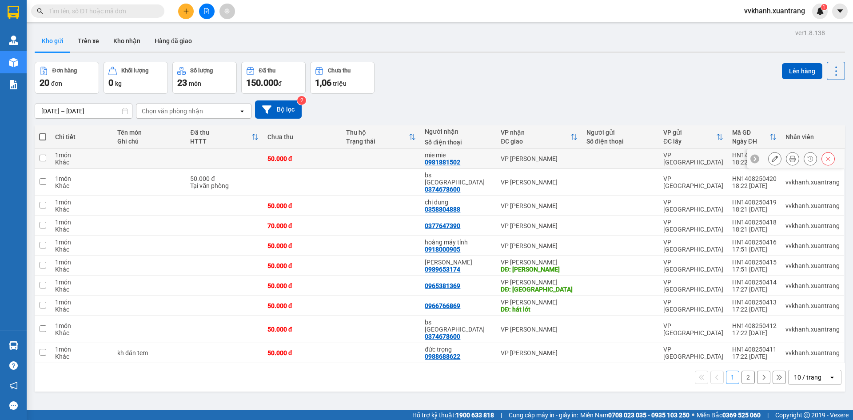
click at [789, 156] on icon at bounding box center [792, 158] width 6 height 6
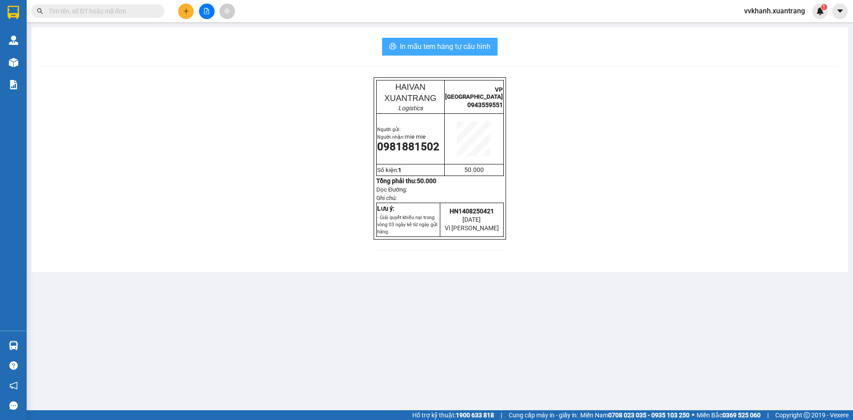
click at [413, 49] on span "In mẫu tem hàng tự cấu hình" at bounding box center [445, 46] width 91 height 11
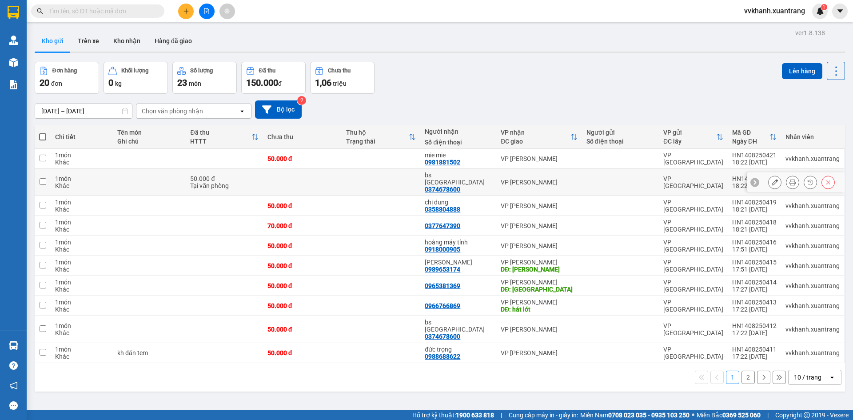
click at [786, 179] on button at bounding box center [792, 183] width 12 height 16
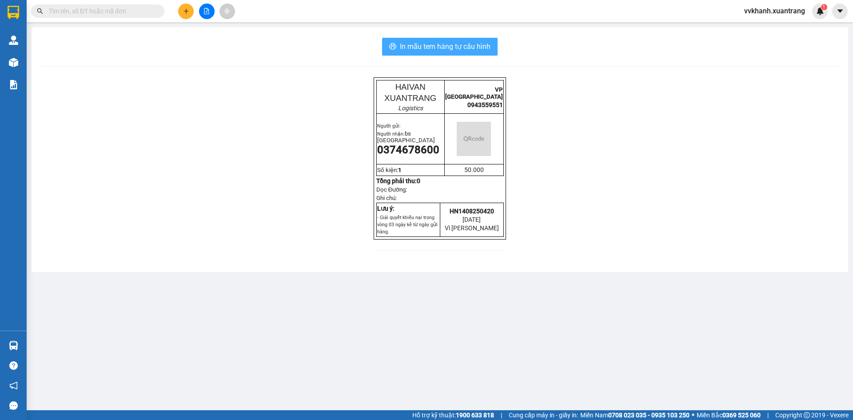
click at [402, 46] on span "In mẫu tem hàng tự cấu hình" at bounding box center [445, 46] width 91 height 11
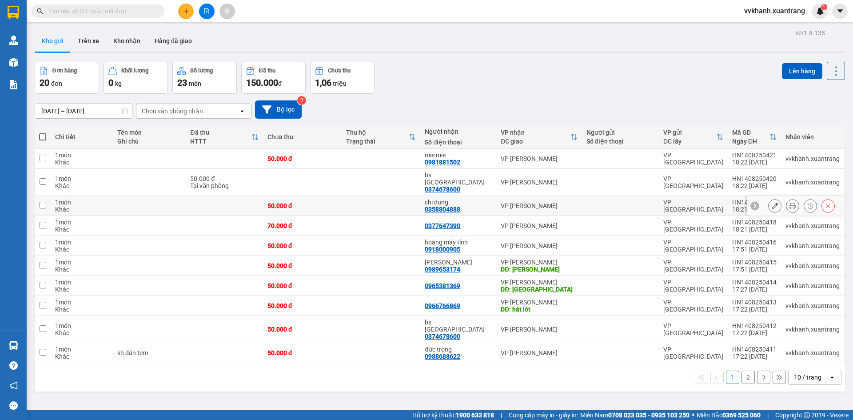
click at [789, 202] on icon at bounding box center [792, 205] width 6 height 6
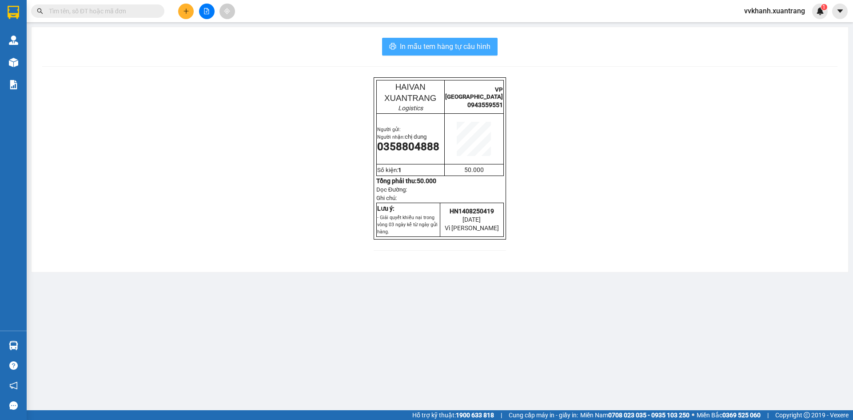
click at [441, 46] on span "In mẫu tem hàng tự cấu hình" at bounding box center [445, 46] width 91 height 11
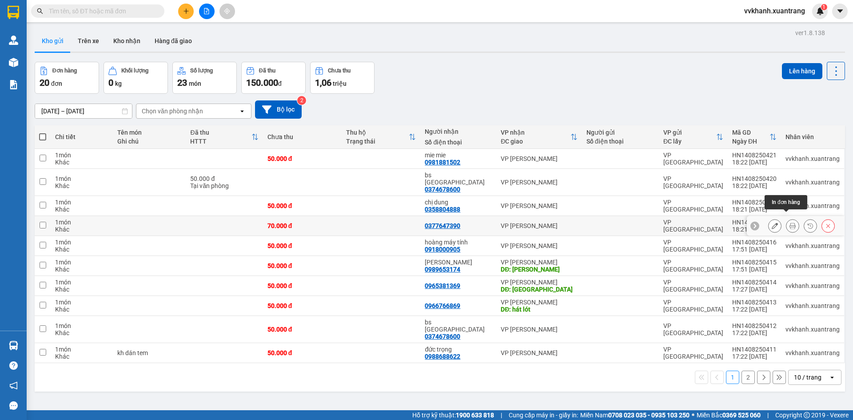
click at [789, 222] on icon at bounding box center [792, 225] width 6 height 6
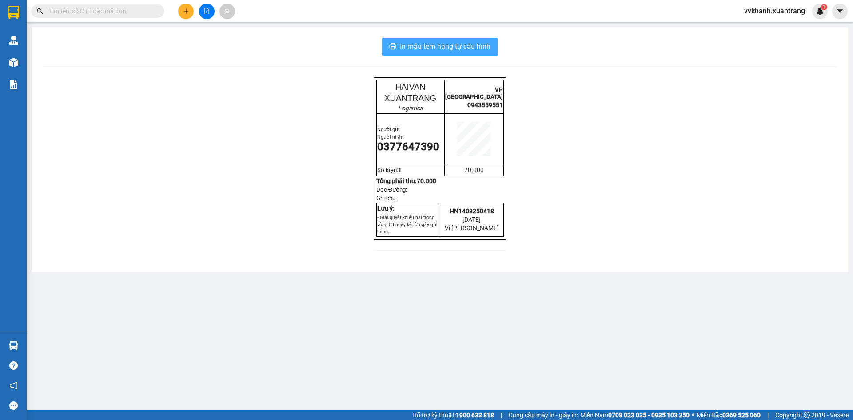
click at [410, 43] on span "In mẫu tem hàng tự cấu hình" at bounding box center [445, 46] width 91 height 11
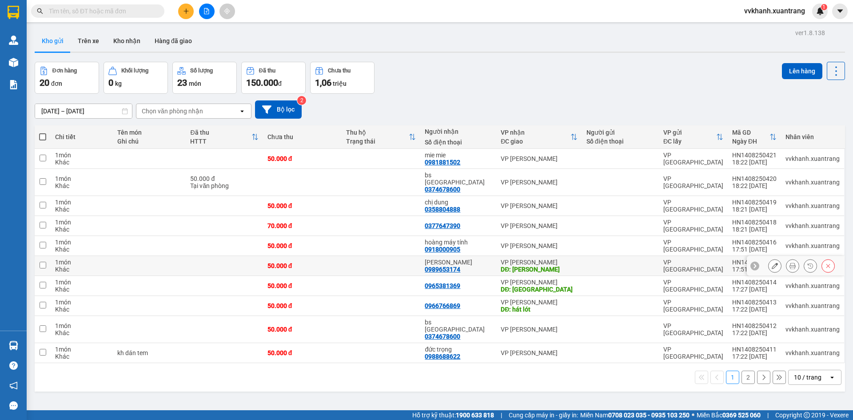
click at [368, 261] on td at bounding box center [380, 266] width 79 height 20
checkbox input "true"
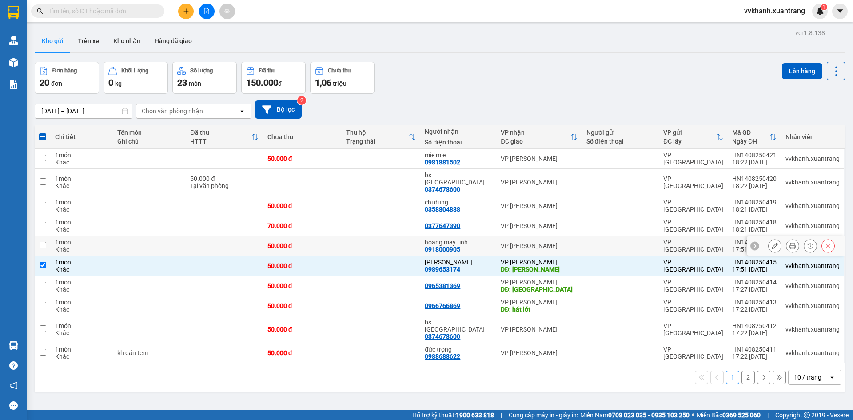
click at [370, 242] on td at bounding box center [380, 246] width 79 height 20
checkbox input "true"
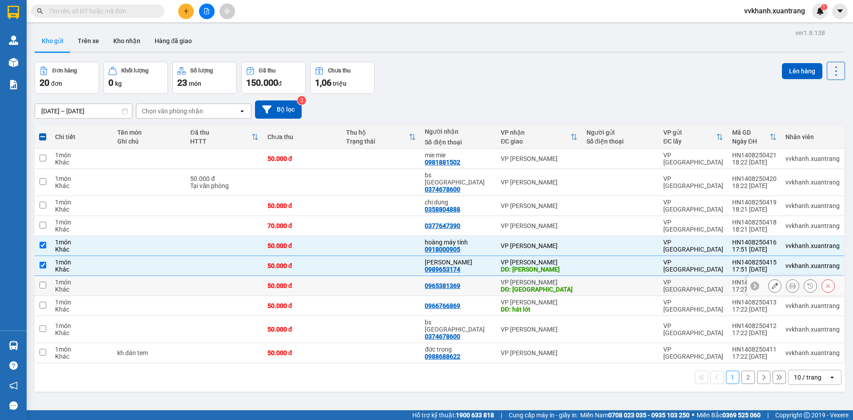
click at [383, 278] on td at bounding box center [380, 286] width 79 height 20
checkbox input "true"
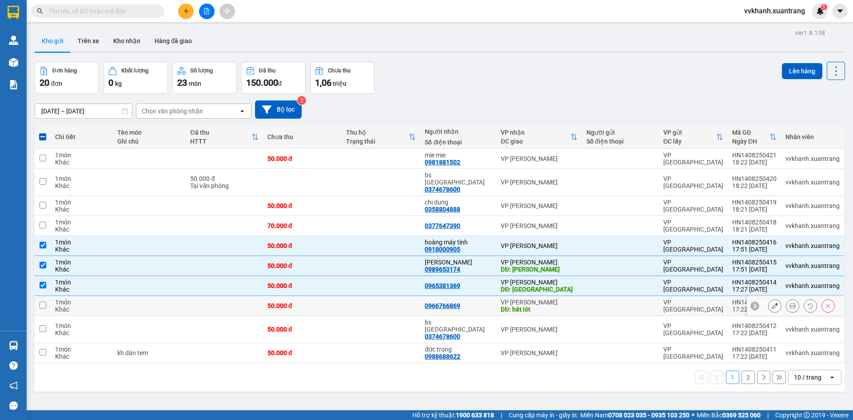
click at [383, 296] on td at bounding box center [380, 306] width 79 height 20
checkbox input "true"
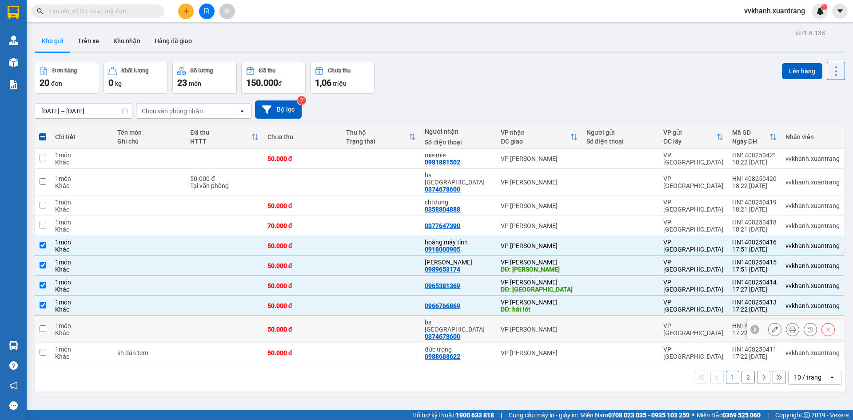
click at [385, 318] on td at bounding box center [380, 329] width 79 height 27
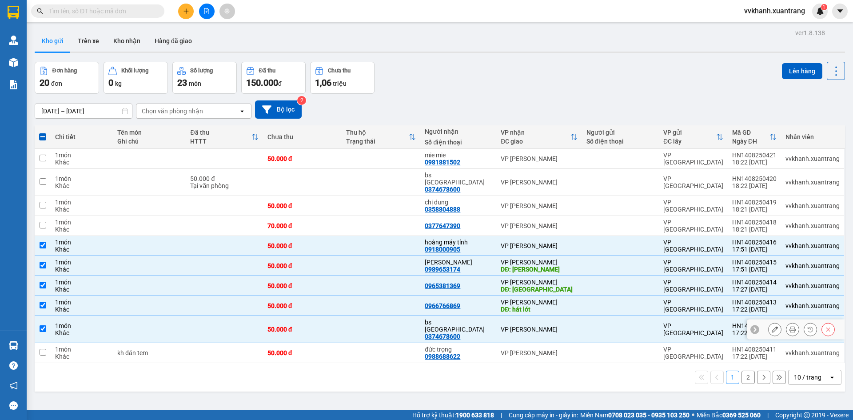
checkbox input "true"
click at [376, 343] on td at bounding box center [380, 353] width 79 height 20
checkbox input "true"
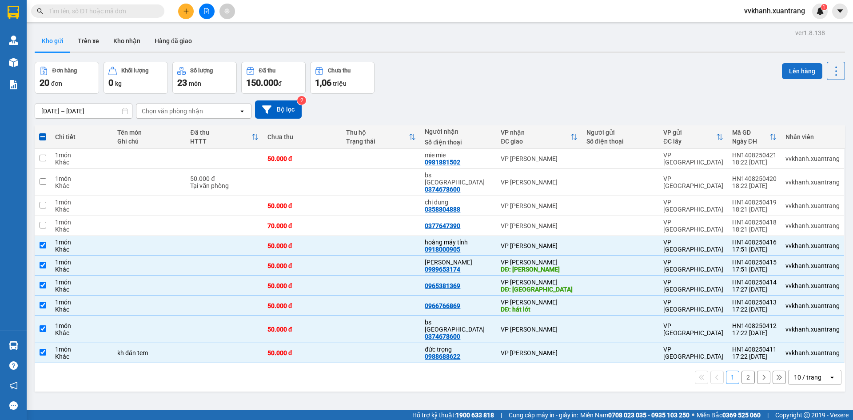
click at [789, 69] on button "Lên hàng" at bounding box center [802, 71] width 40 height 16
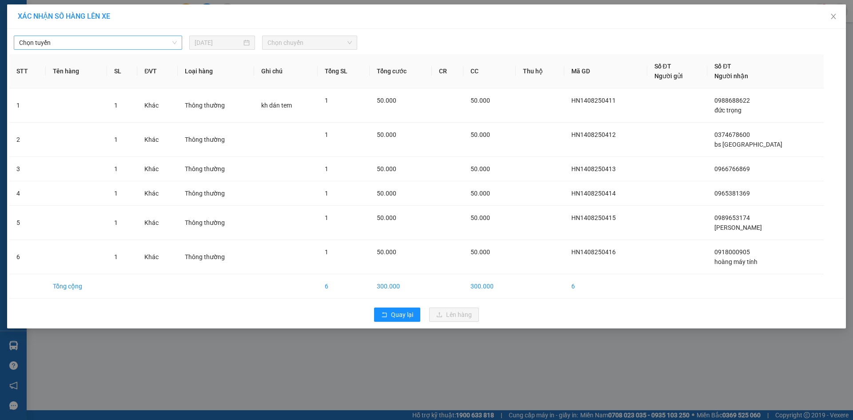
click at [64, 44] on span "Chọn tuyến" at bounding box center [98, 42] width 158 height 13
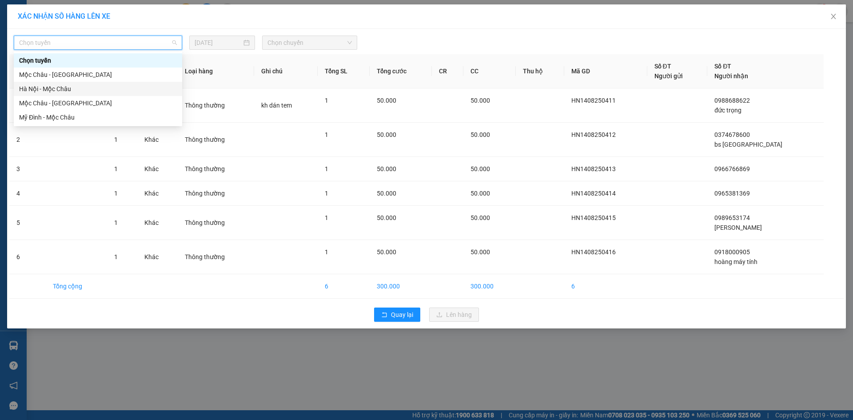
click at [37, 90] on div "Hà Nội - Mộc Châu" at bounding box center [98, 89] width 158 height 10
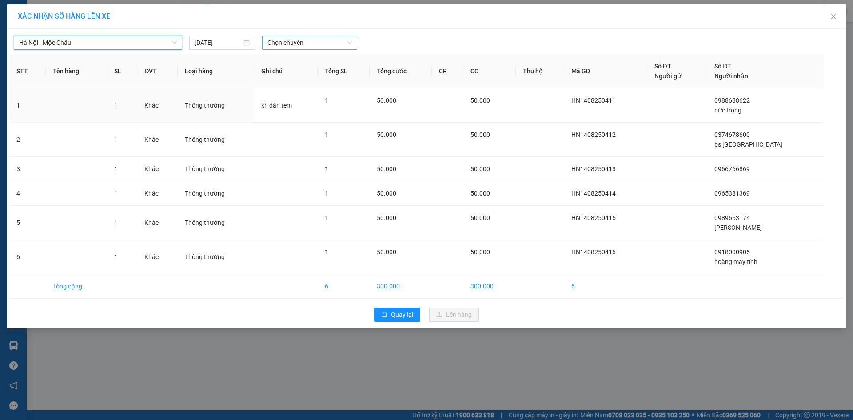
click at [275, 47] on span "Chọn chuyến" at bounding box center [309, 42] width 84 height 13
click at [287, 147] on div "18:15" at bounding box center [301, 146] width 69 height 10
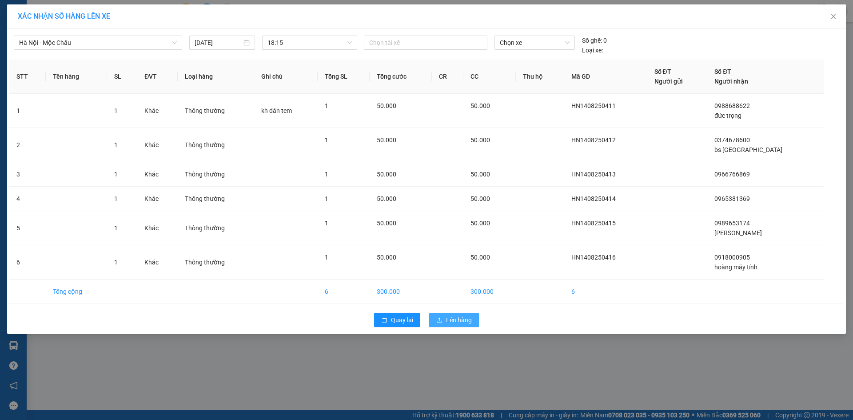
click at [467, 313] on button "Lên hàng" at bounding box center [454, 320] width 50 height 14
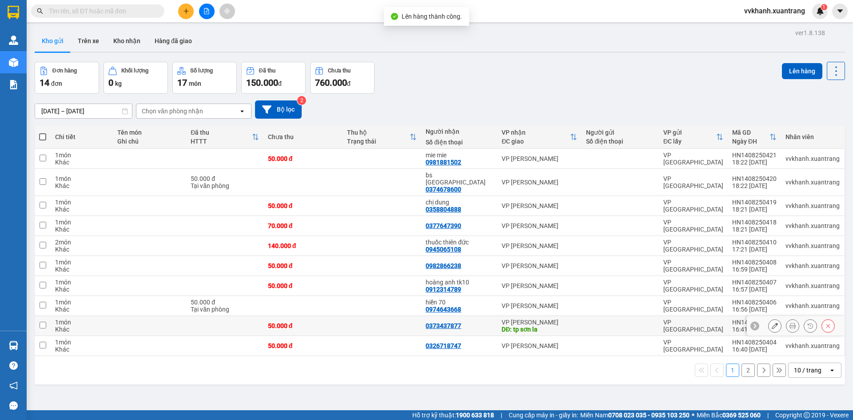
drag, startPoint x: 404, startPoint y: 327, endPoint x: 405, endPoint y: 319, distance: 8.1
click at [404, 327] on td at bounding box center [381, 326] width 79 height 20
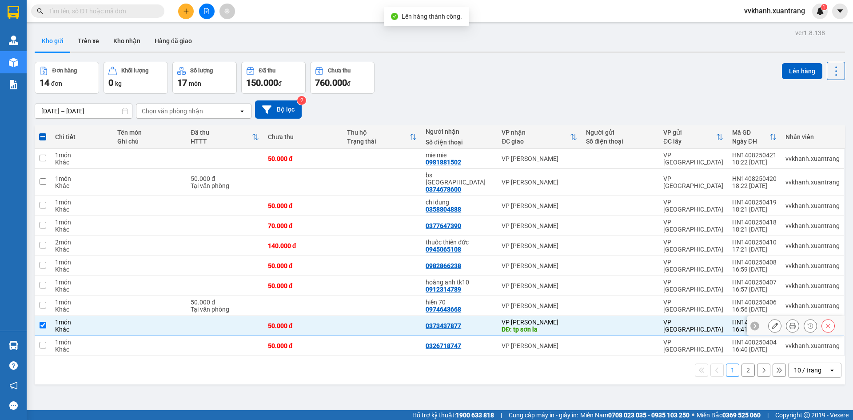
drag, startPoint x: 408, startPoint y: 311, endPoint x: 408, endPoint y: 302, distance: 9.3
click at [408, 316] on td at bounding box center [381, 326] width 79 height 20
checkbox input "false"
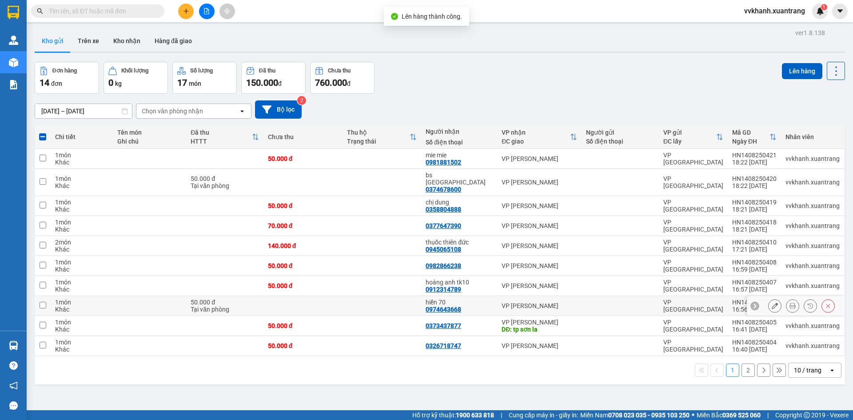
click at [408, 300] on td at bounding box center [381, 306] width 79 height 20
checkbox input "true"
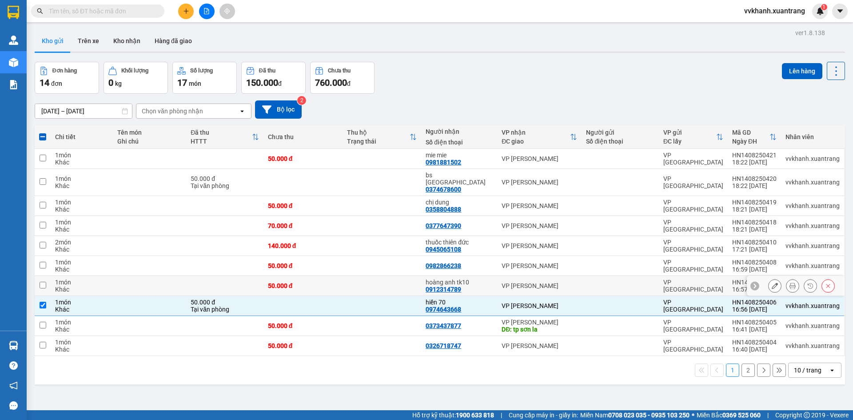
click at [411, 276] on td at bounding box center [381, 286] width 79 height 20
checkbox input "true"
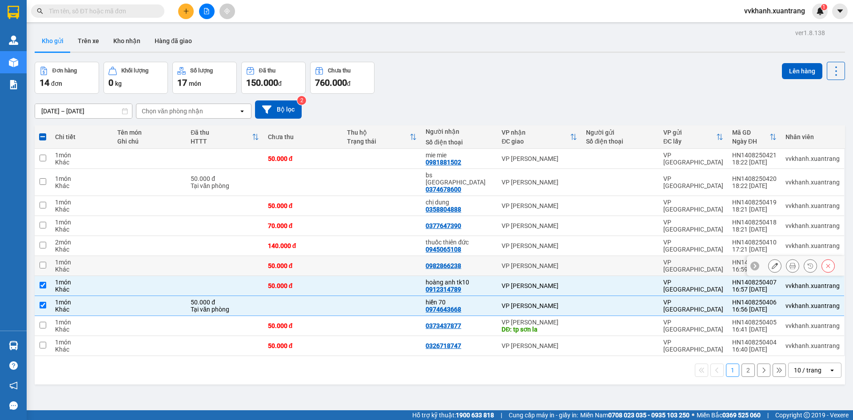
click at [413, 257] on td at bounding box center [381, 266] width 79 height 20
checkbox input "true"
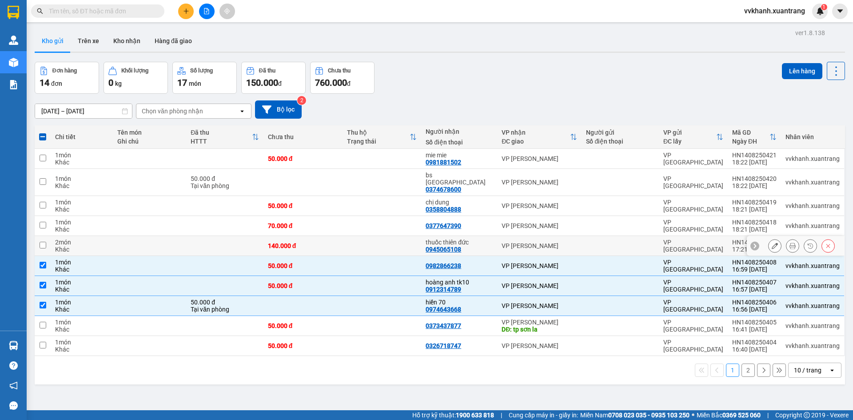
click at [398, 239] on td at bounding box center [381, 246] width 79 height 20
checkbox input "true"
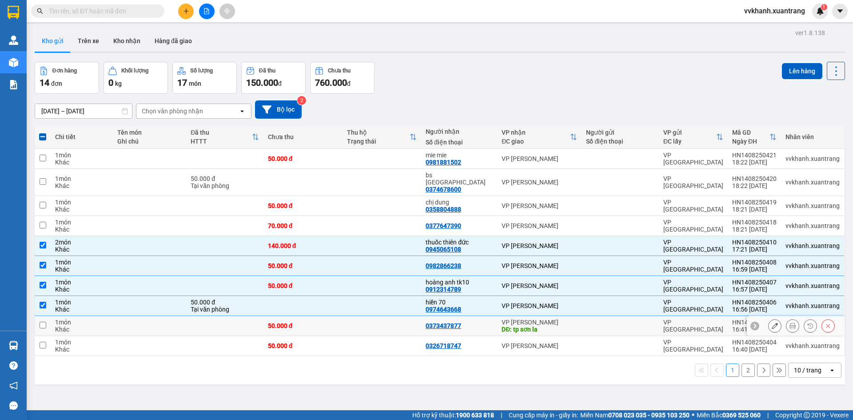
click at [411, 319] on td at bounding box center [381, 326] width 79 height 20
checkbox input "true"
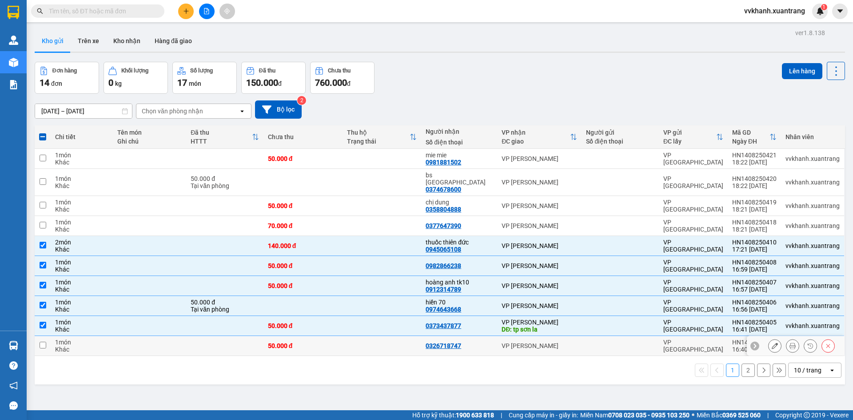
click at [411, 336] on td at bounding box center [381, 346] width 79 height 20
checkbox input "true"
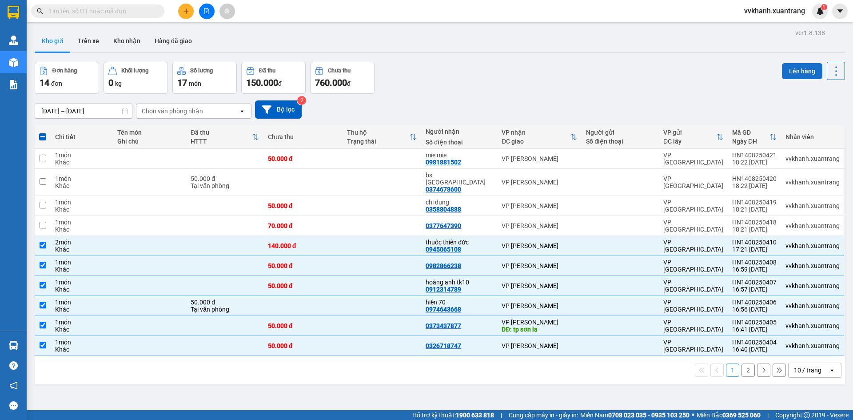
click at [796, 67] on button "Lên hàng" at bounding box center [802, 71] width 40 height 16
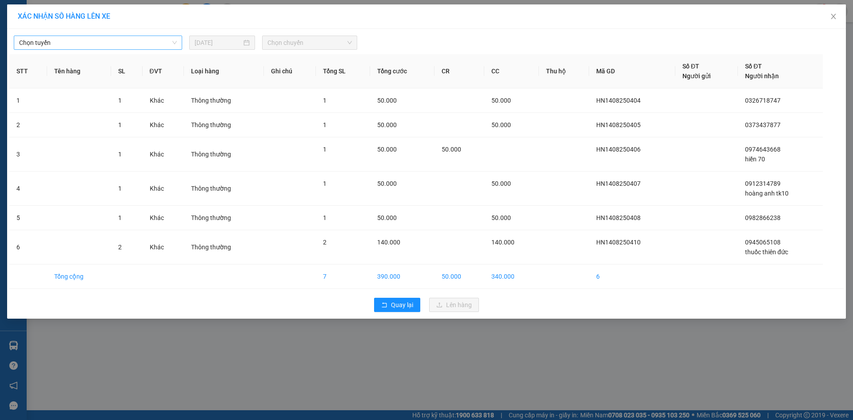
drag, startPoint x: 141, startPoint y: 41, endPoint x: 139, endPoint y: 47, distance: 5.9
click at [141, 42] on span "Chọn tuyến" at bounding box center [98, 42] width 158 height 13
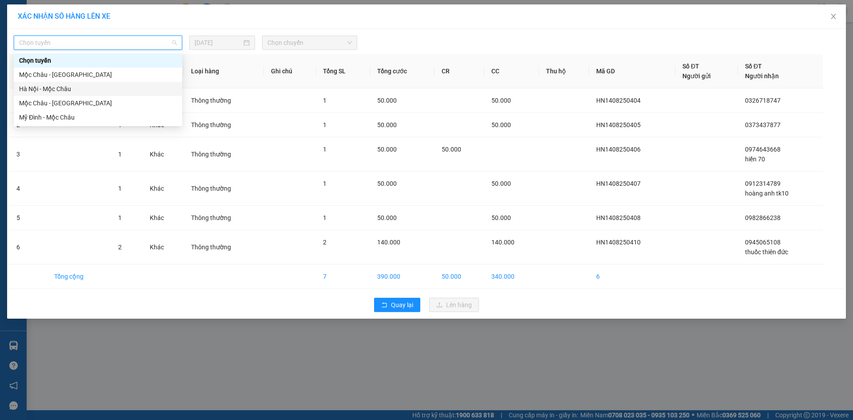
click at [80, 88] on div "Hà Nội - Mộc Châu" at bounding box center [98, 89] width 158 height 10
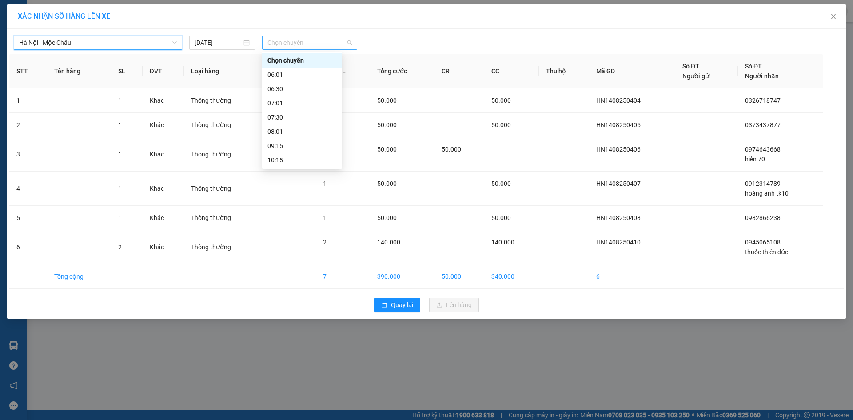
click at [341, 46] on span "Chọn chuyến" at bounding box center [309, 42] width 84 height 13
click at [284, 143] on div "18:15" at bounding box center [301, 146] width 69 height 10
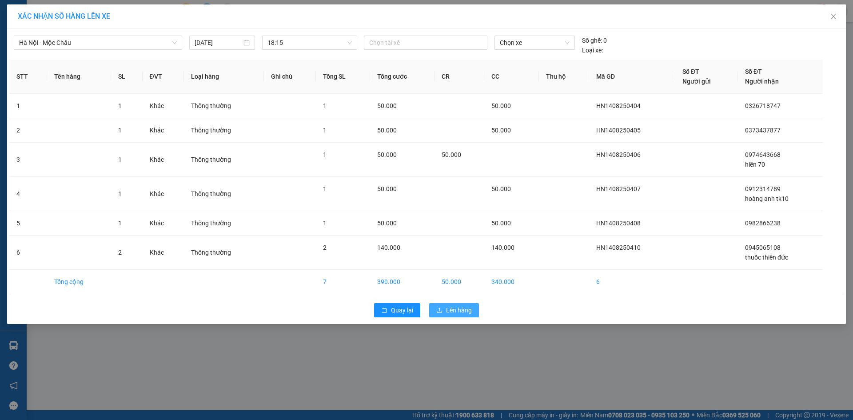
click at [456, 307] on span "Lên hàng" at bounding box center [459, 310] width 26 height 10
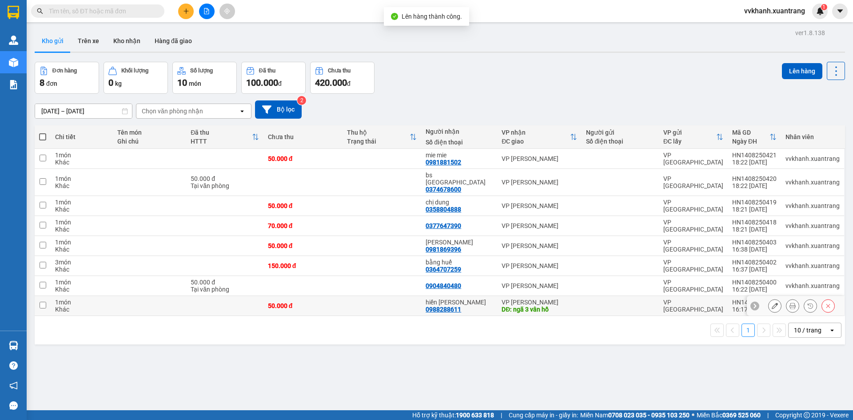
click at [483, 300] on div "hiền vân hồ 0988288611" at bounding box center [458, 305] width 67 height 14
checkbox input "true"
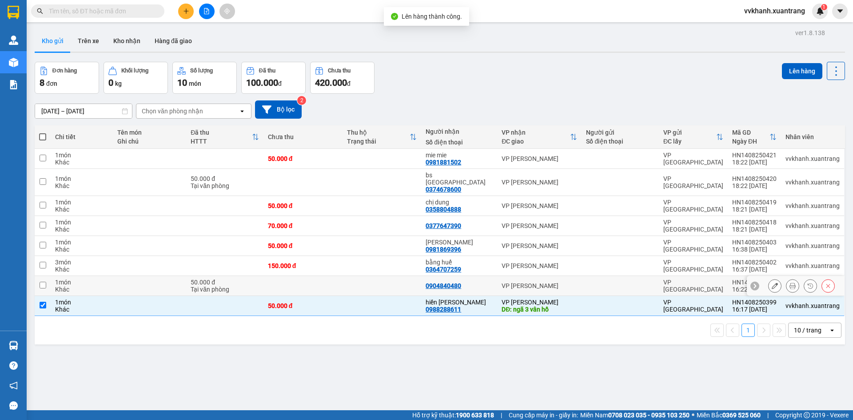
click at [479, 286] on td "0904840480" at bounding box center [459, 286] width 76 height 20
checkbox input "true"
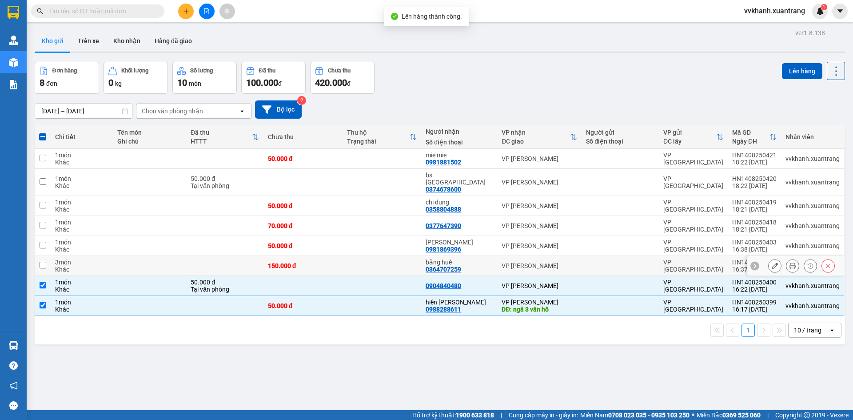
click at [470, 263] on div "bằng huế 0364707259" at bounding box center [458, 265] width 67 height 14
checkbox input "true"
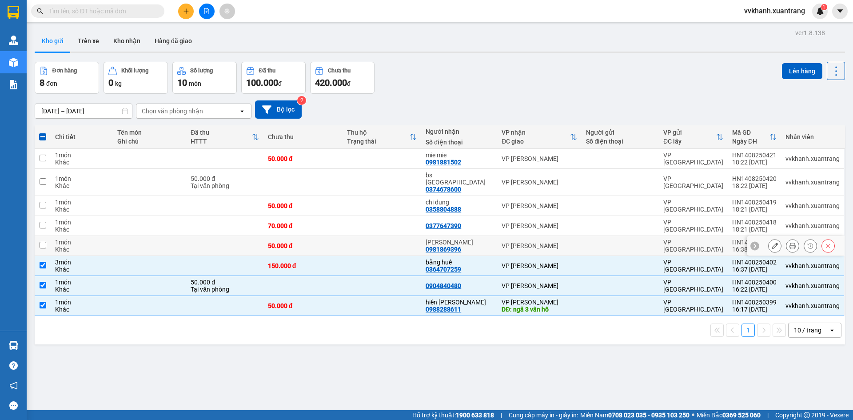
drag, startPoint x: 475, startPoint y: 239, endPoint x: 467, endPoint y: 258, distance: 20.9
click at [476, 239] on div "Đào Thịnh 0981869396" at bounding box center [458, 245] width 67 height 14
checkbox input "true"
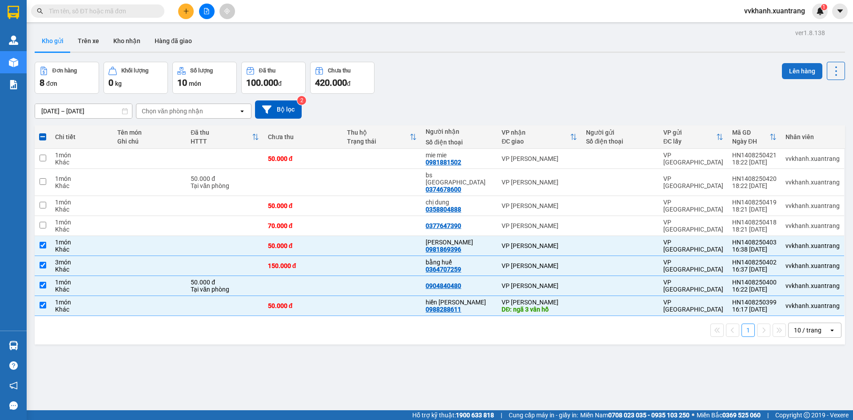
click at [788, 68] on button "Lên hàng" at bounding box center [802, 71] width 40 height 16
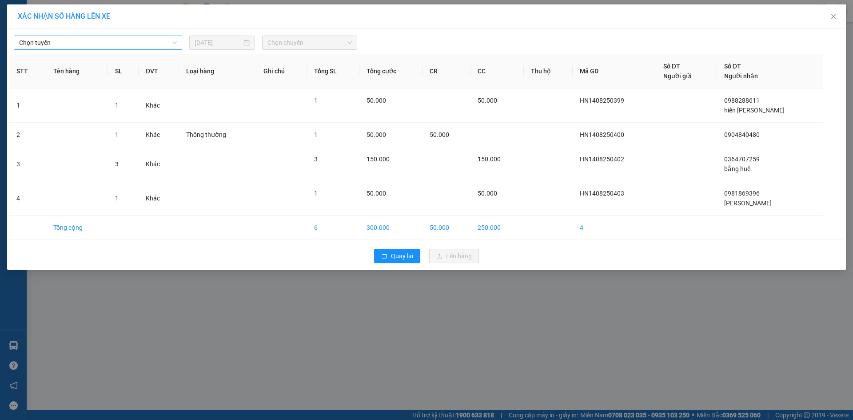
click at [148, 44] on span "Chọn tuyến" at bounding box center [98, 42] width 158 height 13
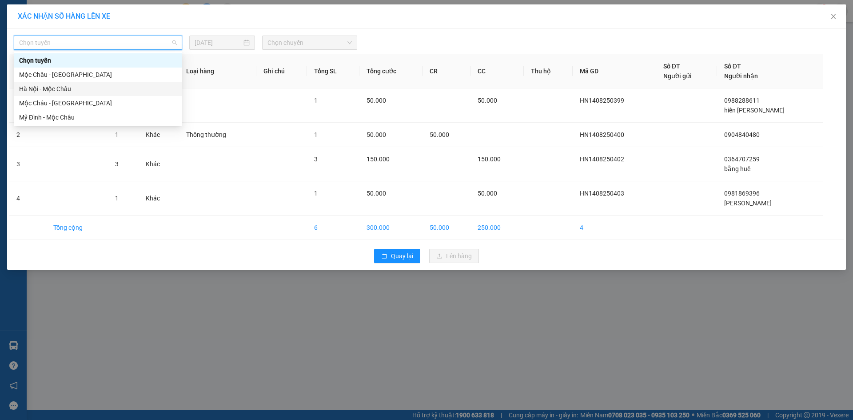
click at [84, 87] on div "Hà Nội - Mộc Châu" at bounding box center [98, 89] width 158 height 10
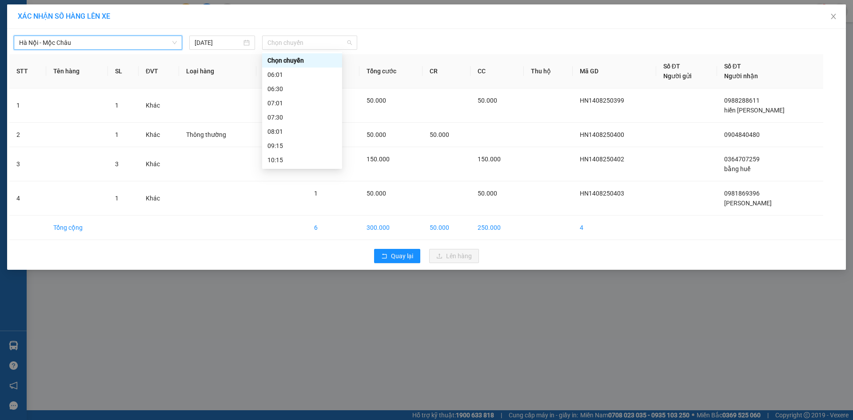
click at [308, 35] on div "Hà Nội - Mộc Châu Hà Nội - Mộc Châu 14/08/2025 Chọn chuyến" at bounding box center [426, 40] width 834 height 19
click at [306, 146] on div "18:15" at bounding box center [301, 146] width 69 height 10
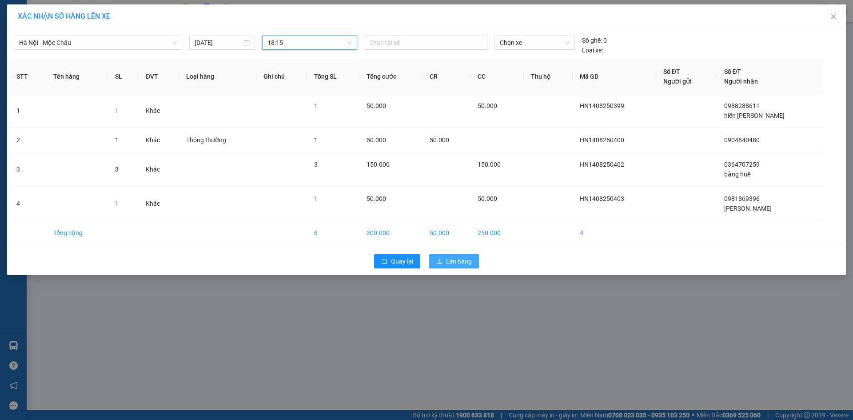
click at [449, 255] on button "Lên hàng" at bounding box center [454, 261] width 50 height 14
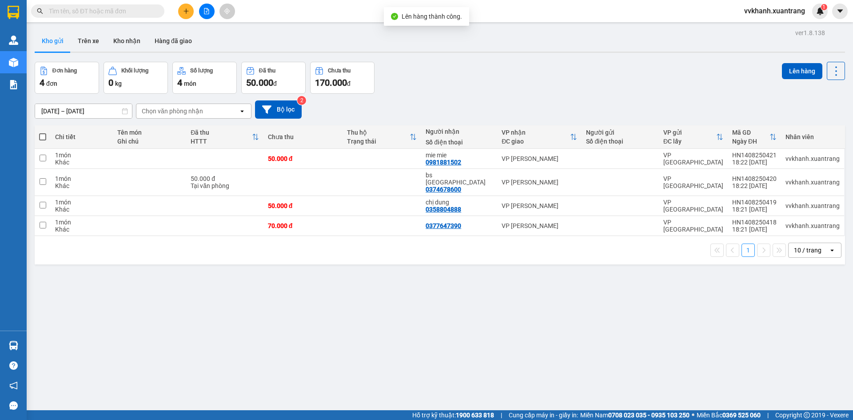
click at [205, 12] on button at bounding box center [207, 12] width 16 height 16
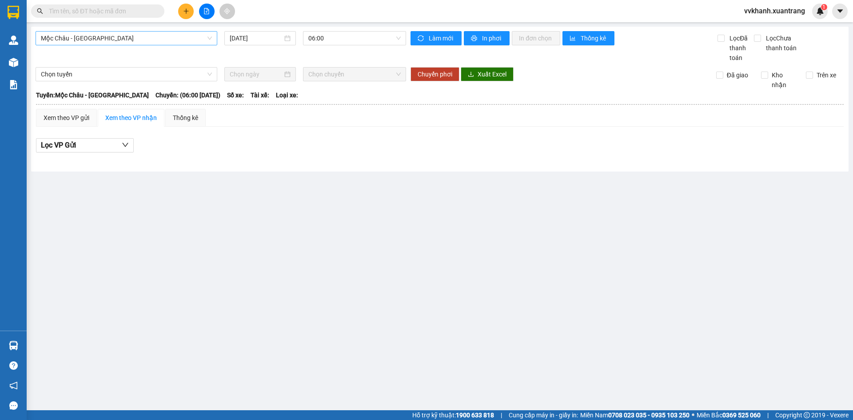
click at [119, 38] on span "Mộc [PERSON_NAME][GEOGRAPHIC_DATA]" at bounding box center [126, 38] width 171 height 13
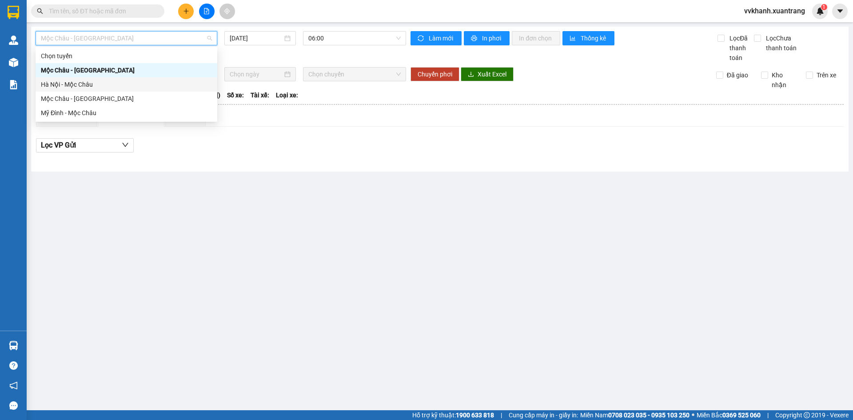
click at [100, 87] on div "Hà Nội - Mộc Châu" at bounding box center [126, 84] width 171 height 10
type input "[DATE]"
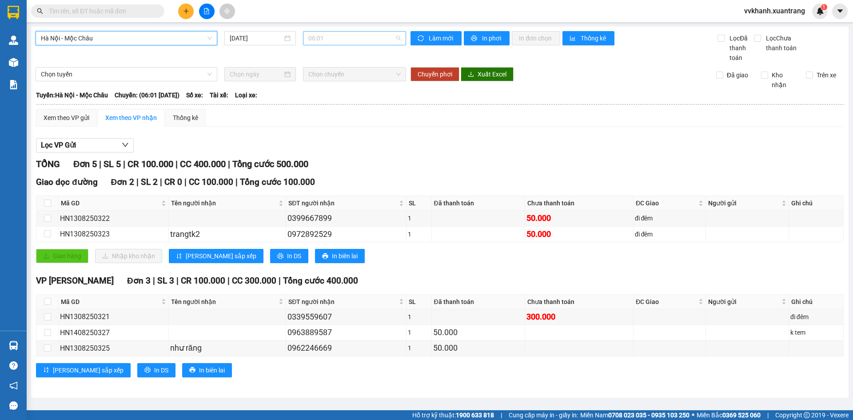
drag, startPoint x: 319, startPoint y: 32, endPoint x: 322, endPoint y: 39, distance: 7.6
click at [319, 32] on span "06:01" at bounding box center [354, 38] width 92 height 13
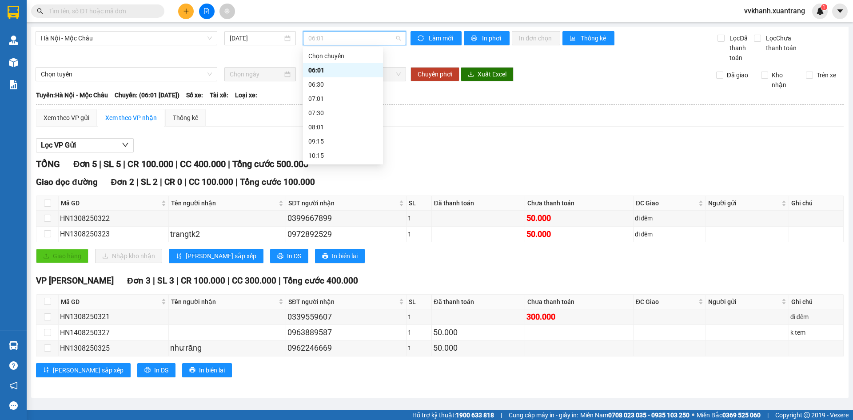
click at [322, 41] on span "06:01" at bounding box center [354, 38] width 92 height 13
click at [318, 40] on span "06:01" at bounding box center [354, 38] width 92 height 13
click at [341, 137] on div "18:15" at bounding box center [342, 141] width 69 height 10
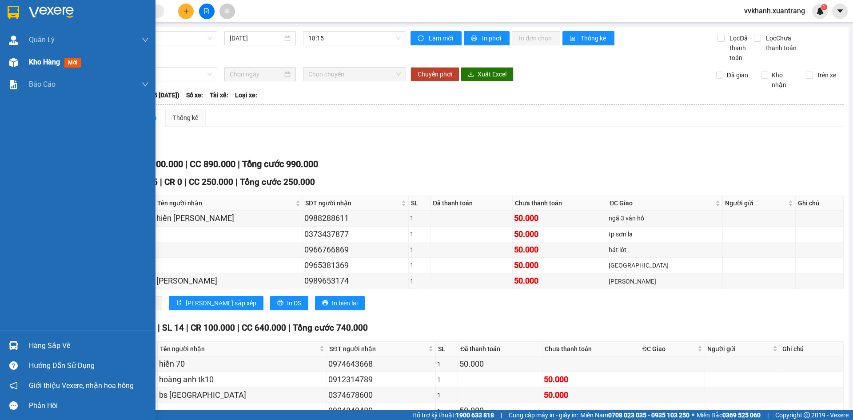
click at [20, 71] on div "Kho hàng mới" at bounding box center [77, 62] width 155 height 22
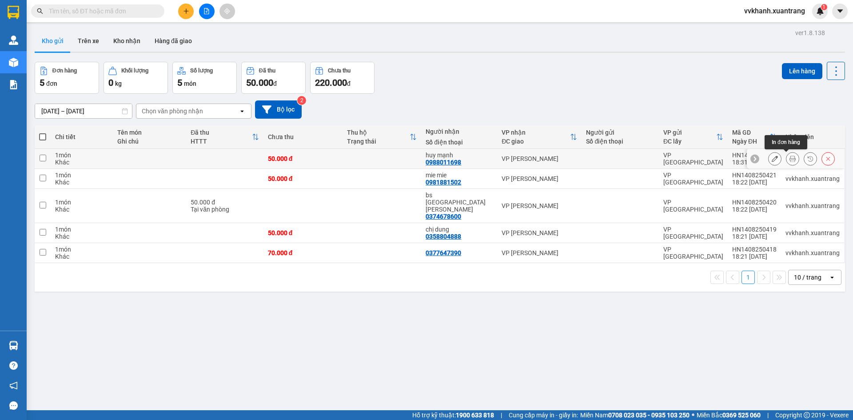
click at [789, 157] on icon at bounding box center [792, 158] width 6 height 6
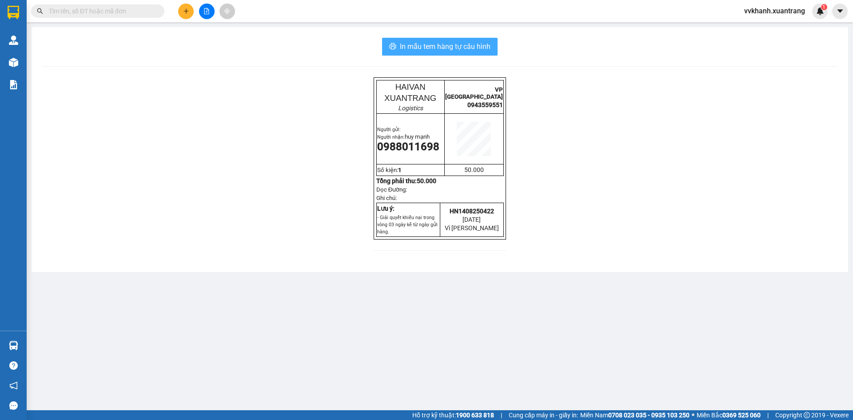
click at [444, 50] on span "In mẫu tem hàng tự cấu hình" at bounding box center [445, 46] width 91 height 11
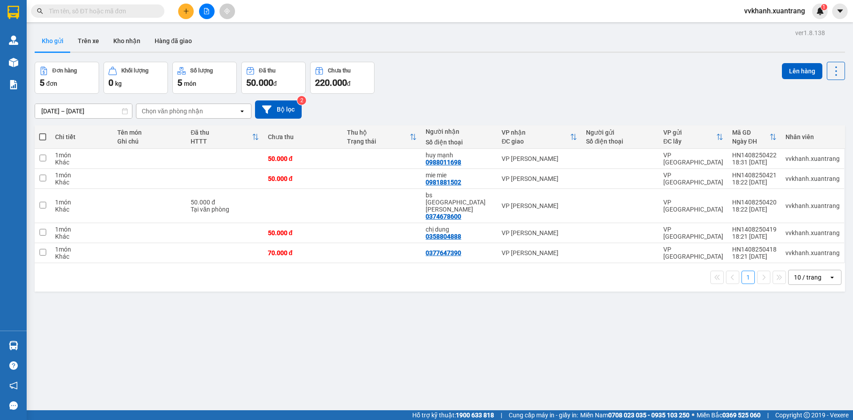
click at [41, 135] on span at bounding box center [42, 136] width 7 height 7
click at [43, 132] on input "checkbox" at bounding box center [43, 132] width 0 height 0
checkbox input "true"
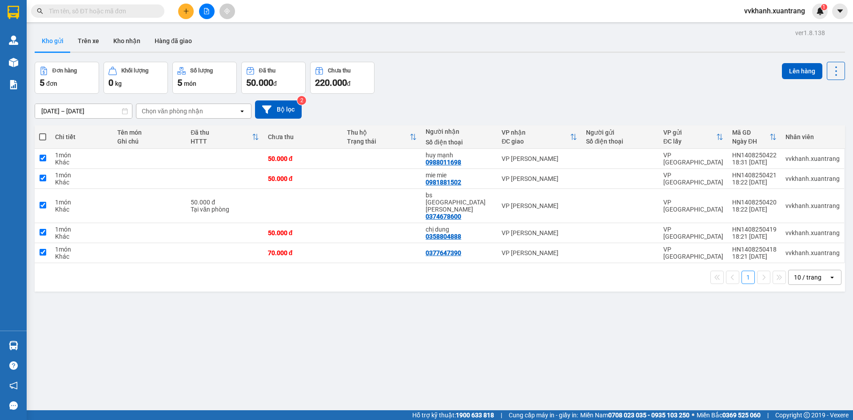
checkbox input "true"
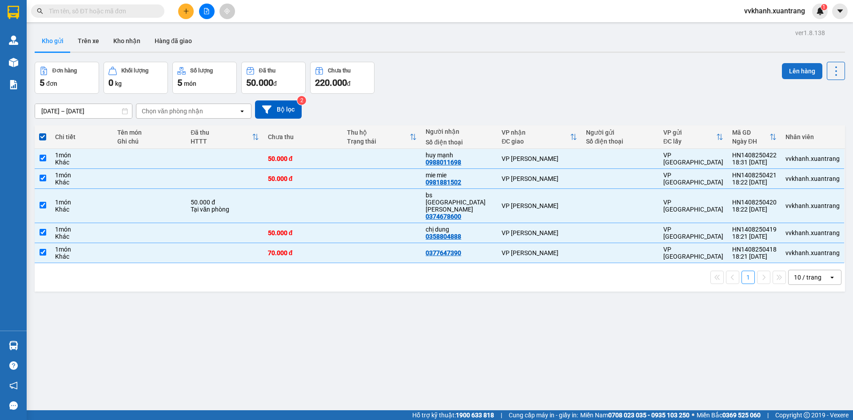
click at [788, 73] on button "Lên hàng" at bounding box center [802, 71] width 40 height 16
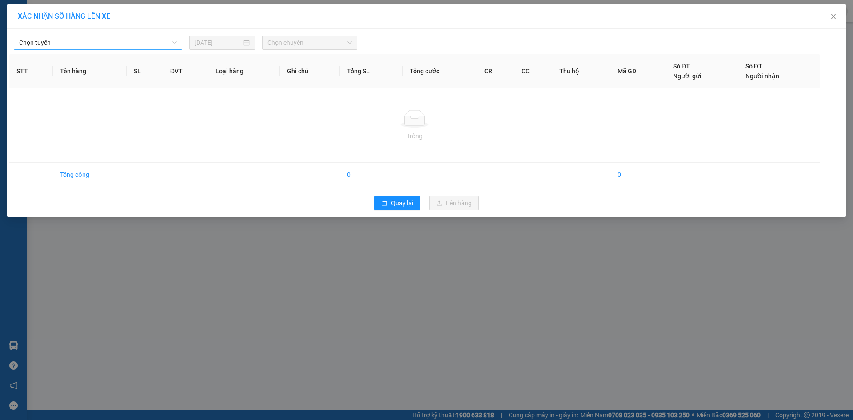
click at [145, 42] on span "Chọn tuyến" at bounding box center [98, 42] width 158 height 13
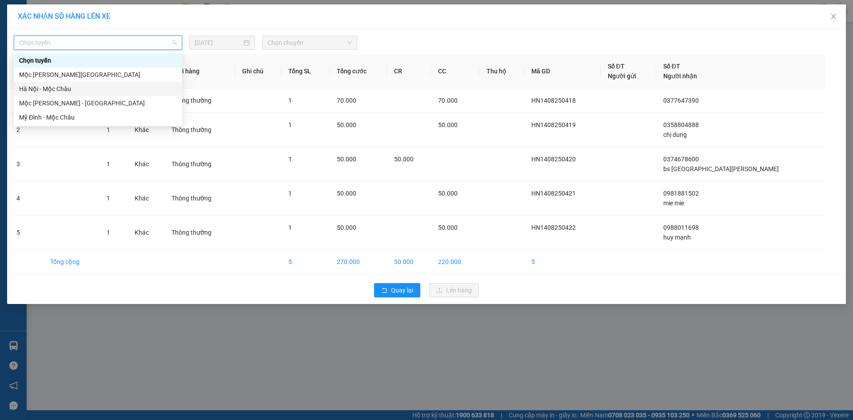
click at [103, 85] on div "Hà Nội - Mộc Châu" at bounding box center [98, 89] width 158 height 10
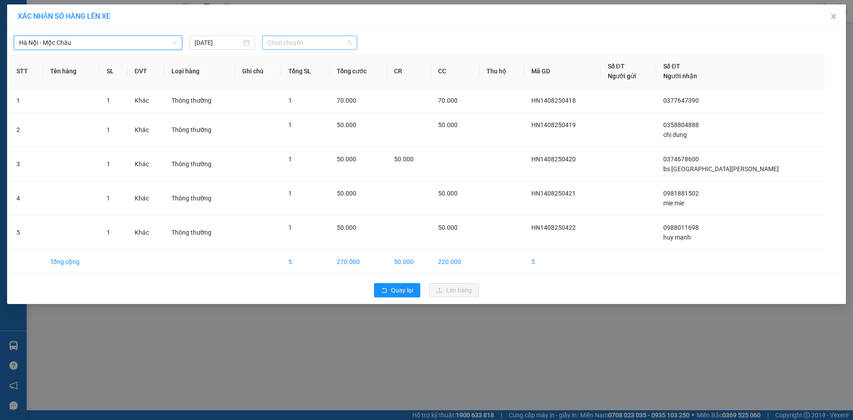
click at [310, 40] on span "Chọn chuyến" at bounding box center [309, 42] width 84 height 13
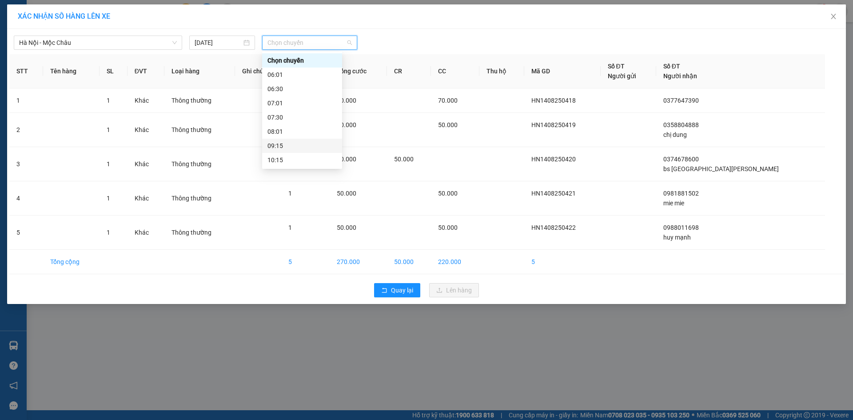
scroll to position [128, 0]
click at [317, 164] on div "19:15" at bounding box center [301, 160] width 69 height 10
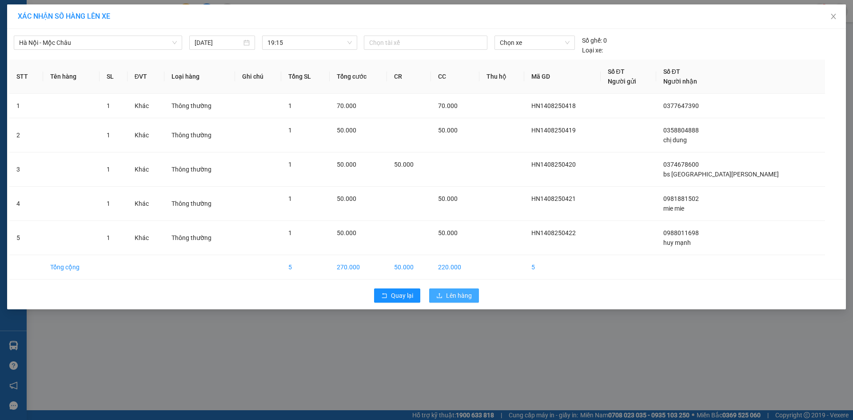
click at [468, 294] on span "Lên hàng" at bounding box center [459, 295] width 26 height 10
